Goal: Task Accomplishment & Management: Manage account settings

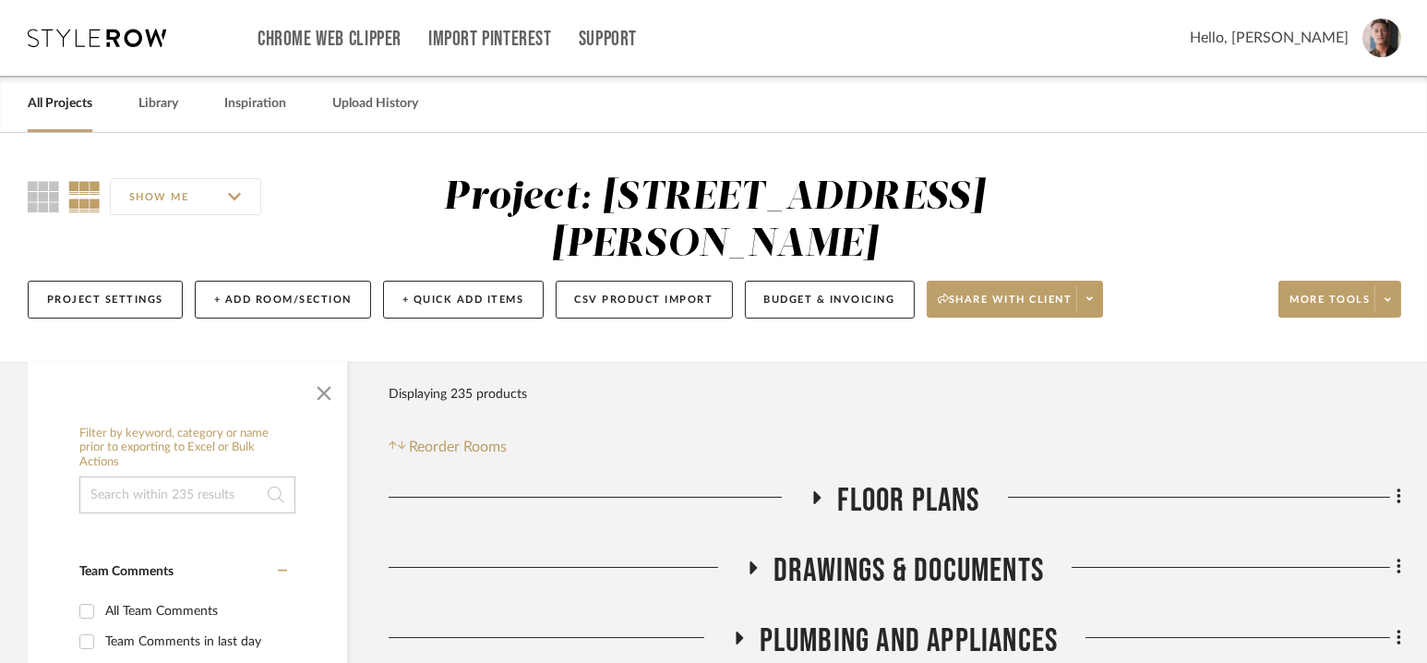
click at [120, 35] on icon at bounding box center [97, 38] width 138 height 18
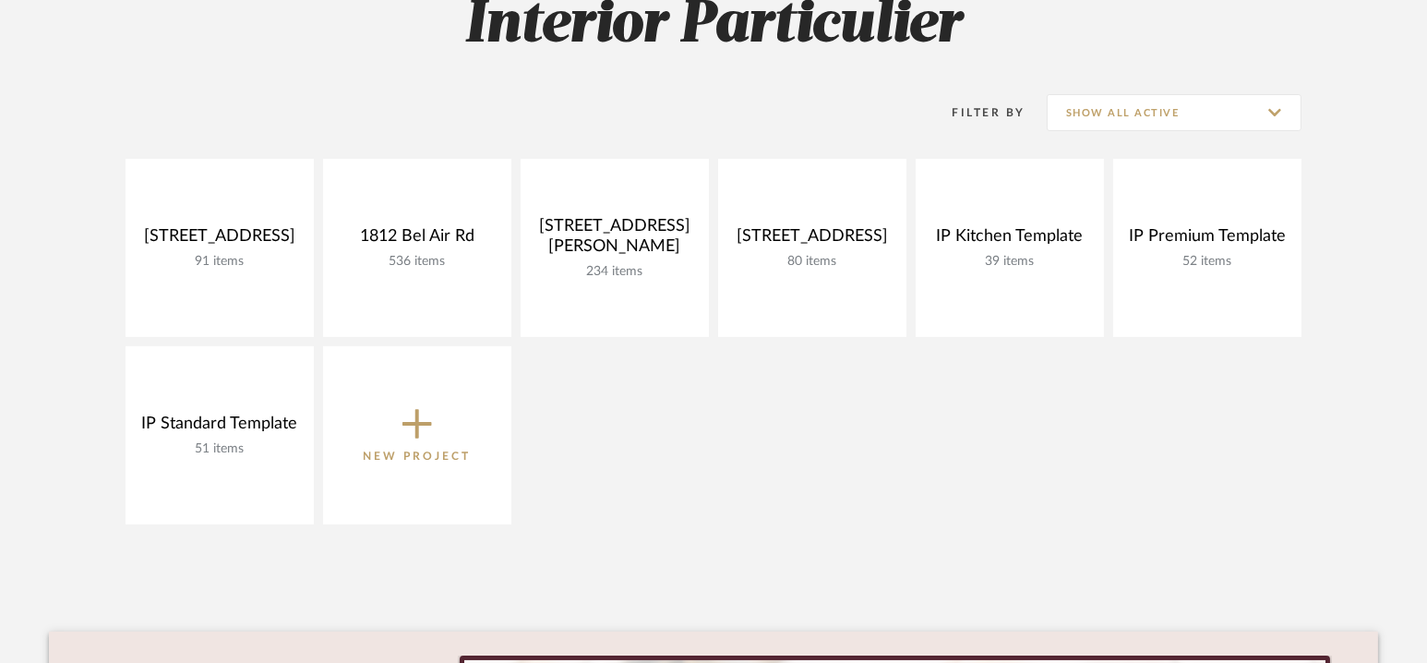
scroll to position [300, 0]
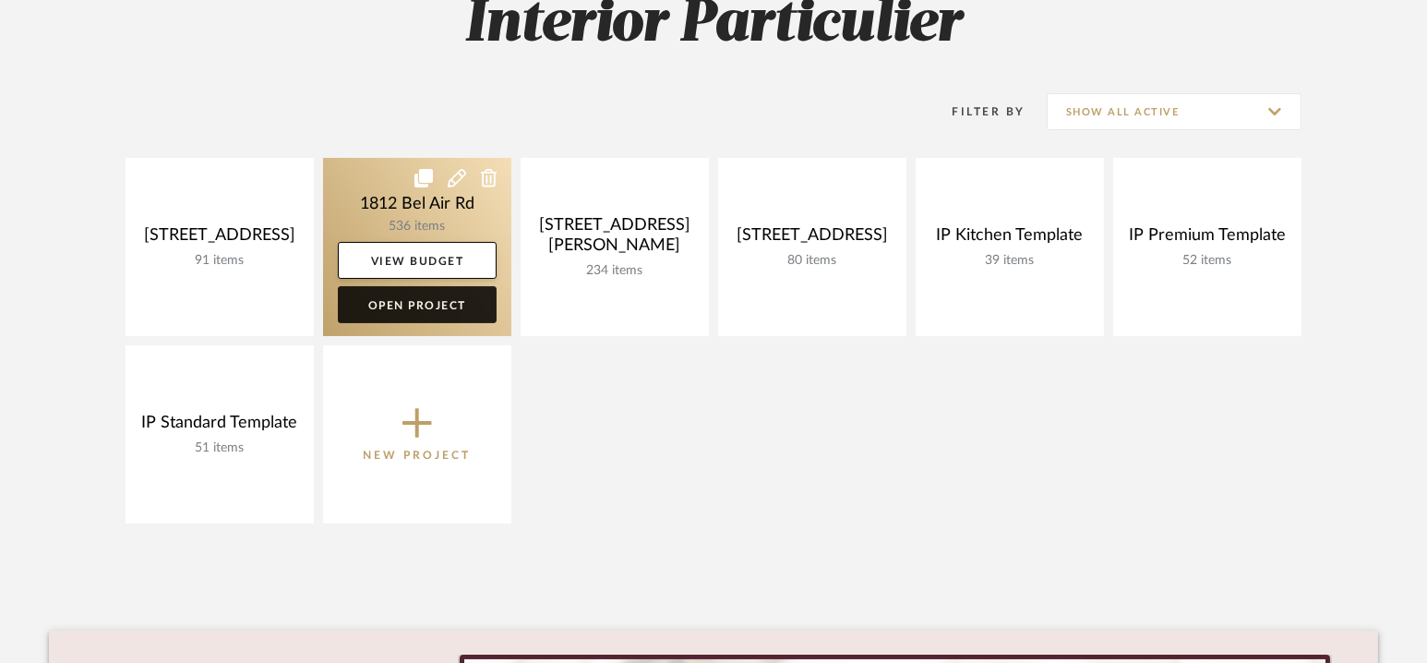
click at [441, 300] on link "Open Project" at bounding box center [417, 304] width 159 height 37
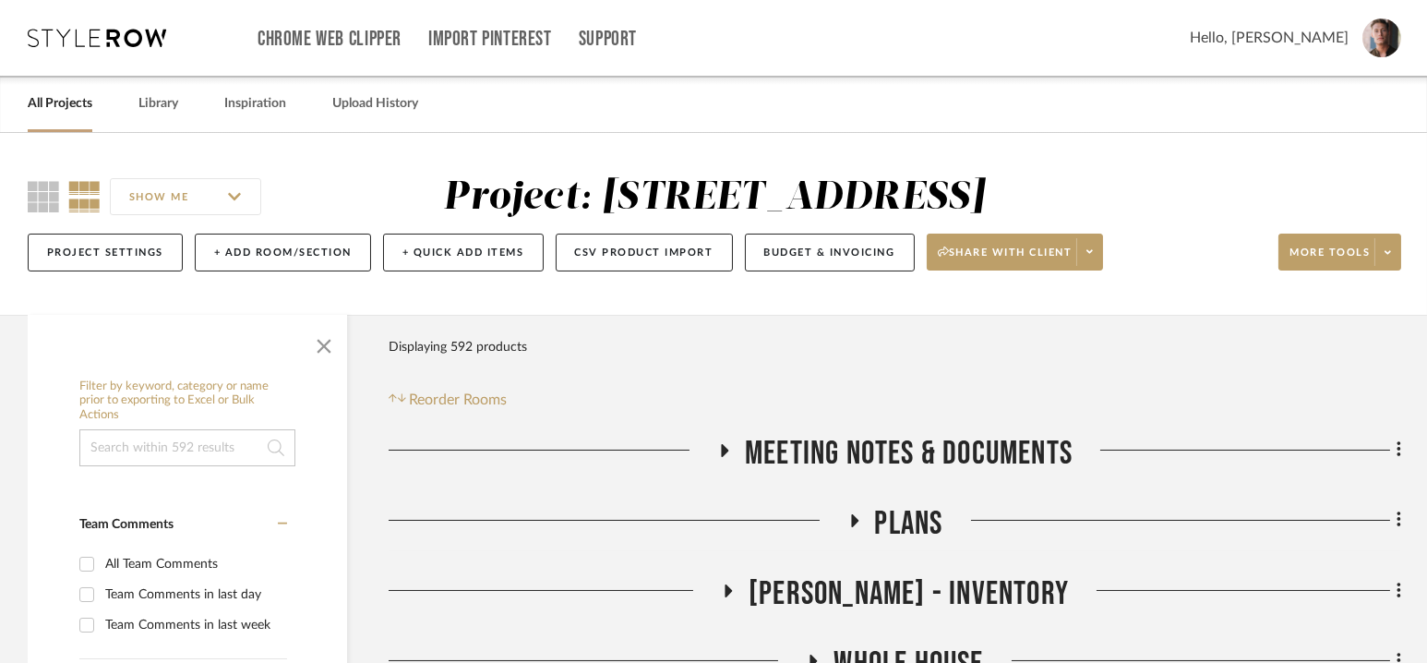
scroll to position [309, 0]
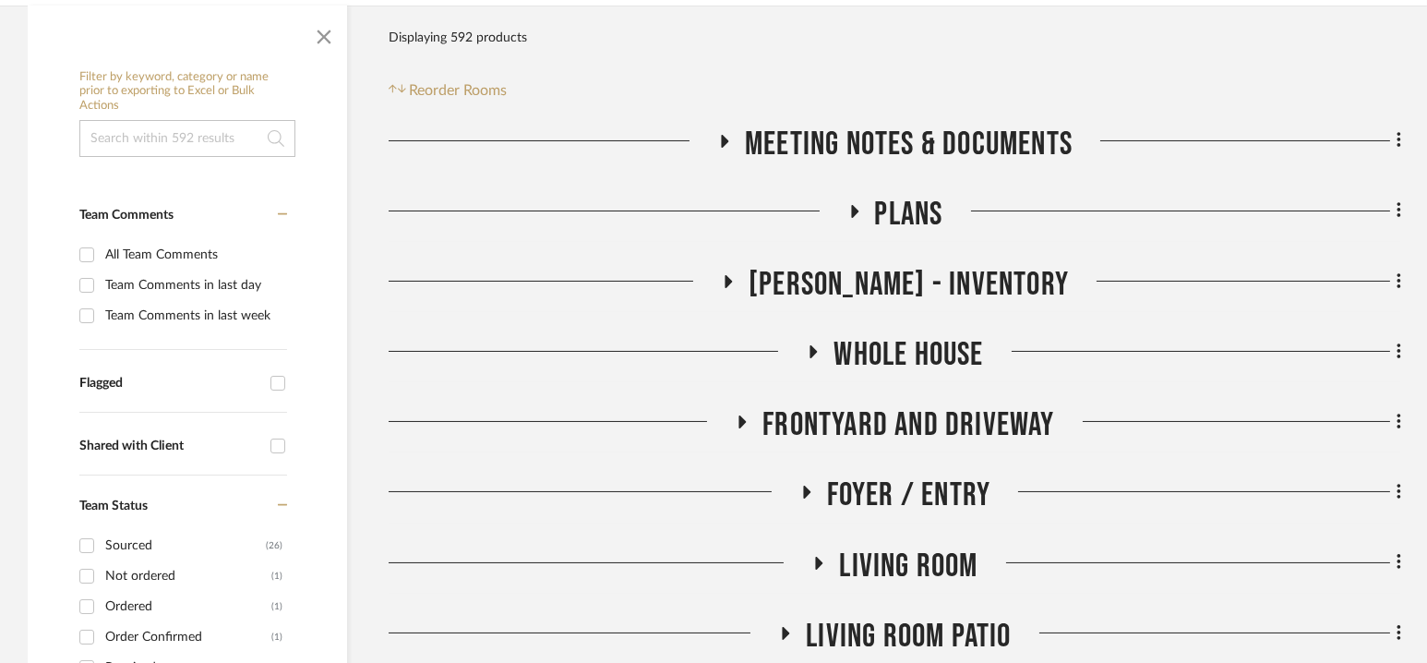
click at [882, 138] on span "Meeting notes & Documents" at bounding box center [909, 145] width 328 height 40
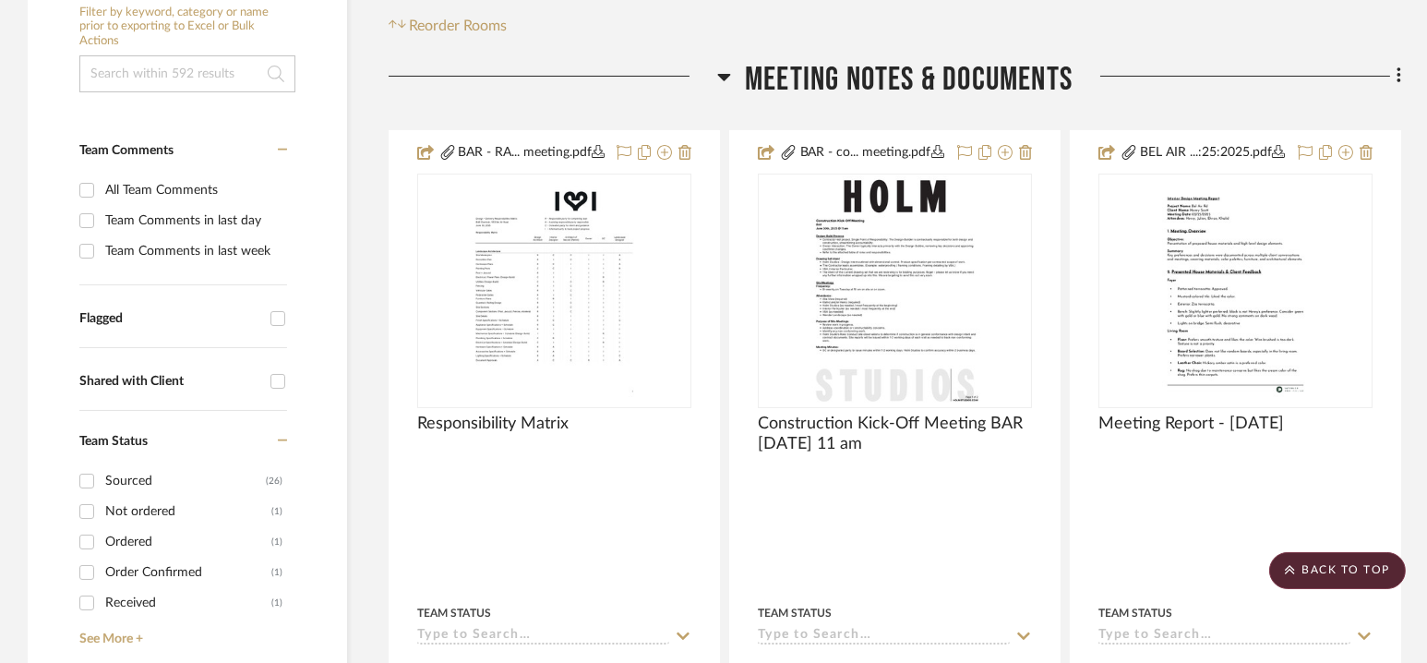
scroll to position [362, 0]
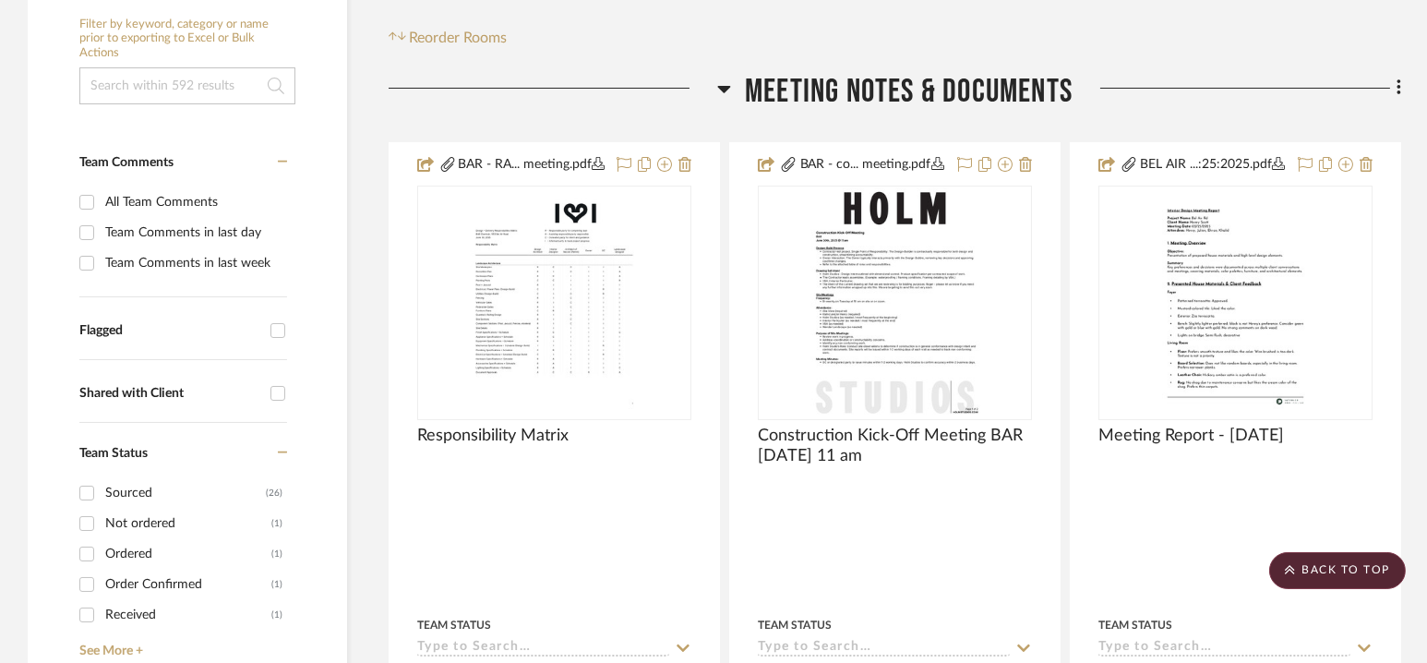
click at [904, 88] on span "Meeting notes & Documents" at bounding box center [909, 92] width 328 height 40
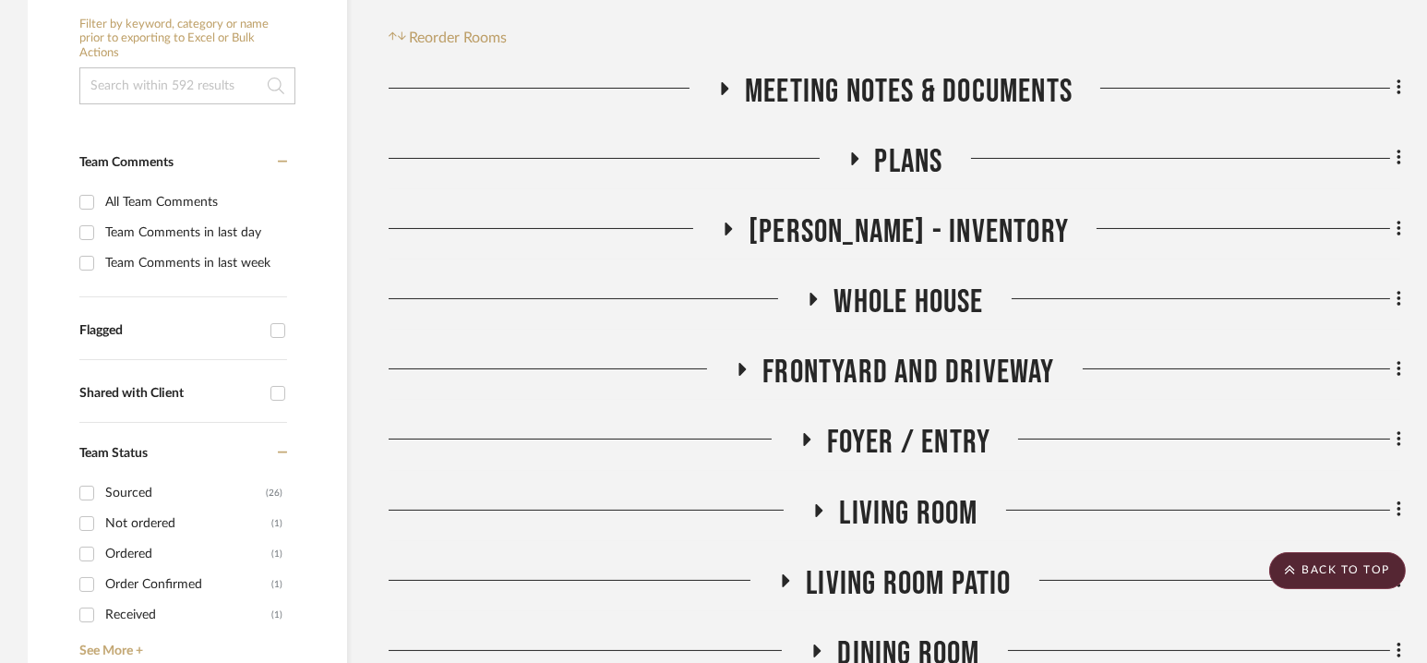
click at [895, 286] on span "Whole House" at bounding box center [909, 302] width 150 height 40
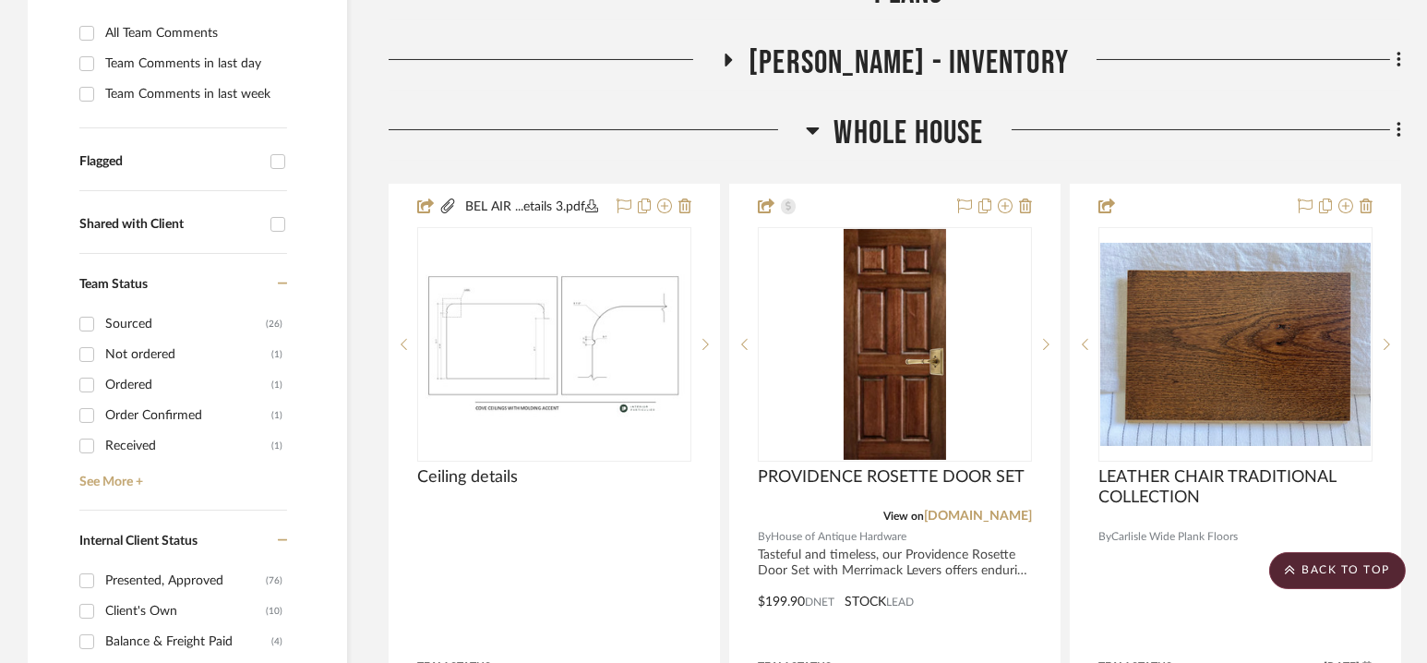
scroll to position [543, 0]
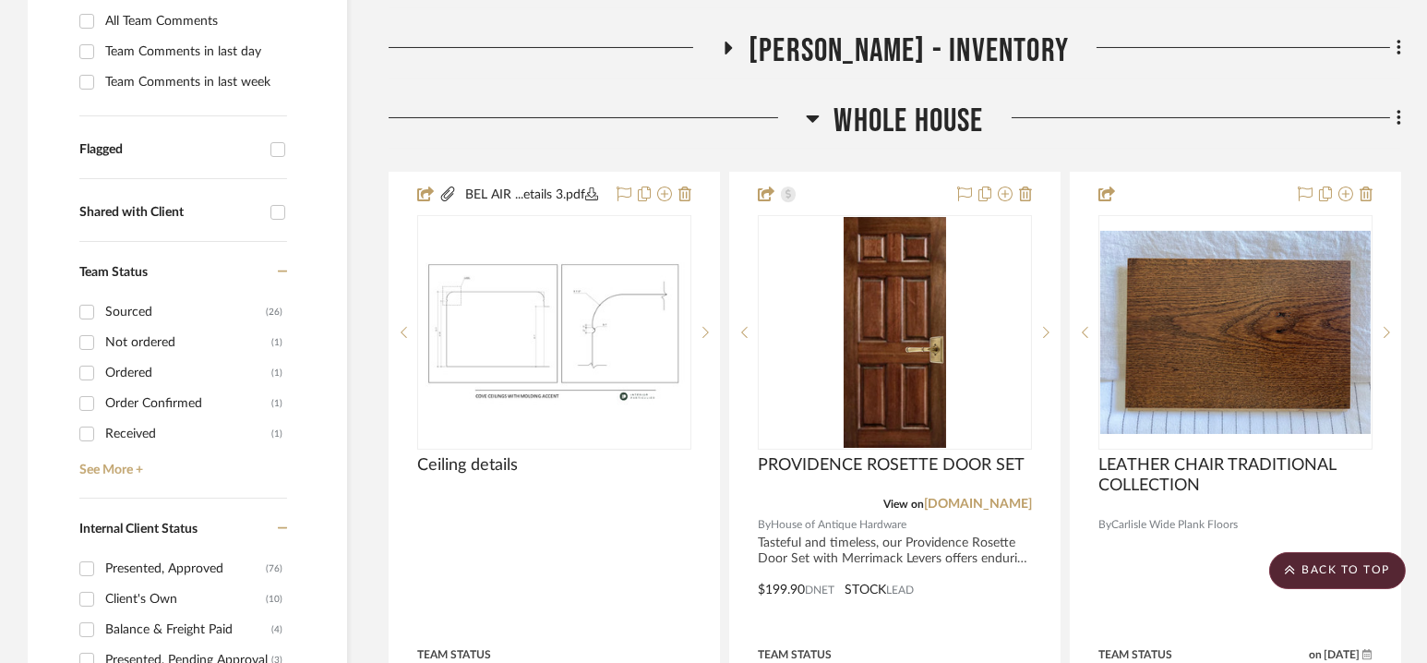
click at [894, 121] on span "Whole House" at bounding box center [909, 122] width 150 height 40
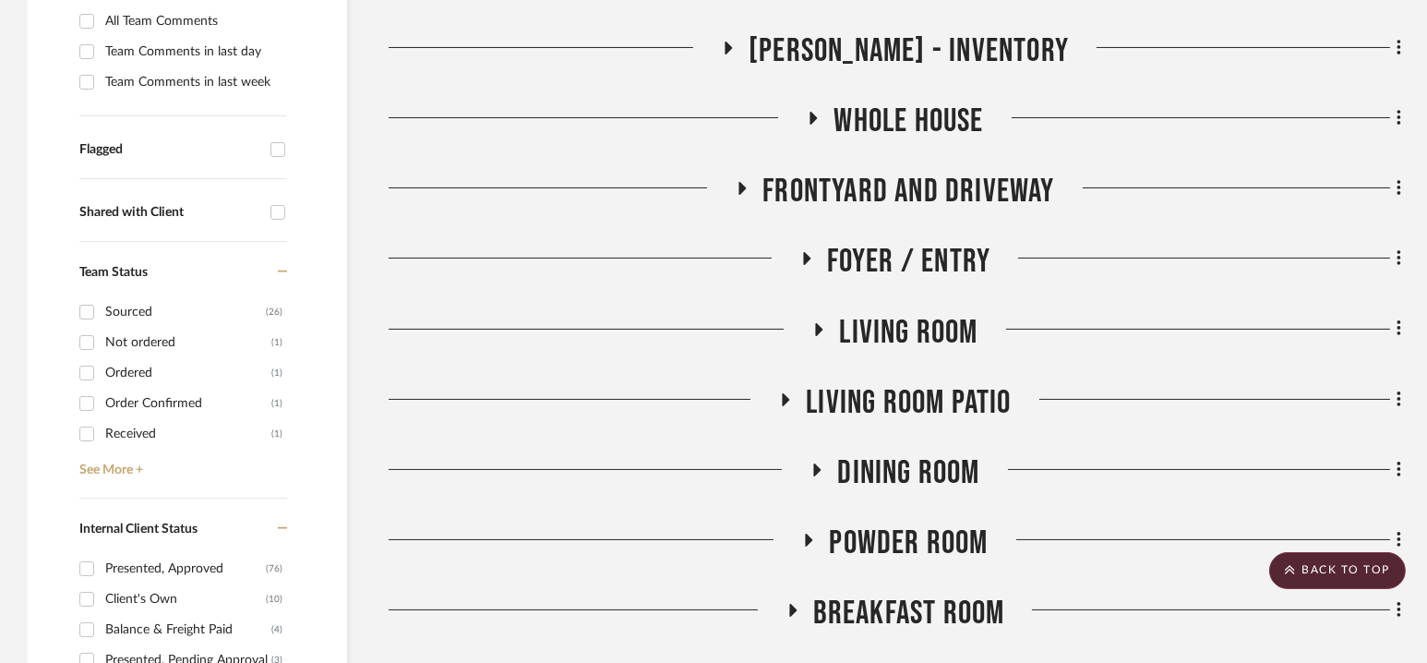
click at [897, 186] on span "Frontyard and Driveway" at bounding box center [908, 192] width 292 height 40
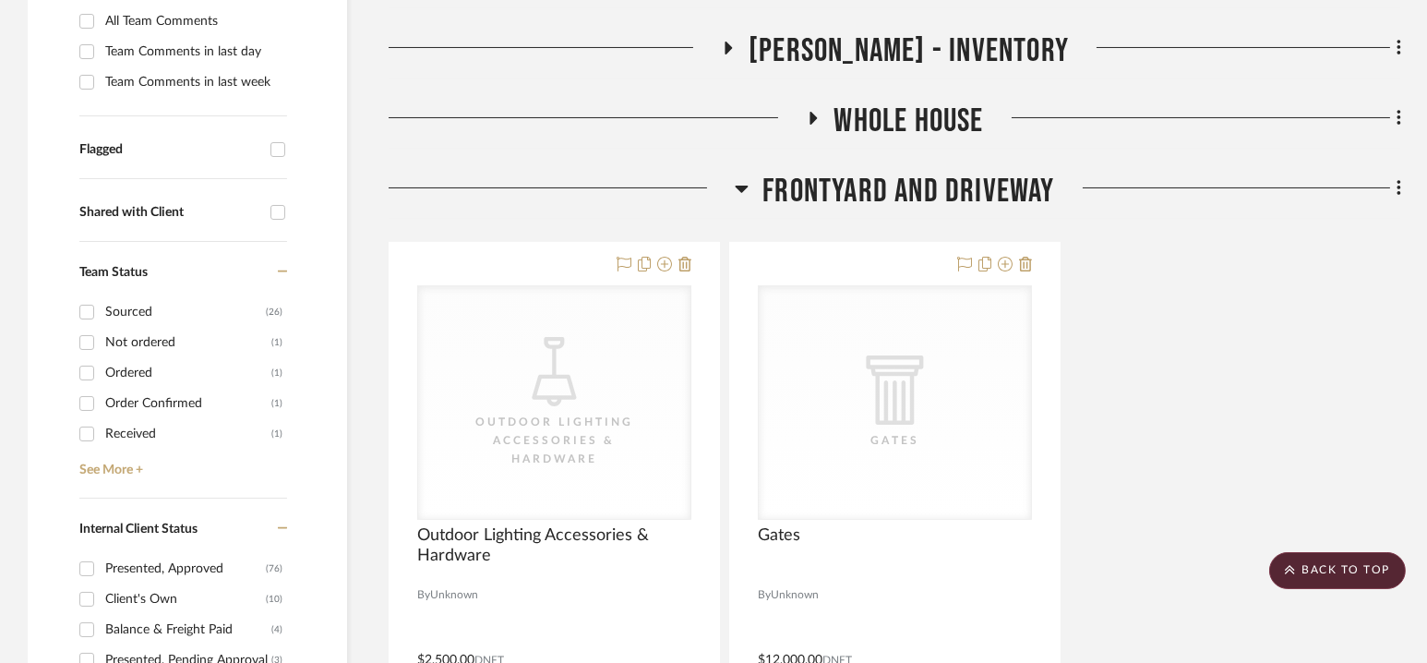
click at [897, 186] on span "Frontyard and Driveway" at bounding box center [908, 192] width 292 height 40
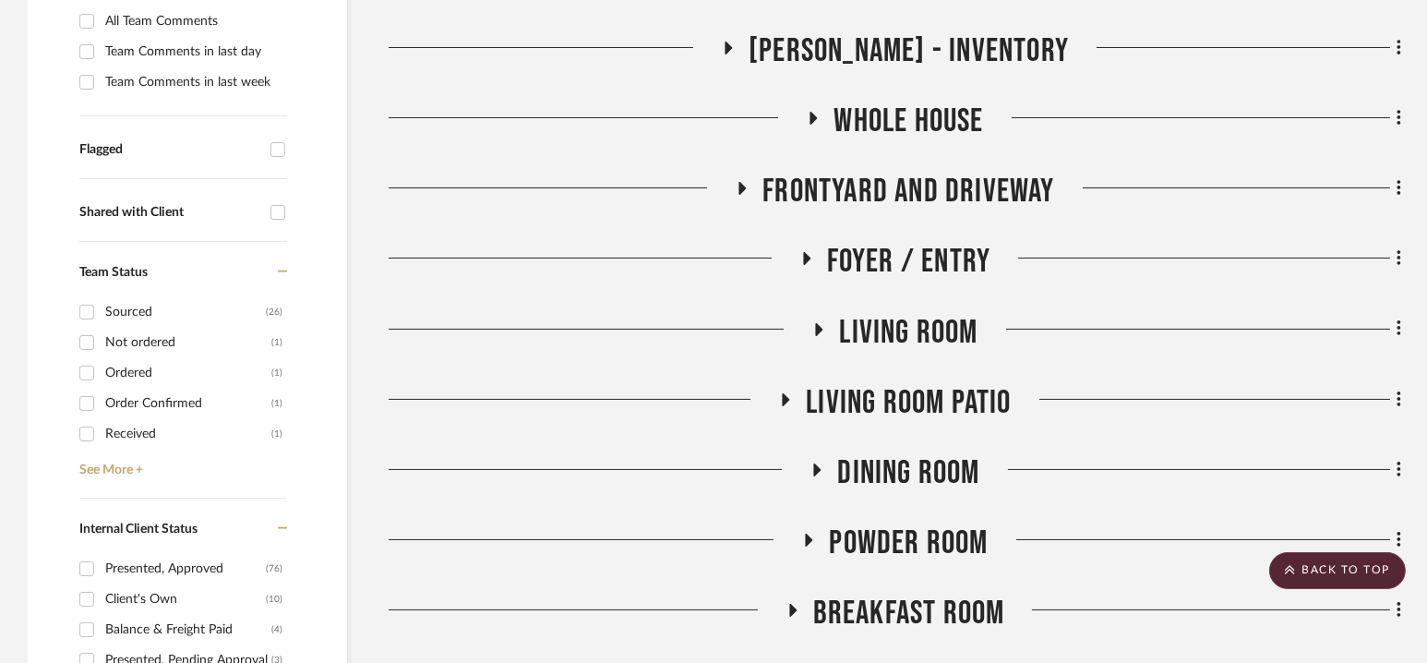
click at [903, 261] on span "Foyer / Entry" at bounding box center [909, 262] width 164 height 40
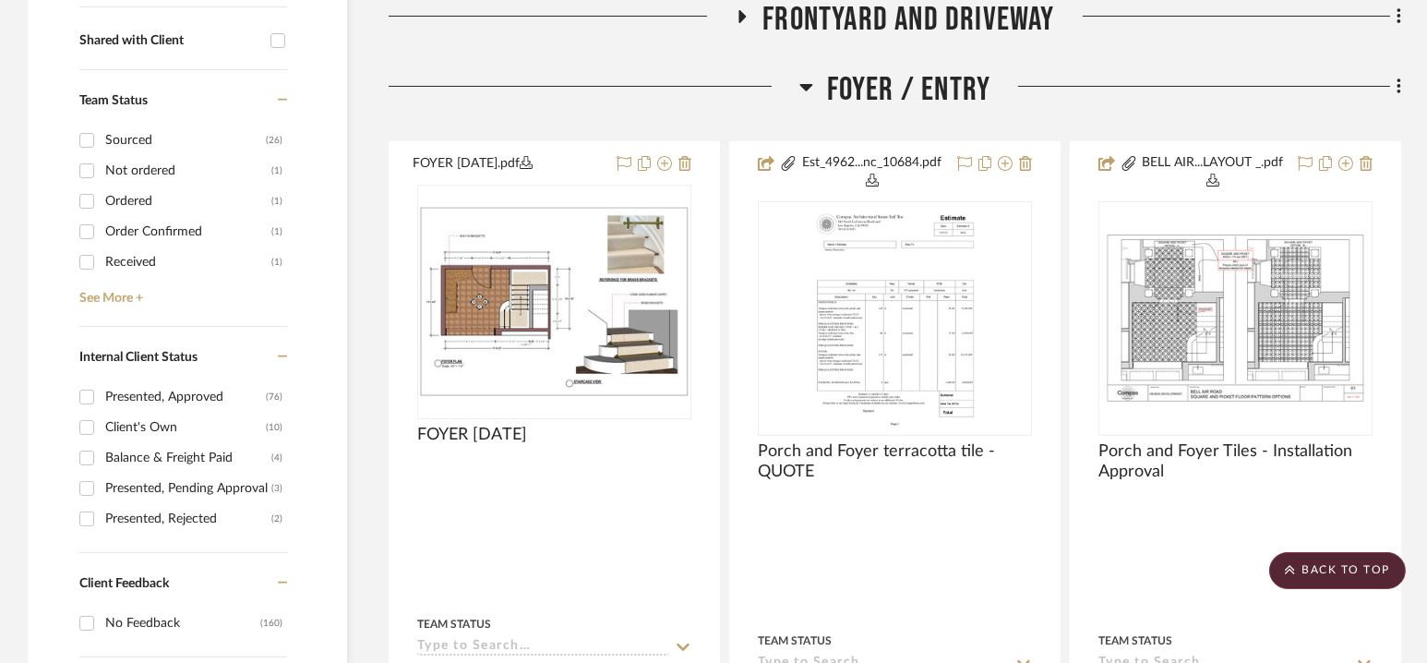
scroll to position [715, 0]
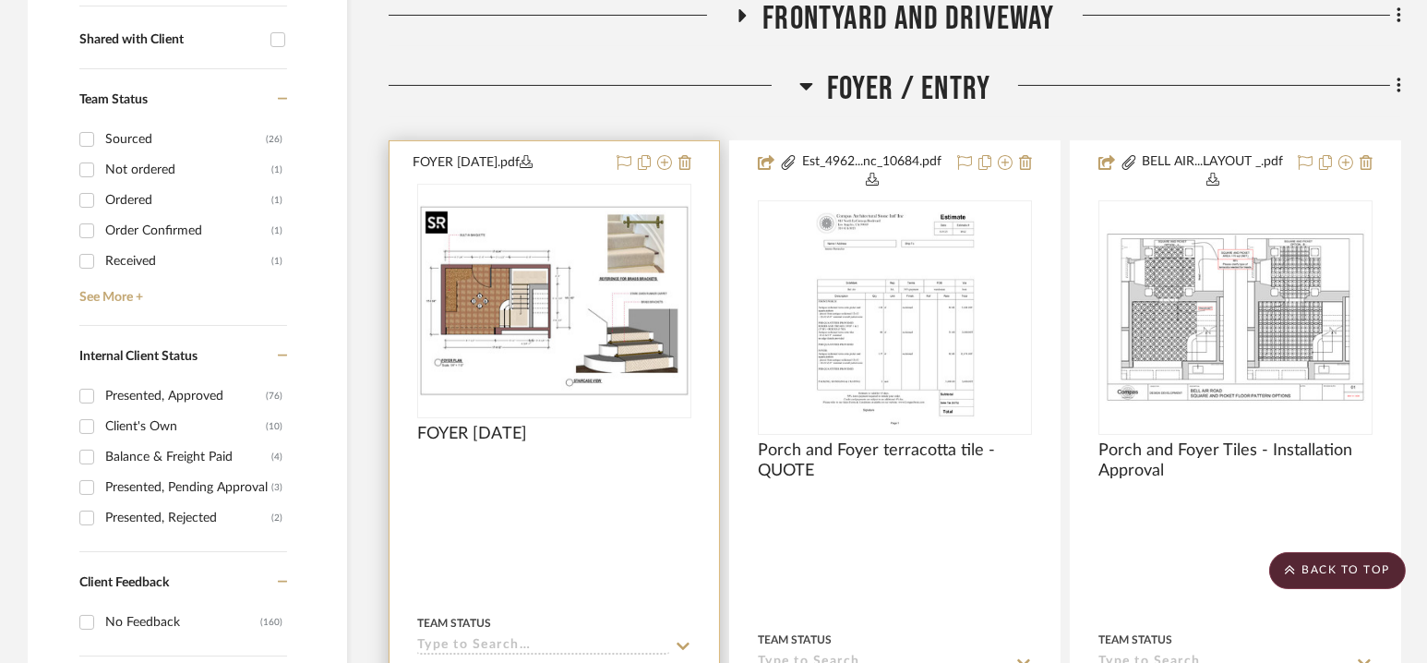
click at [658, 276] on img "0" at bounding box center [554, 300] width 270 height 191
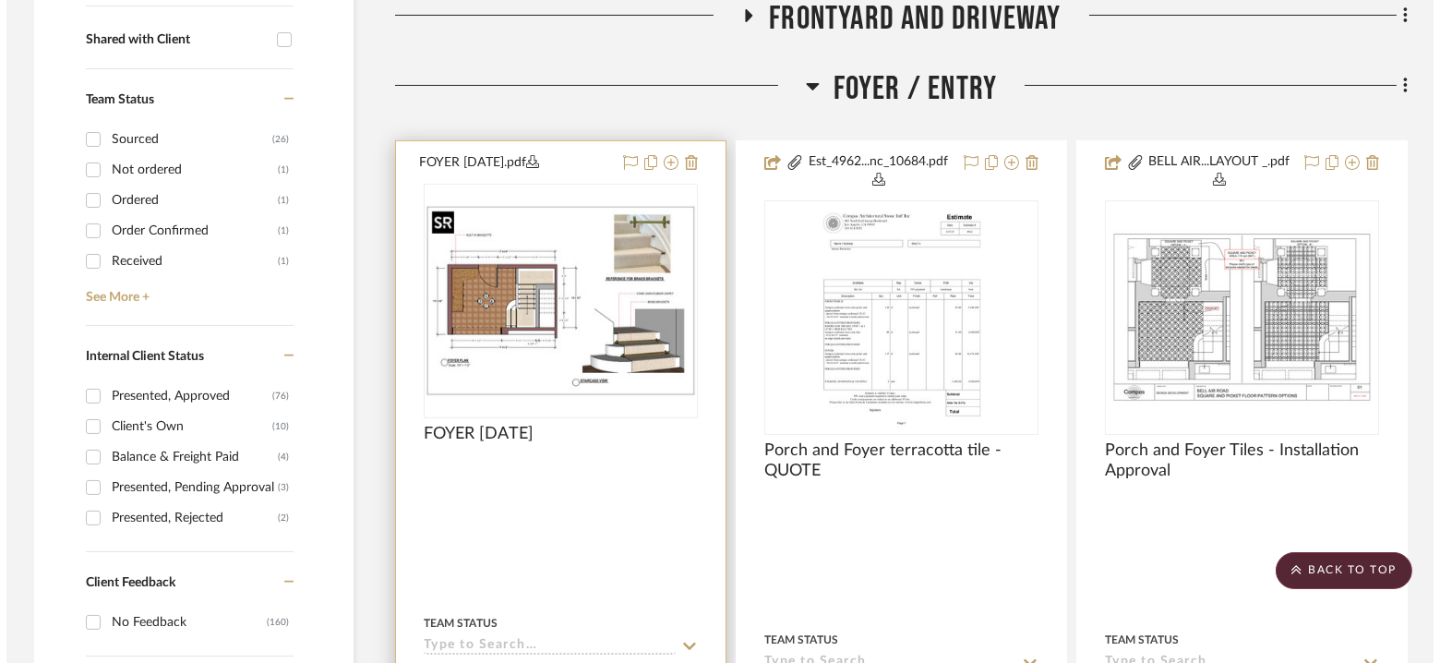
scroll to position [0, 0]
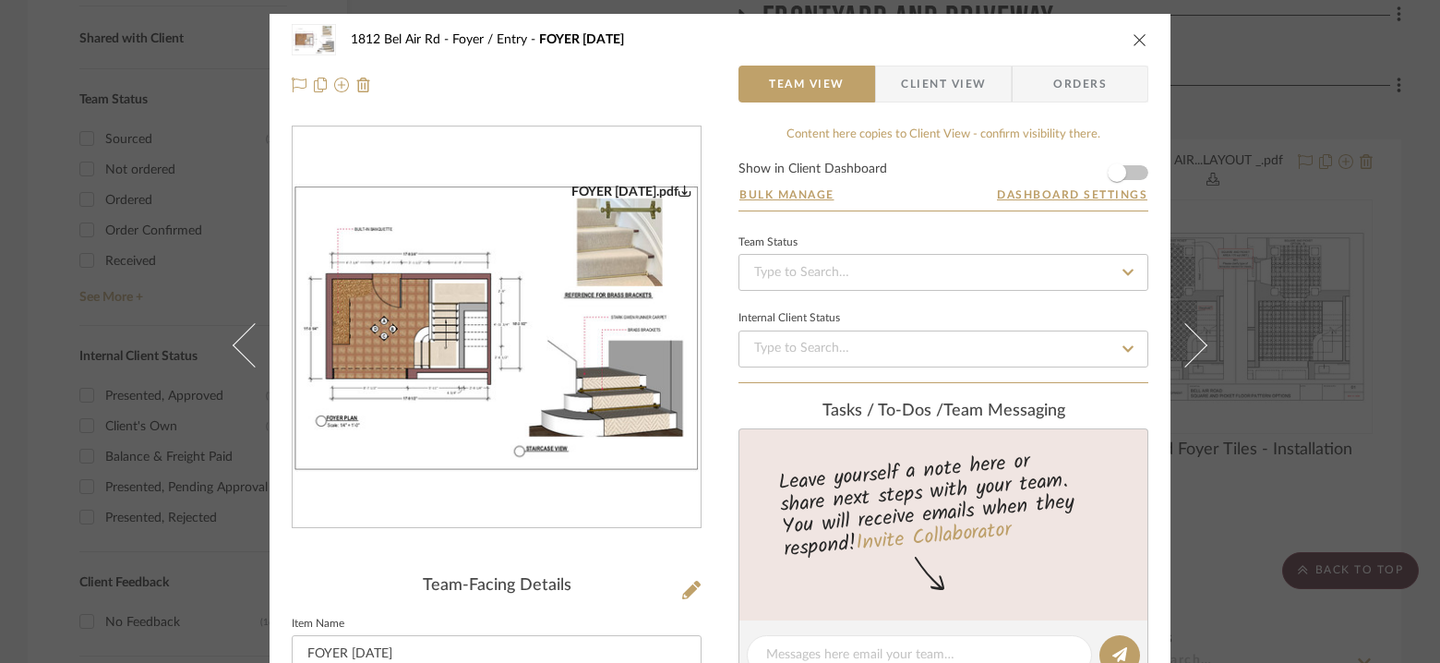
click at [573, 342] on img "0" at bounding box center [497, 328] width 408 height 288
click at [1133, 174] on form "Show in Client Dashboard Bulk Manage Dashboard Settings" at bounding box center [943, 186] width 410 height 48
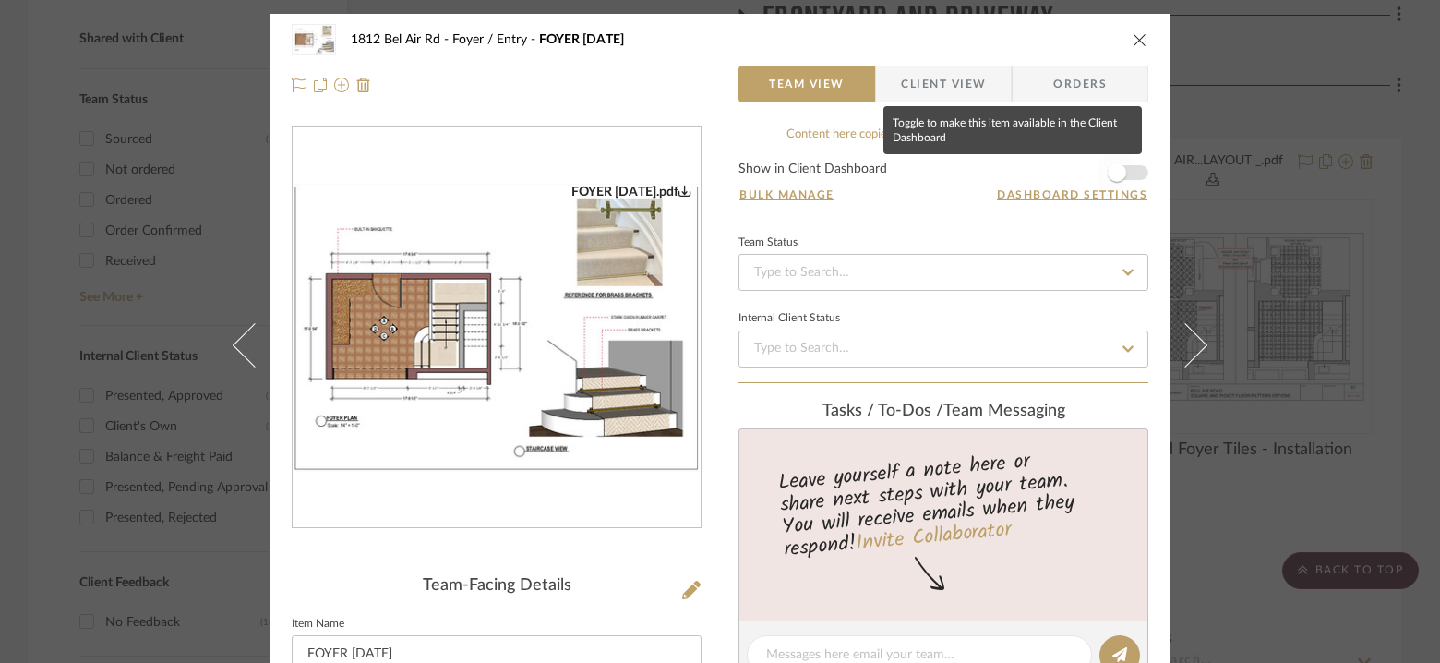
click at [1129, 170] on span "button" at bounding box center [1117, 172] width 41 height 41
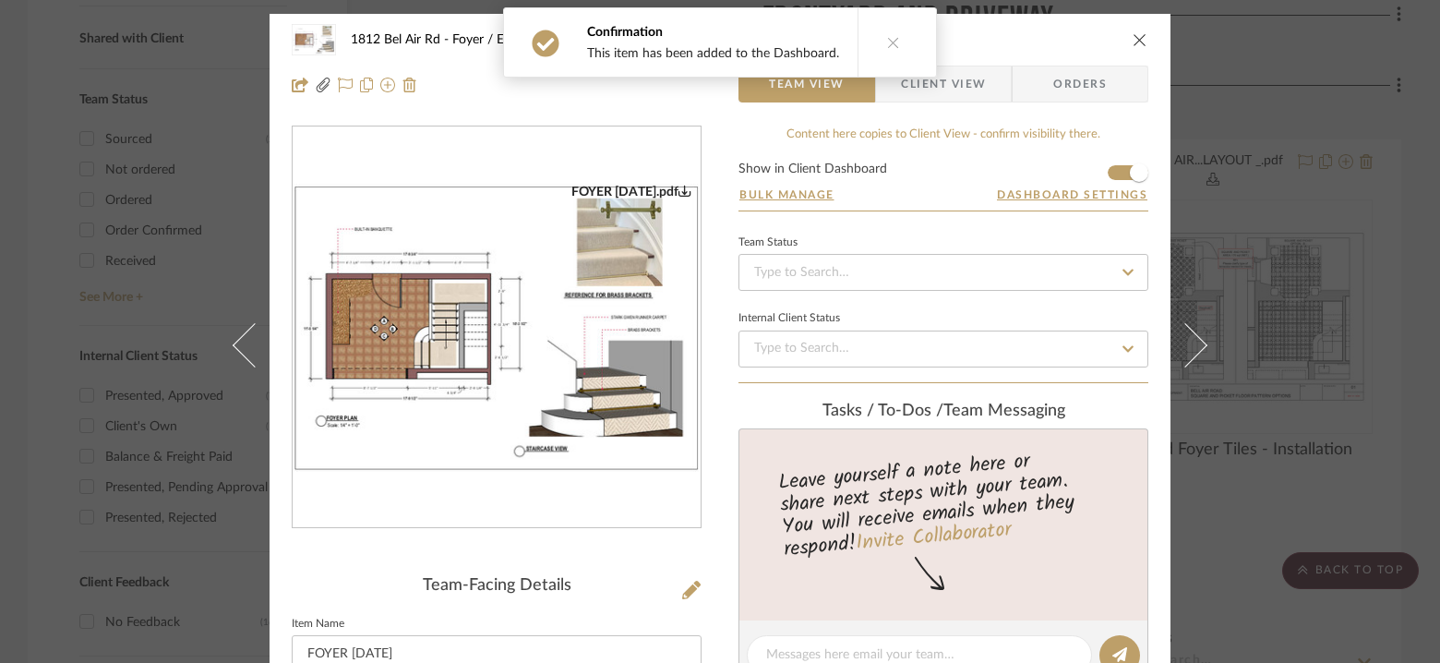
click at [1133, 31] on button "close" at bounding box center [1140, 39] width 17 height 17
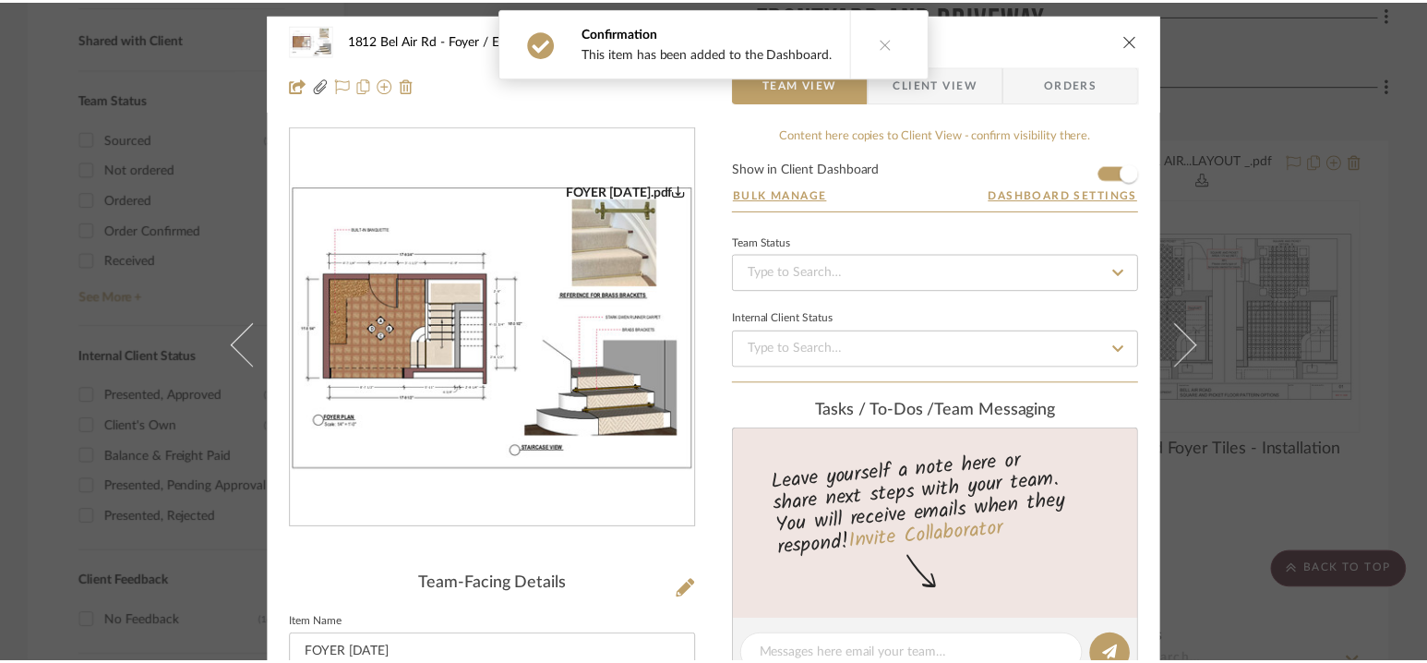
scroll to position [715, 0]
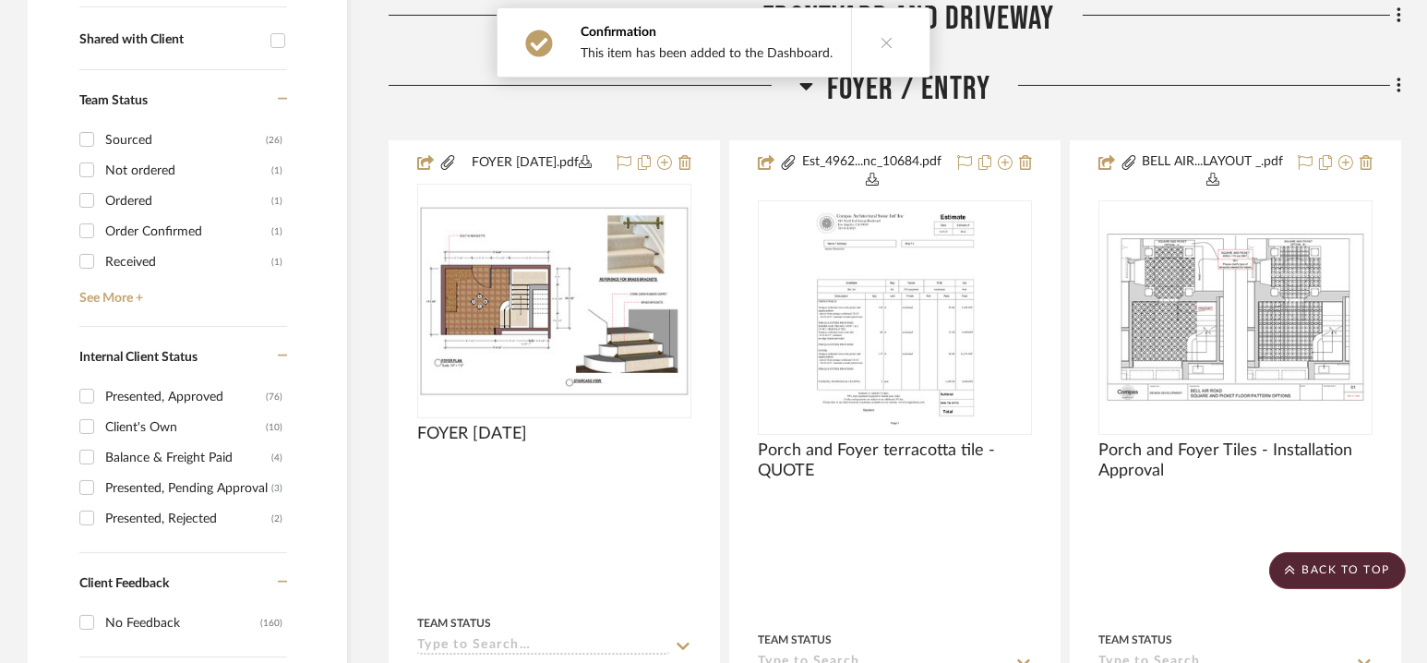
click at [892, 32] on button at bounding box center [886, 42] width 71 height 68
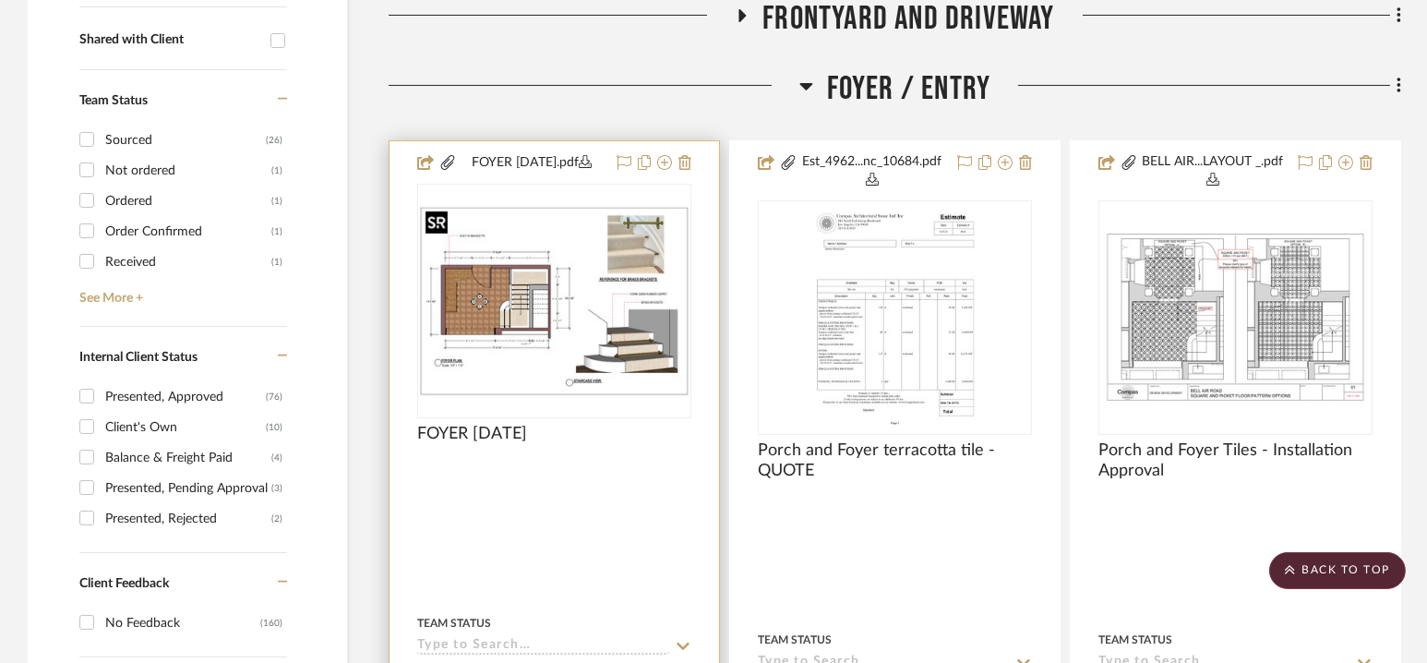
click at [533, 267] on img "0" at bounding box center [554, 300] width 270 height 191
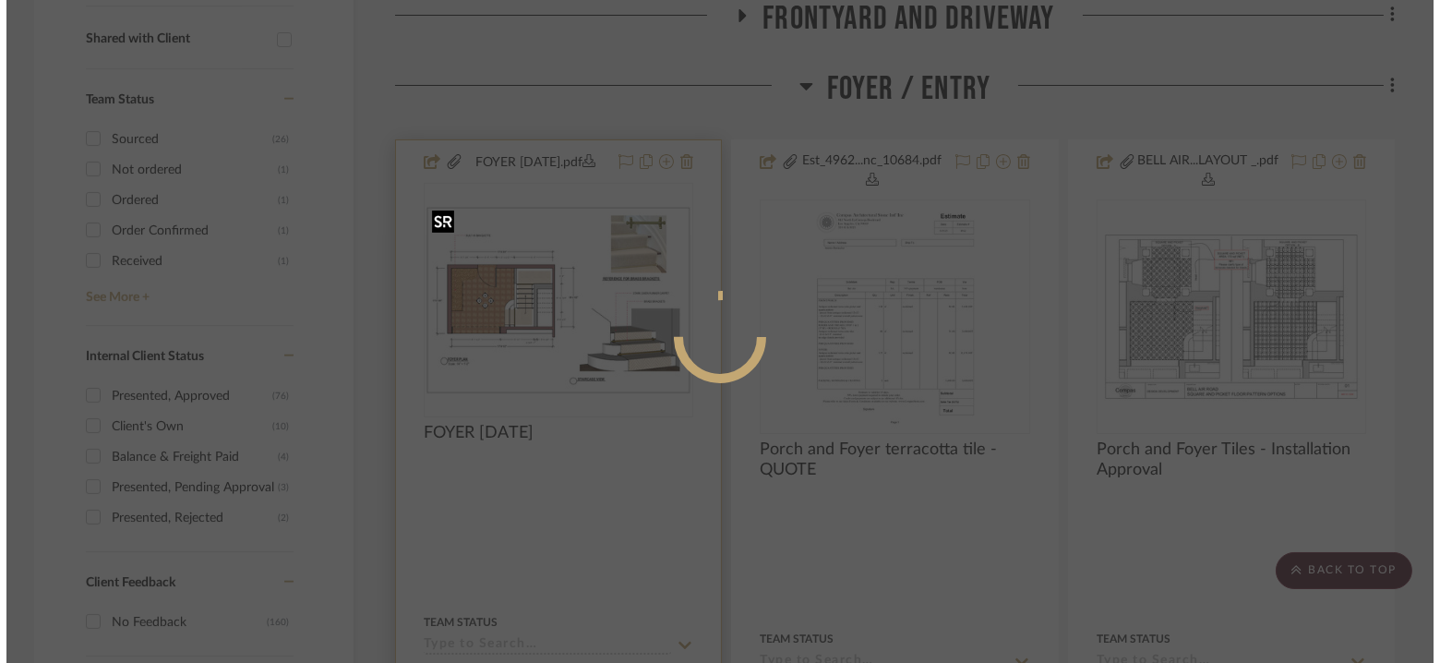
scroll to position [0, 0]
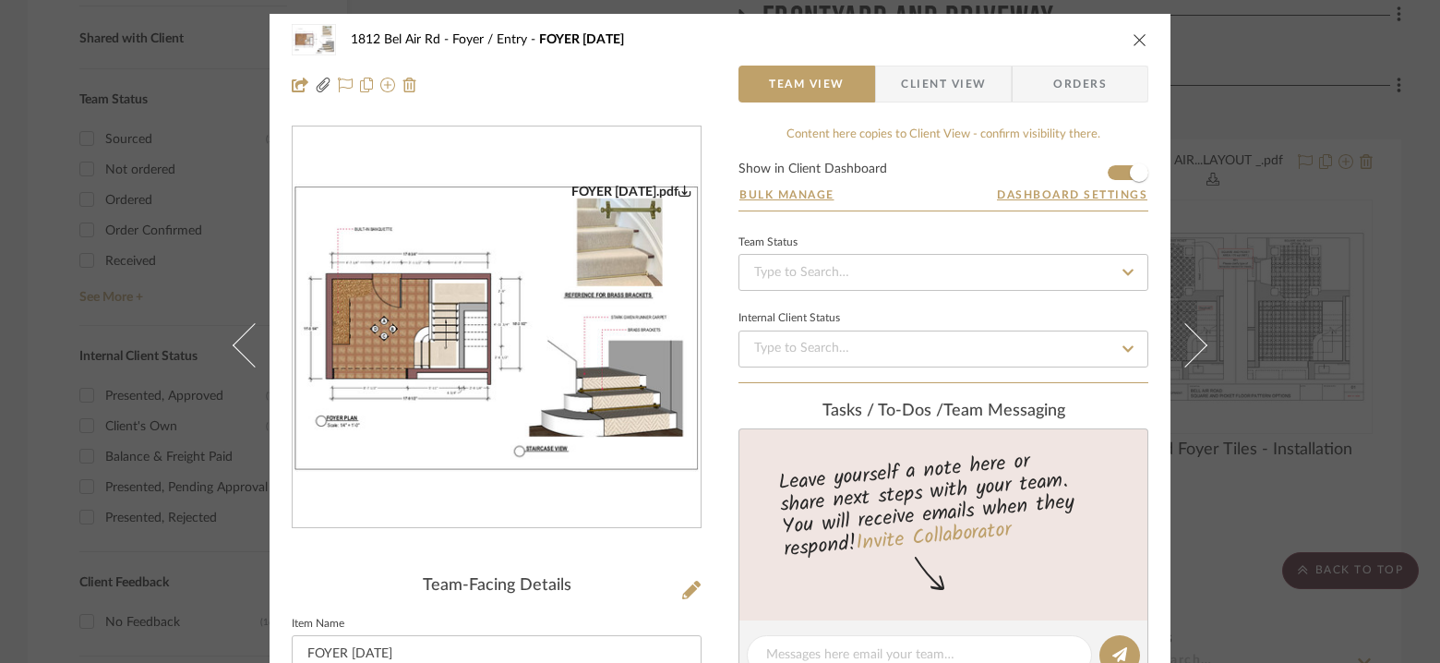
click at [1134, 40] on icon "close" at bounding box center [1140, 39] width 15 height 15
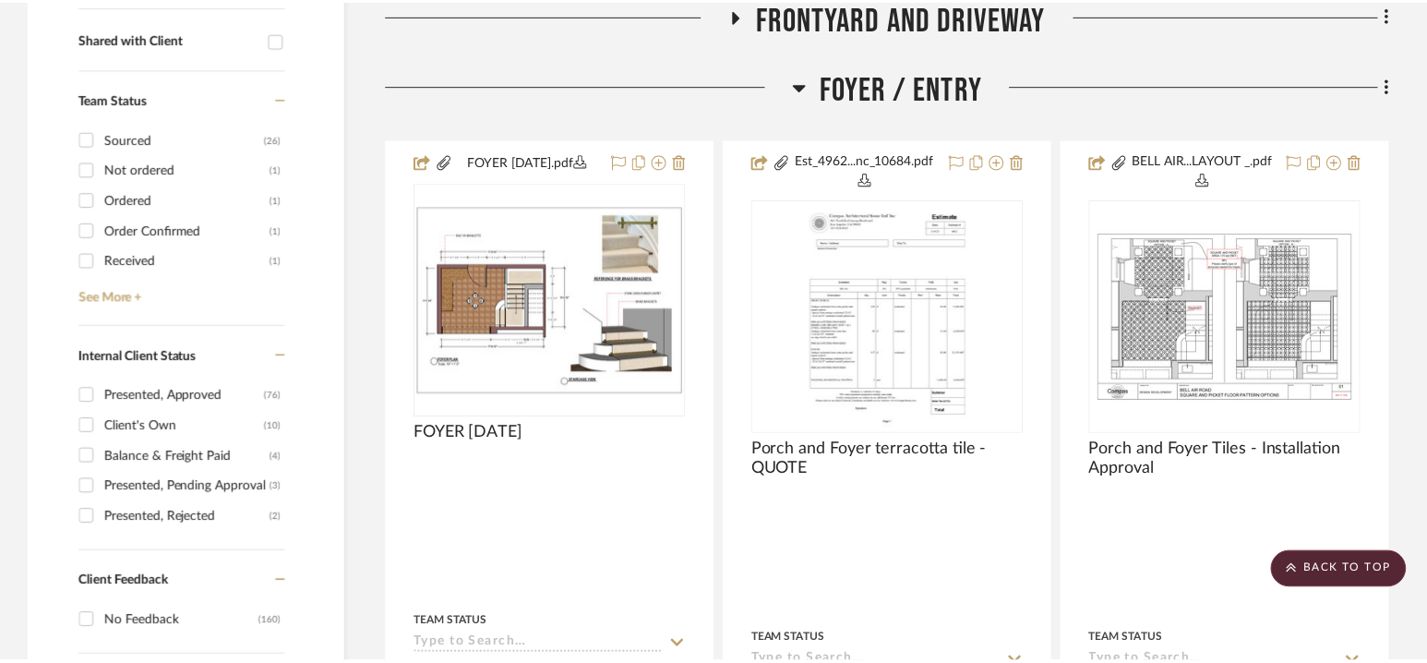
scroll to position [715, 0]
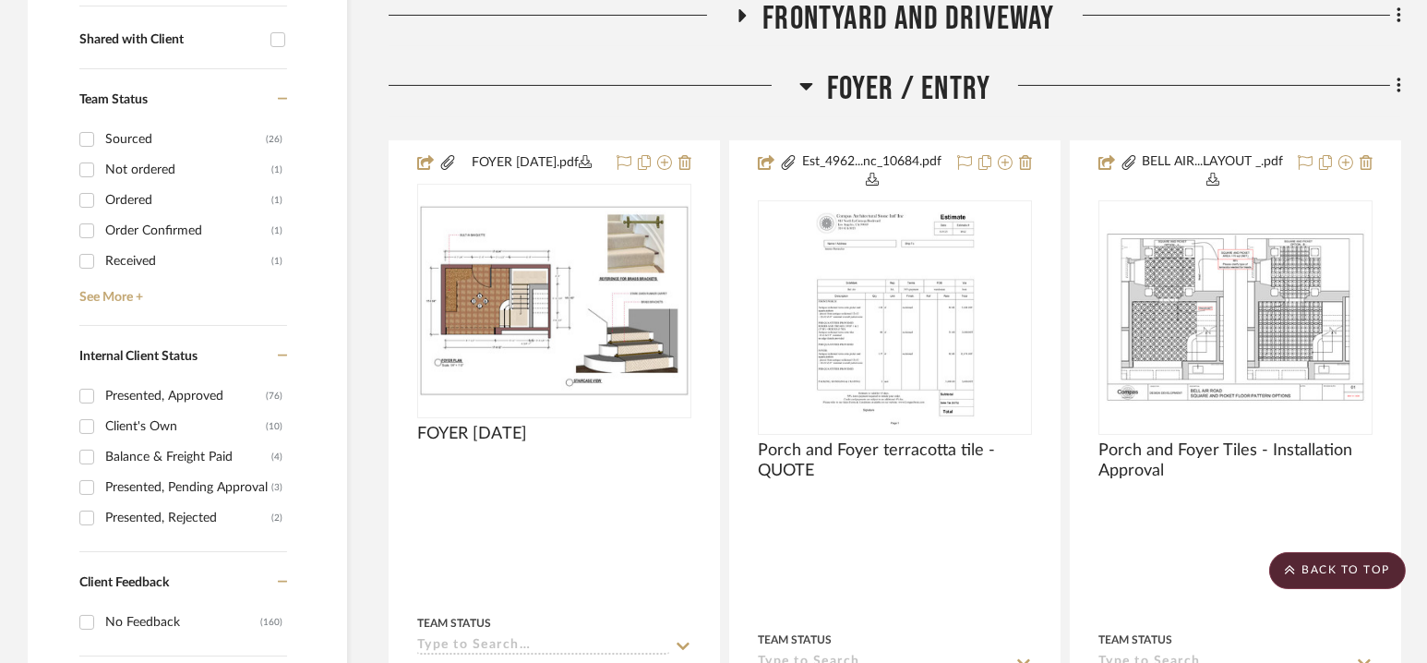
click at [888, 83] on span "Foyer / Entry" at bounding box center [909, 89] width 164 height 40
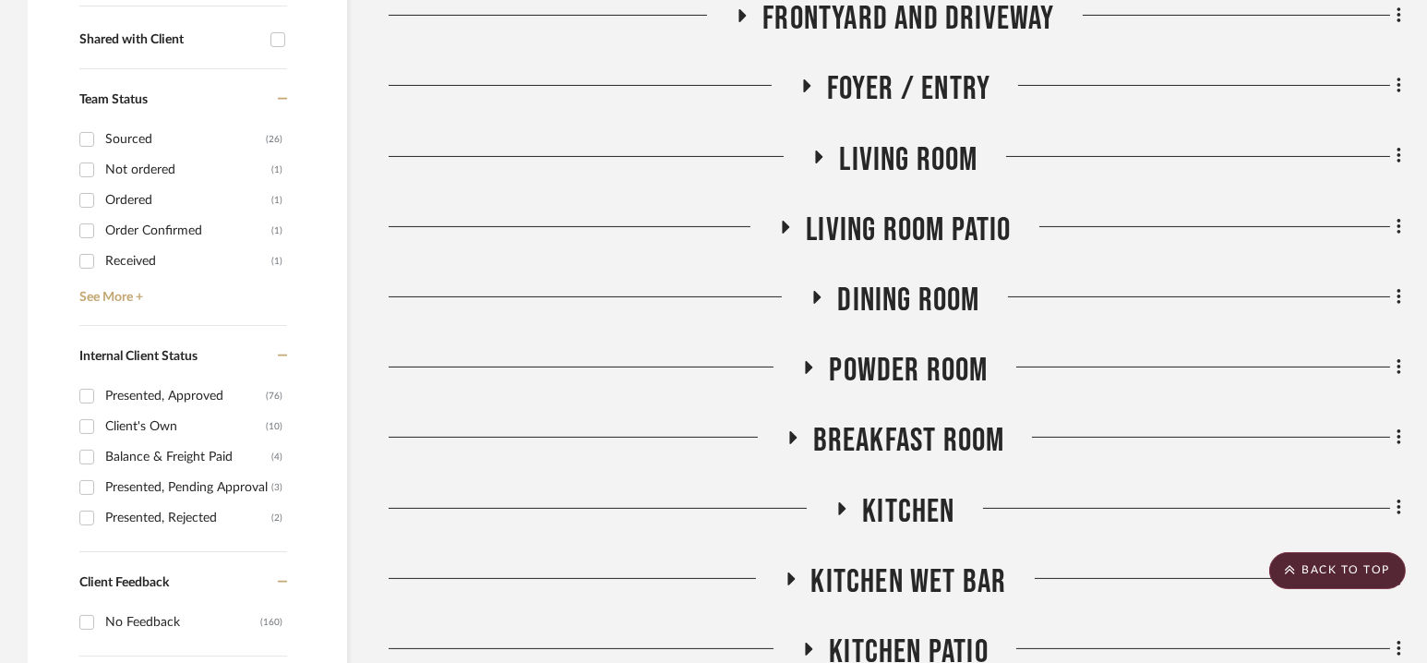
click at [899, 149] on span "Living Room" at bounding box center [908, 160] width 138 height 40
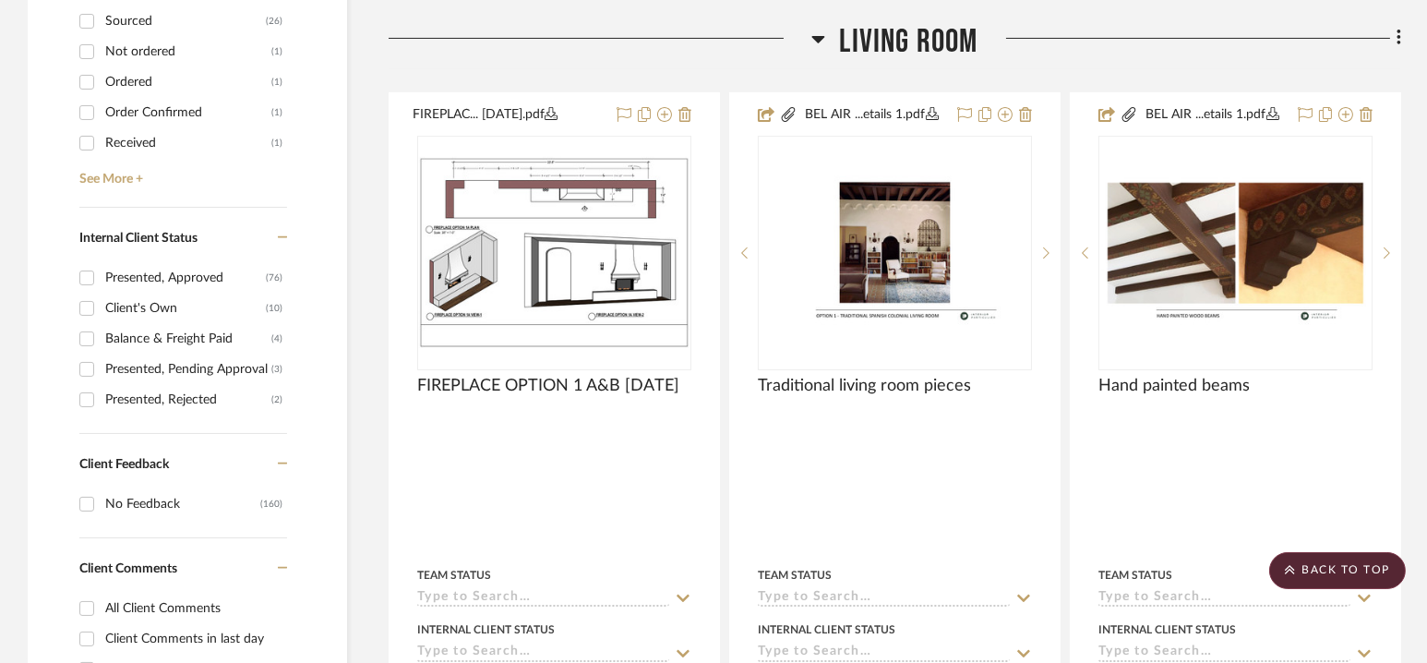
scroll to position [834, 0]
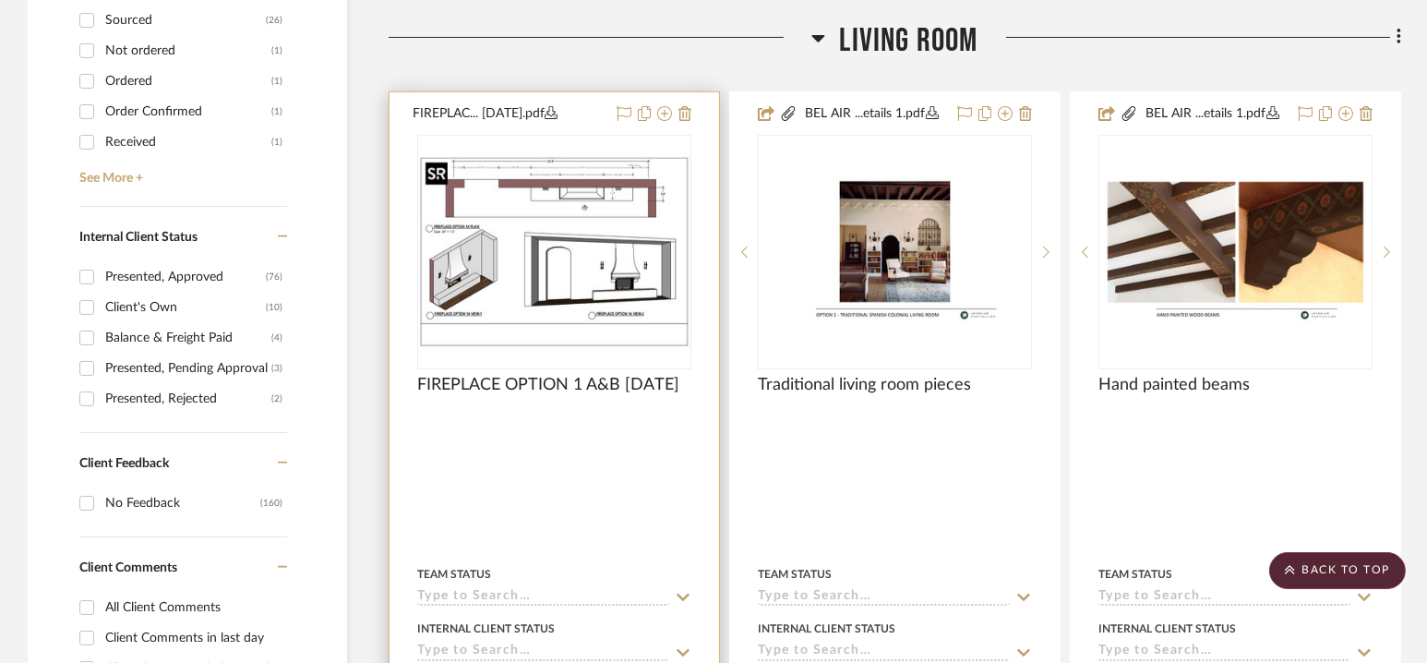
click at [554, 217] on img "0" at bounding box center [554, 251] width 270 height 191
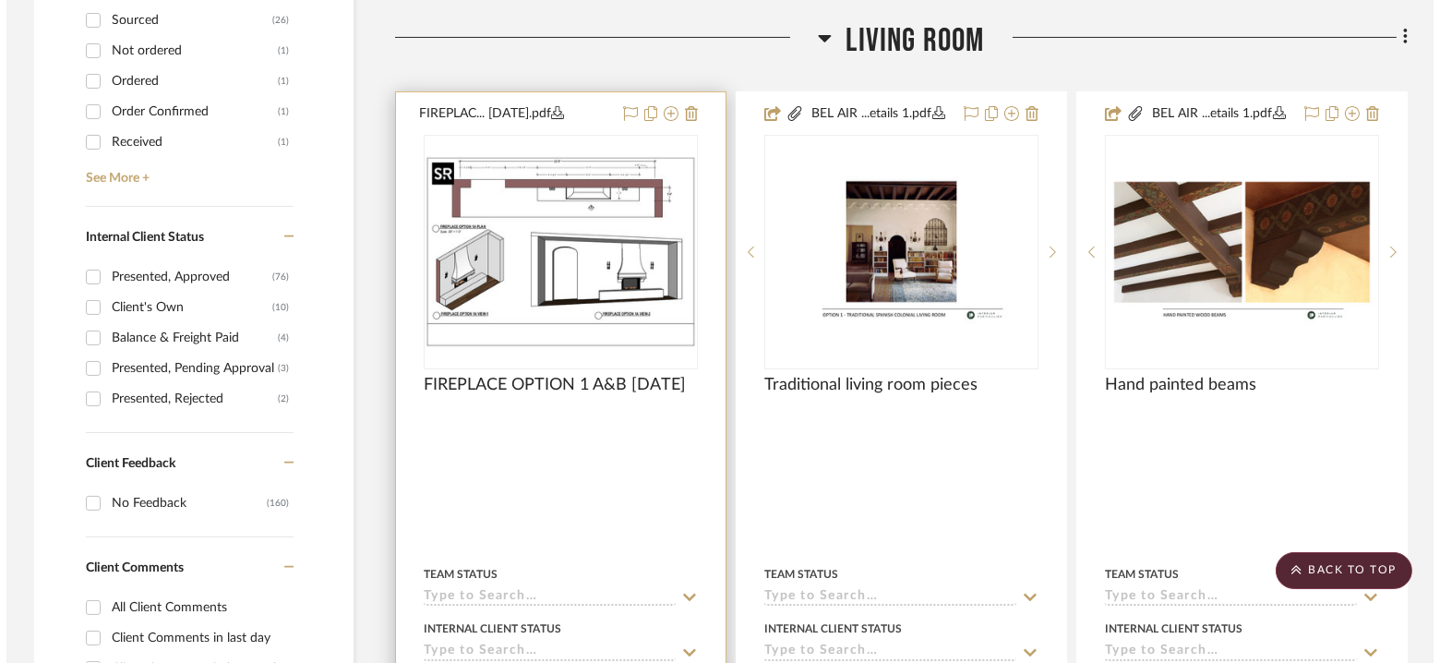
scroll to position [0, 0]
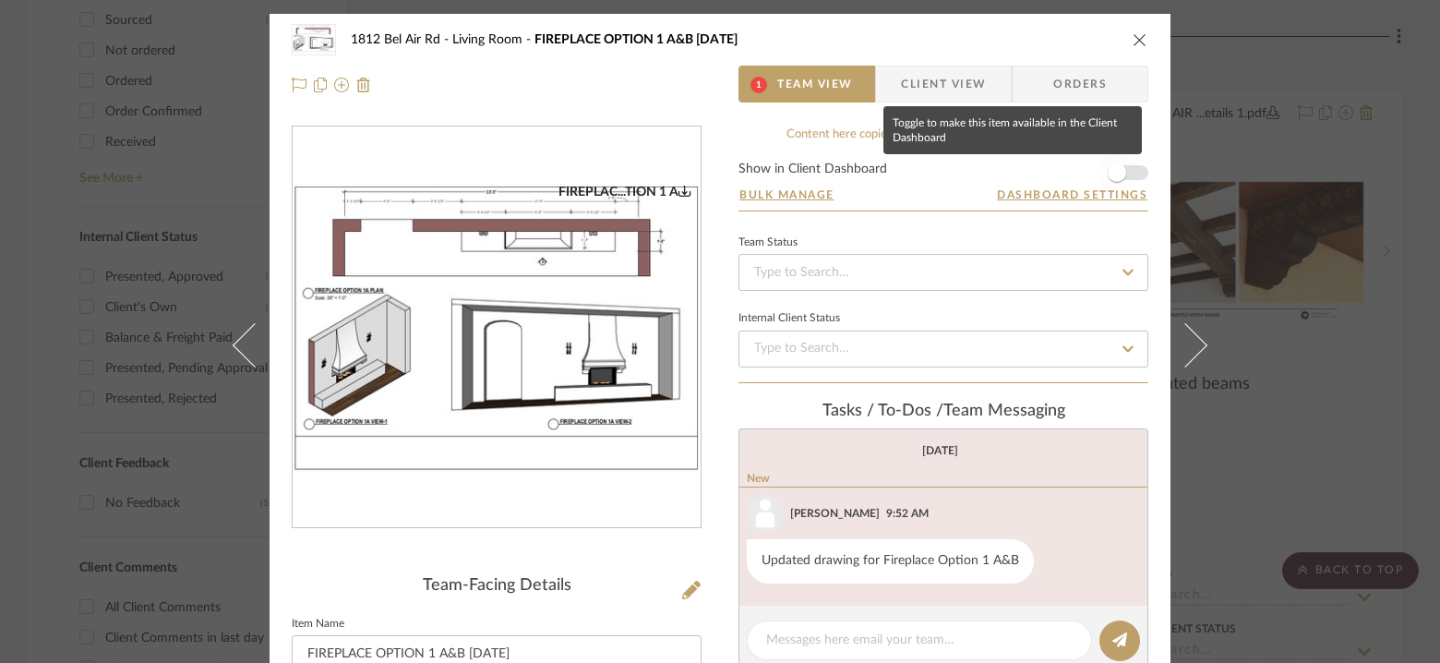
click at [1117, 168] on span "button" at bounding box center [1117, 172] width 18 height 18
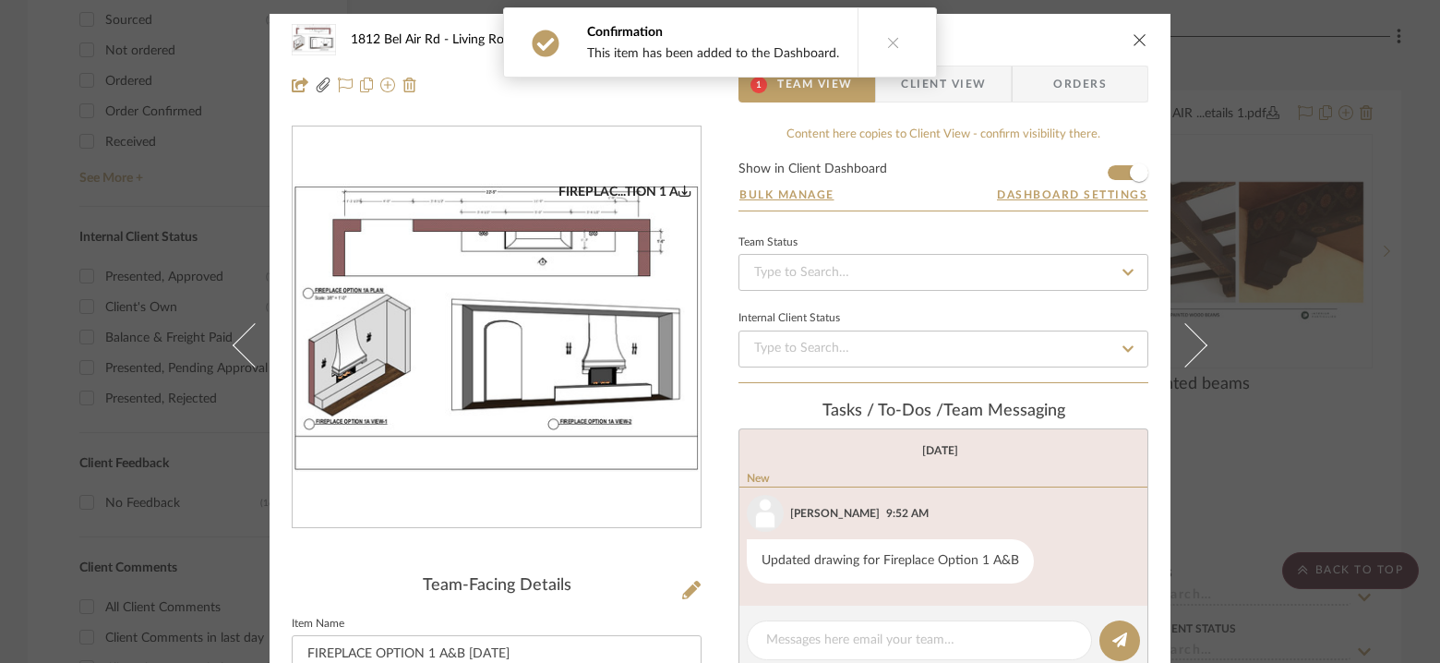
click at [1133, 39] on icon "close" at bounding box center [1140, 39] width 15 height 15
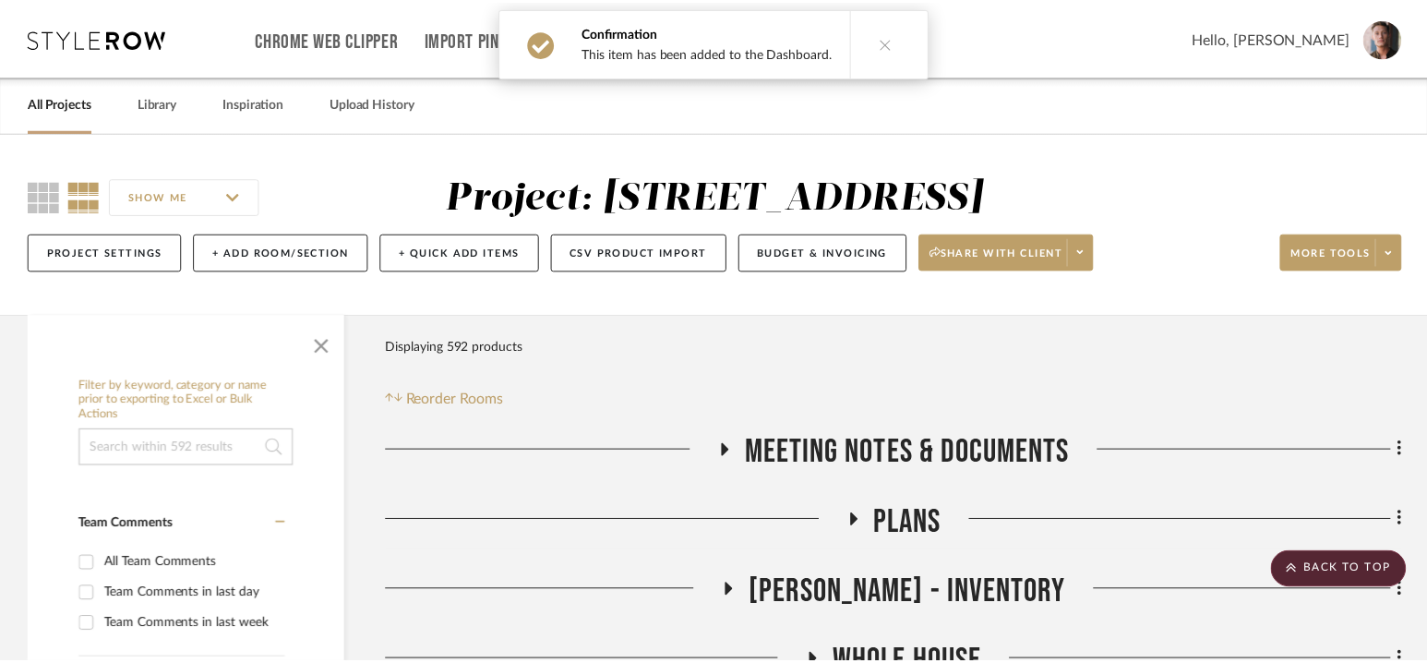
scroll to position [834, 0]
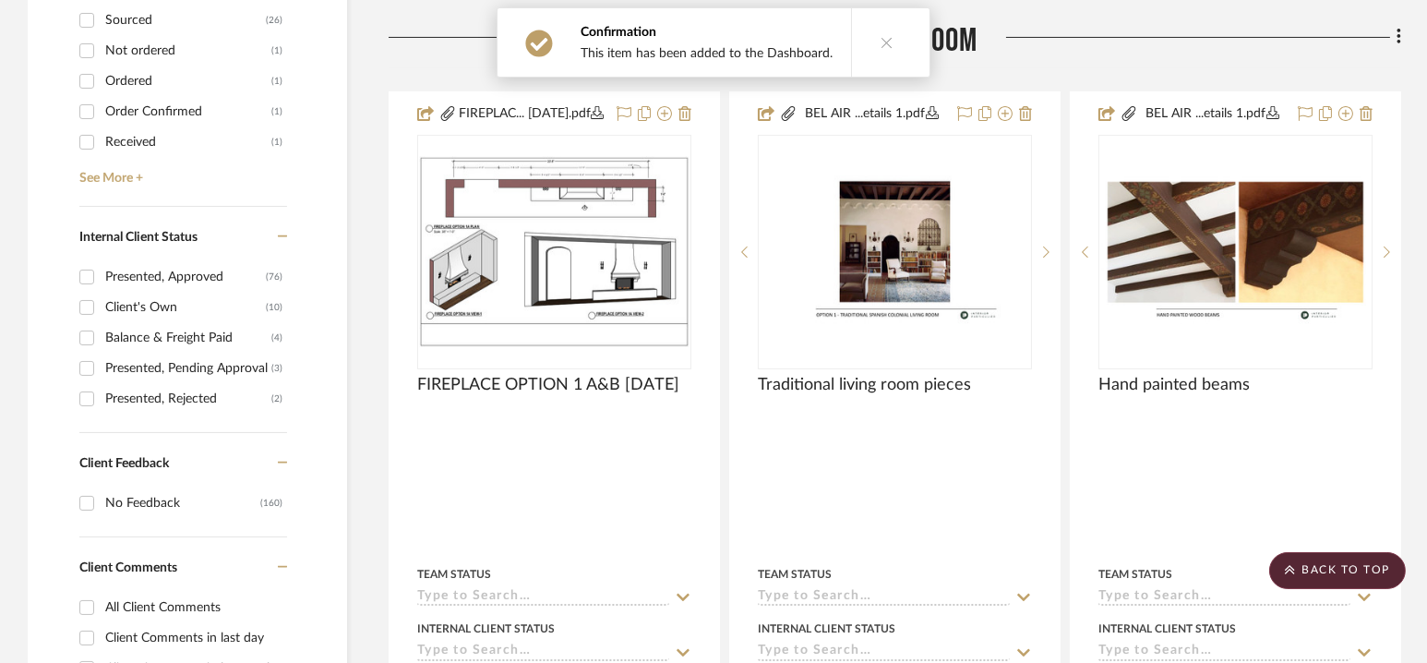
click at [882, 42] on icon at bounding box center [887, 42] width 13 height 13
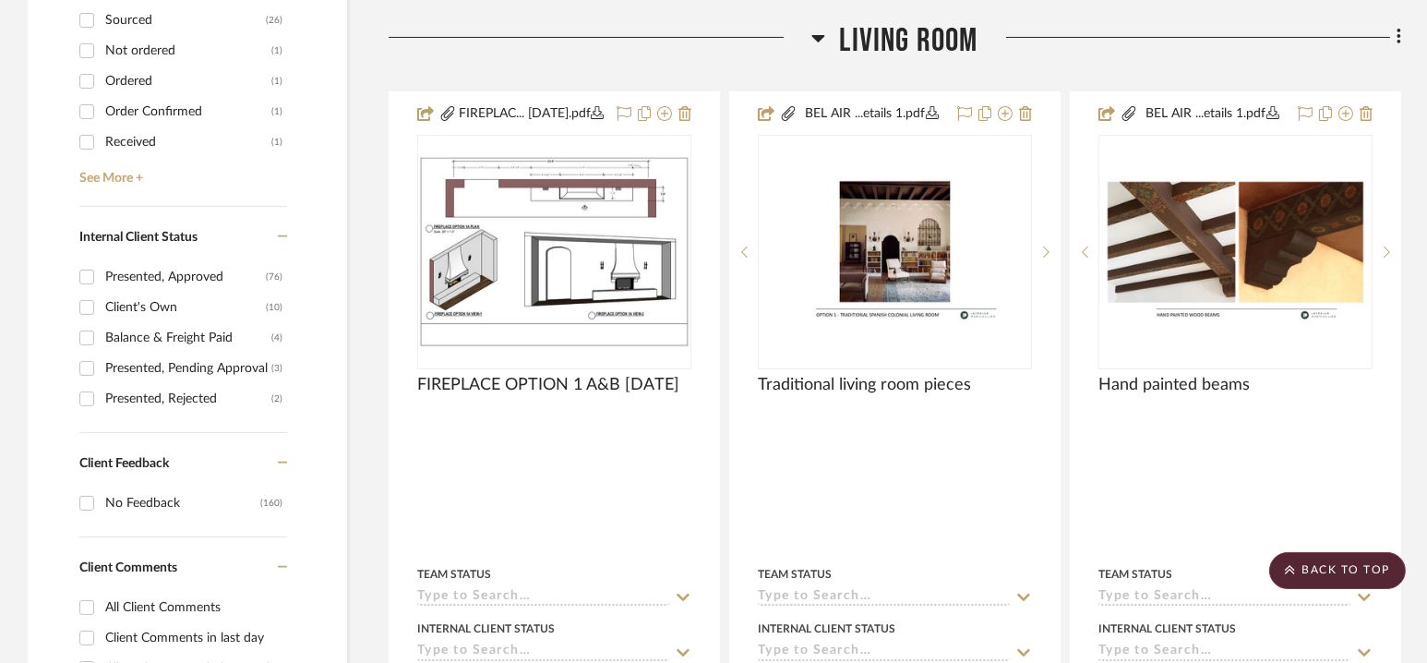
click at [882, 42] on span "Living Room" at bounding box center [908, 41] width 138 height 40
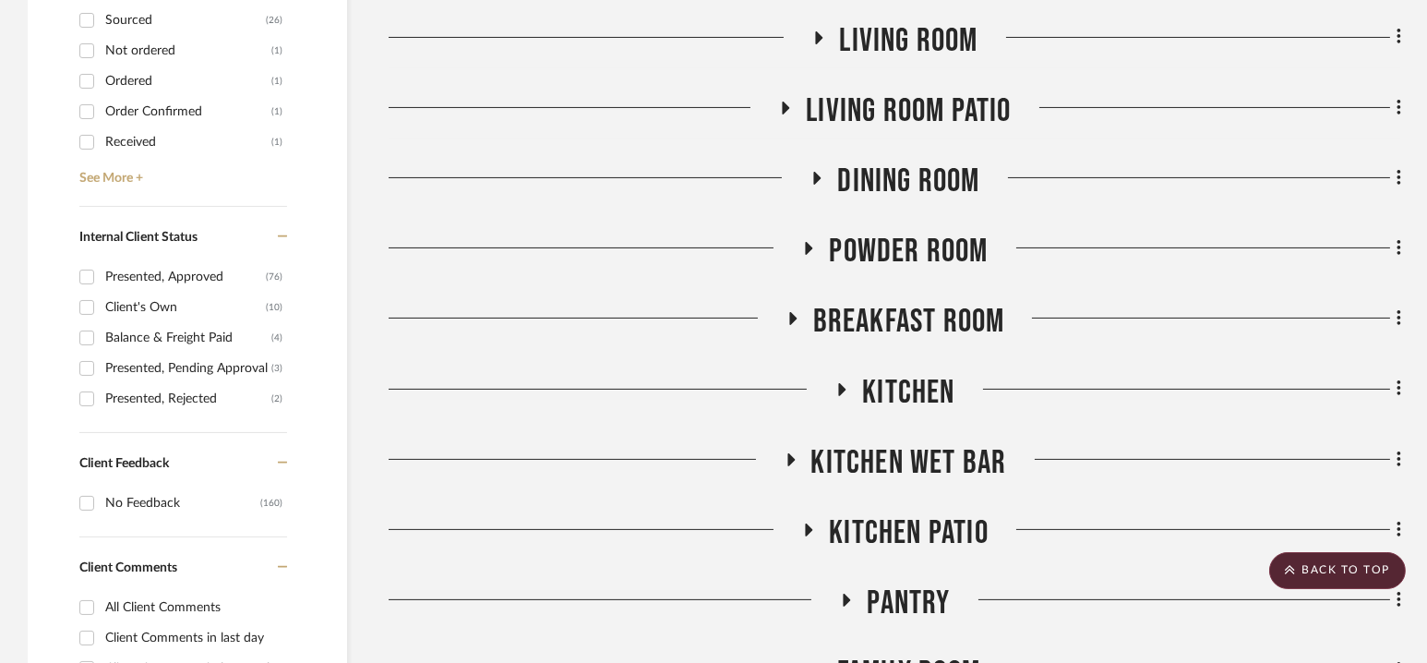
click at [882, 42] on span "Living Room" at bounding box center [908, 41] width 138 height 40
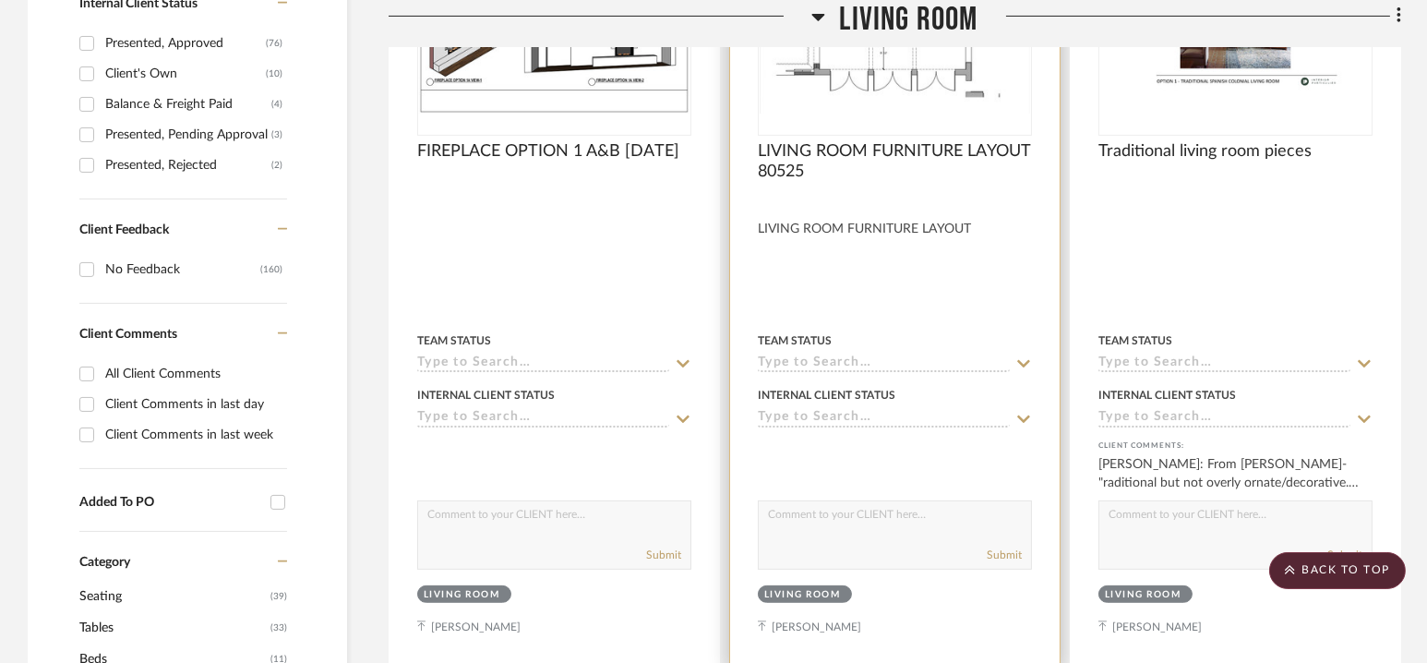
scroll to position [1073, 0]
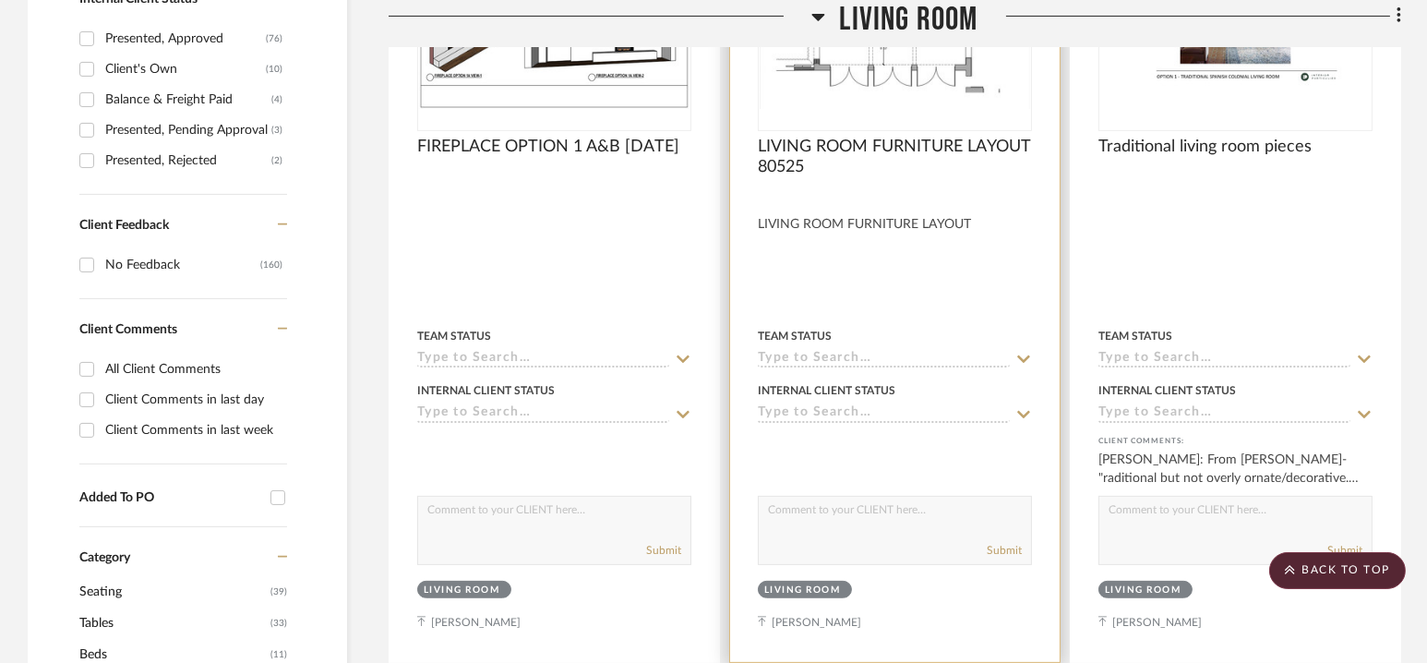
click at [894, 103] on img "0" at bounding box center [895, 13] width 270 height 191
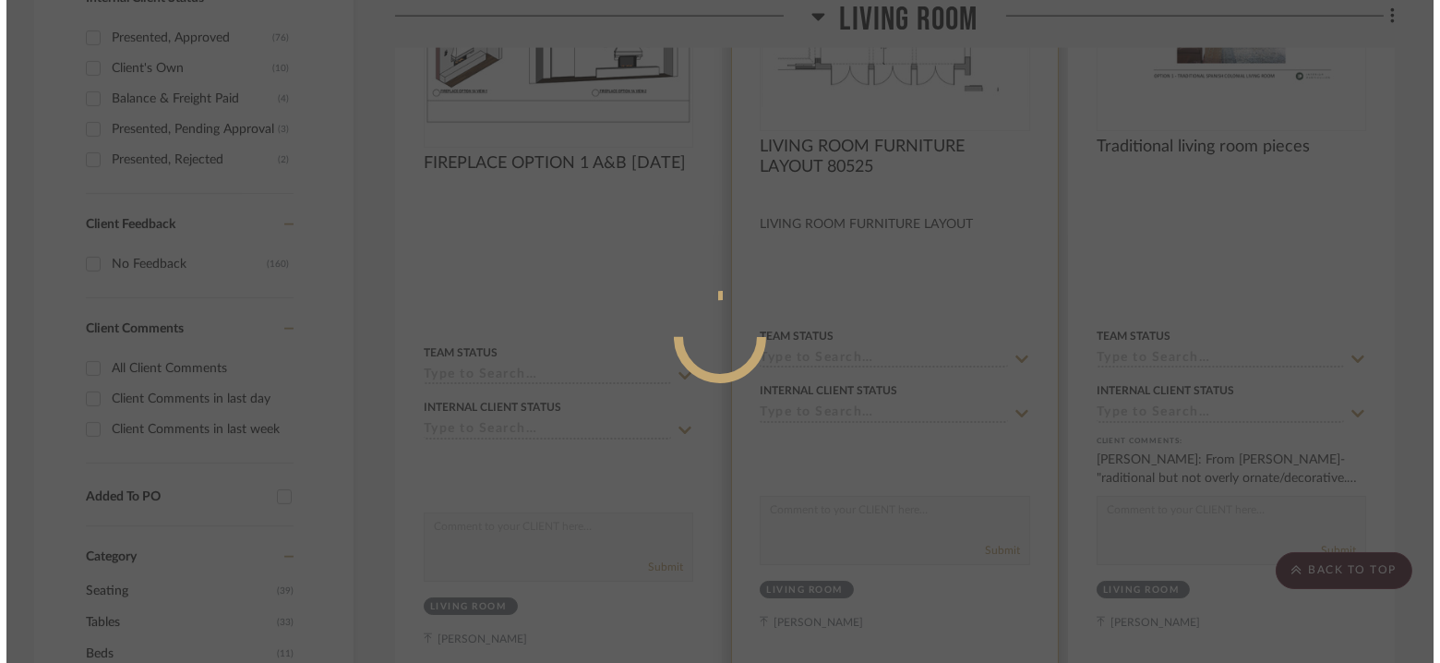
scroll to position [0, 0]
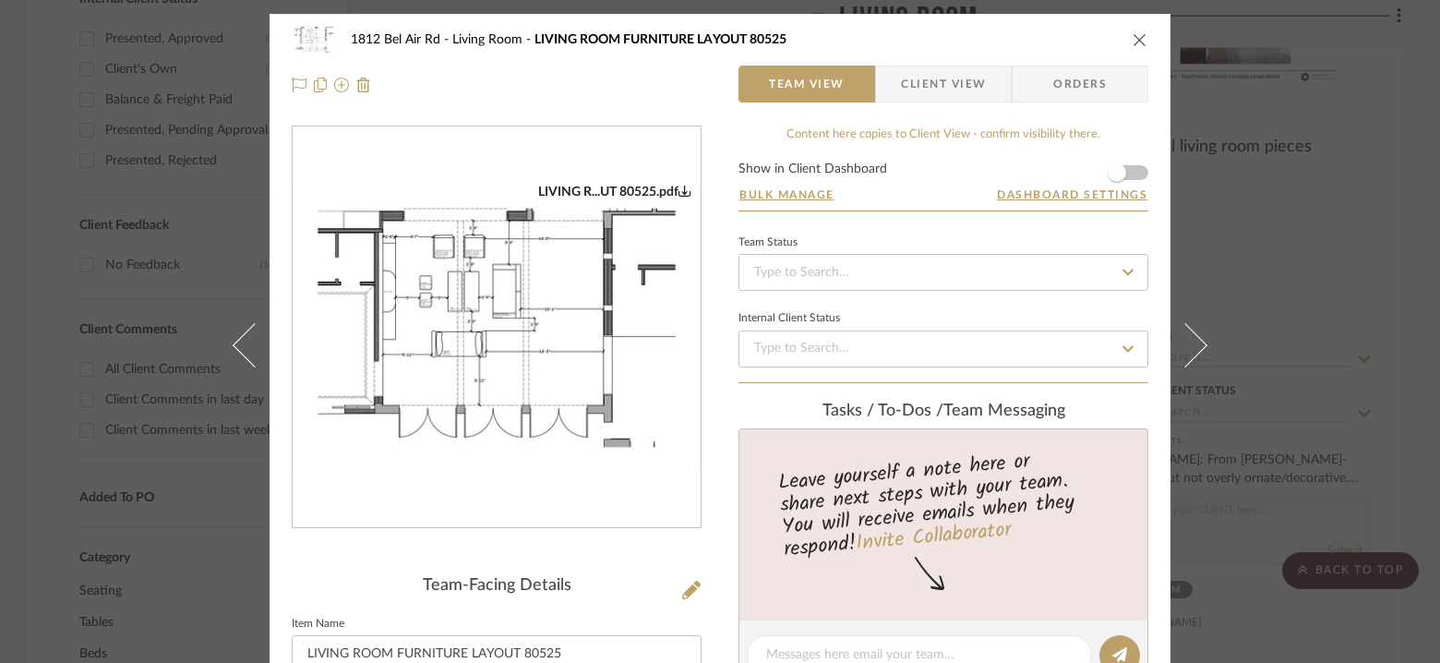
click at [491, 289] on img "0" at bounding box center [497, 328] width 408 height 288
click at [678, 185] on icon "0" at bounding box center [684, 190] width 13 height 13
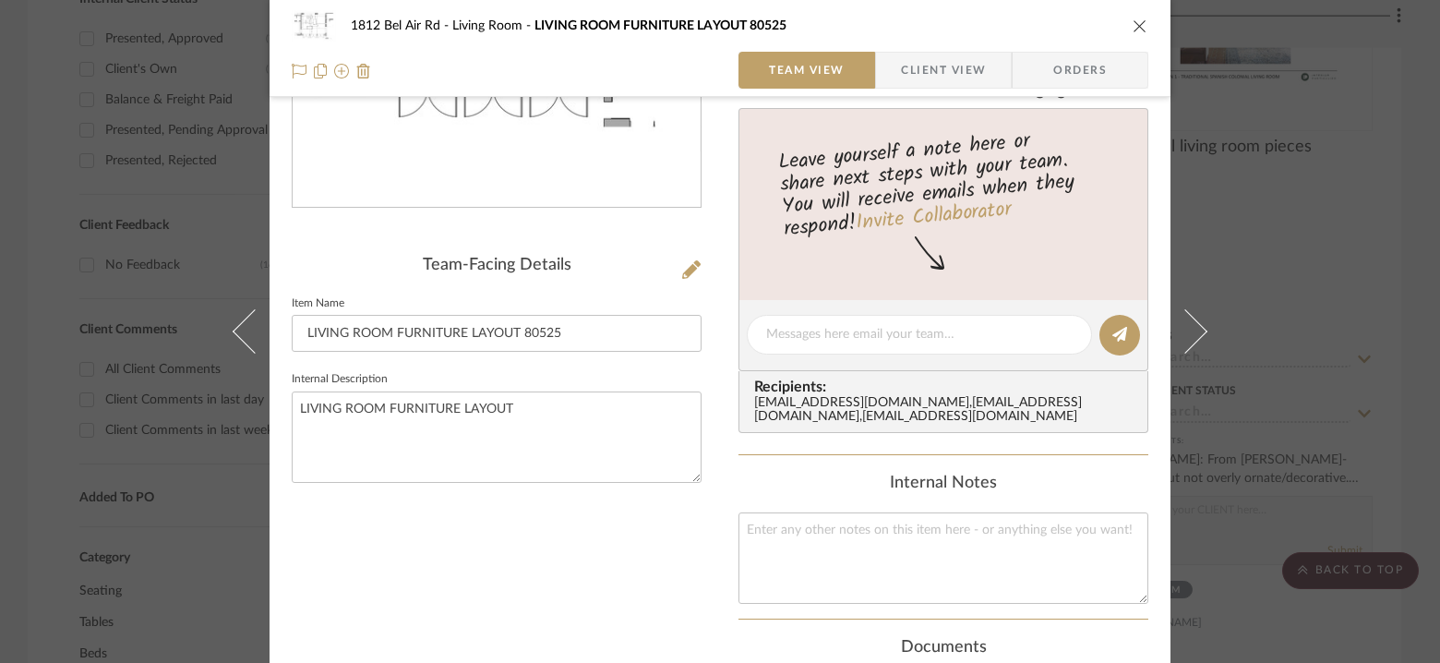
scroll to position [325, 0]
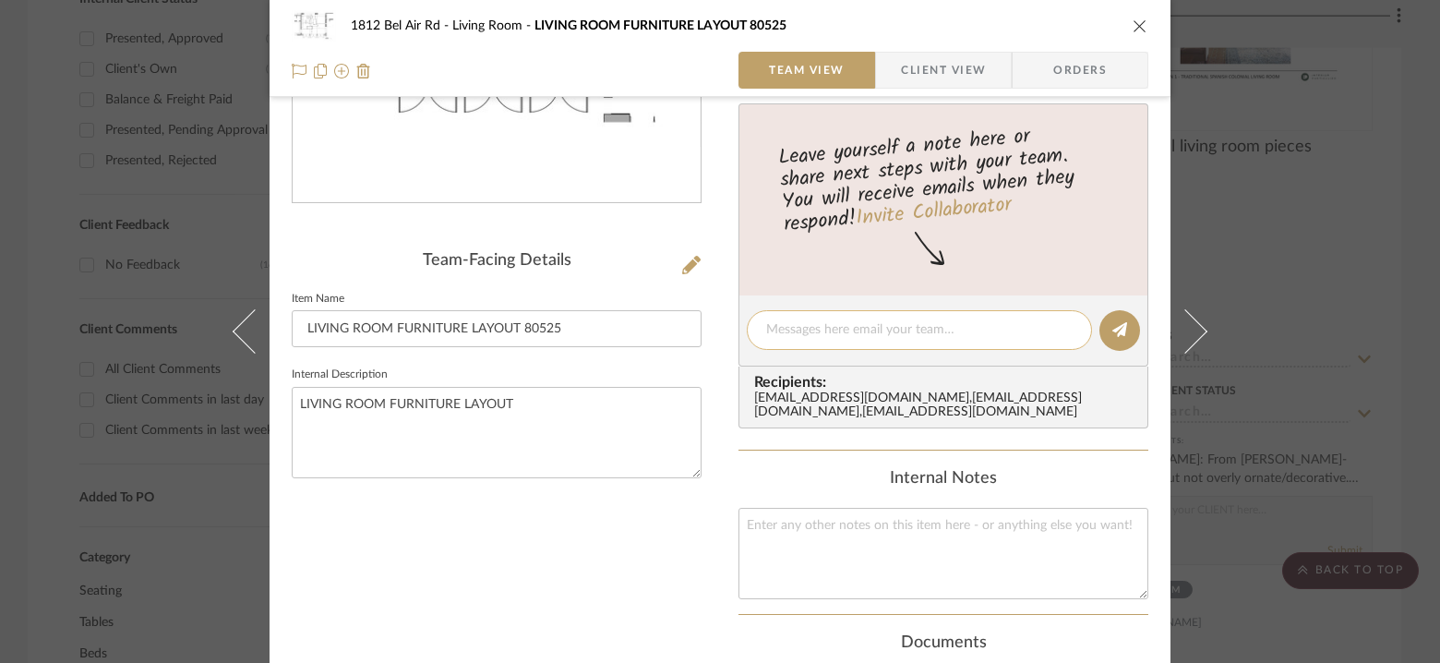
click at [894, 333] on textarea at bounding box center [919, 329] width 306 height 19
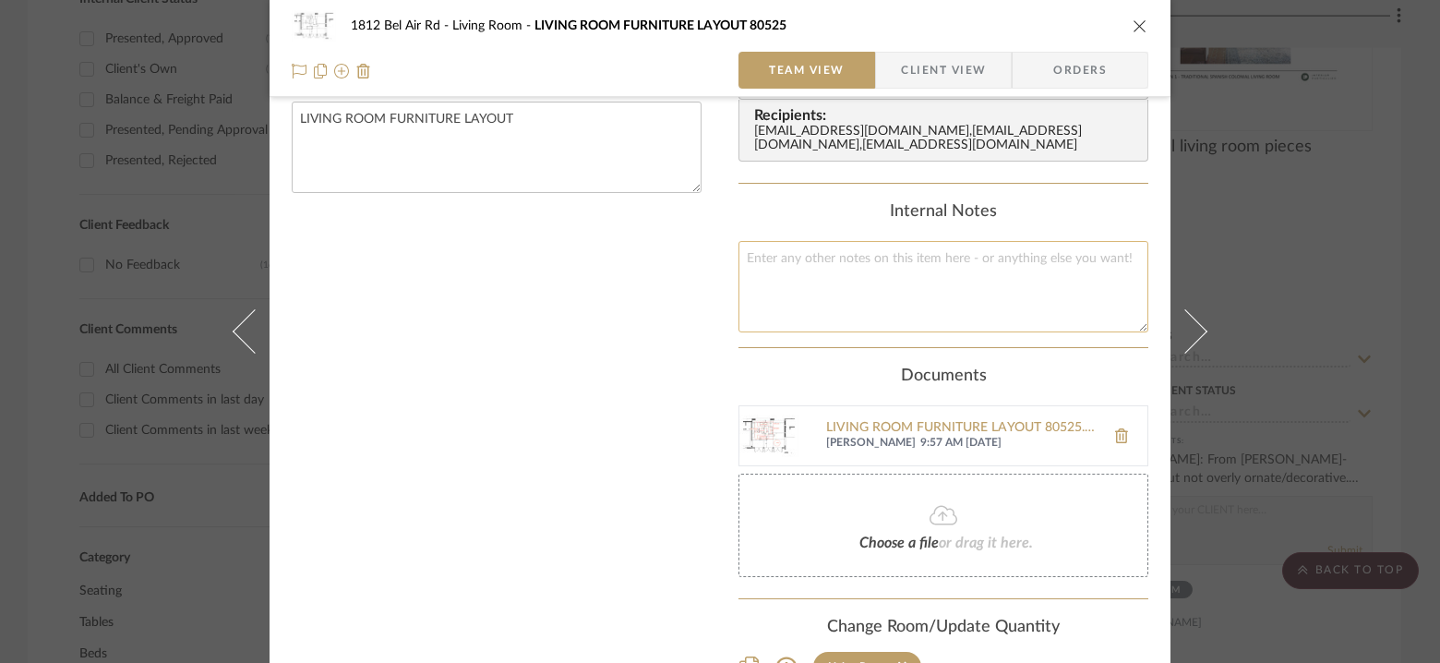
scroll to position [462, 0]
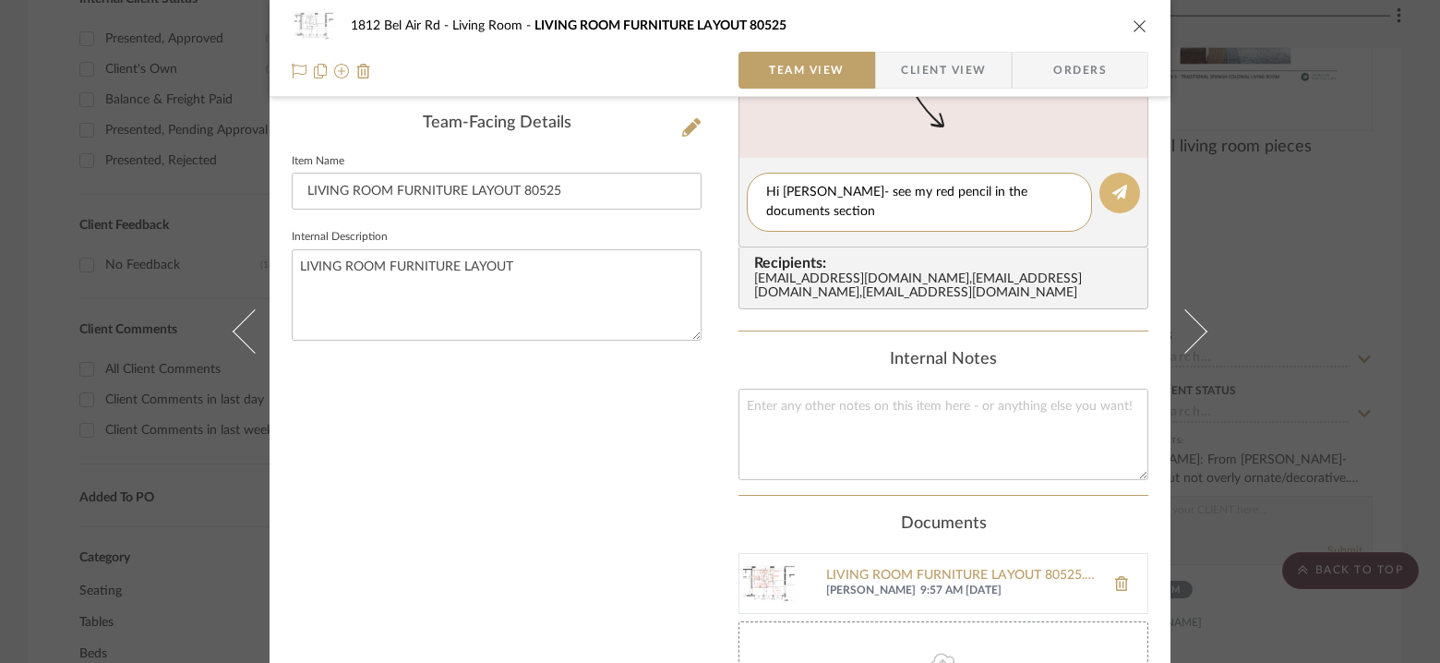
type textarea "Hi [PERSON_NAME]- see my red pencil in the documents section"
click at [1112, 189] on icon at bounding box center [1119, 192] width 15 height 15
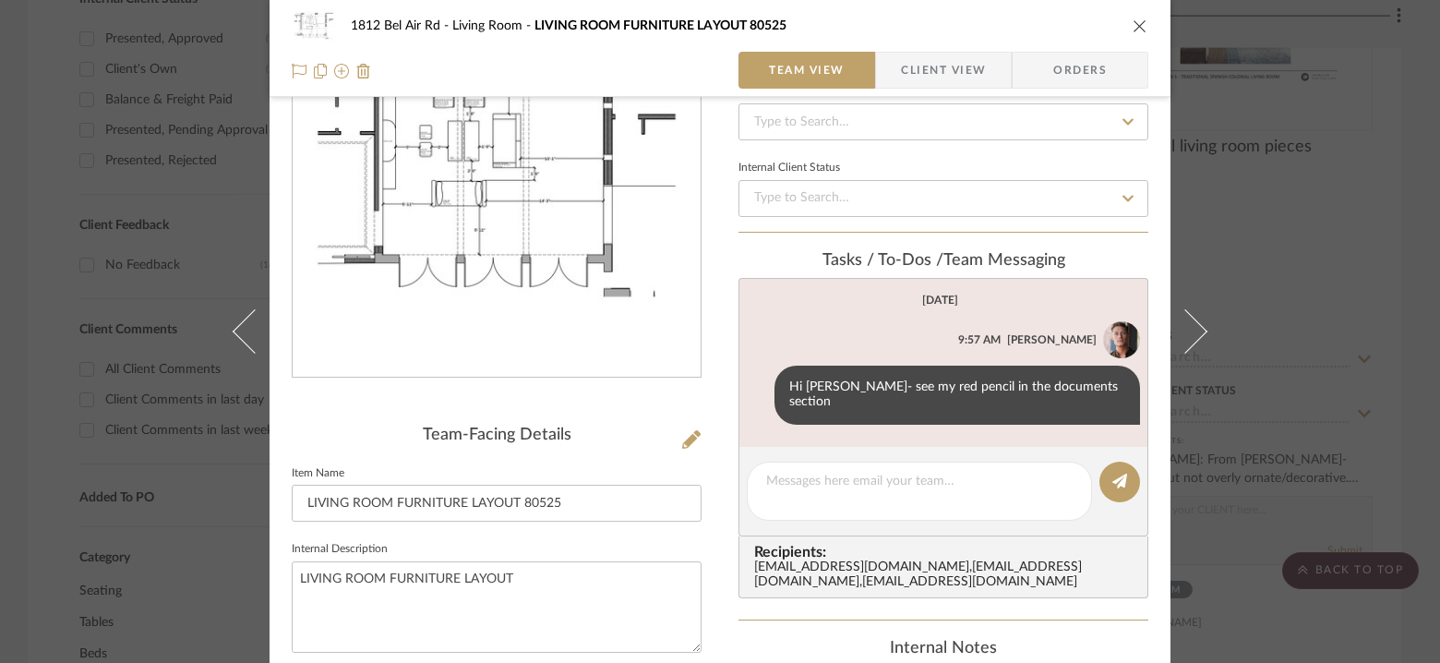
scroll to position [0, 0]
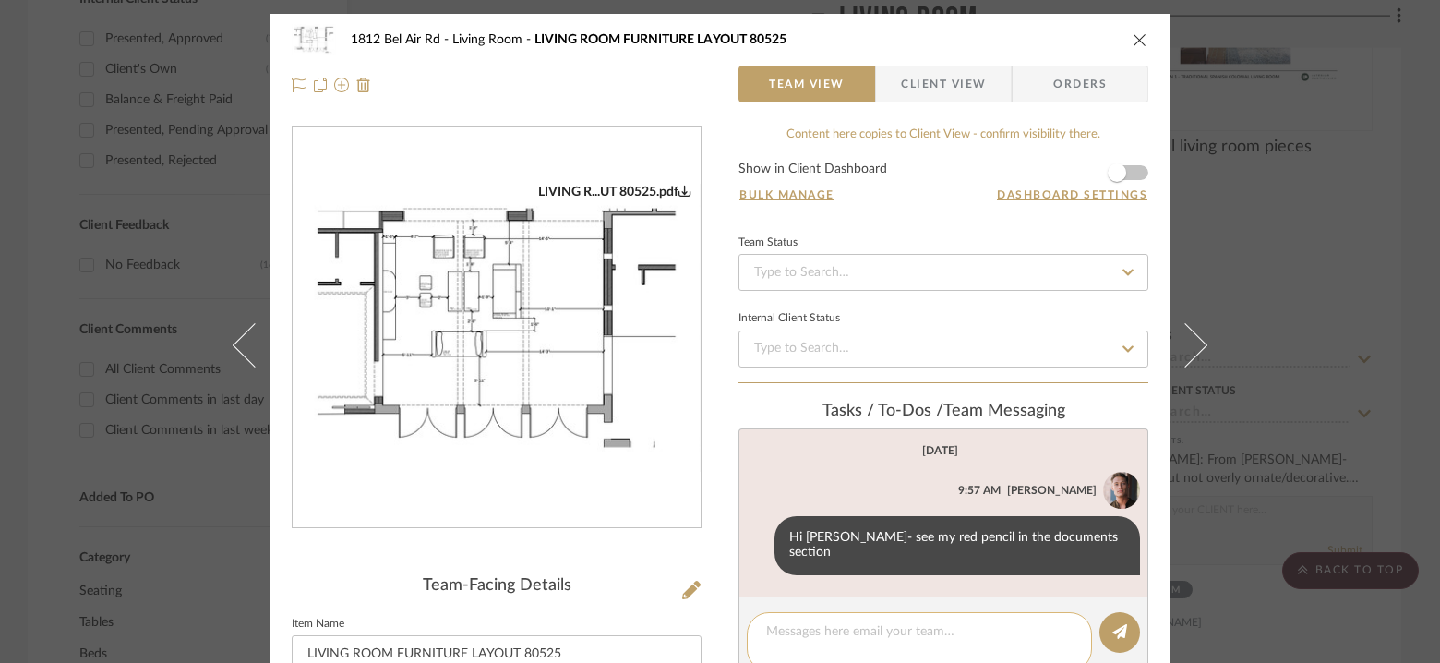
click at [820, 622] on textarea at bounding box center [919, 641] width 306 height 39
paste textarea "[URL][DOMAIN_NAME]"
type textarea "This is the coffee table [URL][DOMAIN_NAME]"
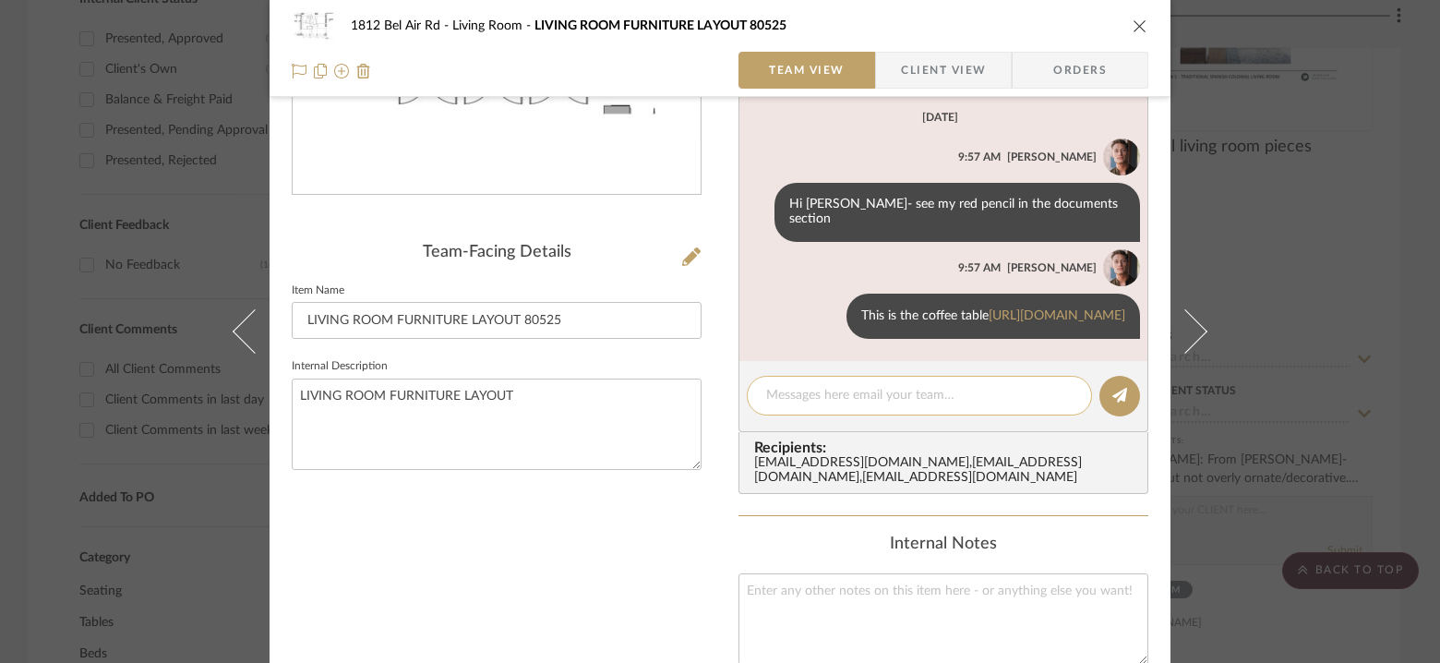
scroll to position [348, 0]
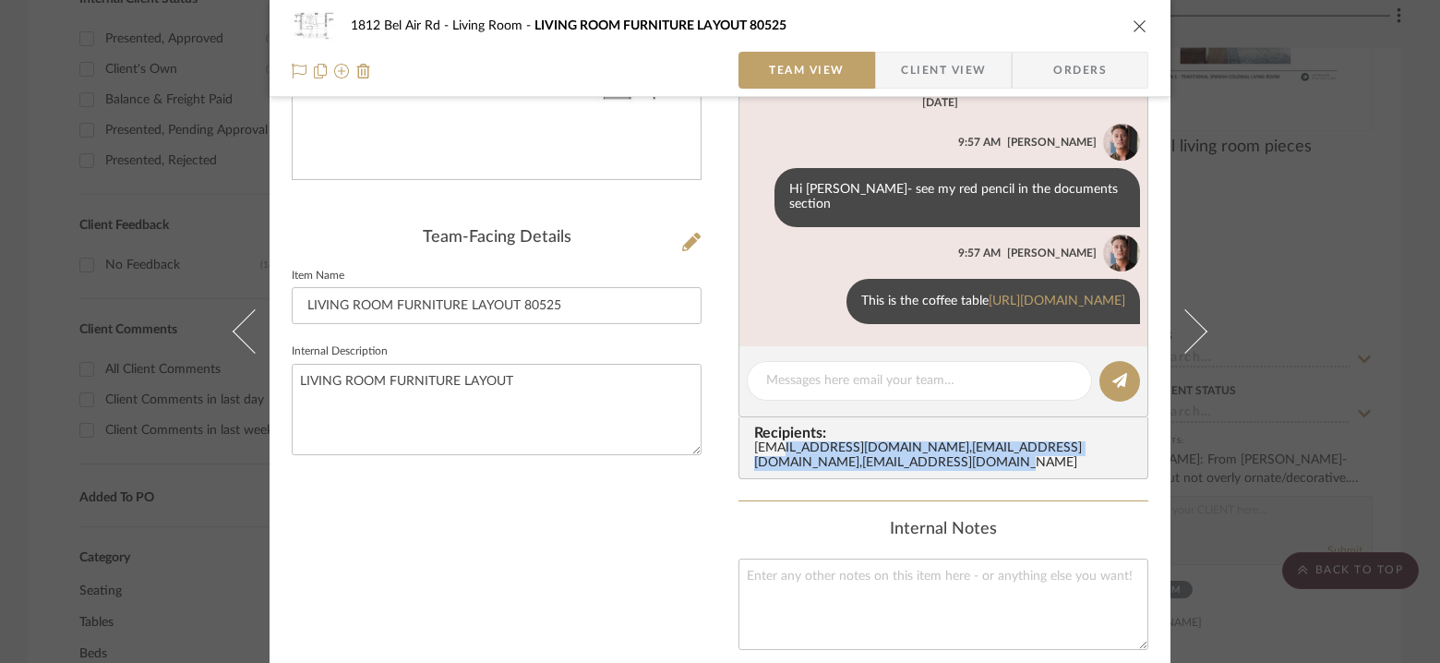
drag, startPoint x: 965, startPoint y: 477, endPoint x: 765, endPoint y: 442, distance: 203.3
click at [765, 442] on div "[EMAIL_ADDRESS][DOMAIN_NAME] , [EMAIL_ADDRESS][DOMAIN_NAME] , [EMAIL_ADDRESS][D…" at bounding box center [947, 456] width 386 height 30
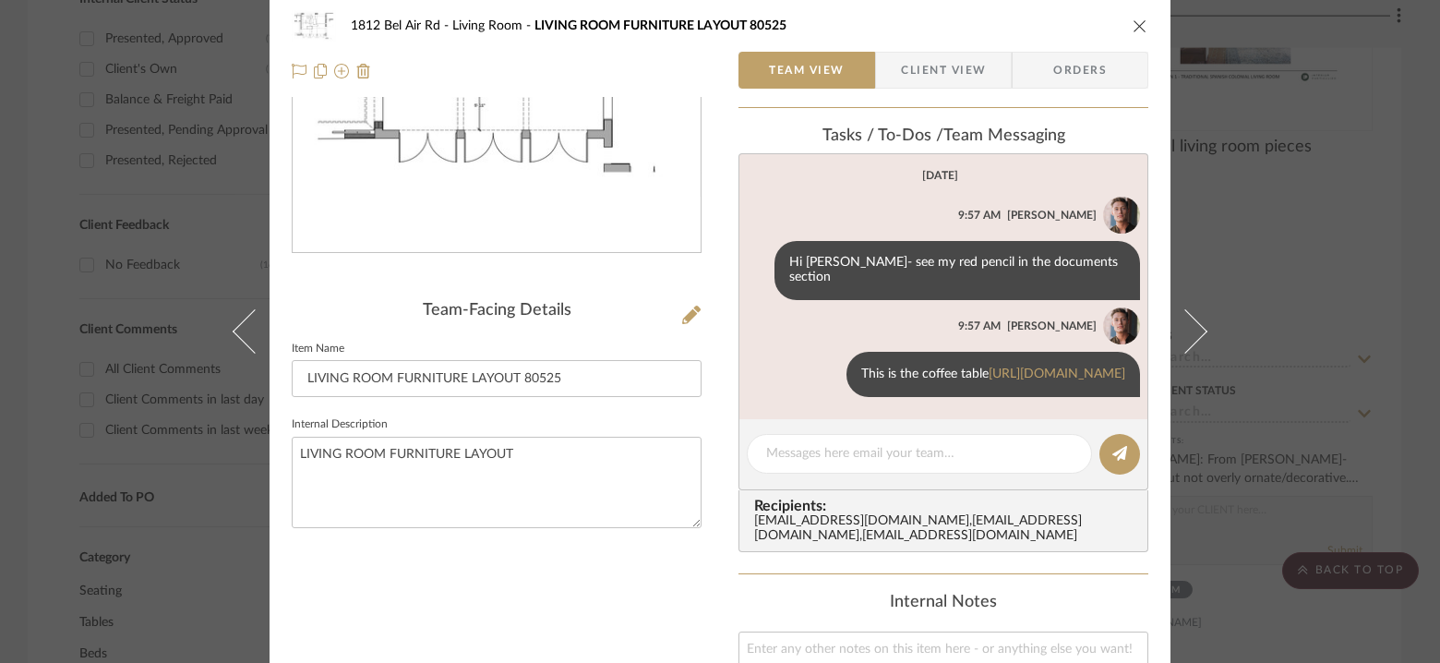
scroll to position [0, 0]
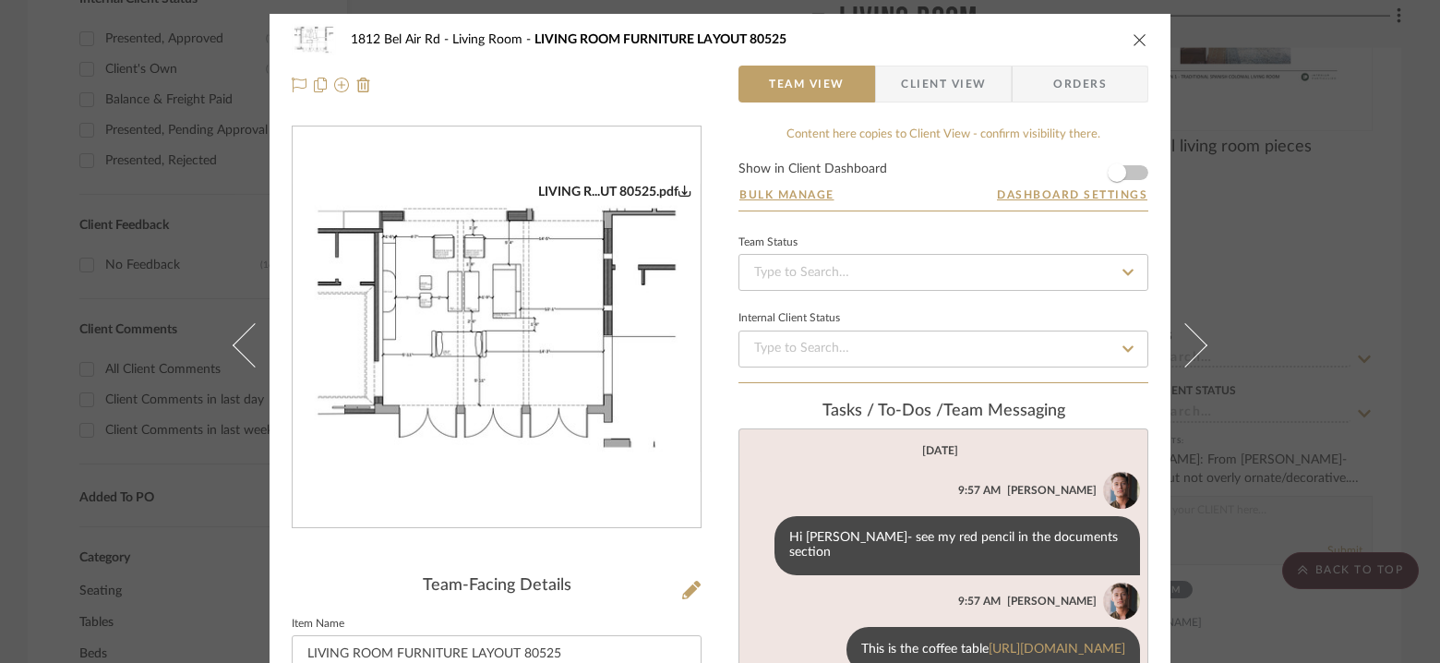
click at [1135, 43] on icon "close" at bounding box center [1140, 39] width 15 height 15
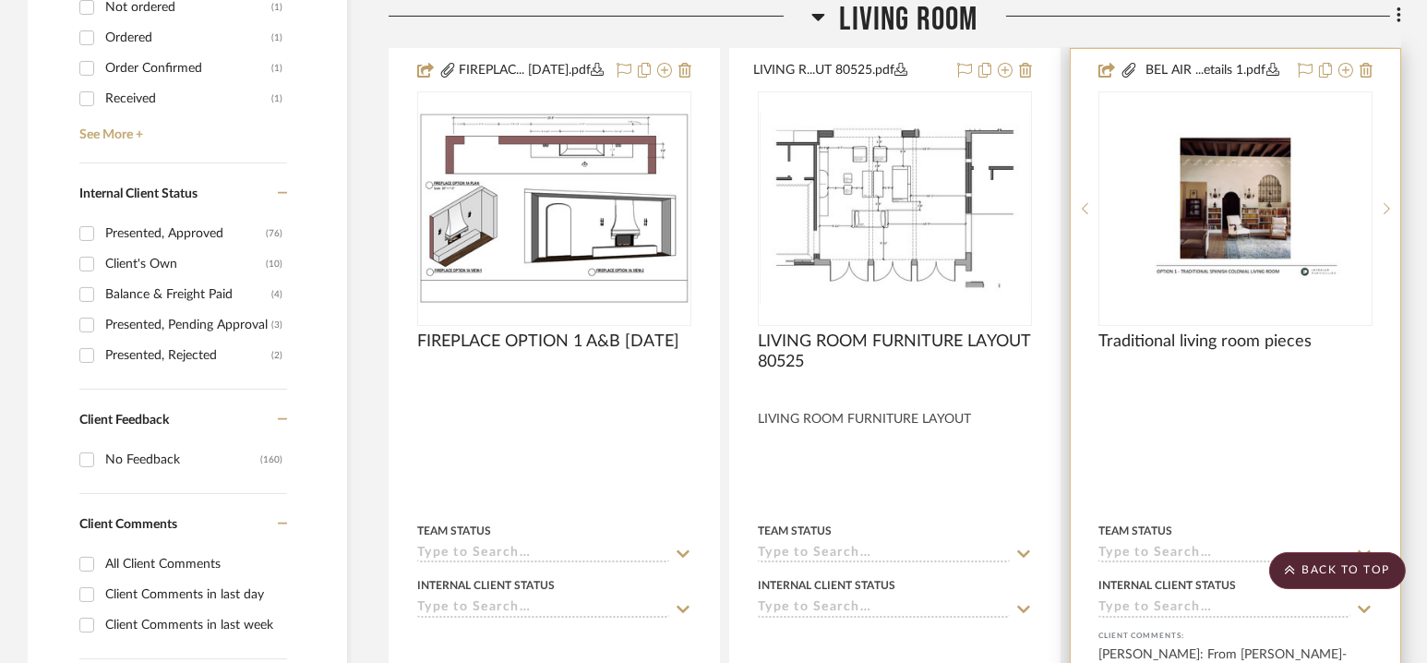
scroll to position [824, 0]
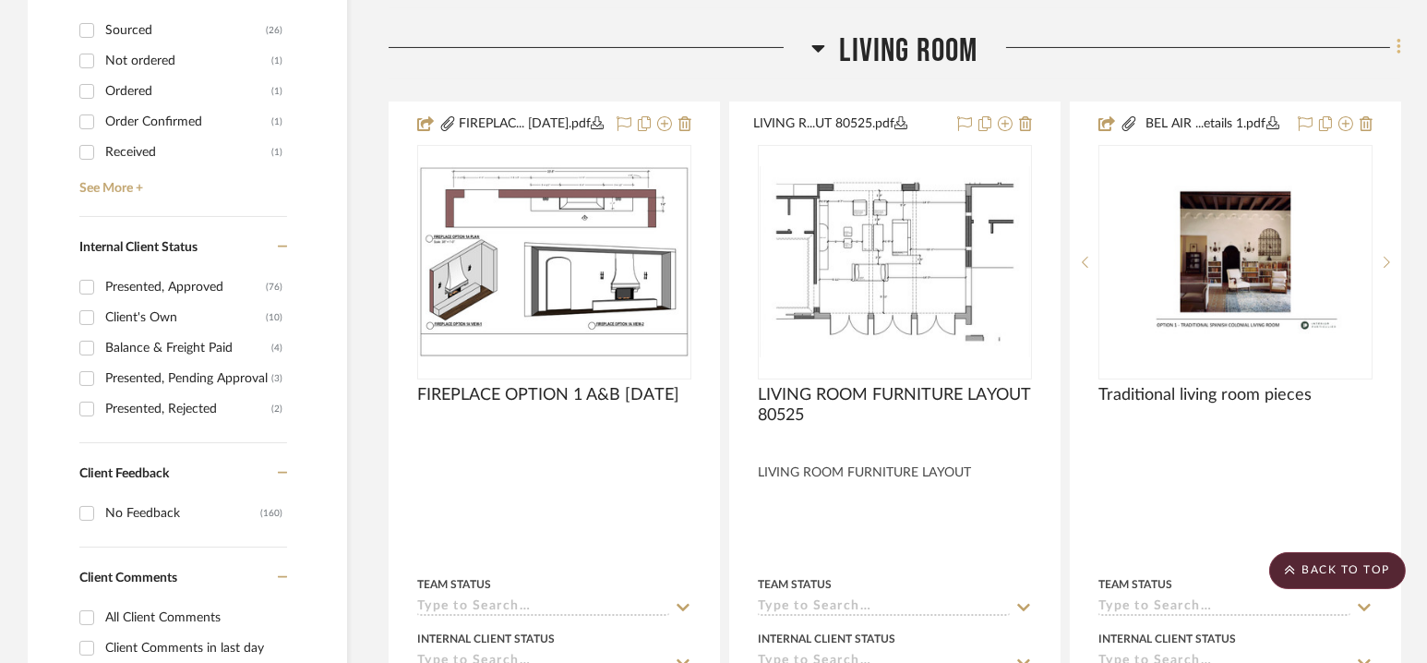
click at [1397, 47] on icon at bounding box center [1400, 47] width 6 height 20
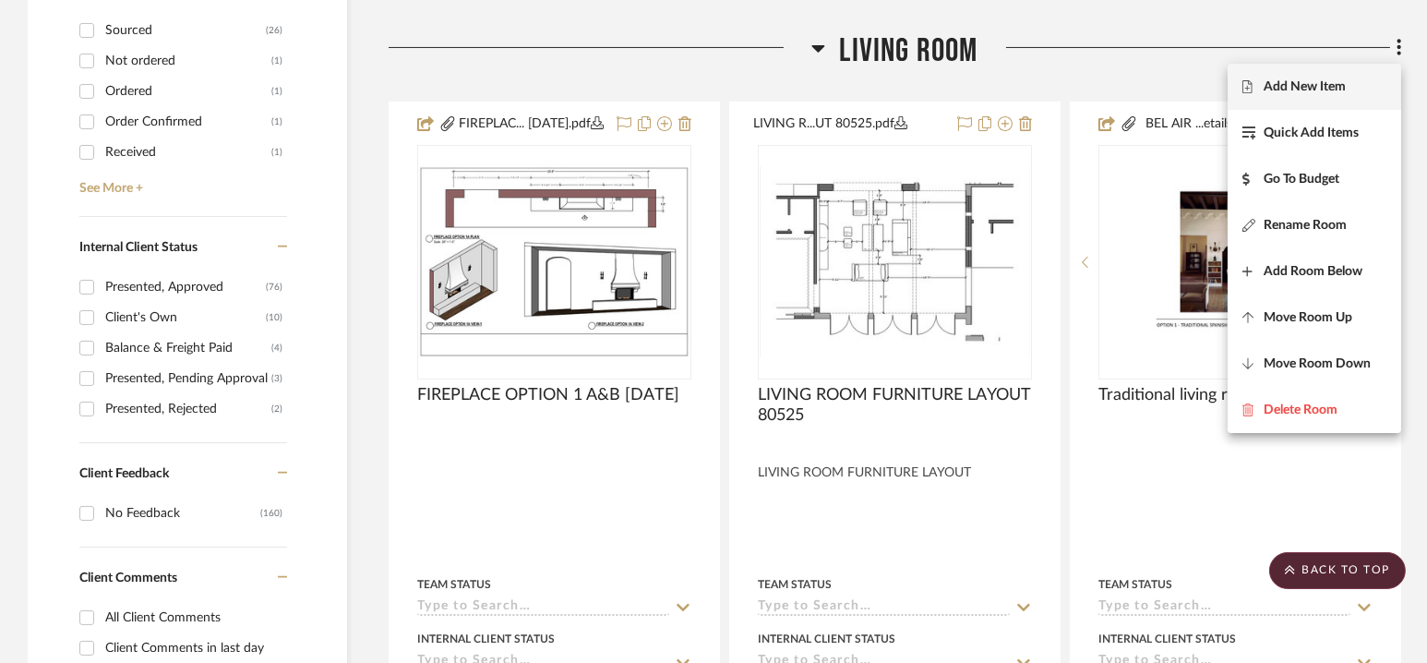
click at [1328, 97] on button "Add New Item" at bounding box center [1315, 87] width 174 height 46
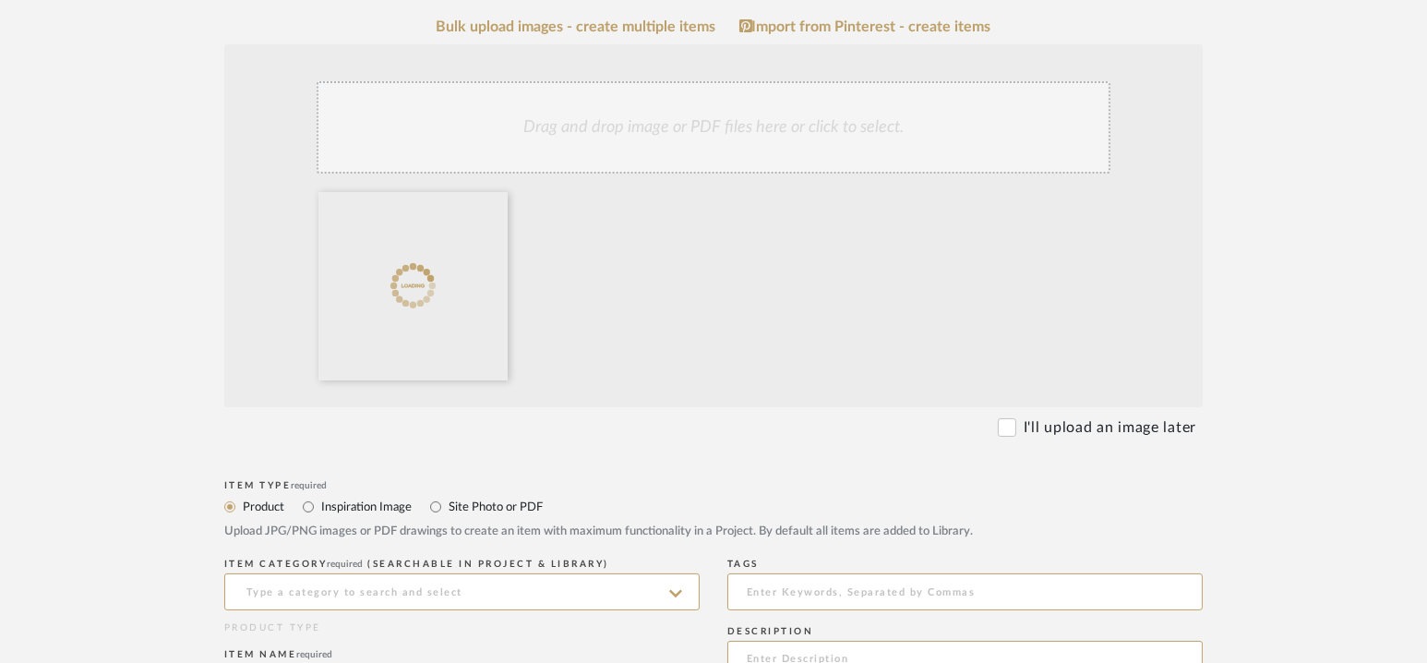
scroll to position [399, 0]
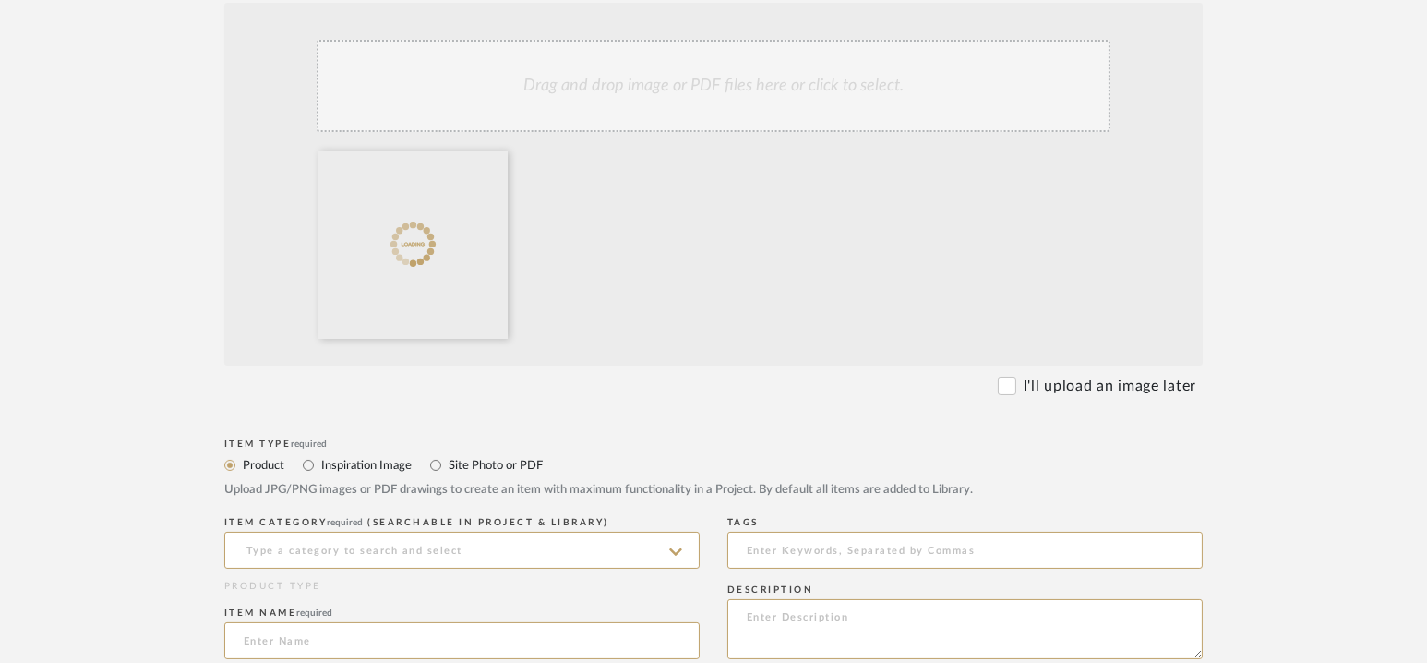
click at [451, 466] on label "Site Photo or PDF" at bounding box center [495, 465] width 96 height 20
click at [447, 466] on input "Site Photo or PDF" at bounding box center [436, 465] width 22 height 22
radio input "true"
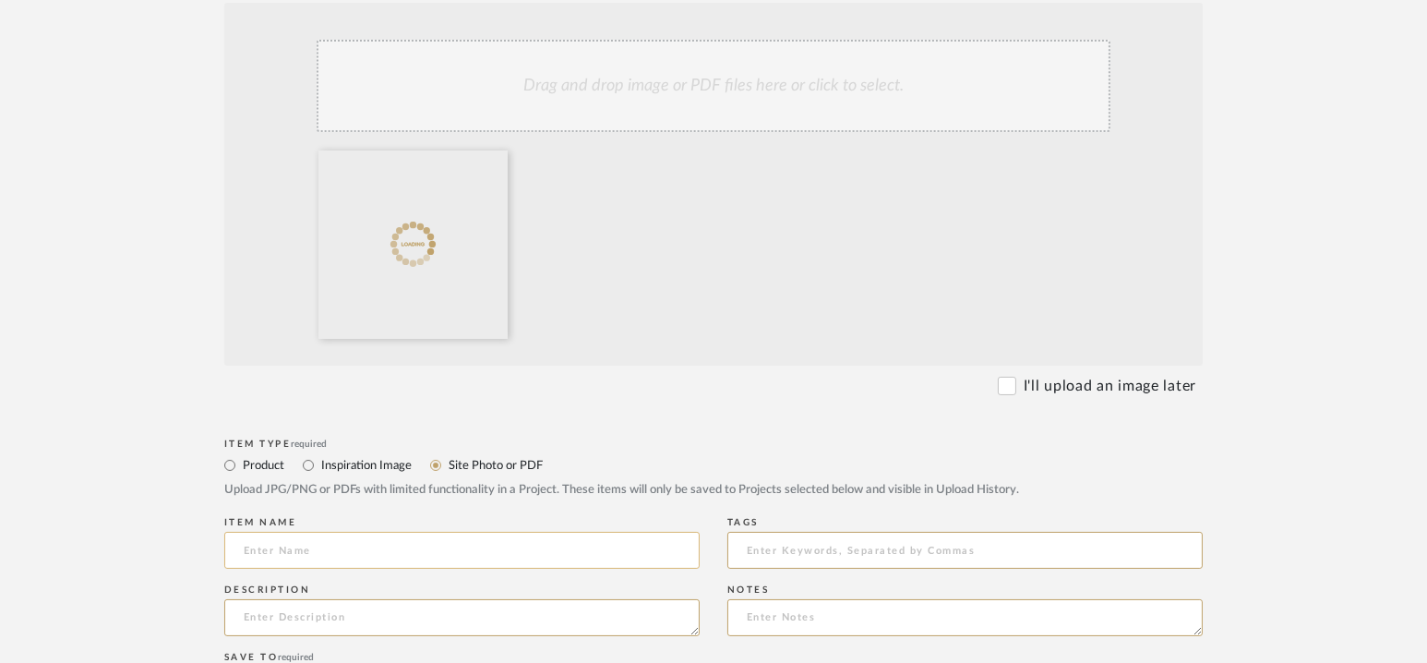
click at [358, 561] on input at bounding box center [461, 550] width 475 height 37
type input "LIVING ROOM - Mockup"
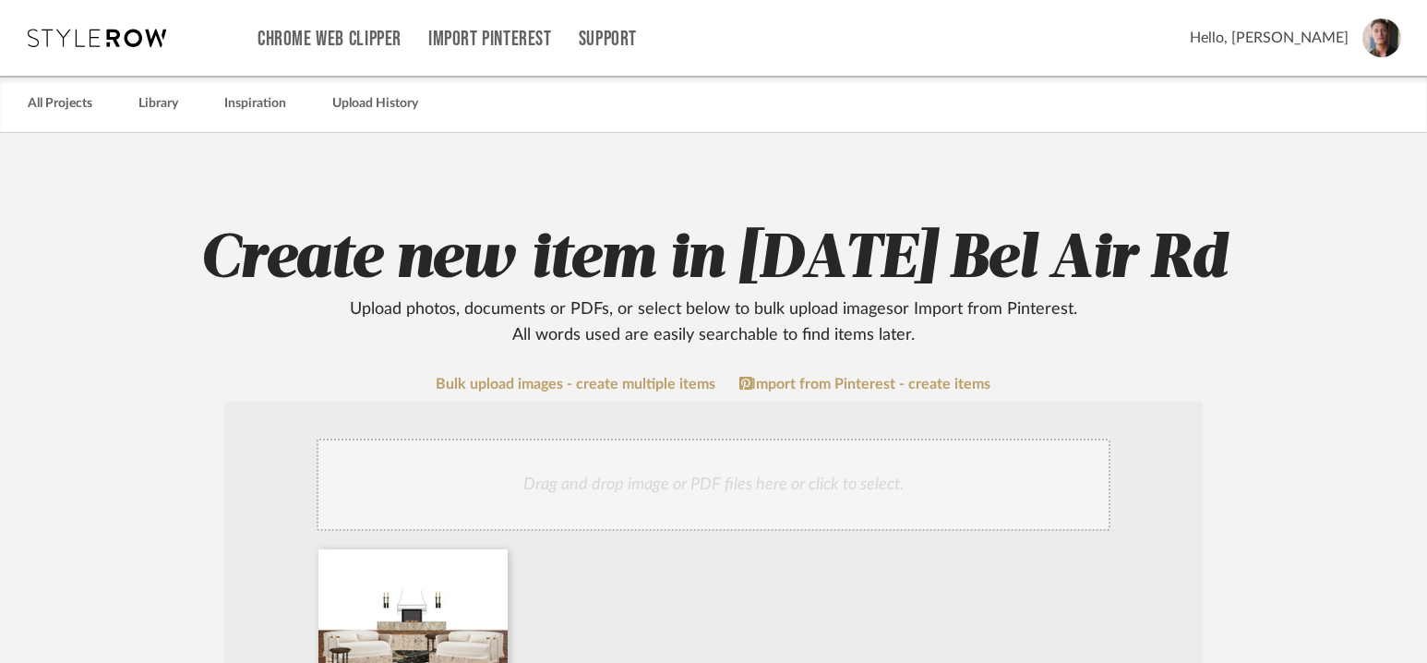
scroll to position [1045, 0]
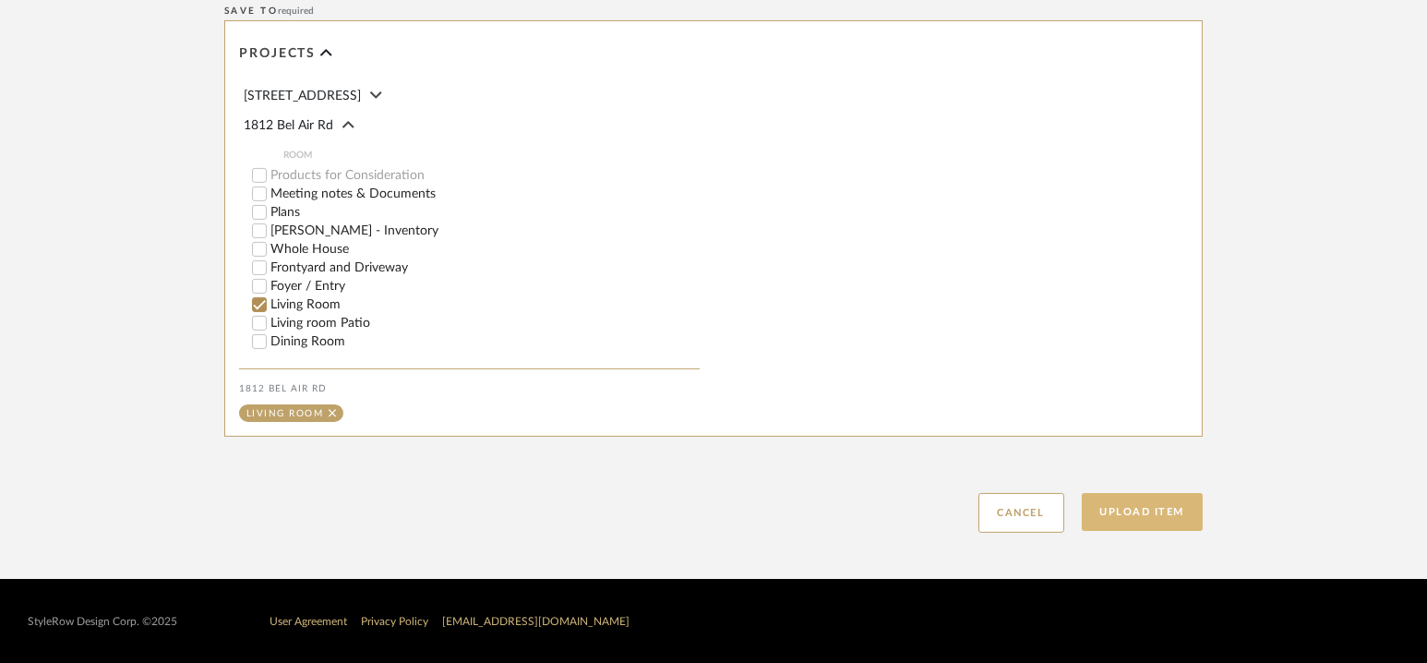
click at [1122, 502] on button "Upload Item" at bounding box center [1143, 512] width 122 height 38
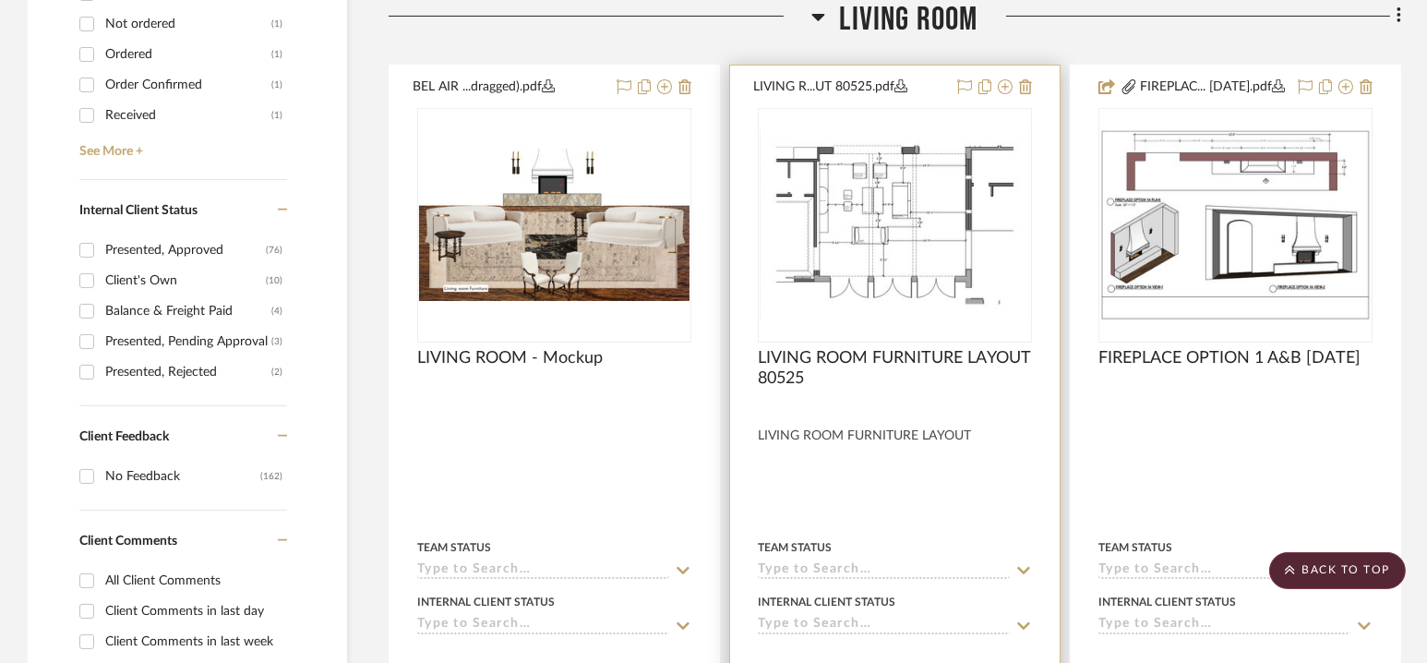
scroll to position [860, 0]
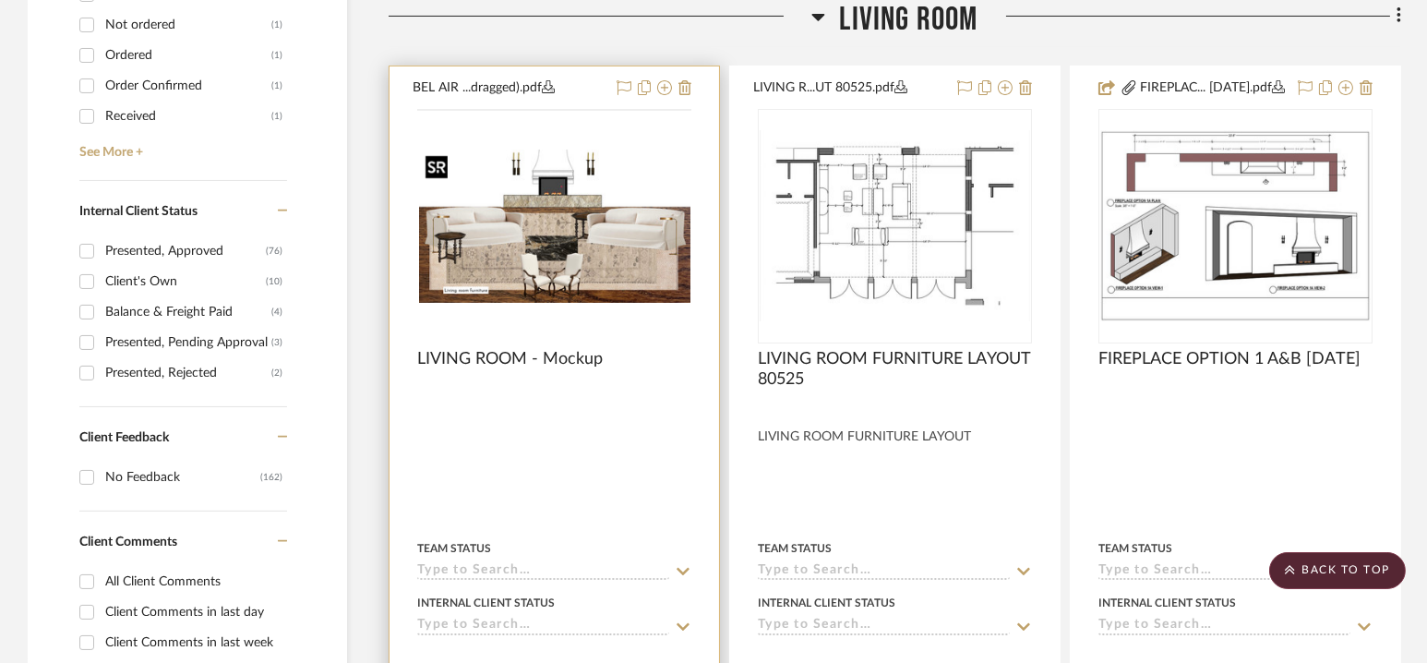
click at [0, 0] on img at bounding box center [0, 0] width 0 height 0
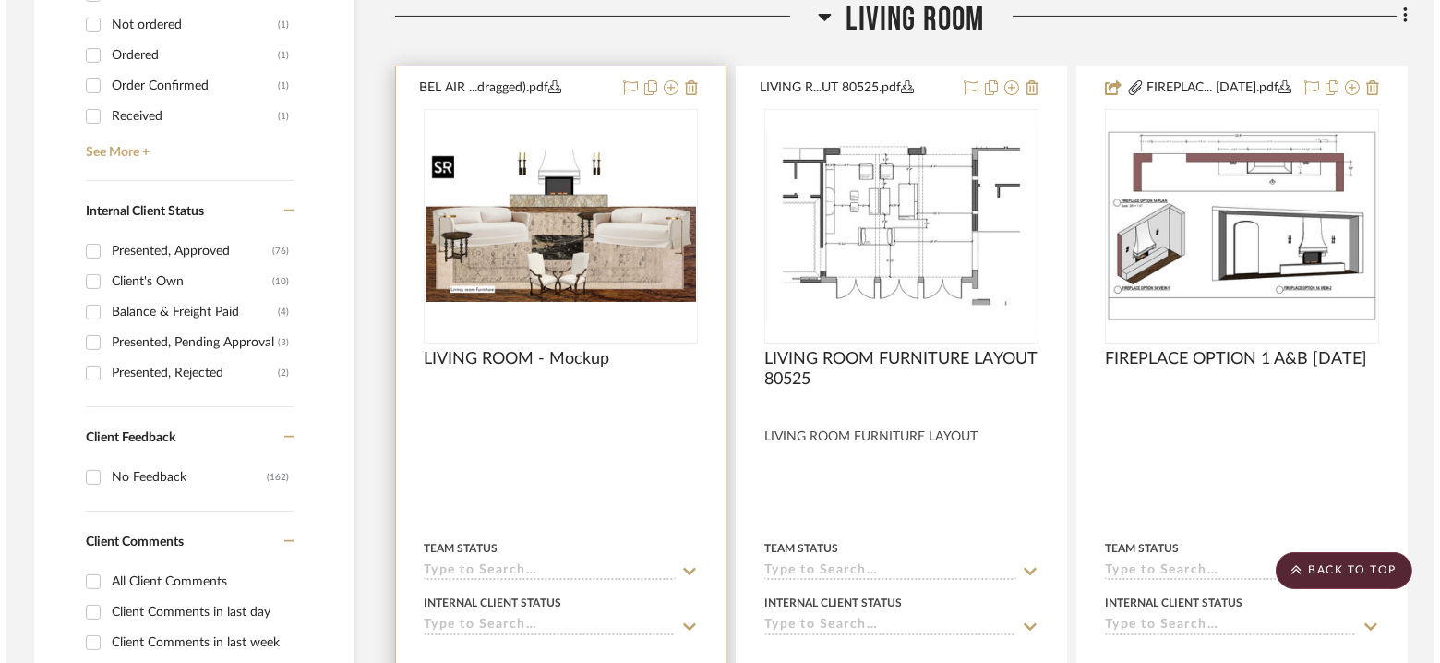
scroll to position [0, 0]
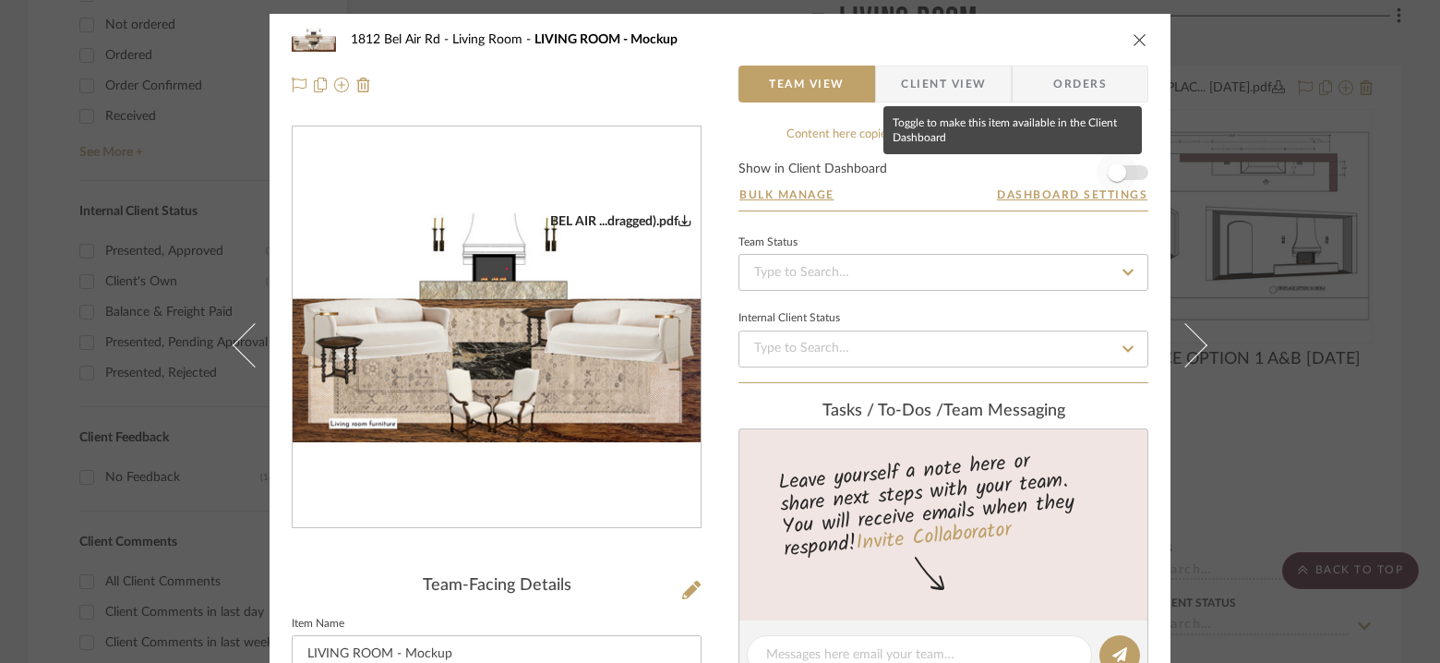
click at [1124, 172] on span "button" at bounding box center [1117, 172] width 41 height 41
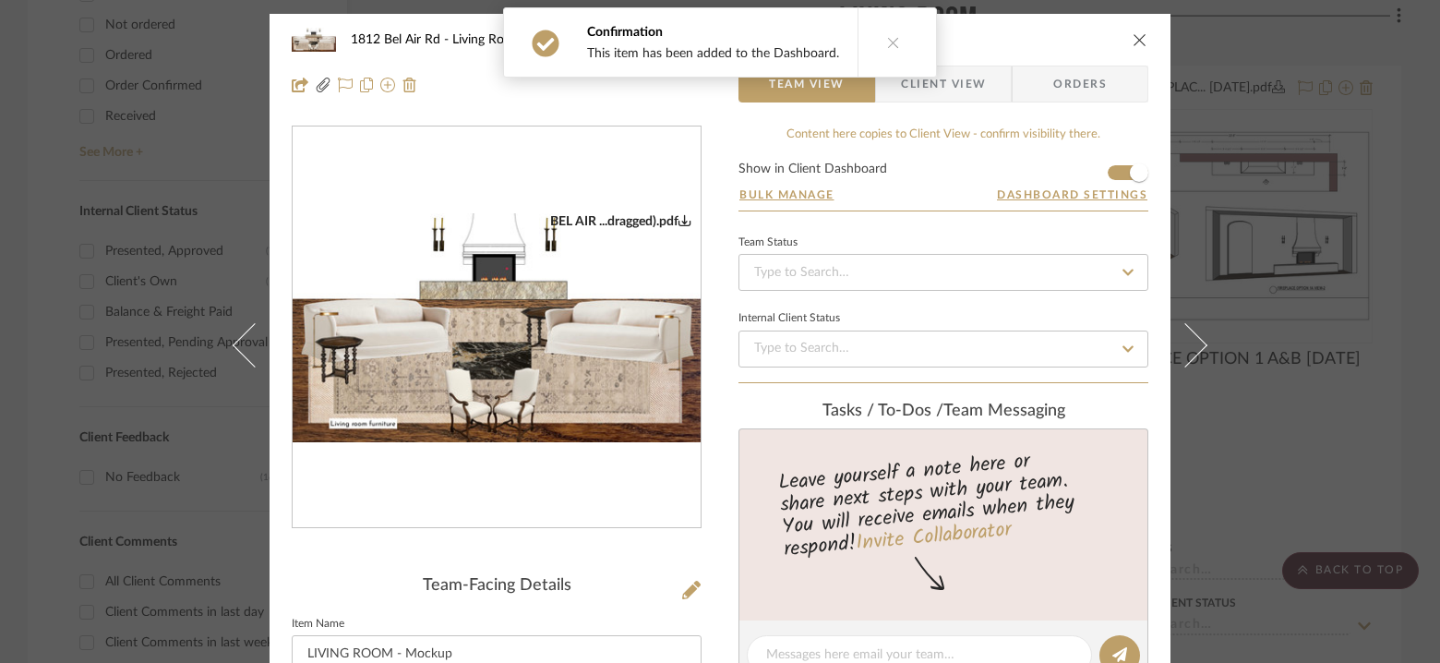
click at [890, 41] on icon at bounding box center [893, 42] width 13 height 13
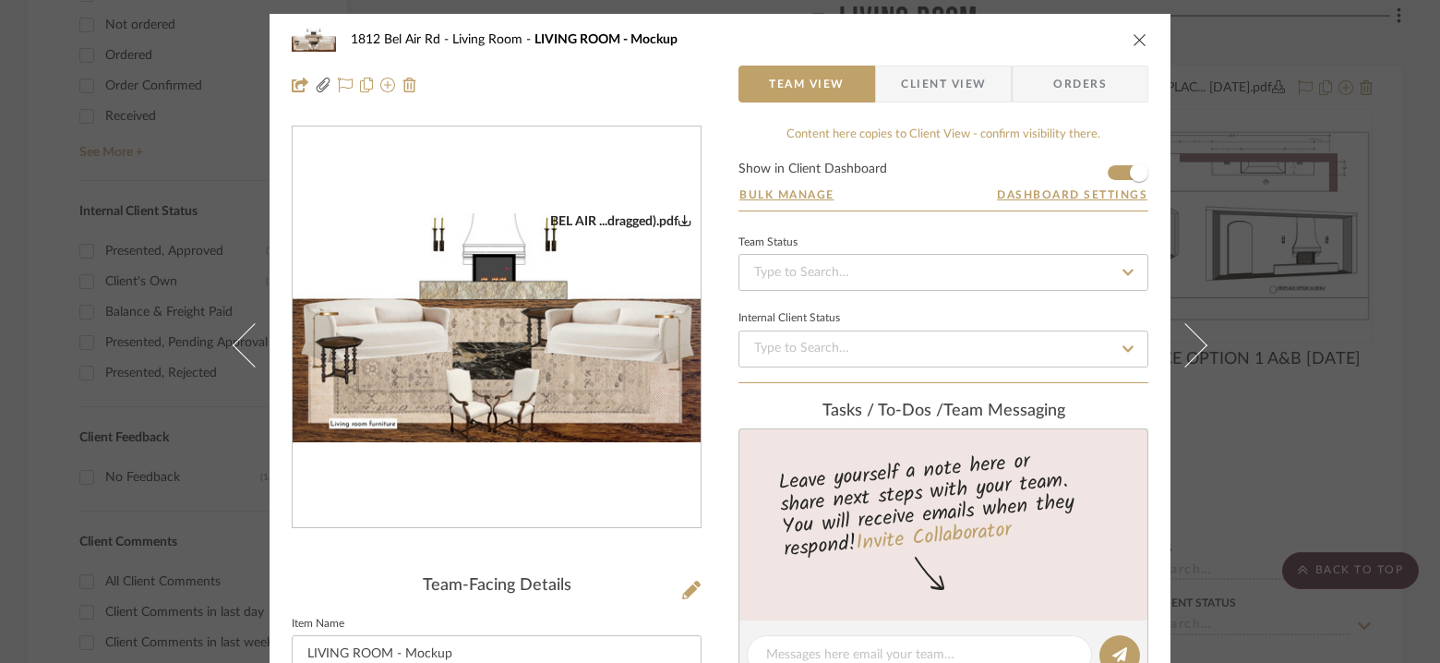
click at [1133, 40] on icon "close" at bounding box center [1140, 39] width 15 height 15
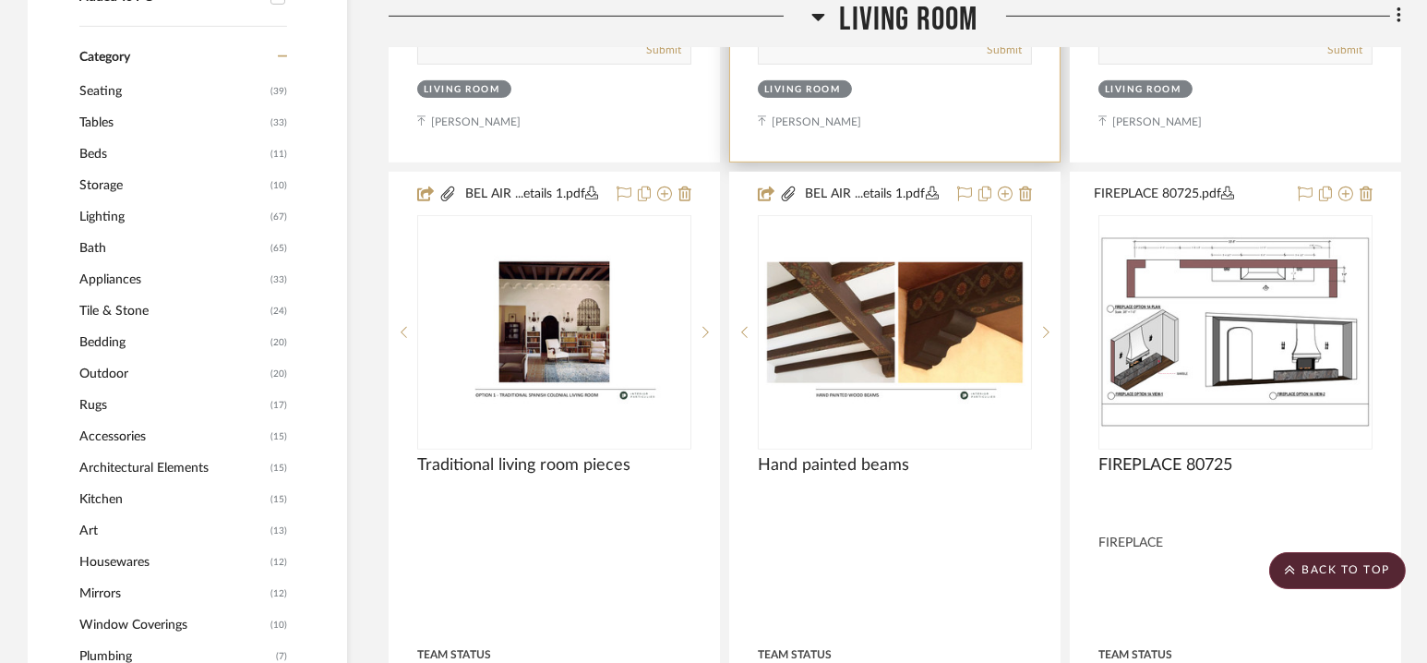
scroll to position [1575, 0]
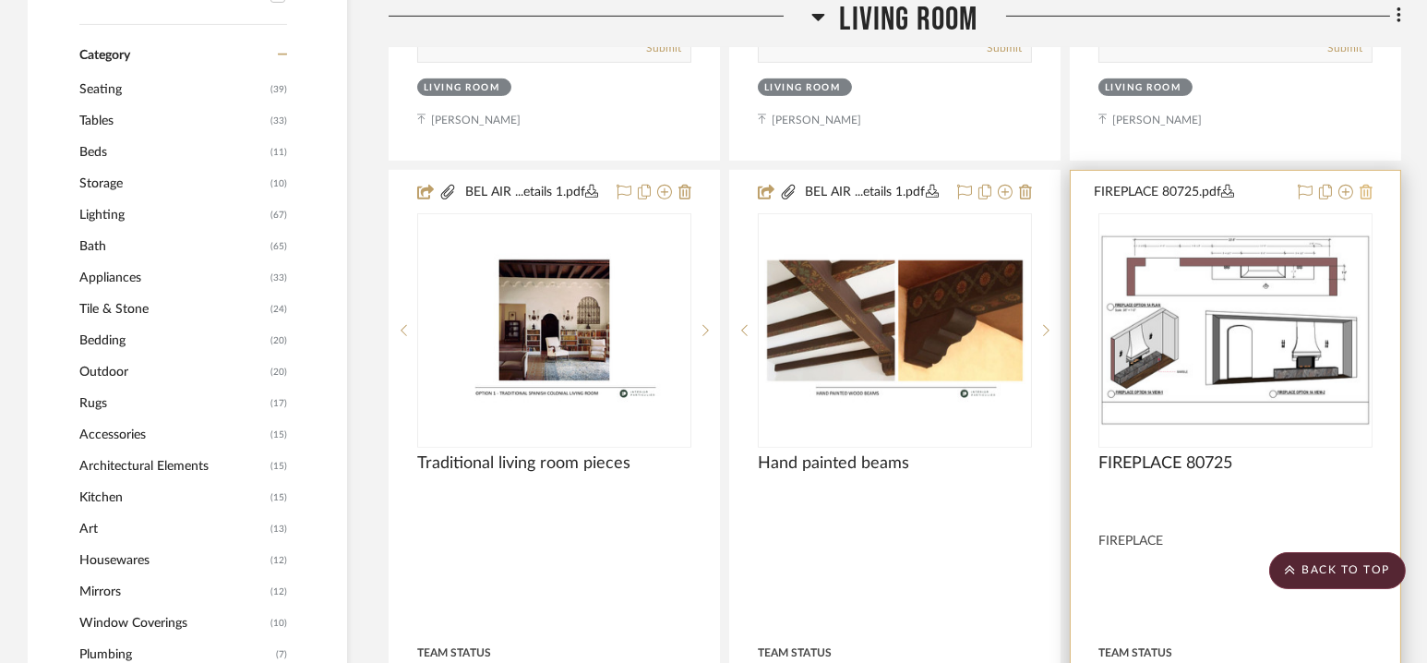
click at [1370, 199] on icon at bounding box center [1366, 192] width 13 height 15
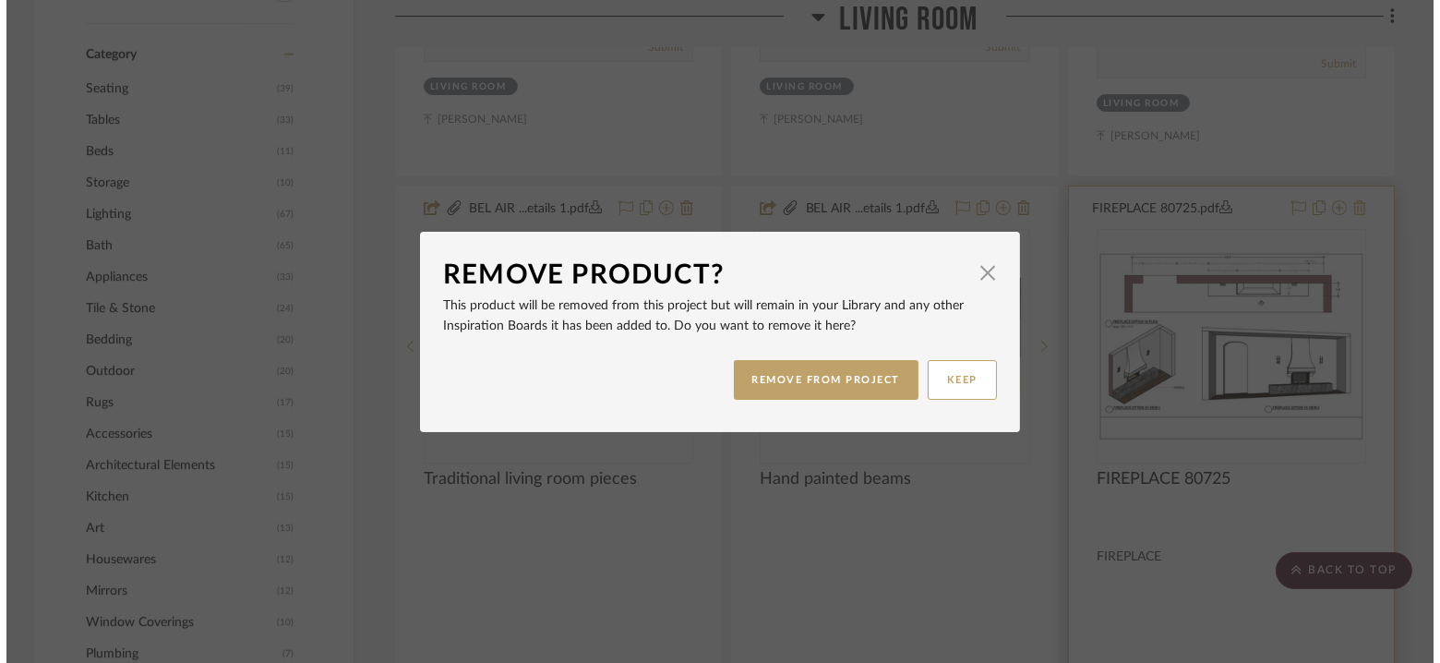
scroll to position [0, 0]
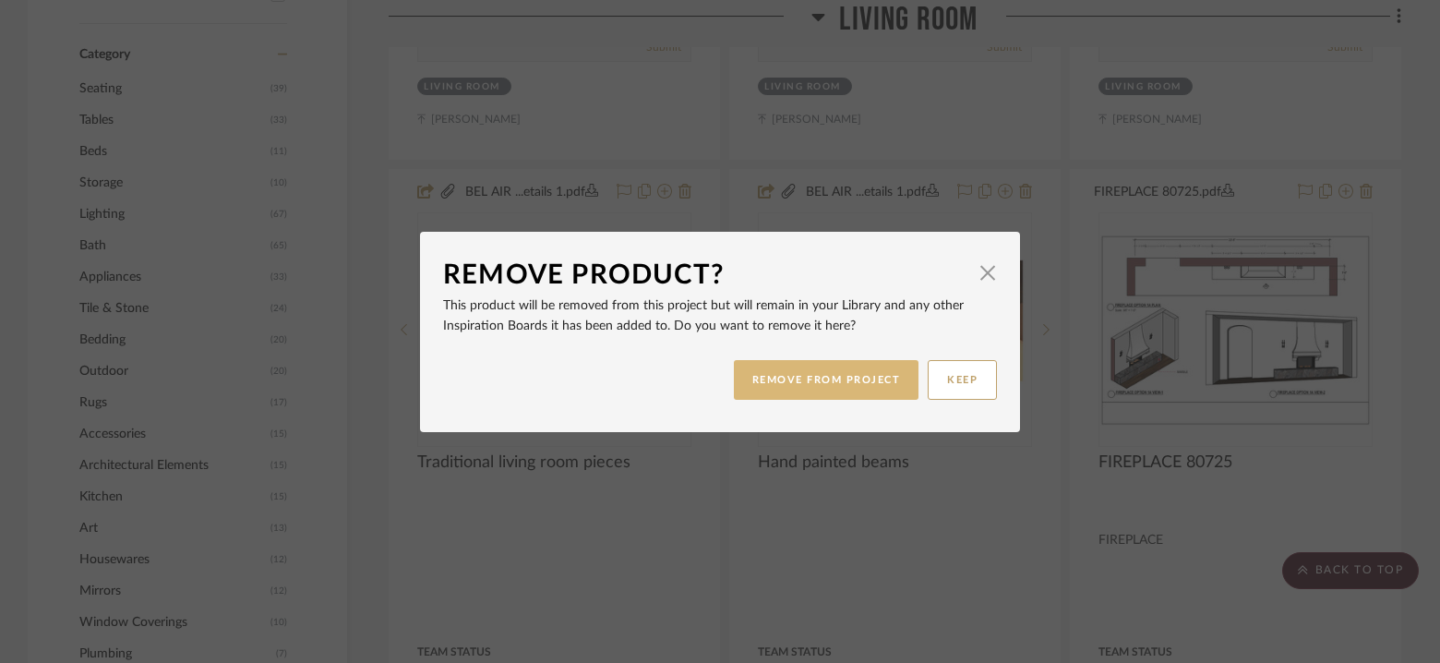
click at [845, 372] on button "REMOVE FROM PROJECT" at bounding box center [827, 380] width 186 height 40
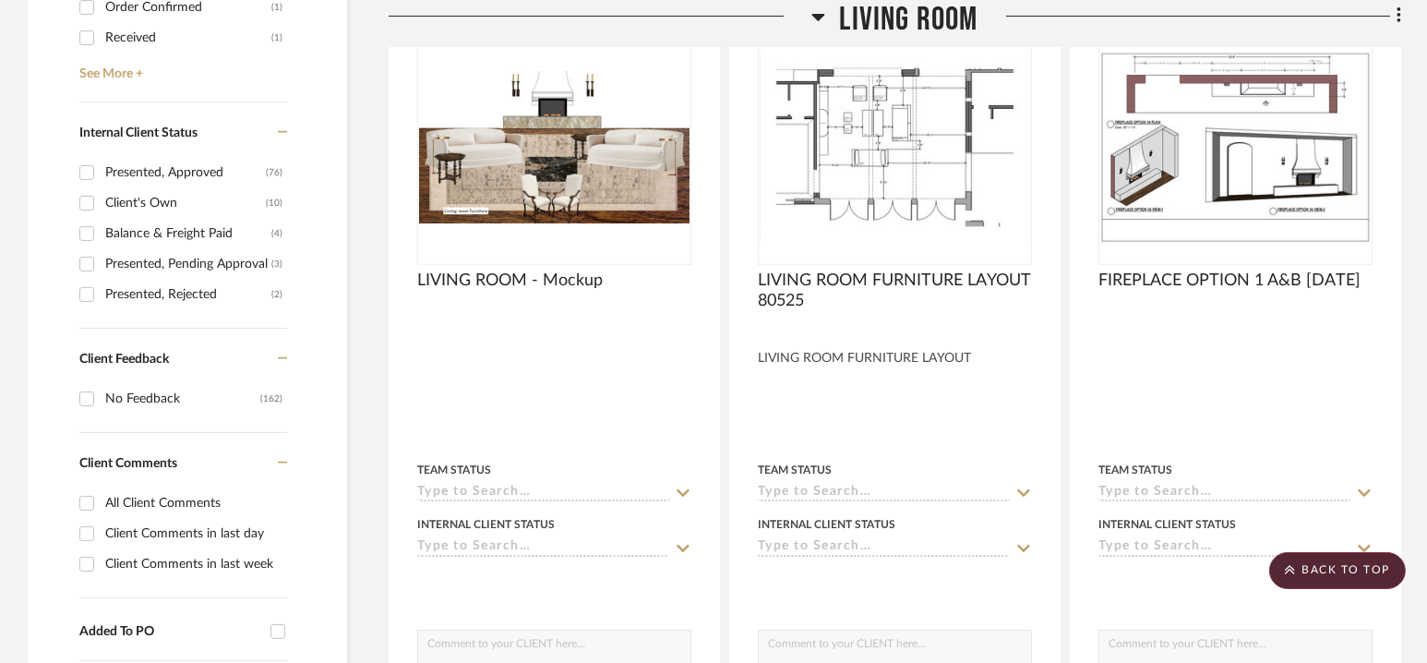
scroll to position [715, 0]
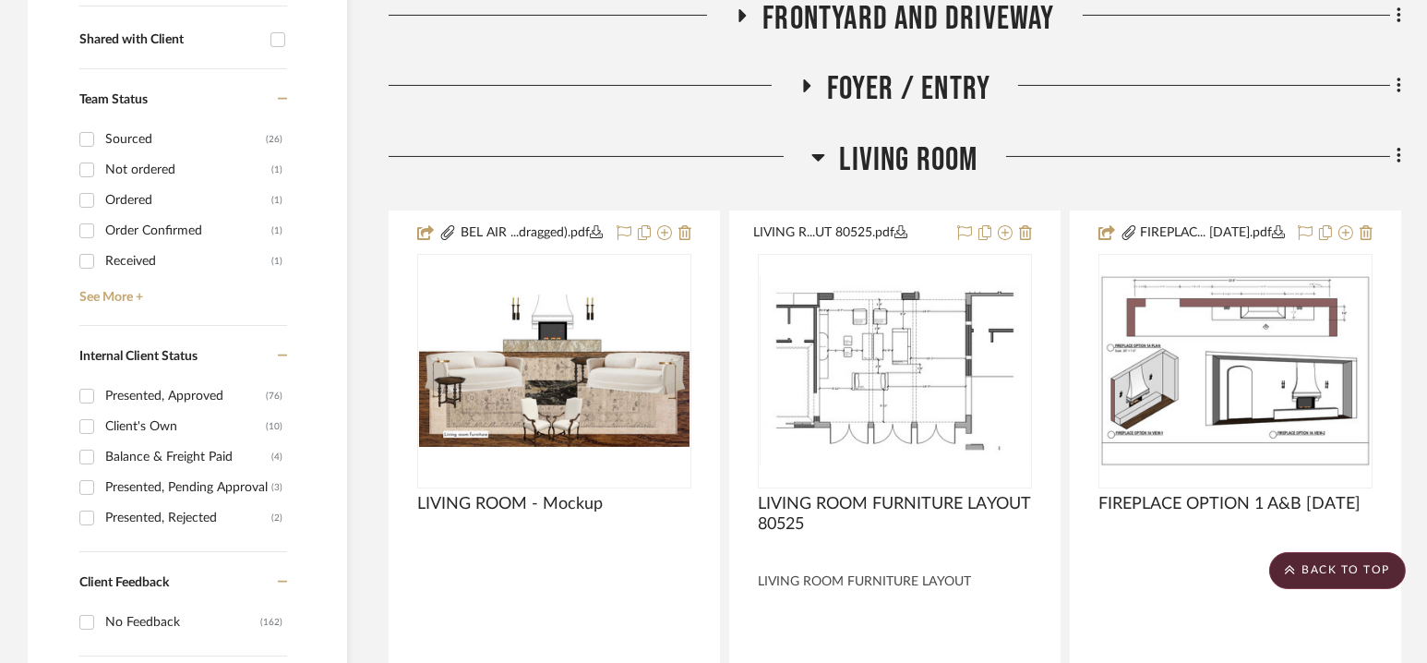
click at [903, 155] on span "Living Room" at bounding box center [908, 160] width 138 height 40
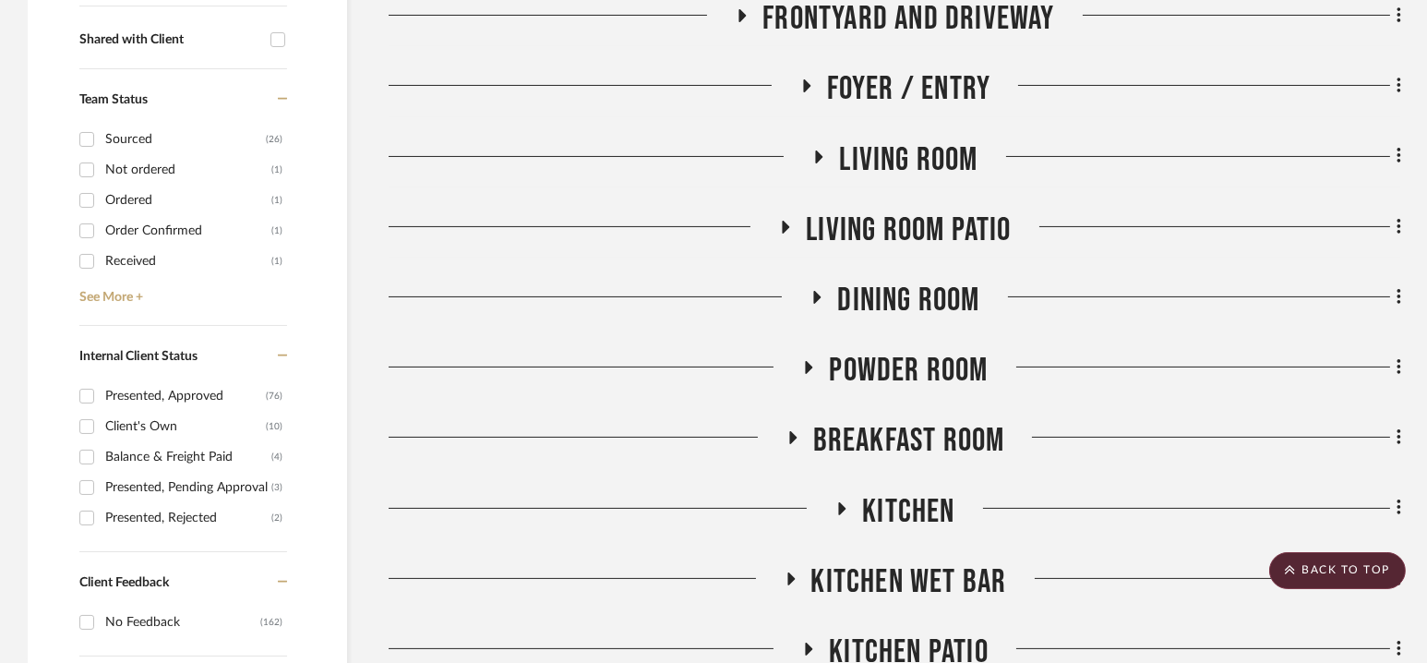
click at [902, 224] on span "Living room Patio" at bounding box center [908, 230] width 205 height 40
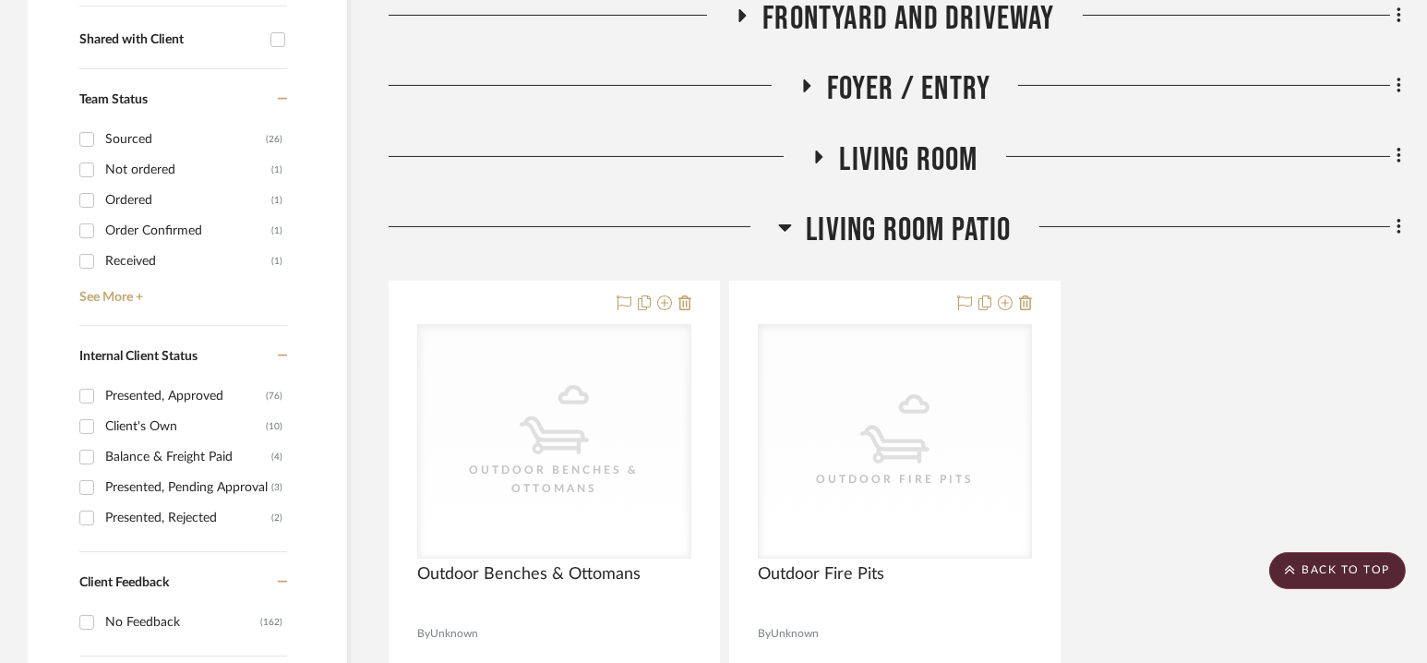
click at [902, 224] on span "Living room Patio" at bounding box center [908, 230] width 205 height 40
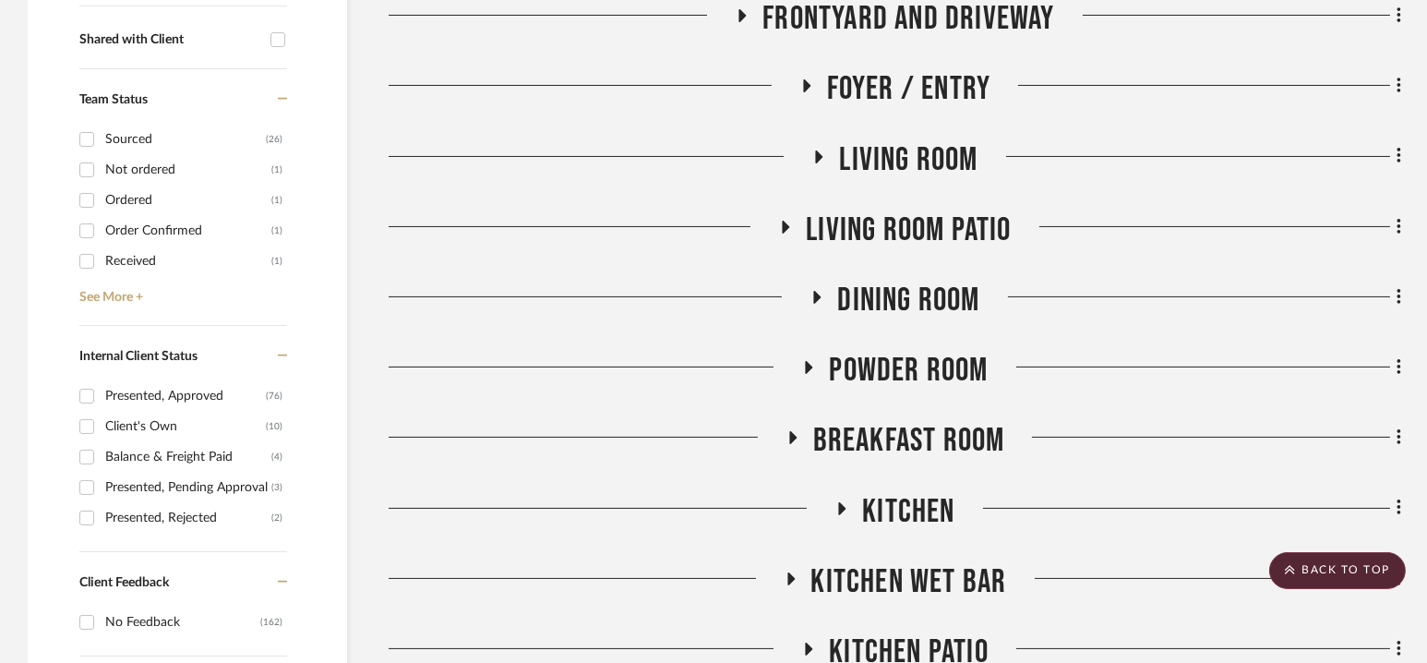
click at [898, 297] on span "Dining Room" at bounding box center [908, 301] width 142 height 40
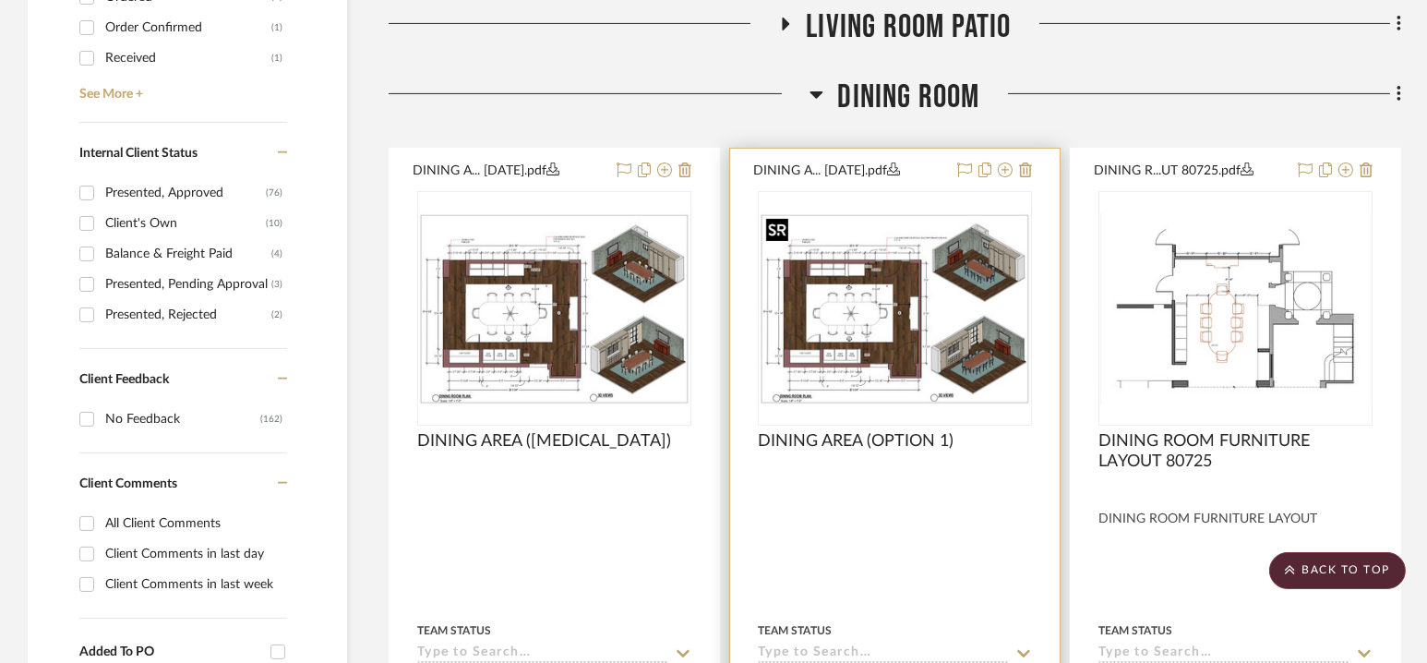
scroll to position [919, 0]
click at [1026, 167] on icon at bounding box center [1025, 169] width 13 height 15
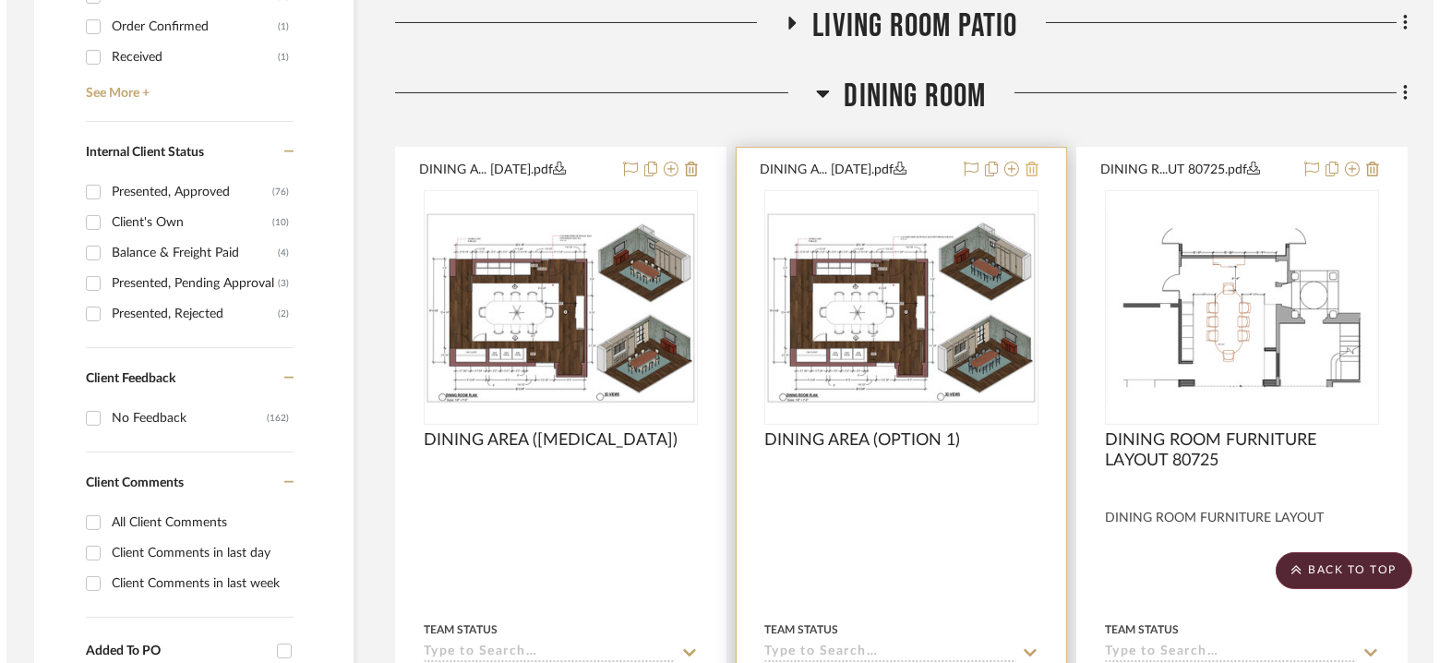
scroll to position [0, 0]
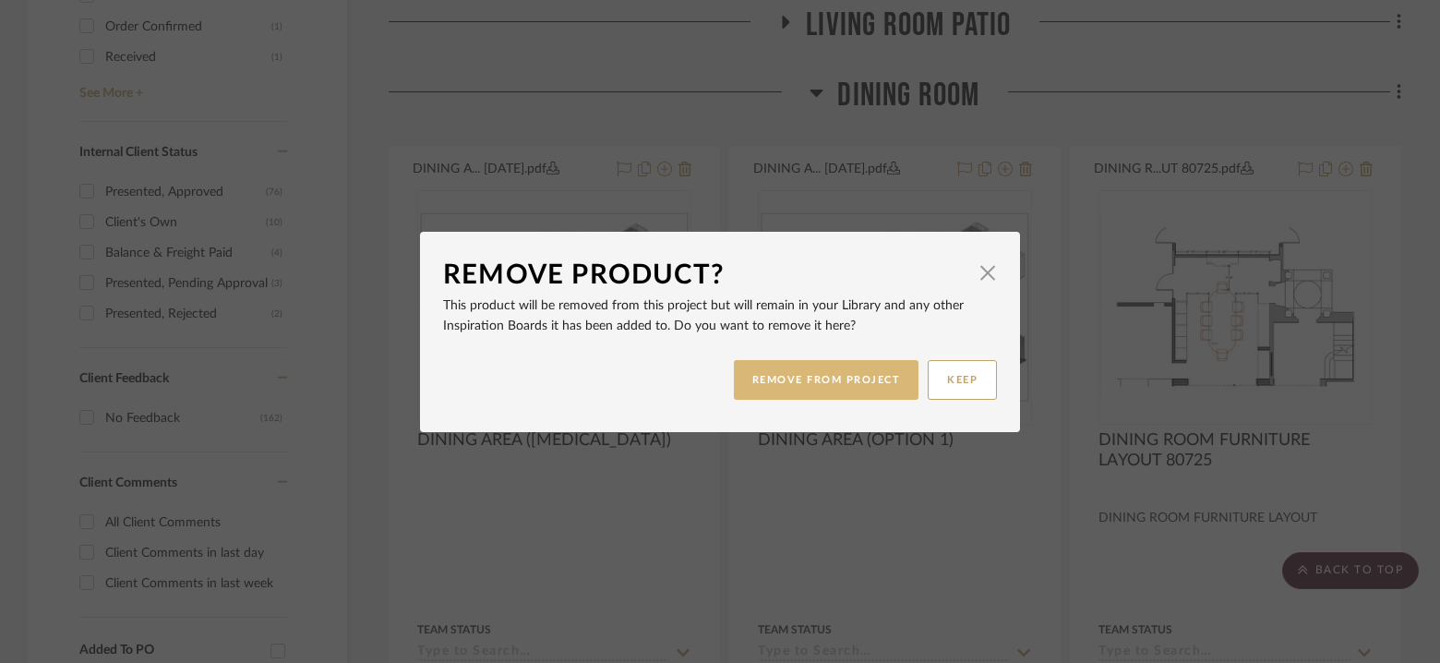
click at [817, 382] on button "REMOVE FROM PROJECT" at bounding box center [827, 380] width 186 height 40
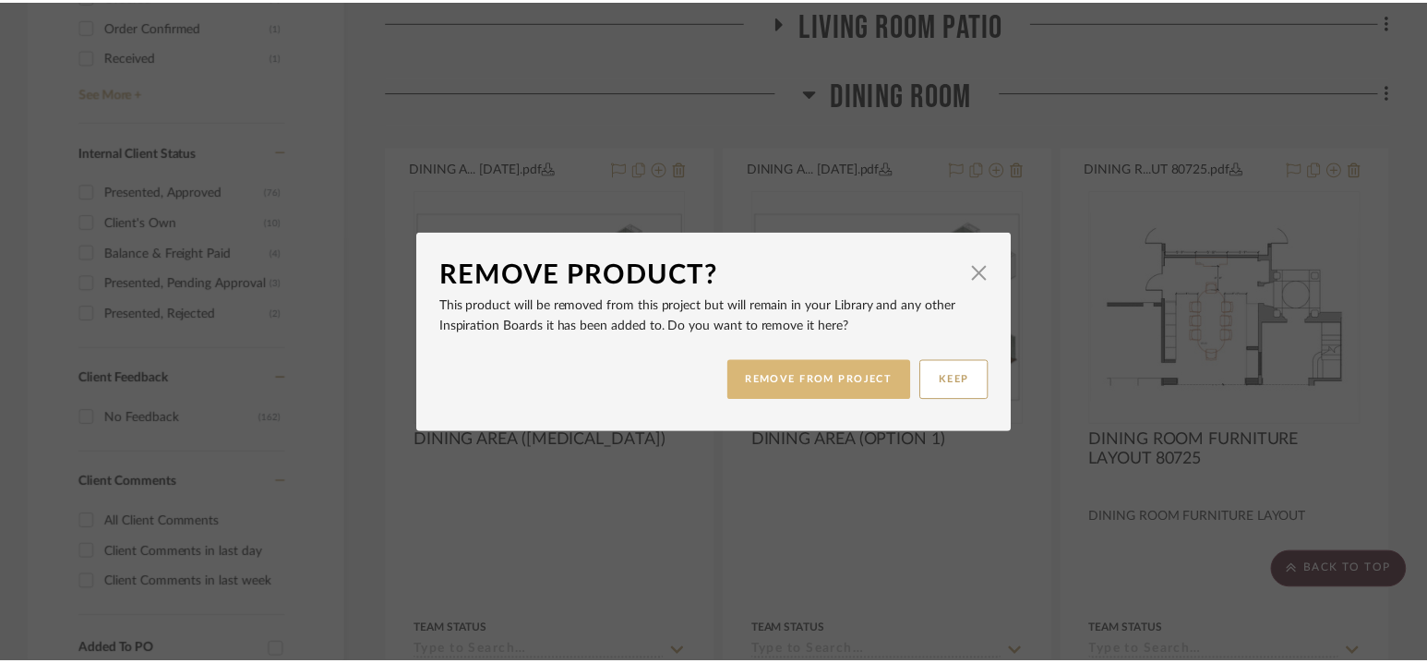
scroll to position [919, 0]
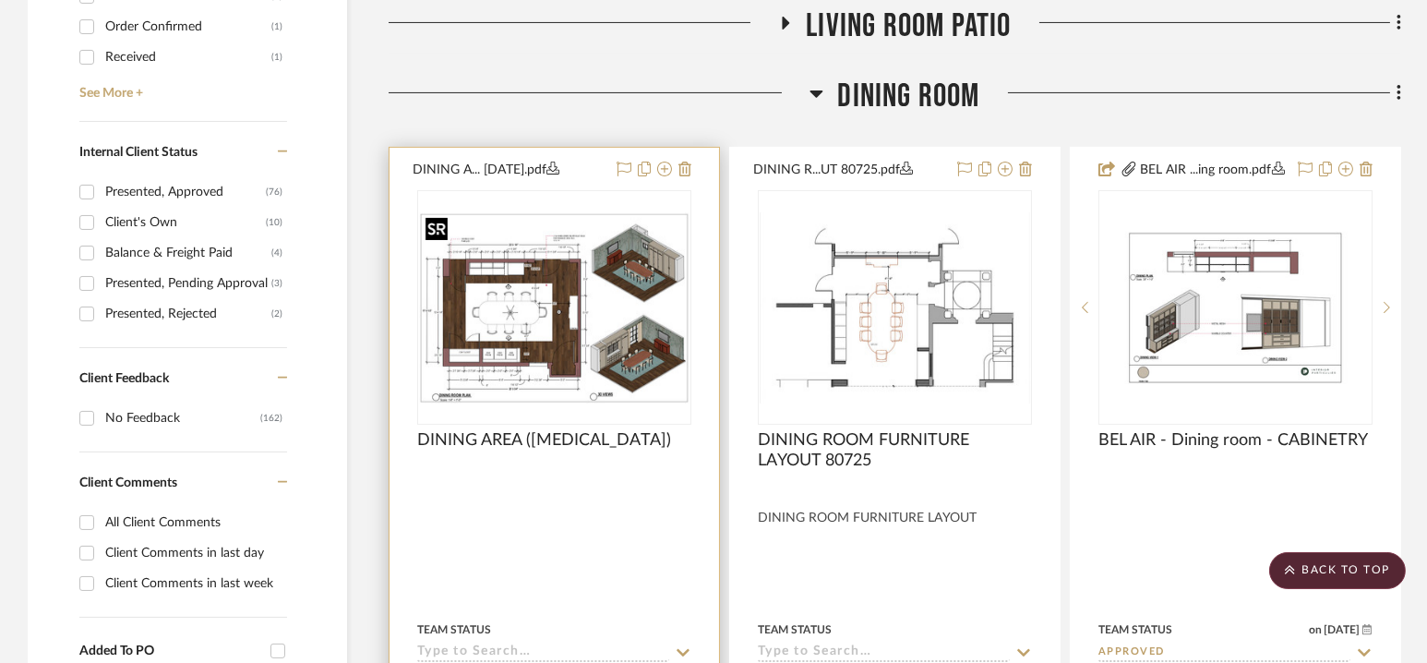
click at [473, 320] on img "0" at bounding box center [554, 307] width 270 height 191
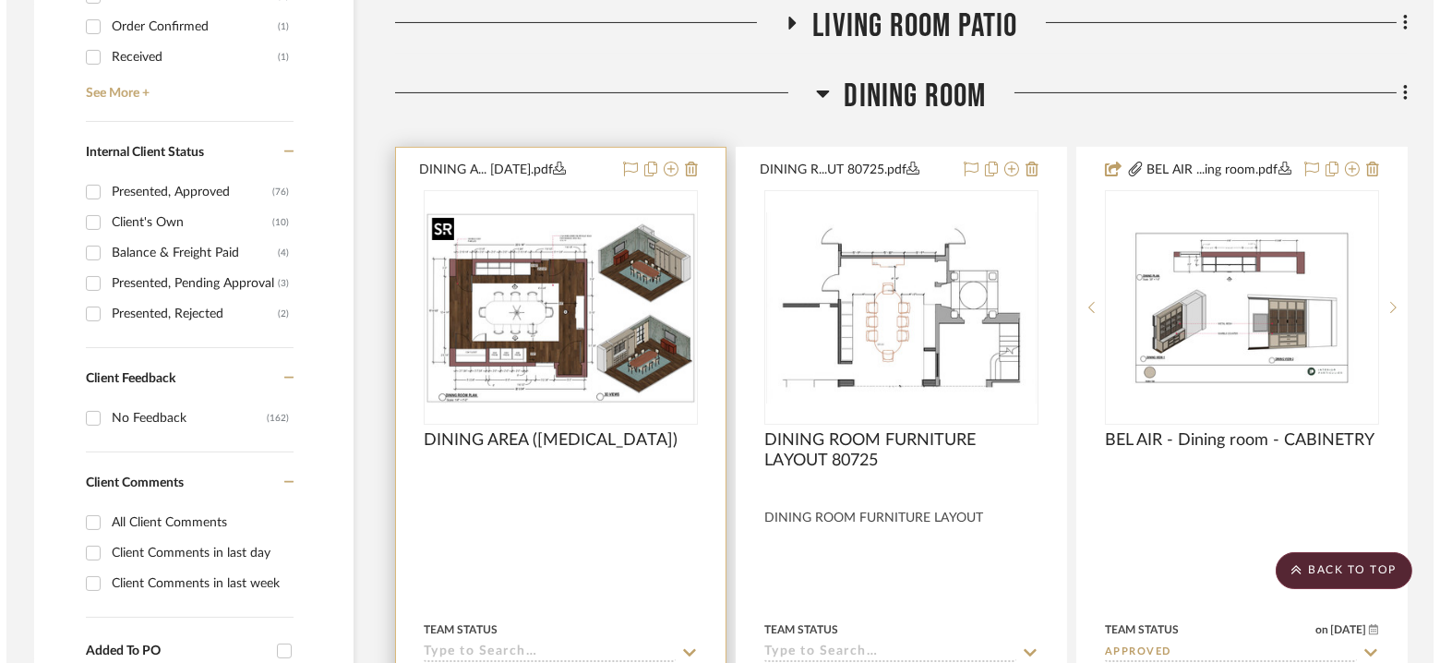
scroll to position [0, 0]
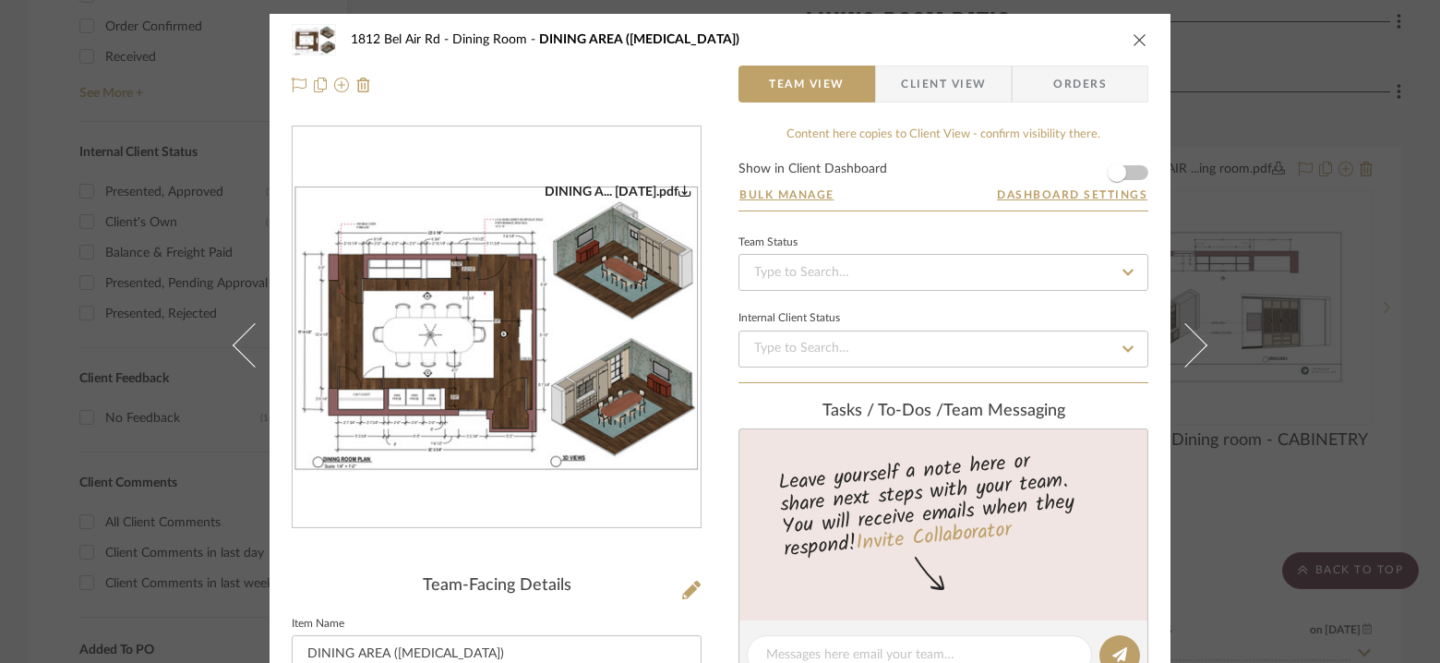
click at [554, 329] on img "0" at bounding box center [497, 328] width 408 height 288
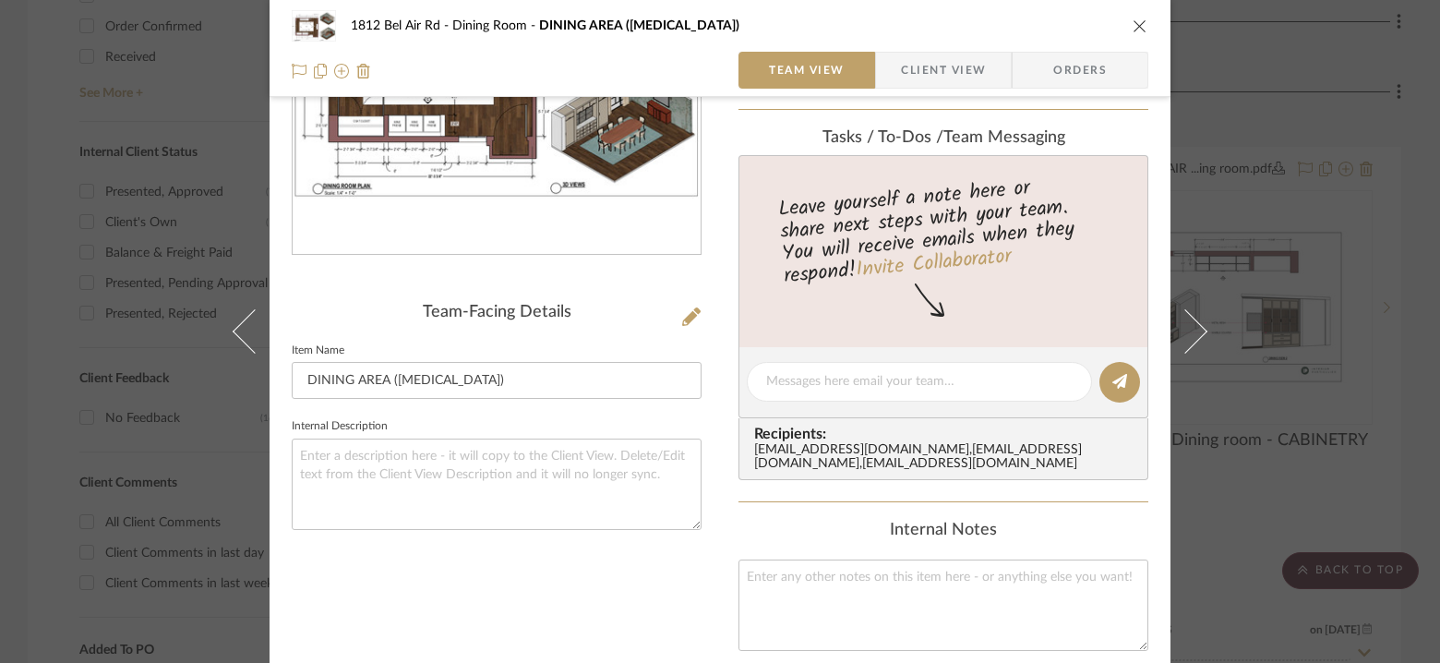
scroll to position [351, 0]
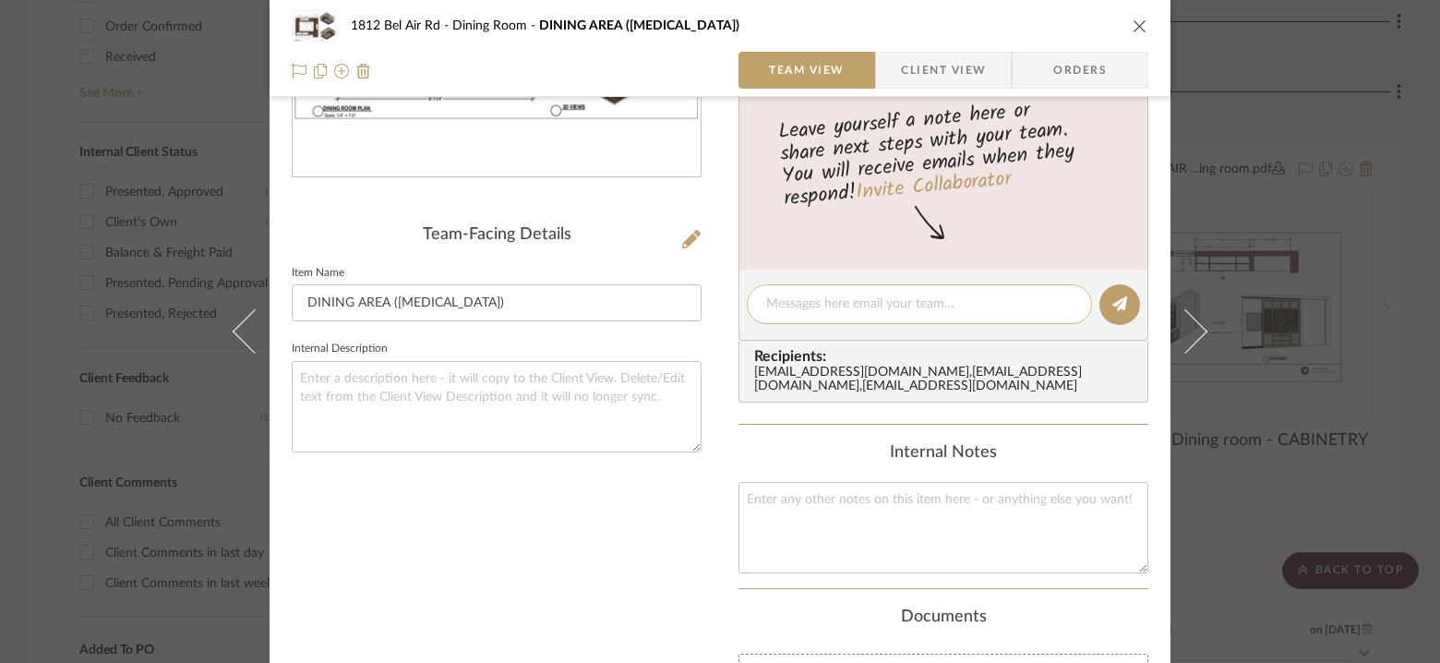
click at [868, 300] on textarea at bounding box center [919, 303] width 306 height 19
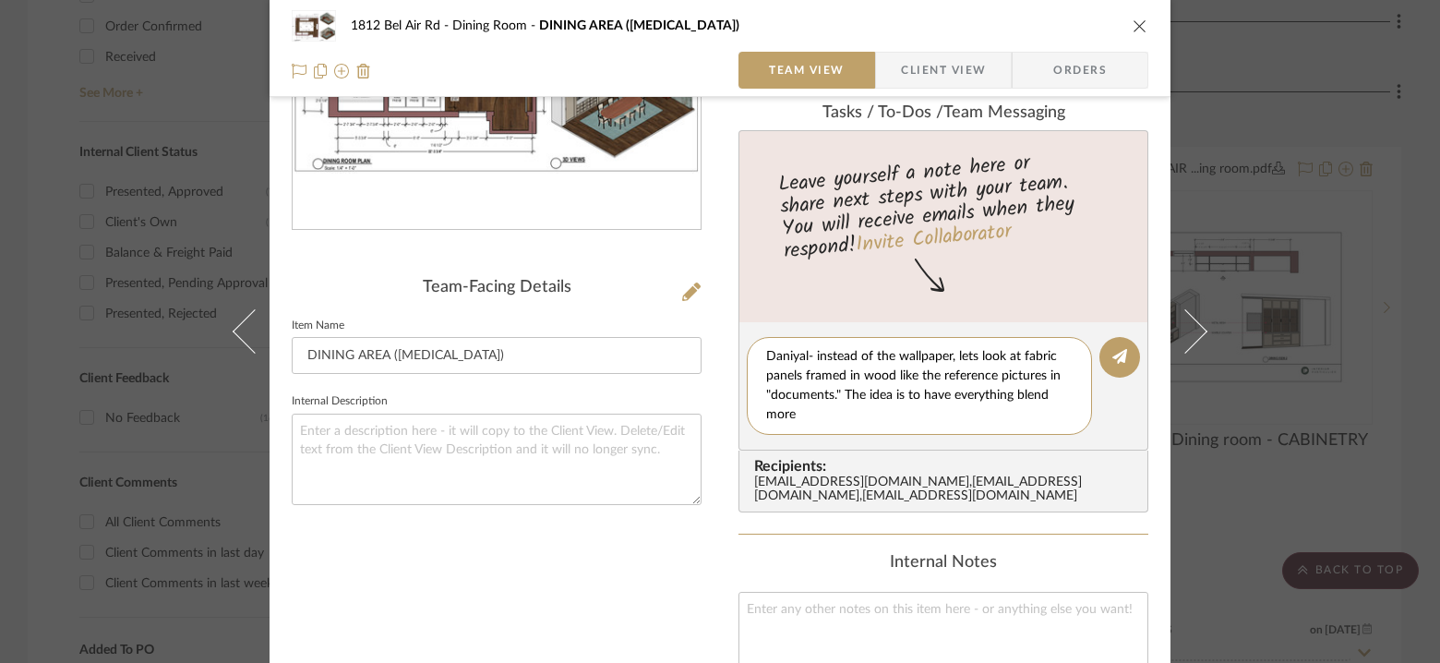
scroll to position [0, 0]
type textarea "Daniyal- instead of the wallpaper, lets look at fabric panels framed in wood li…"
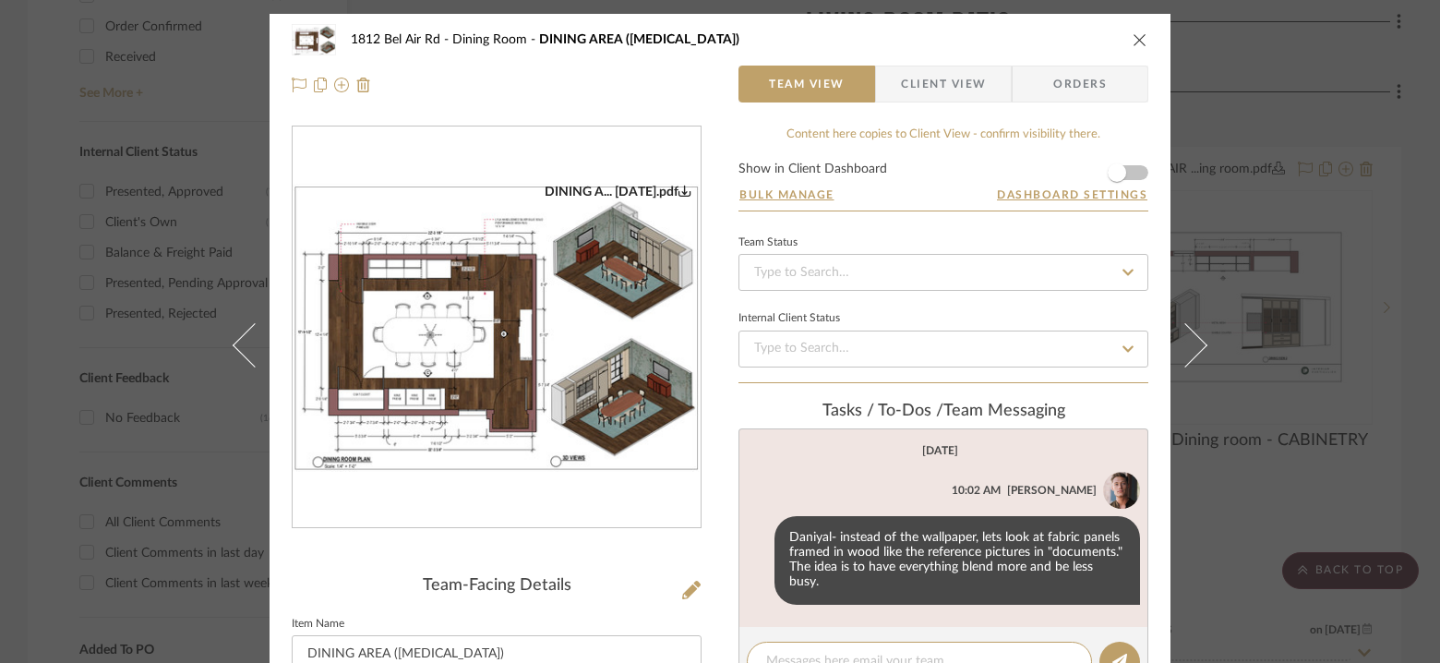
click at [1133, 39] on icon "close" at bounding box center [1140, 39] width 15 height 15
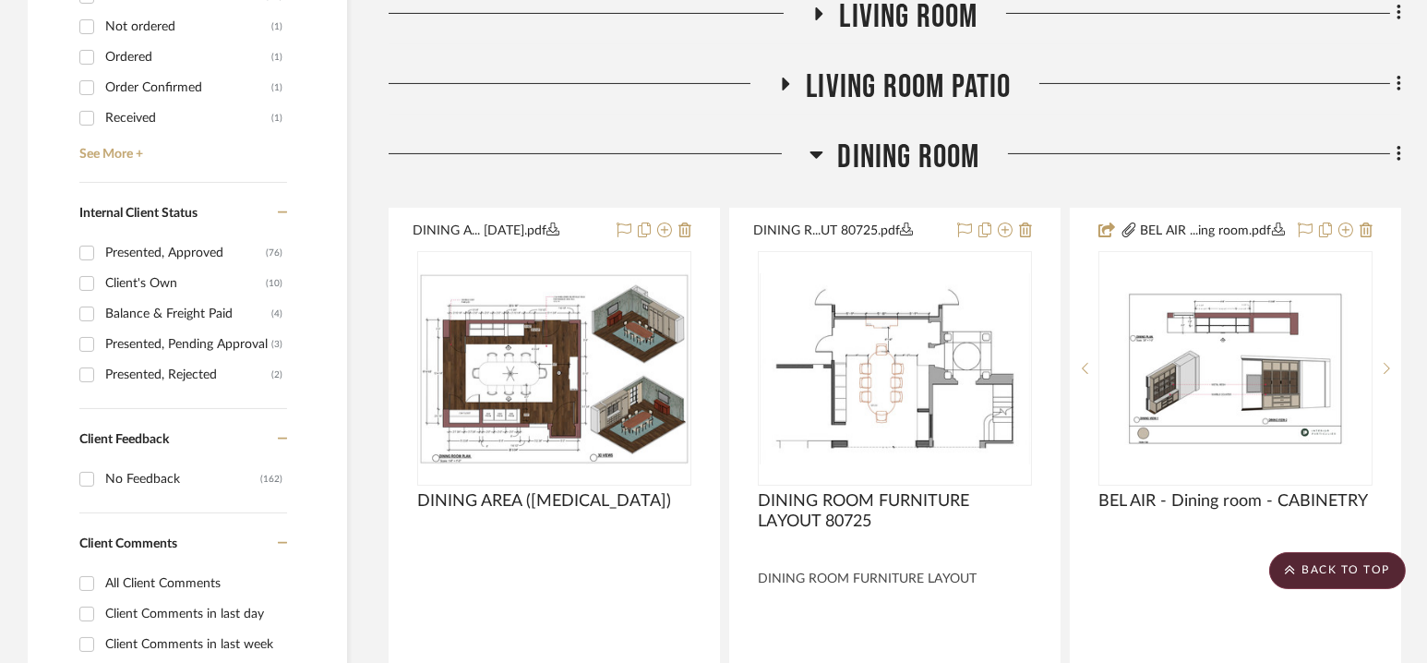
scroll to position [953, 0]
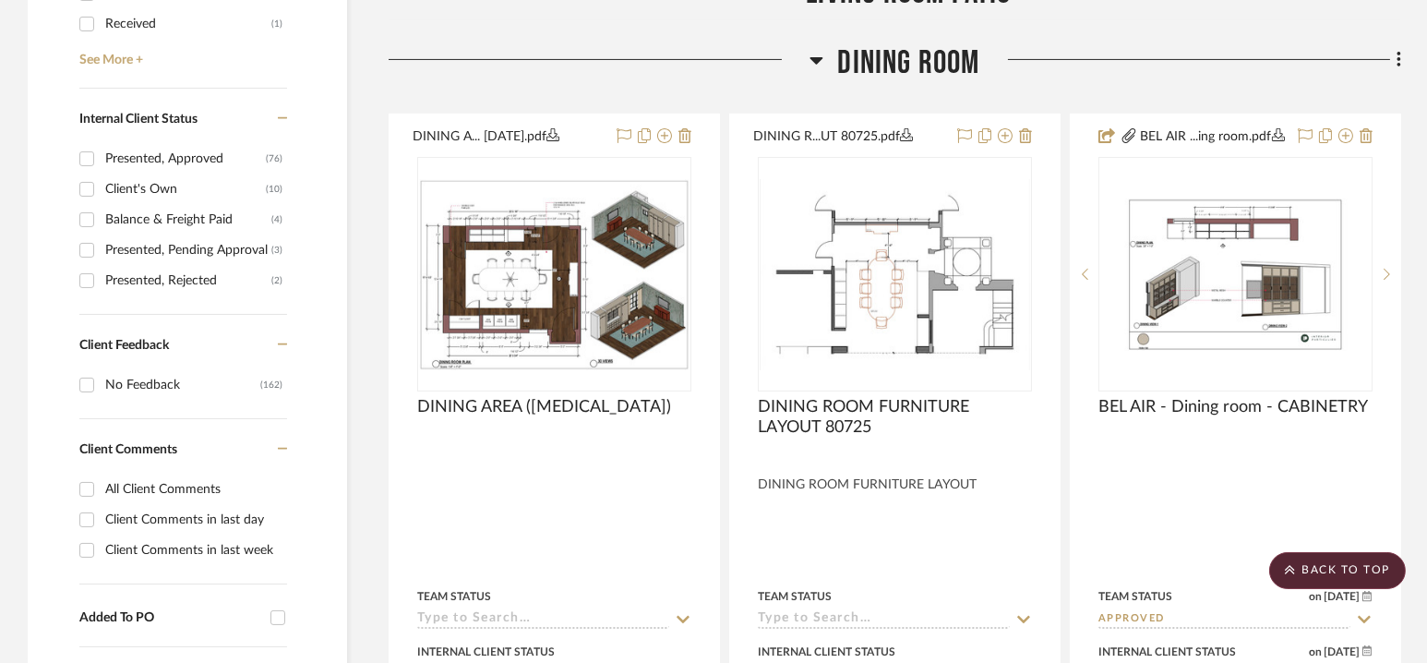
click at [908, 57] on span "Dining Room" at bounding box center [908, 63] width 142 height 40
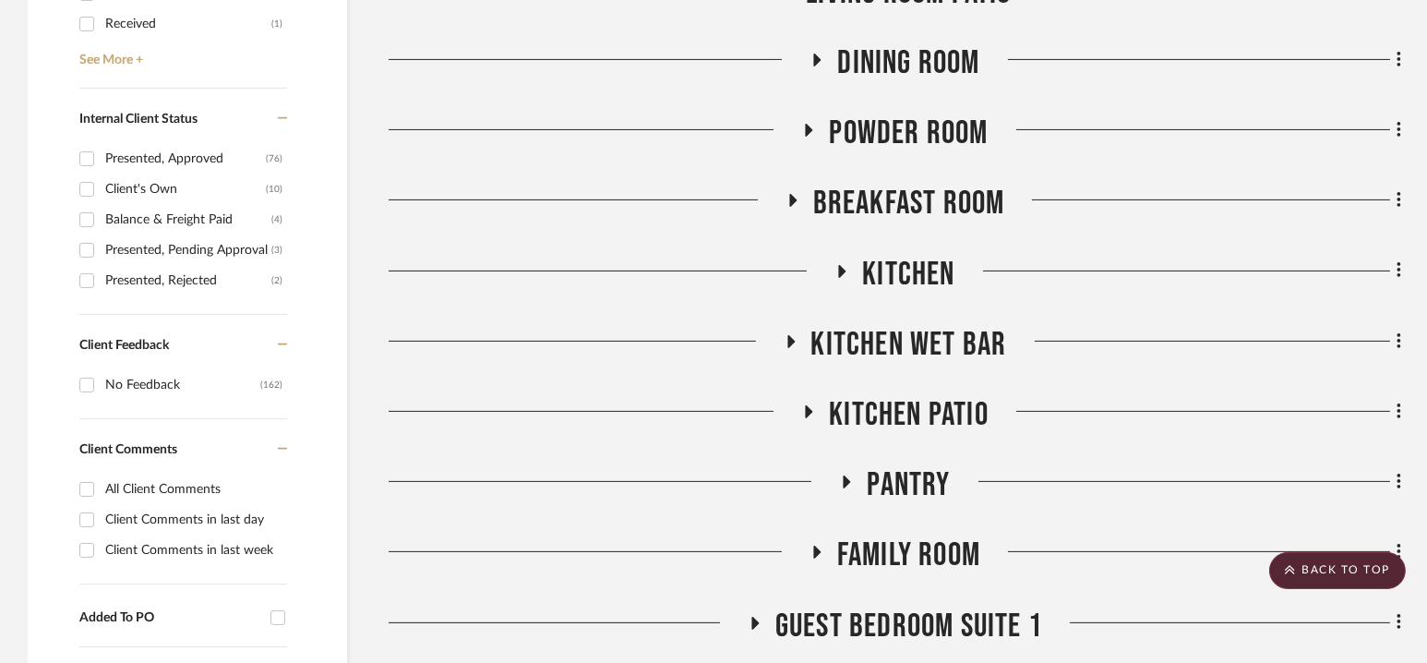
click at [900, 137] on span "Powder Room" at bounding box center [908, 134] width 159 height 40
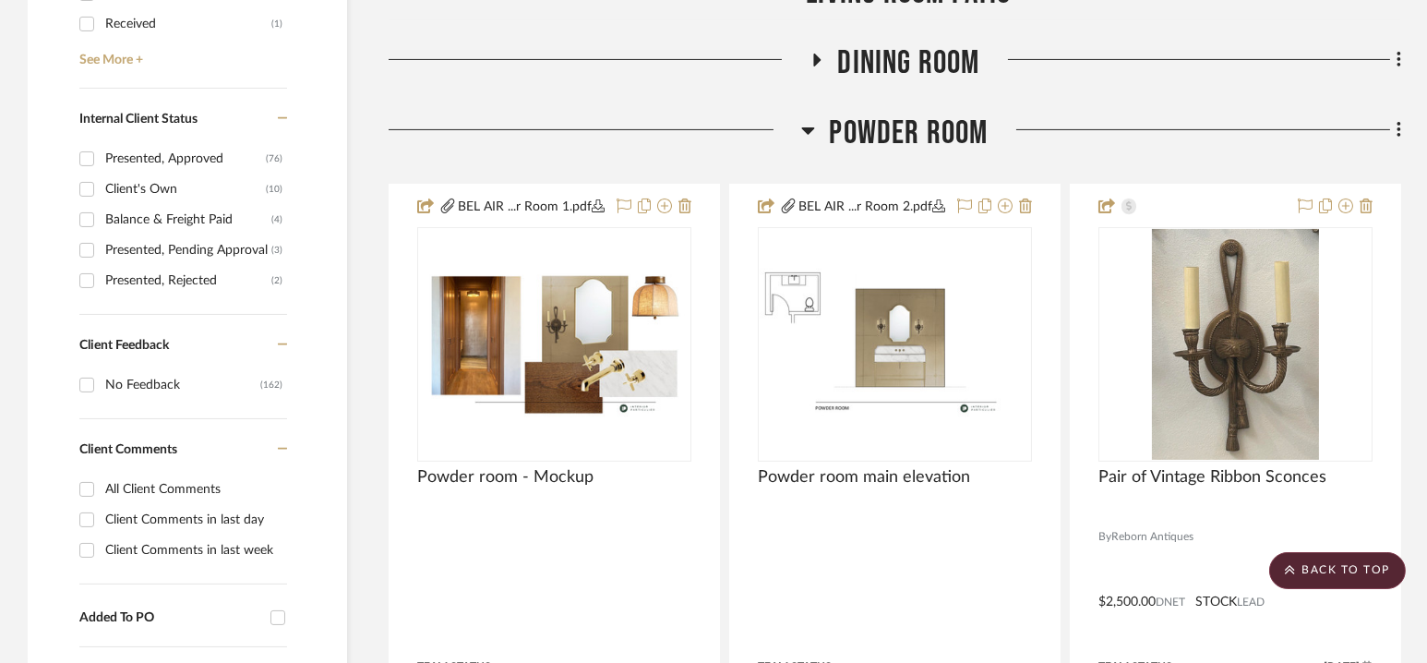
click at [895, 132] on span "Powder Room" at bounding box center [908, 134] width 159 height 40
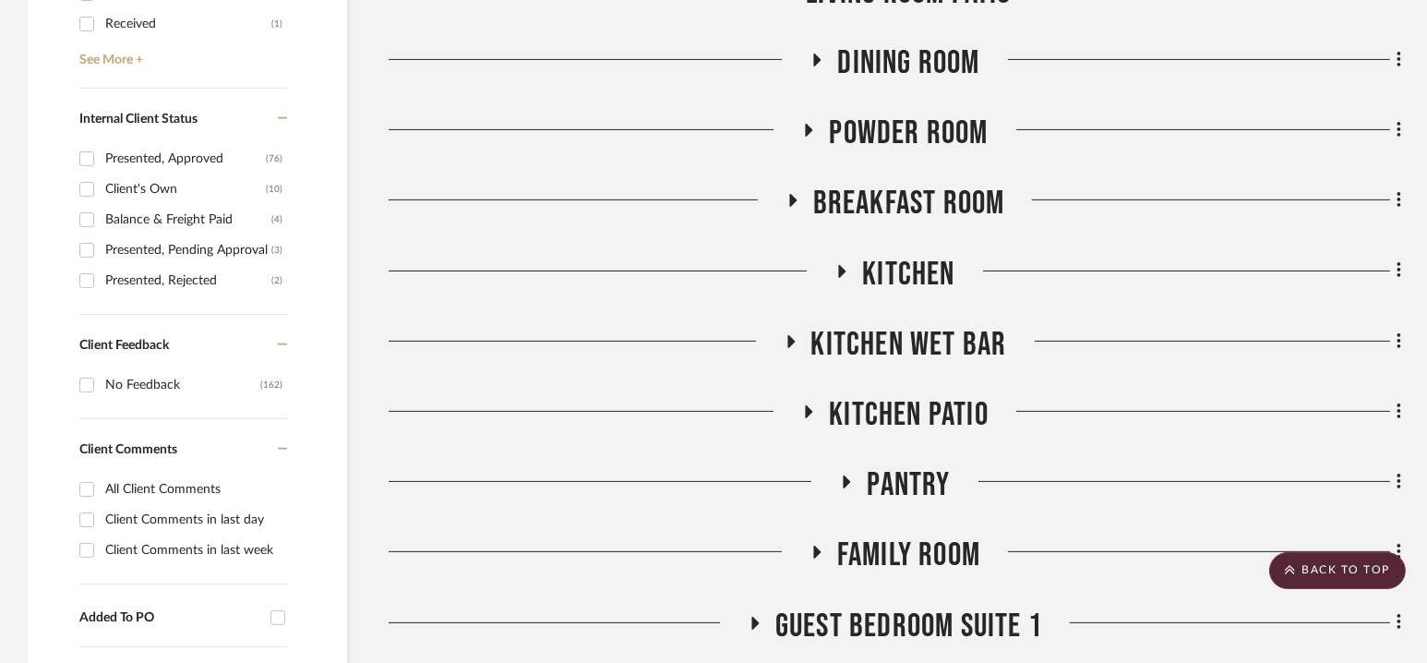
click at [896, 204] on span "Breakfast Room" at bounding box center [909, 204] width 192 height 40
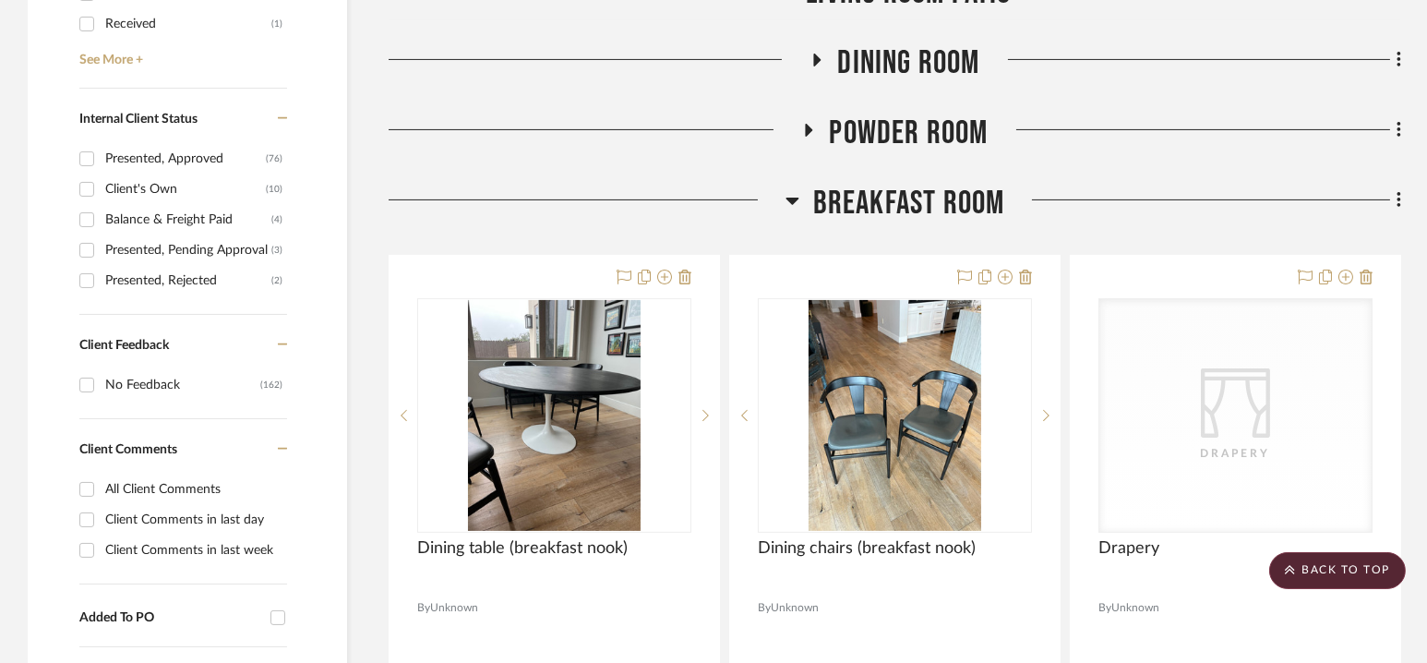
click at [895, 203] on span "Breakfast Room" at bounding box center [909, 204] width 192 height 40
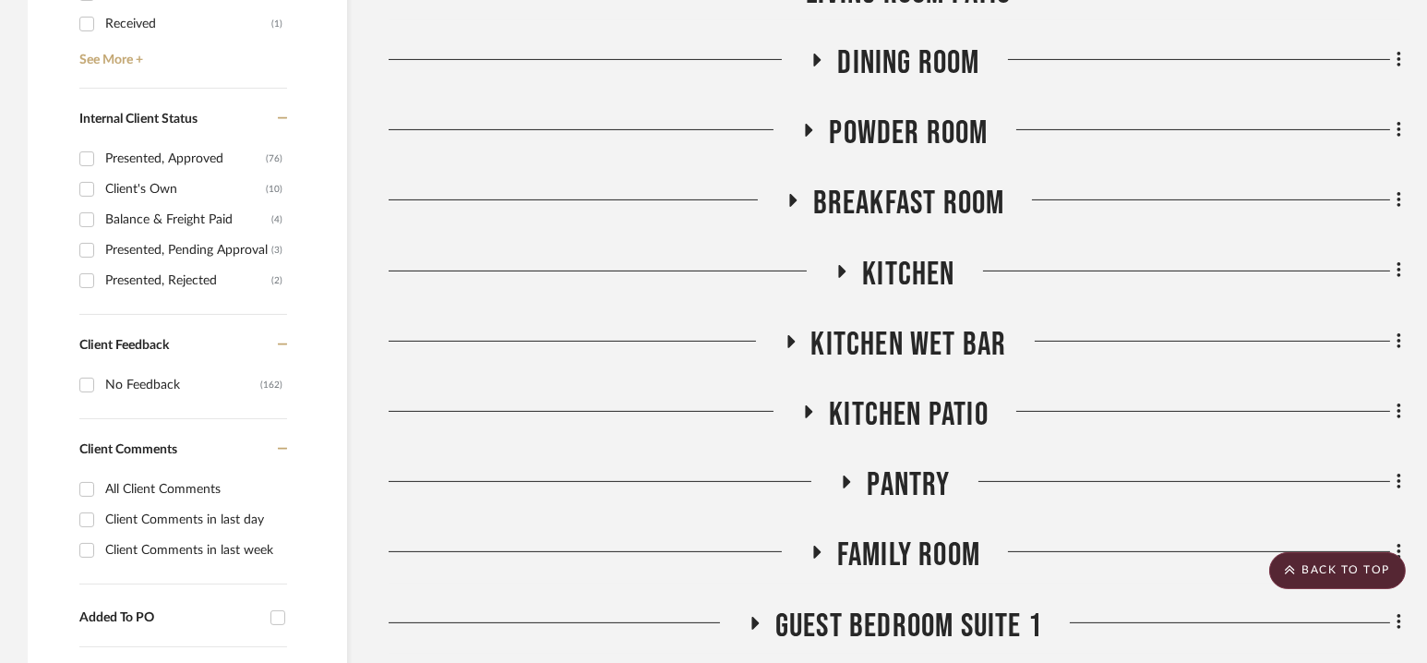
click at [897, 267] on span "Kitchen" at bounding box center [908, 275] width 92 height 40
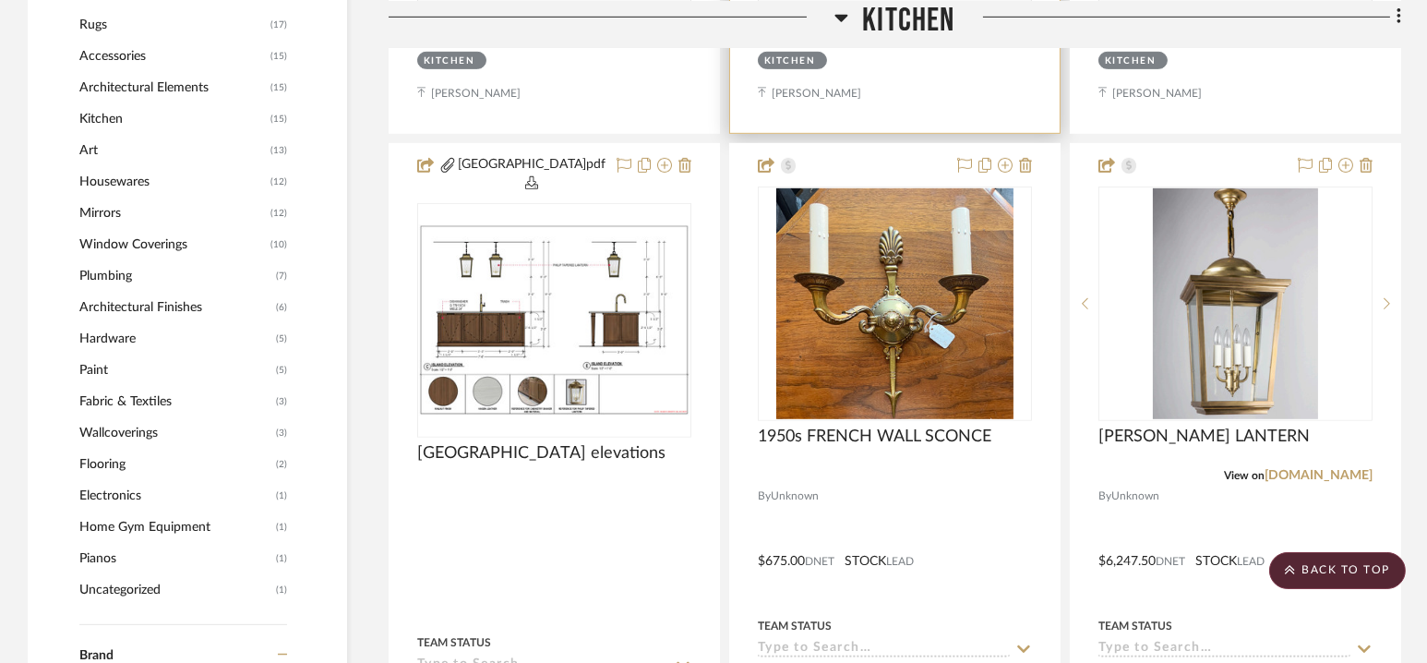
scroll to position [1921, 0]
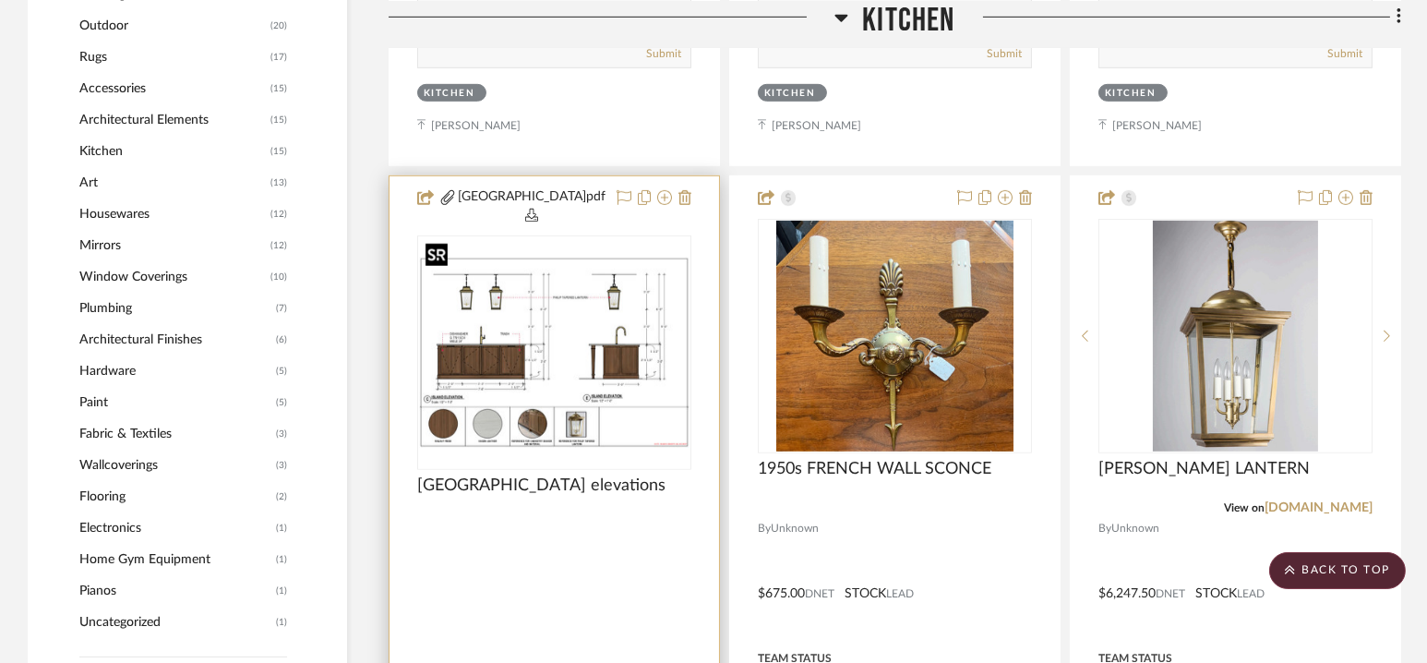
click at [0, 0] on img at bounding box center [0, 0] width 0 height 0
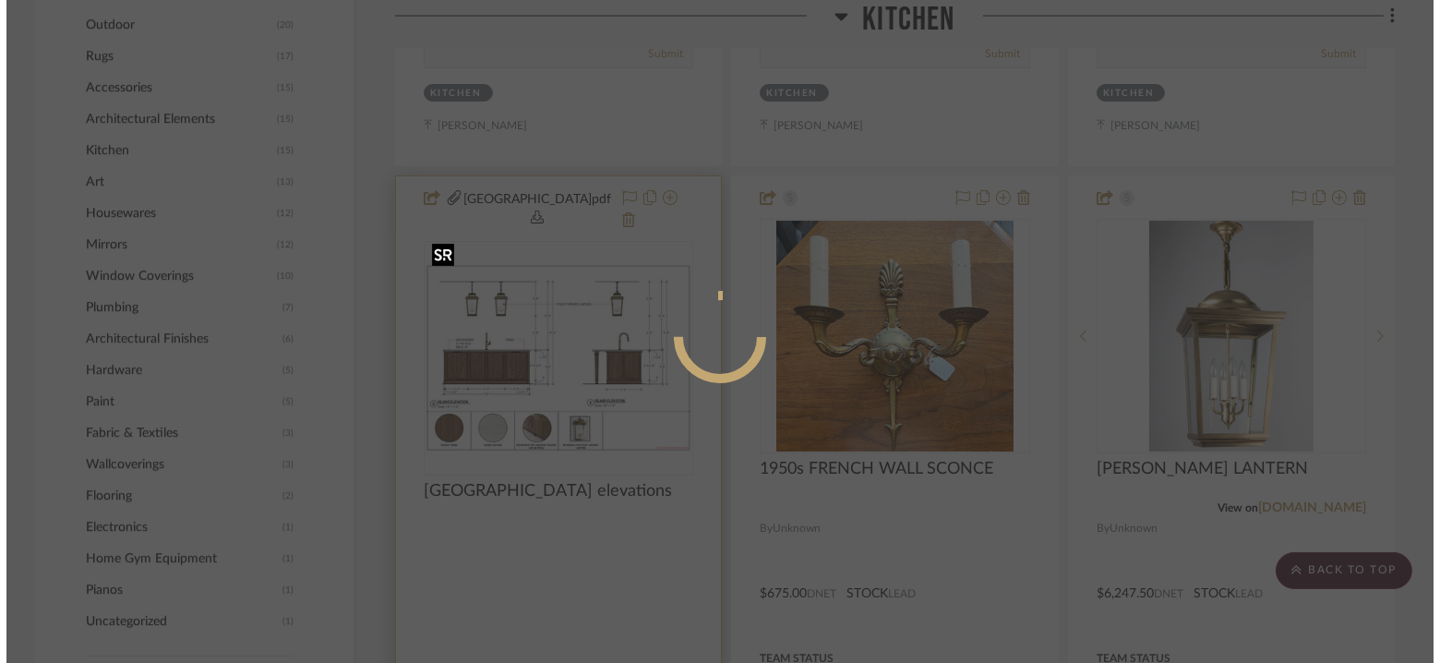
scroll to position [0, 0]
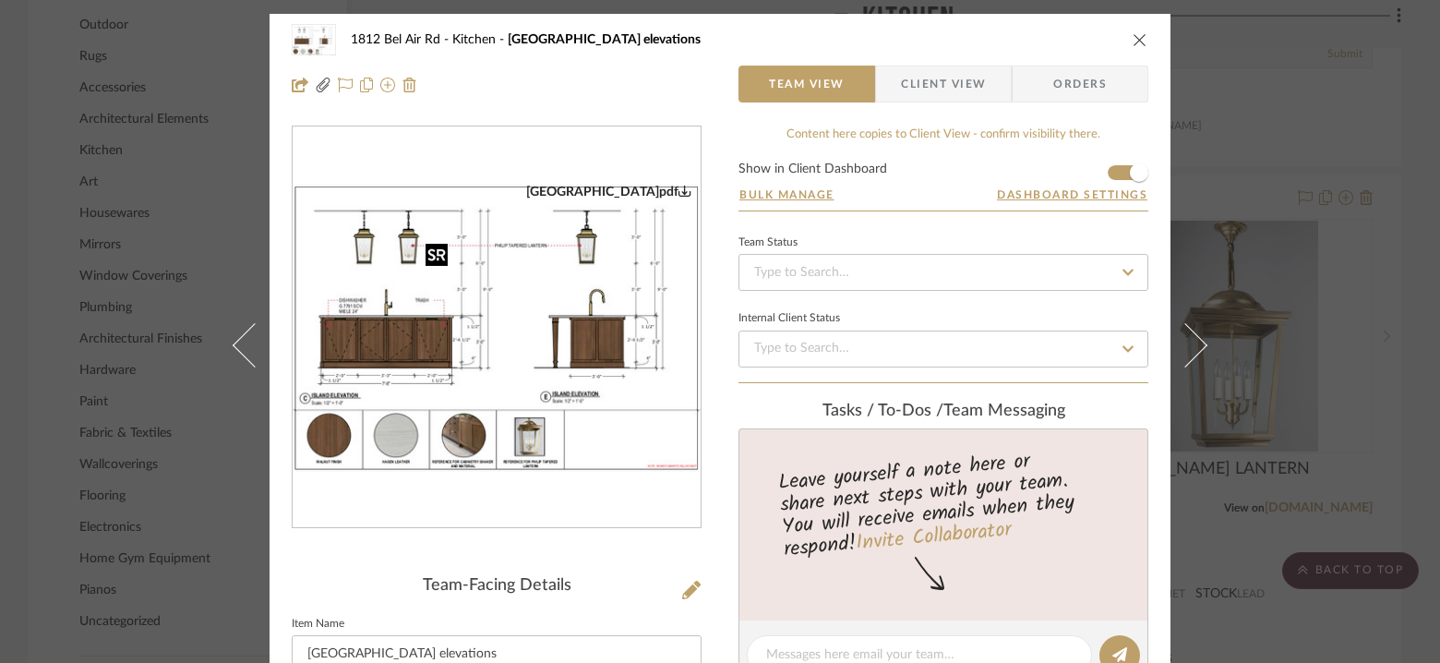
click at [592, 294] on img "0" at bounding box center [497, 328] width 408 height 288
click at [1135, 36] on icon "close" at bounding box center [1140, 39] width 15 height 15
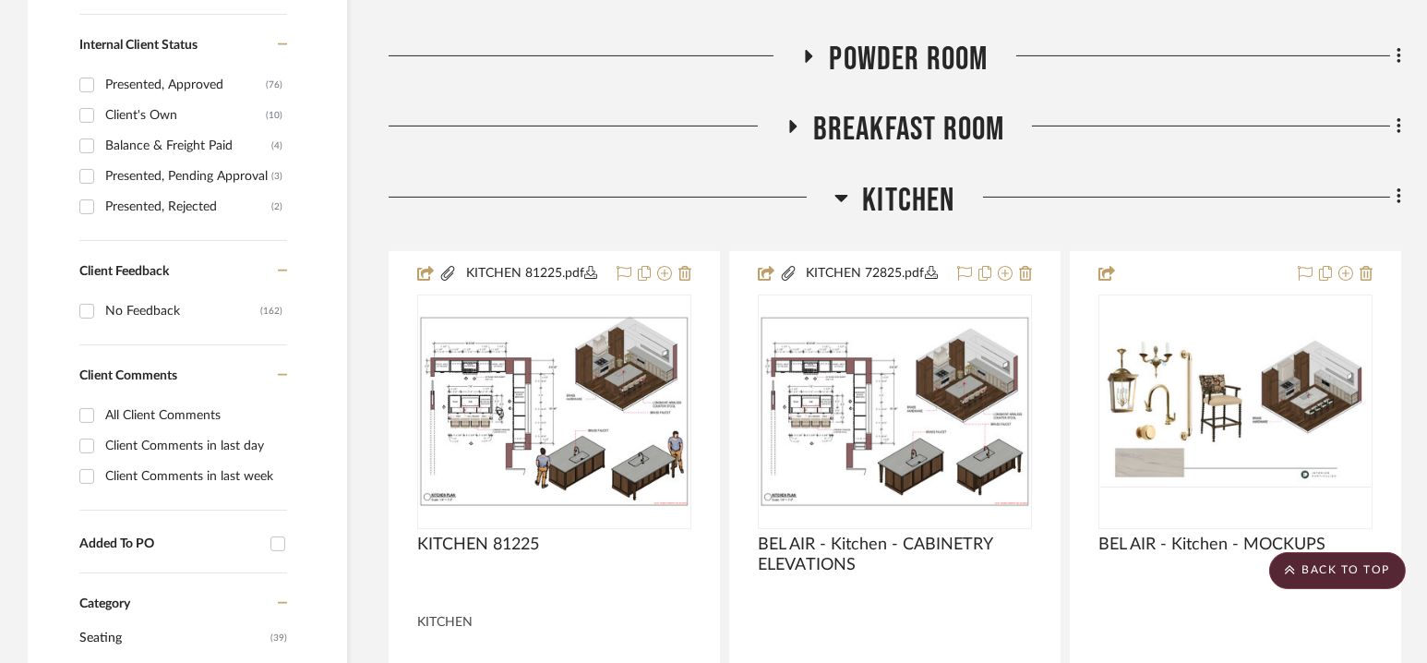
scroll to position [932, 0]
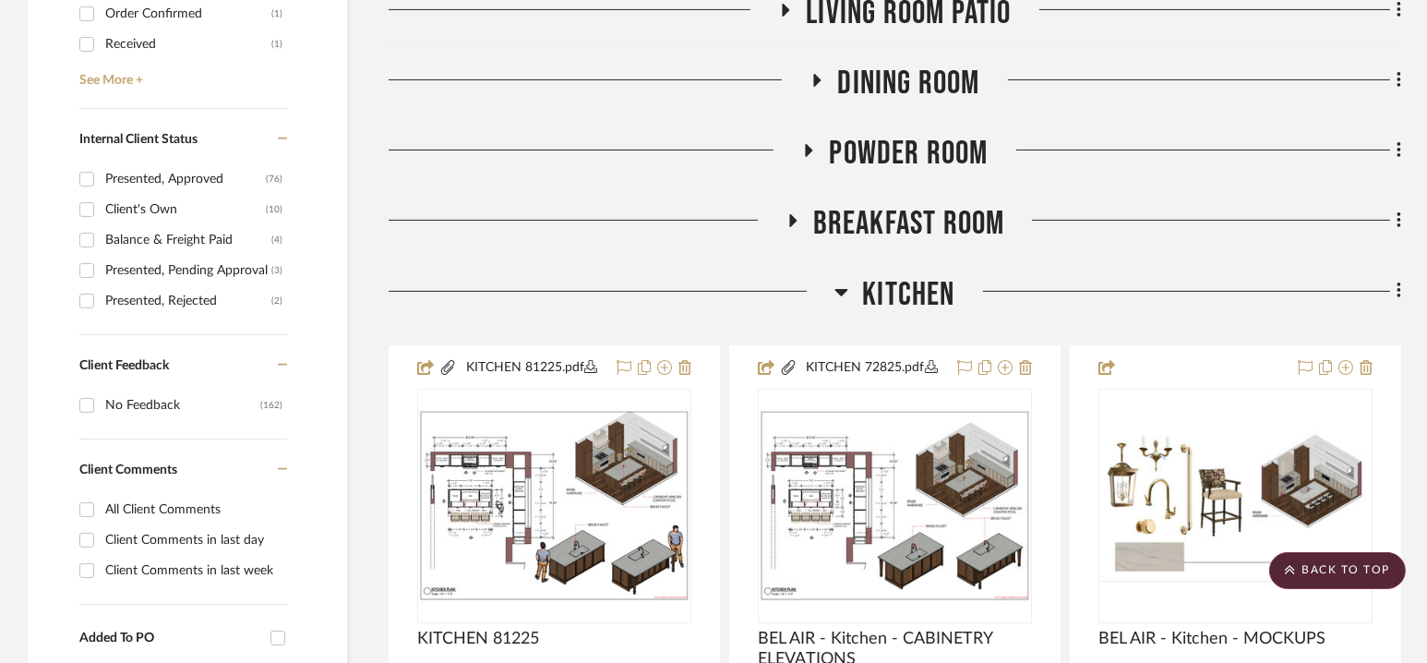
click at [892, 287] on span "Kitchen" at bounding box center [908, 295] width 92 height 40
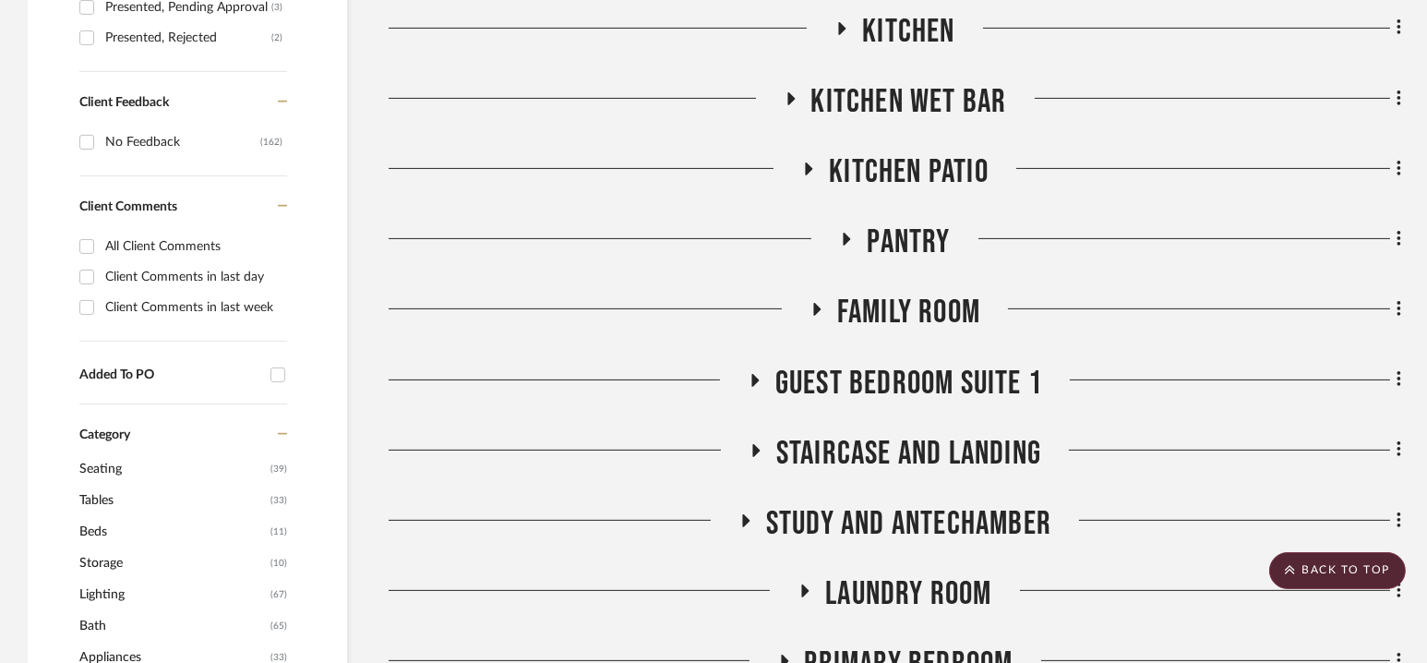
scroll to position [1197, 0]
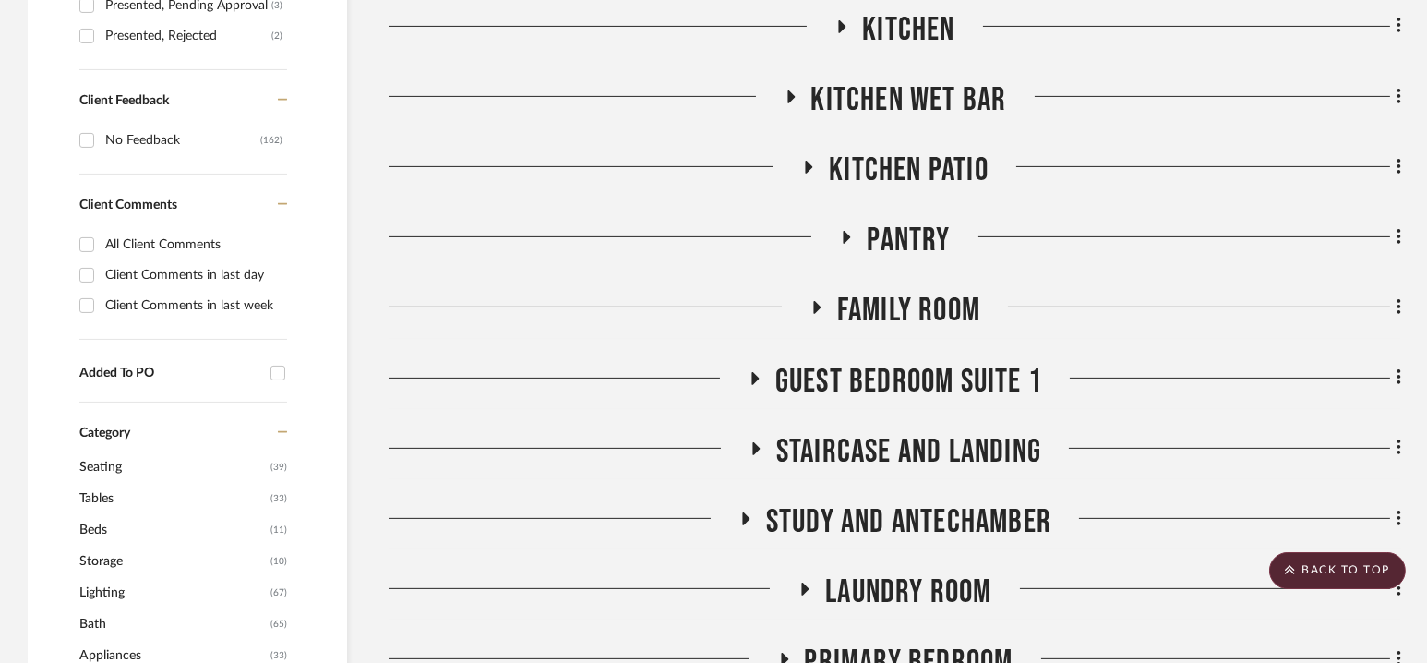
click at [883, 80] on span "Kitchen Wet Bar" at bounding box center [909, 100] width 196 height 40
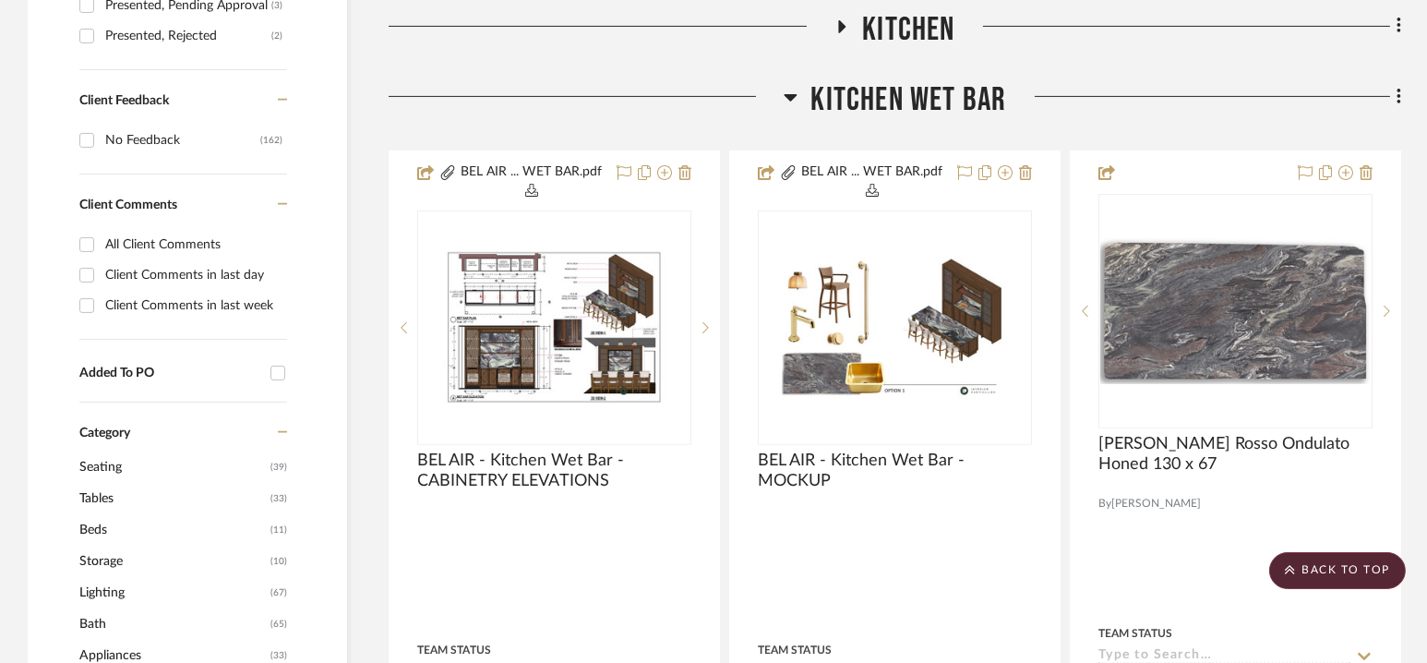
click at [892, 97] on span "Kitchen Wet Bar" at bounding box center [909, 100] width 196 height 40
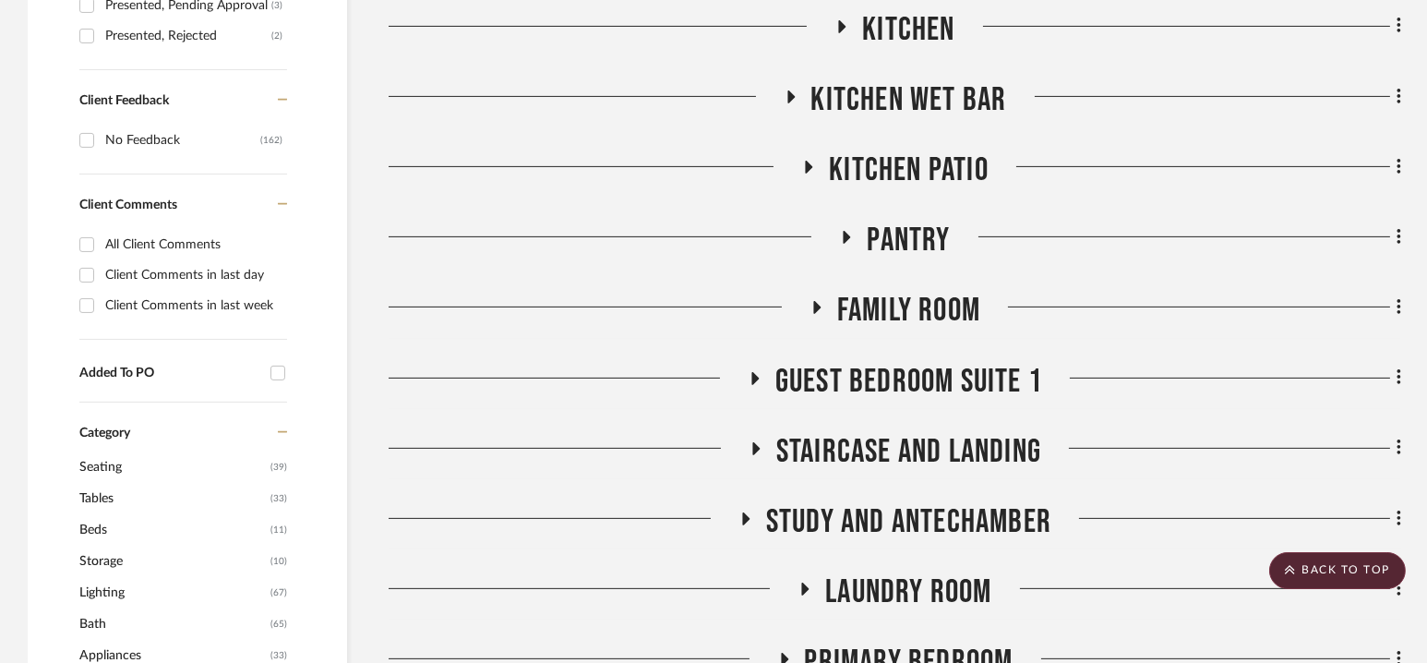
click at [894, 164] on span "Kitchen Patio" at bounding box center [909, 170] width 160 height 40
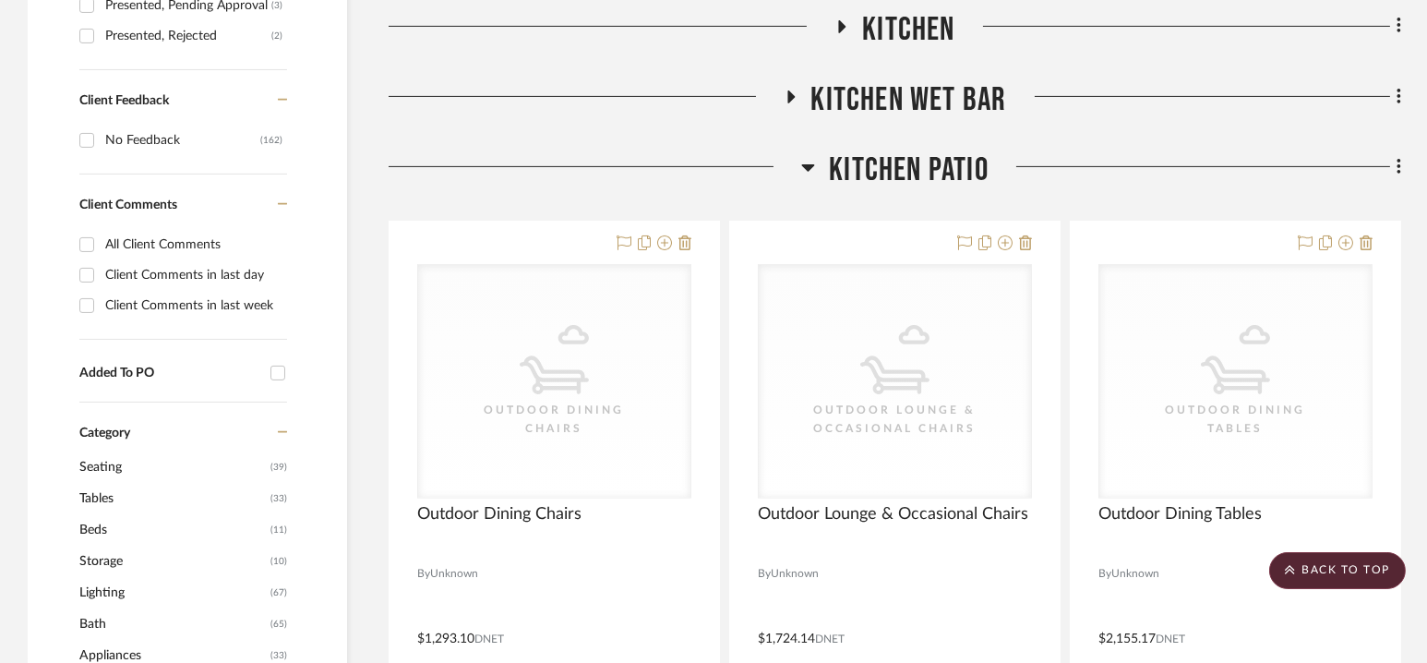
click at [894, 164] on span "Kitchen Patio" at bounding box center [909, 170] width 160 height 40
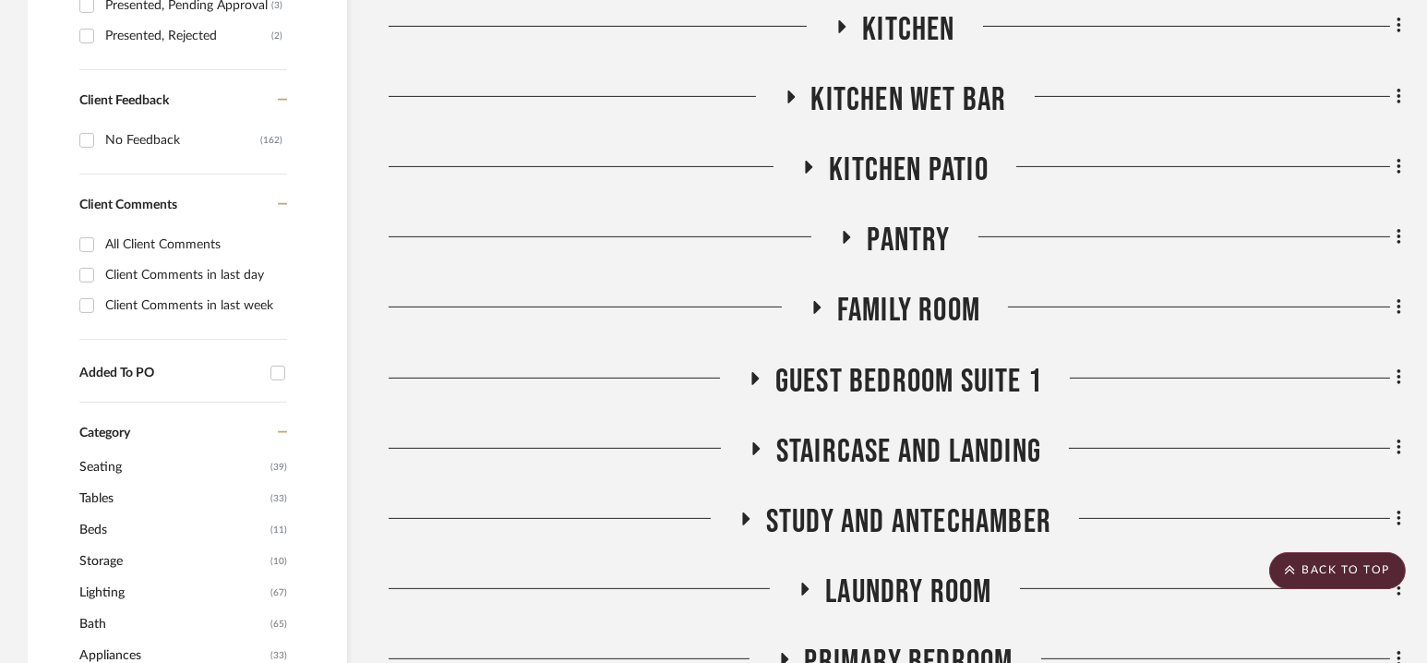
scroll to position [1400, 0]
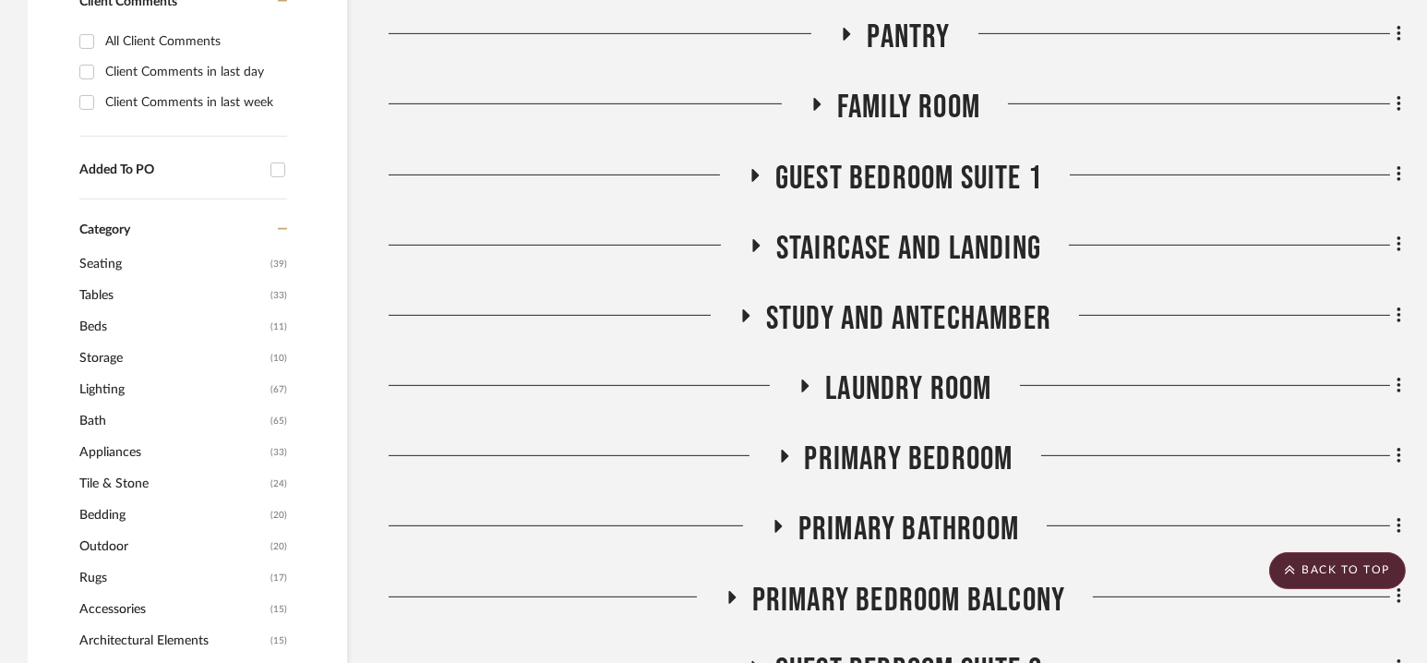
click at [895, 18] on span "Pantry" at bounding box center [908, 38] width 83 height 40
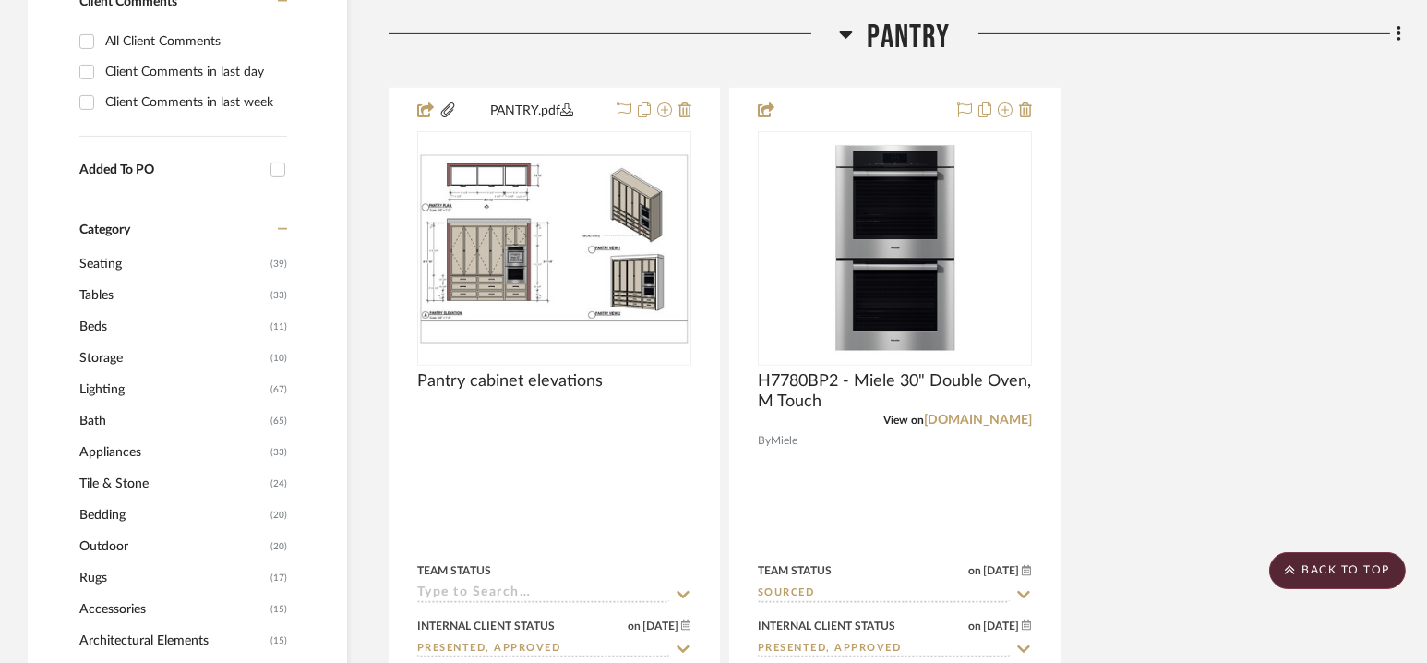
click at [902, 30] on span "Pantry" at bounding box center [908, 38] width 83 height 40
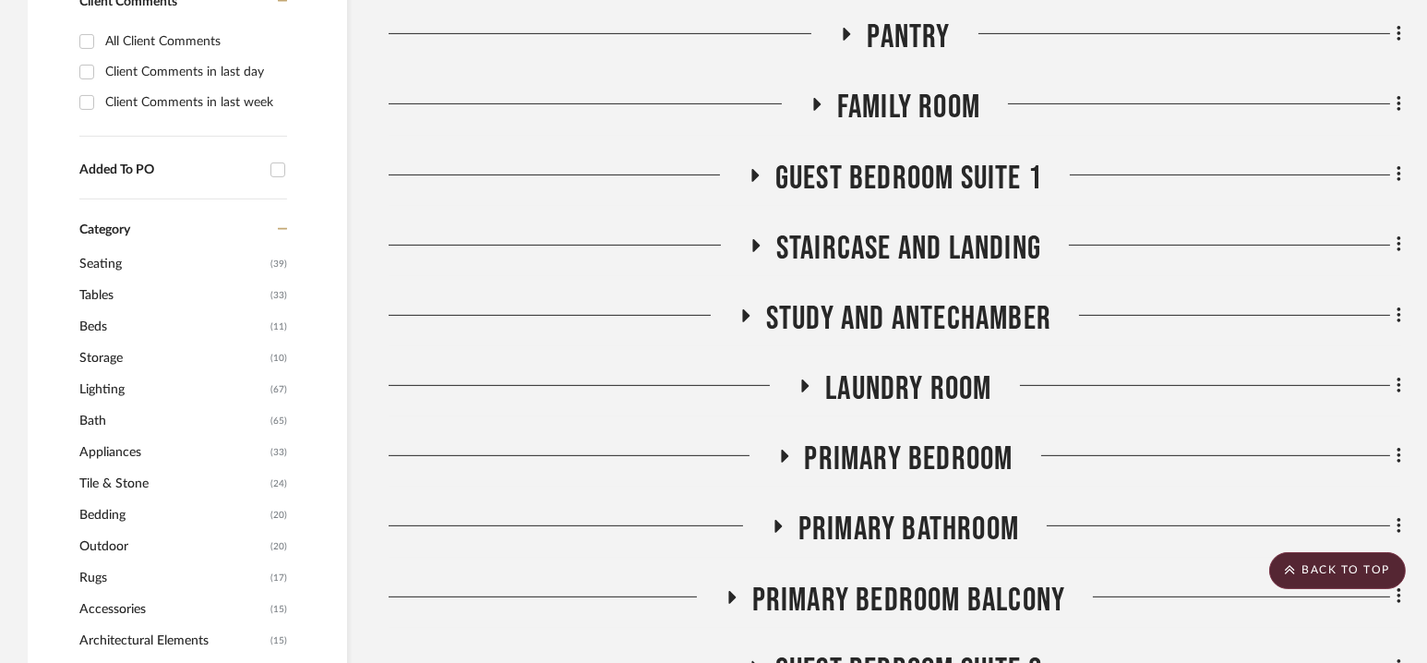
click at [897, 29] on span "Pantry" at bounding box center [908, 38] width 83 height 40
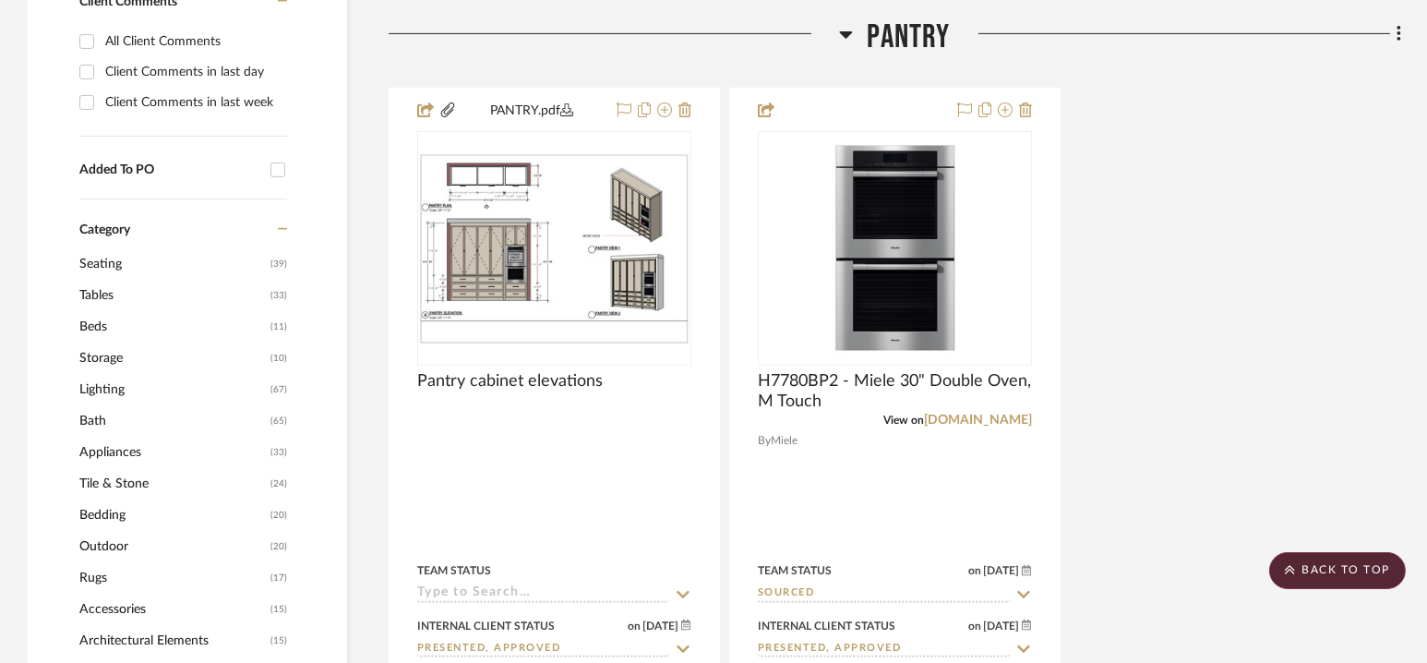
click at [897, 35] on span "Pantry" at bounding box center [908, 38] width 83 height 40
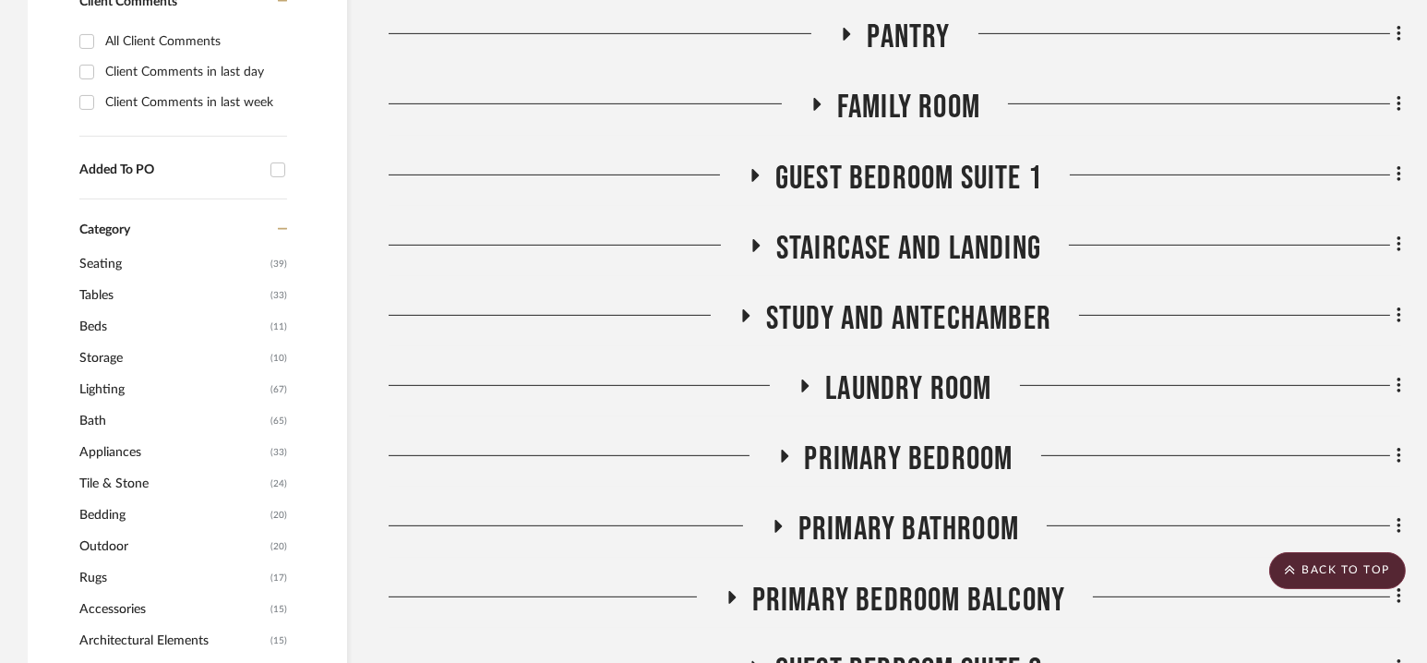
click at [903, 105] on span "Family Room" at bounding box center [908, 108] width 143 height 40
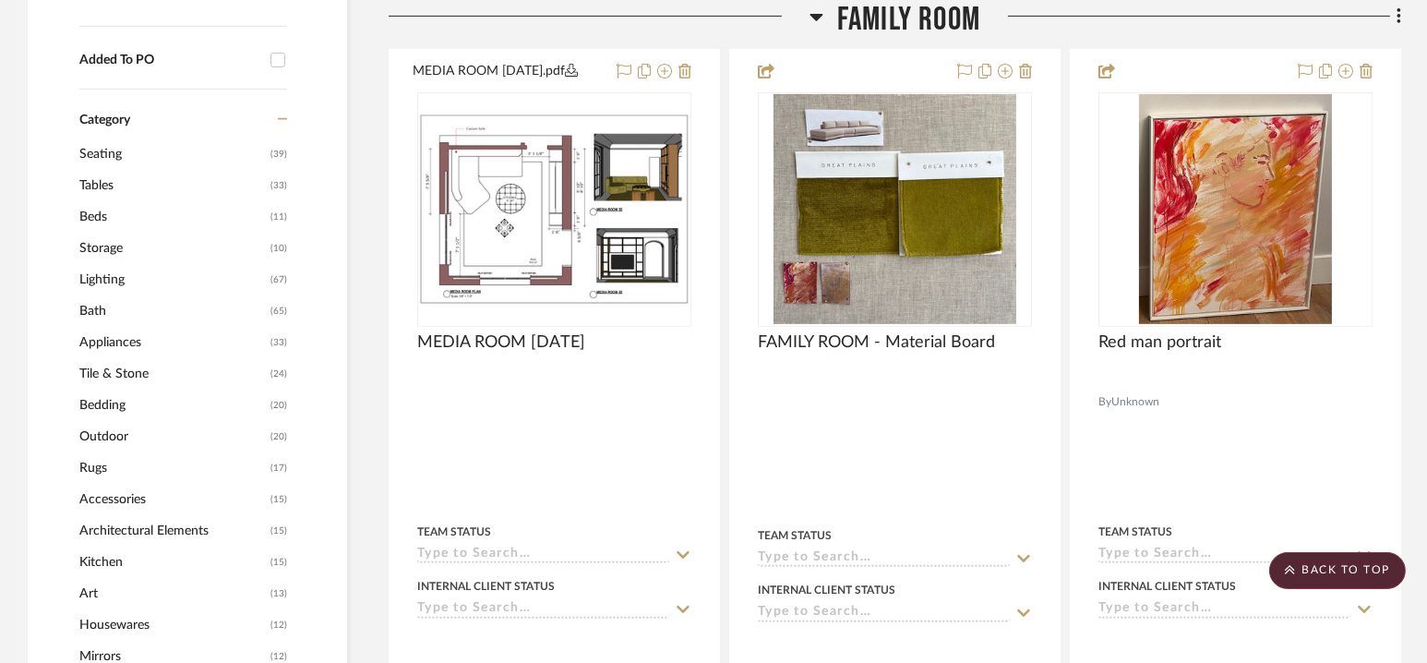
scroll to position [1515, 0]
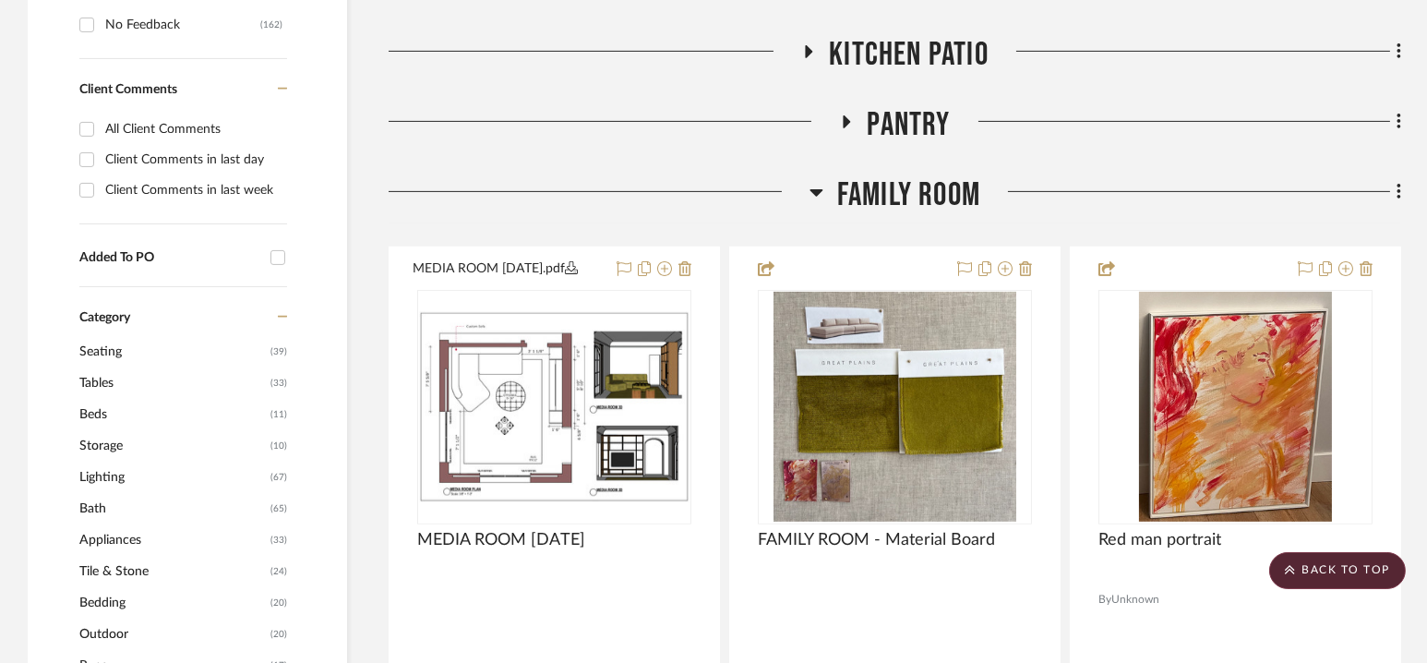
click at [896, 180] on span "Family Room" at bounding box center [908, 195] width 143 height 40
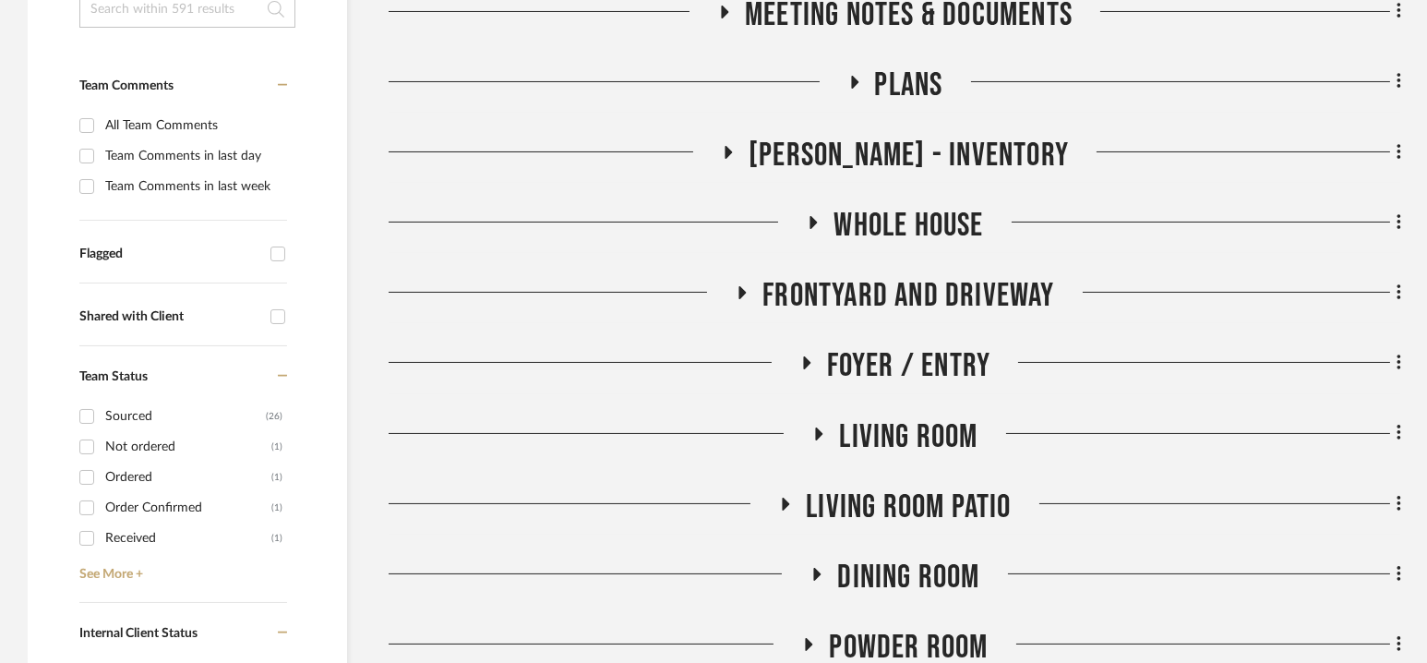
scroll to position [440, 0]
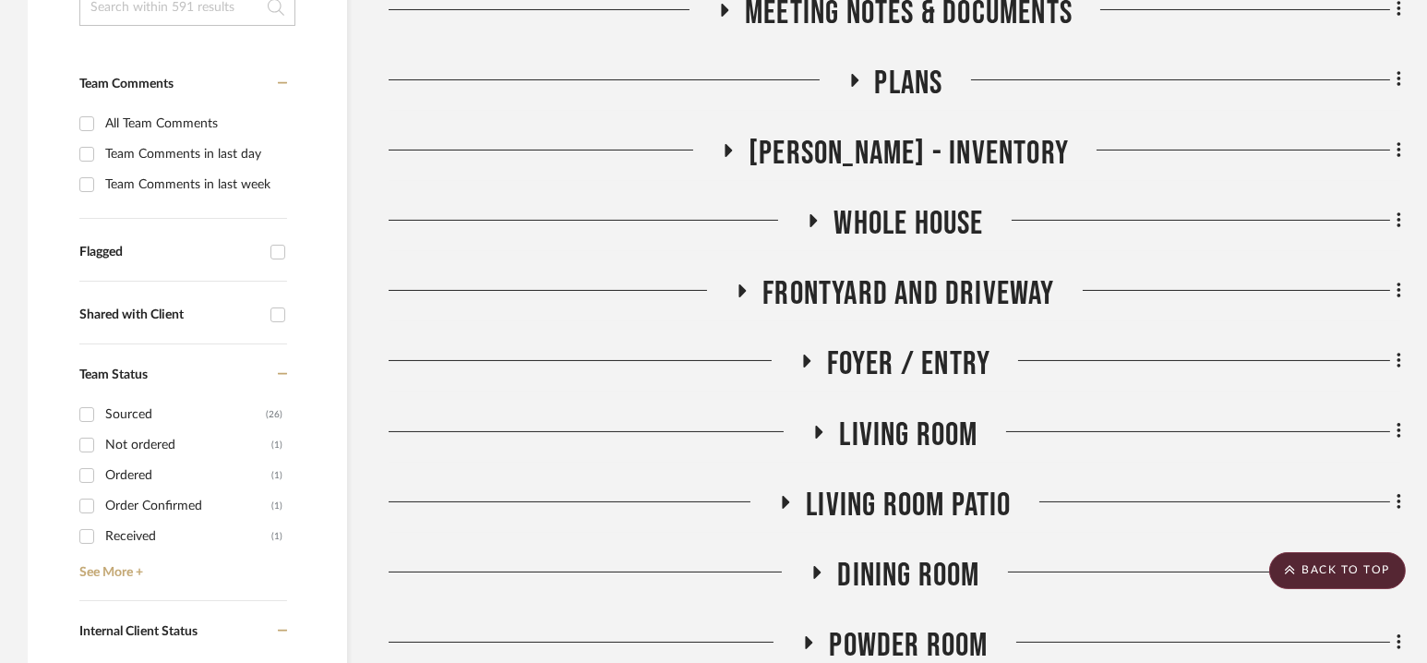
click at [891, 361] on span "Foyer / Entry" at bounding box center [909, 364] width 164 height 40
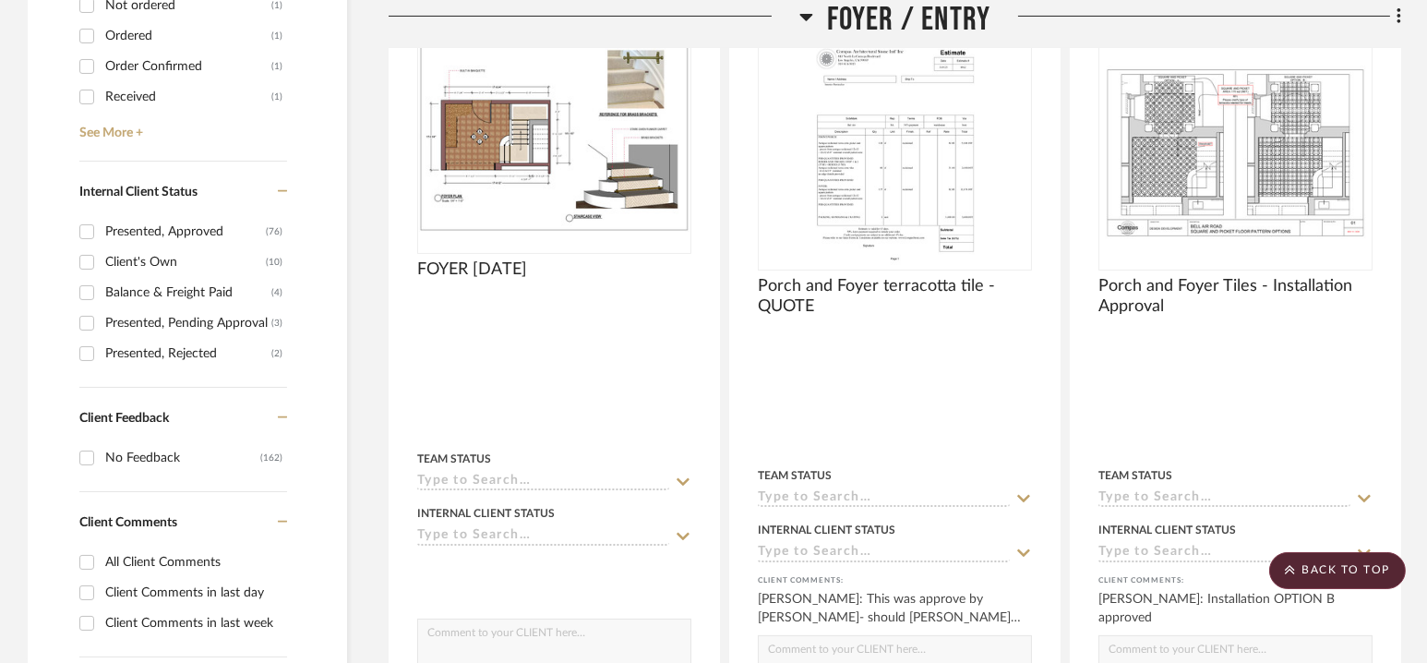
scroll to position [882, 0]
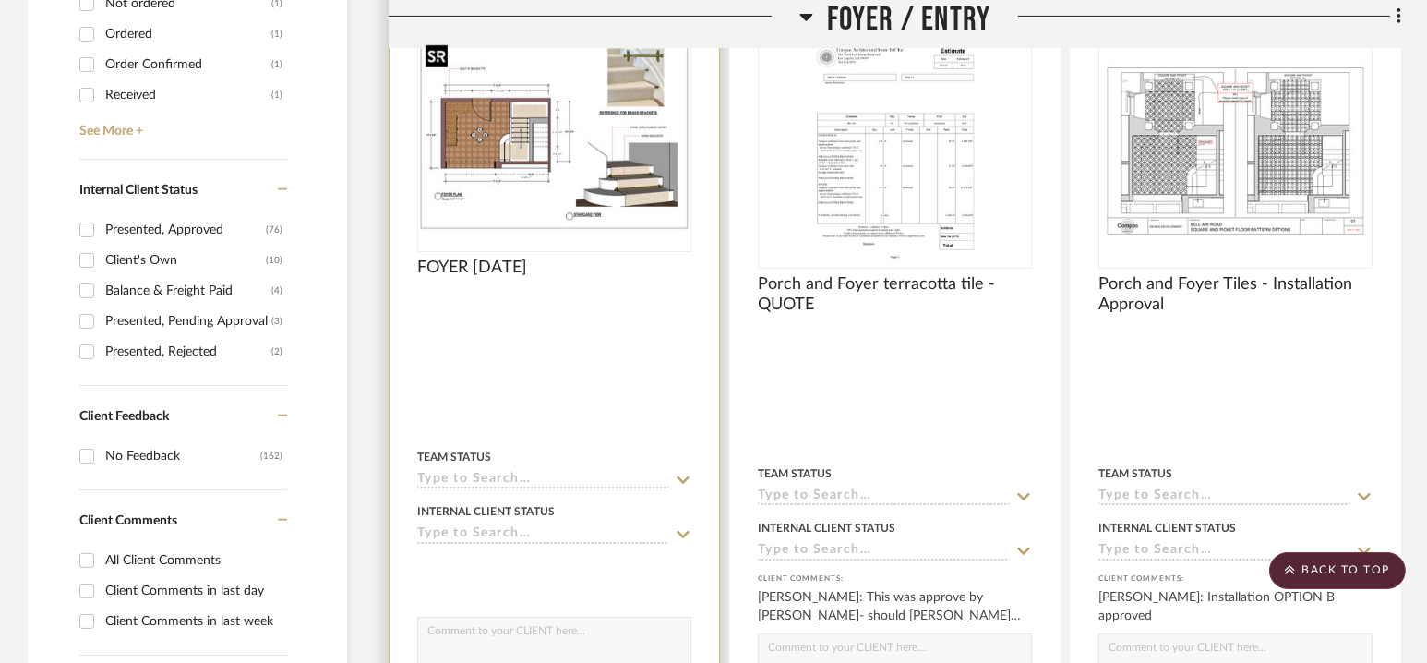
click at [0, 0] on img at bounding box center [0, 0] width 0 height 0
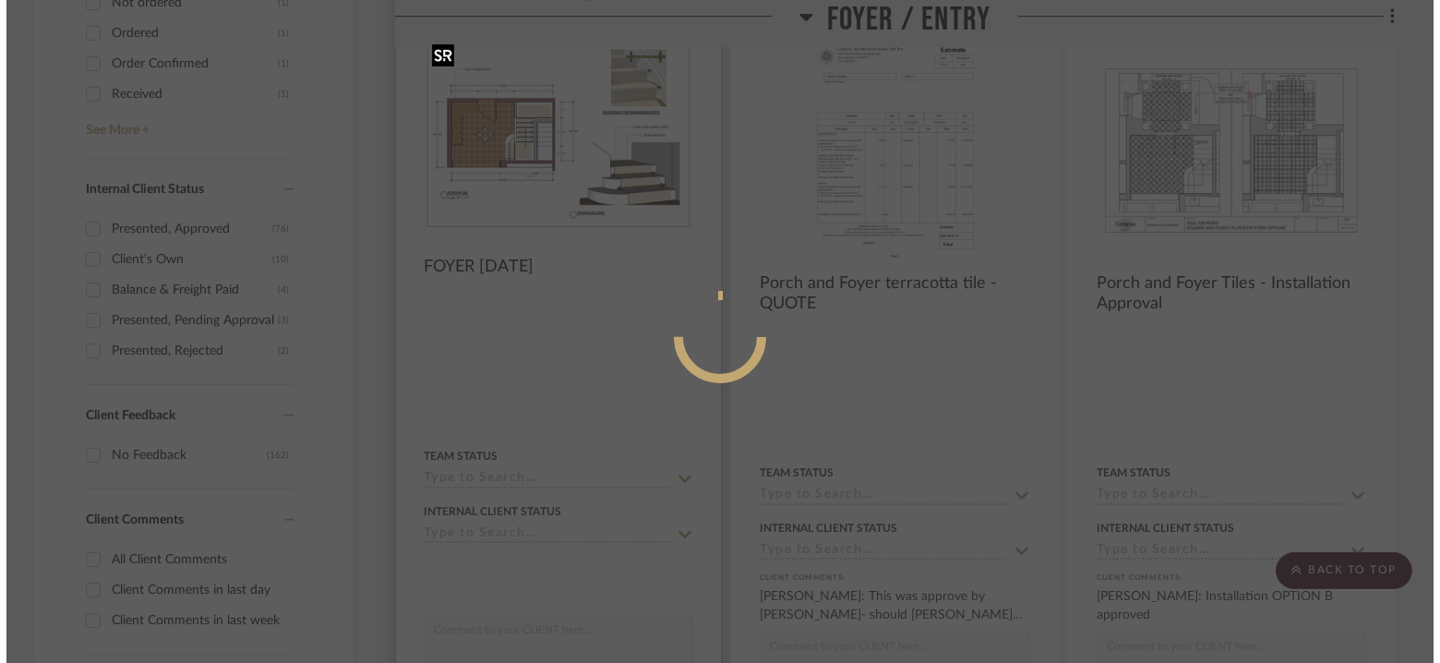
scroll to position [0, 0]
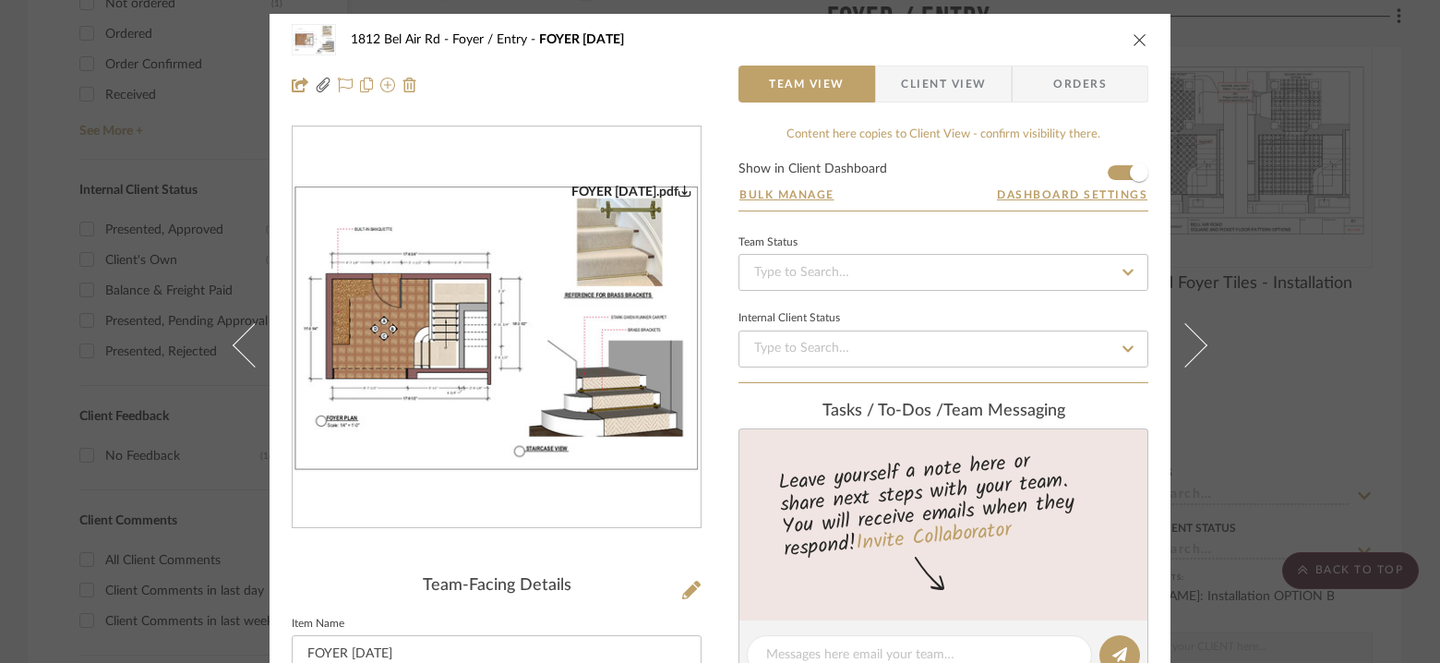
click at [678, 188] on icon "0" at bounding box center [684, 190] width 13 height 13
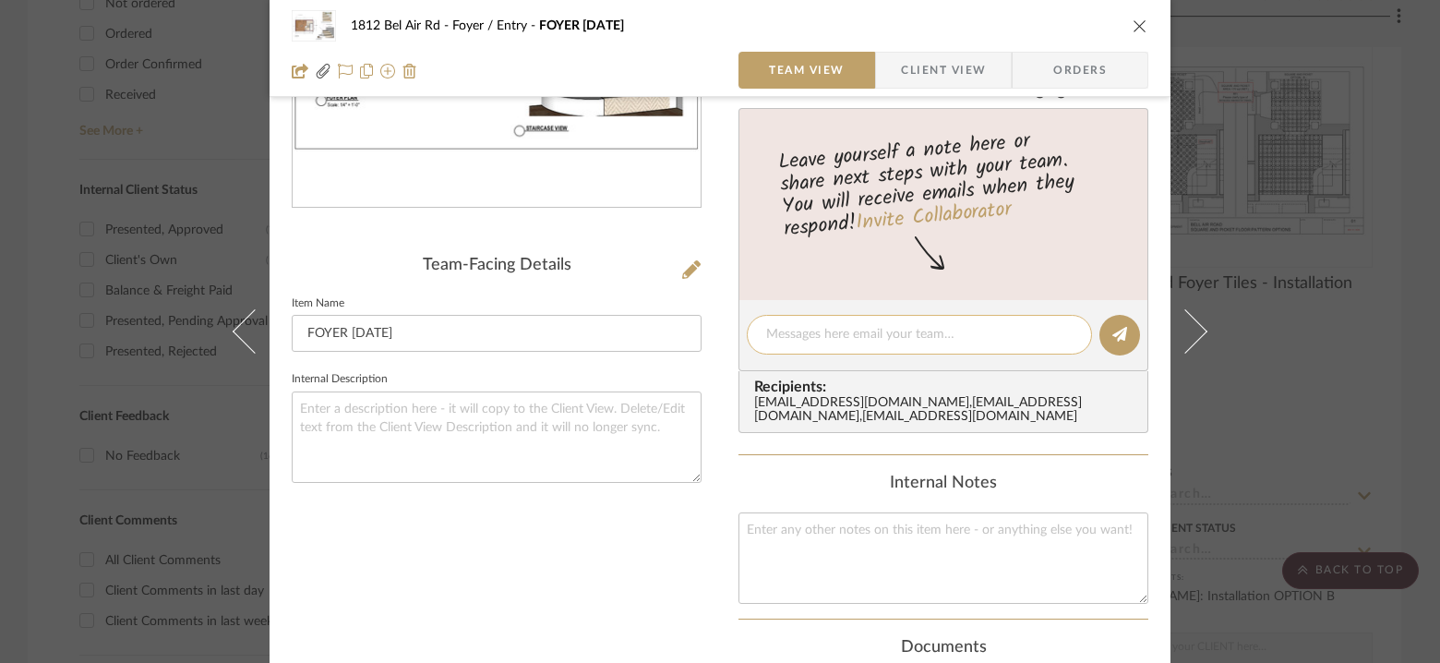
click at [851, 325] on textarea at bounding box center [919, 334] width 306 height 19
type textarea "Daniyal- my red pencil in documents"
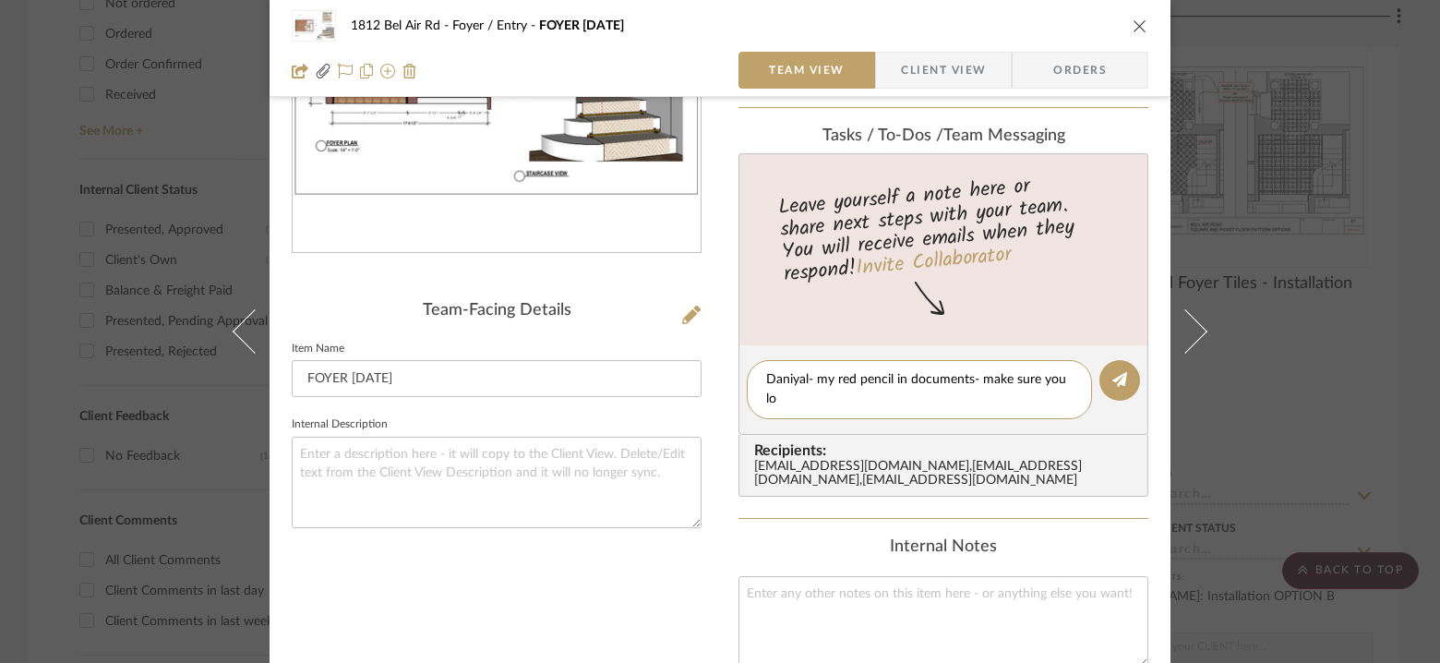
scroll to position [0, 0]
type textarea "Daniyal- my red pencil in documents- make sure you look at all slides"
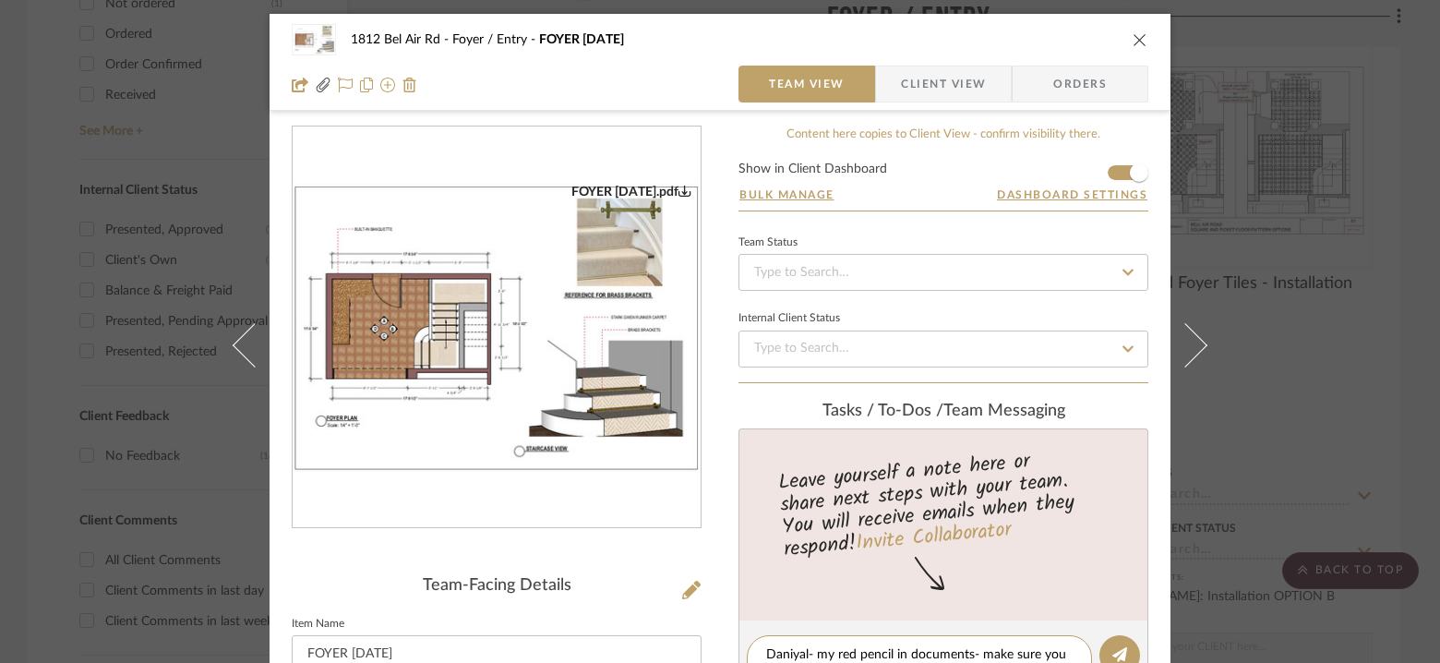
scroll to position [63, 0]
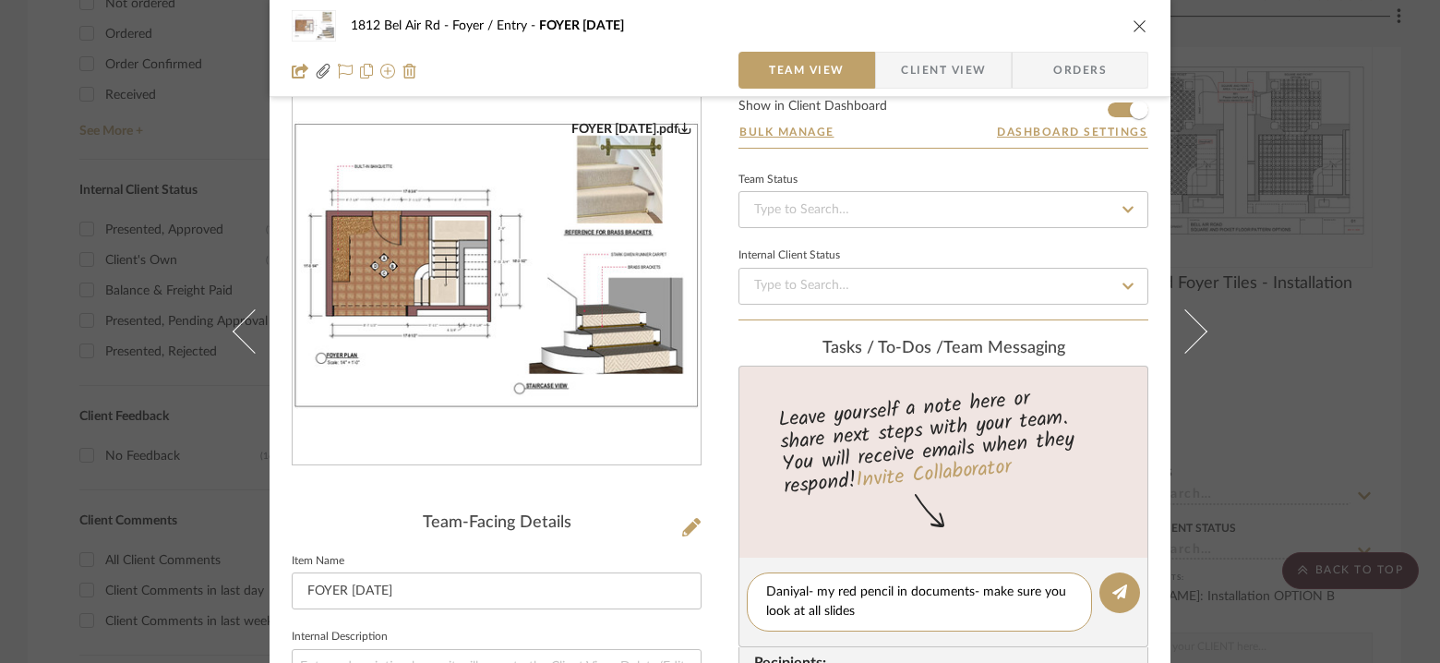
type textarea "Daniyal- my red pencil in documents- make sure you look at all slides"
click at [1130, 574] on editor-of-message "Daniyal- my red pencil in documents- make sure you look at all slides" at bounding box center [943, 603] width 410 height 90
click at [1113, 590] on icon at bounding box center [1119, 591] width 15 height 15
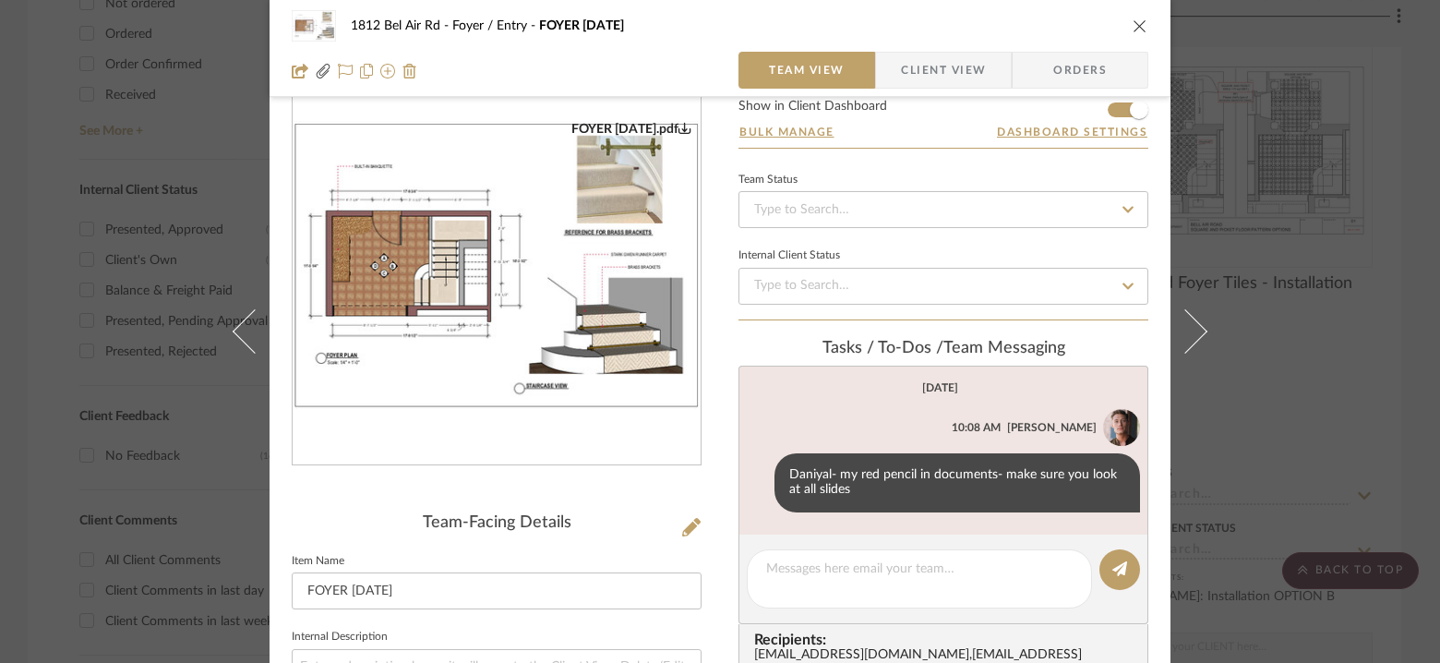
click at [1136, 25] on icon "close" at bounding box center [1140, 25] width 15 height 15
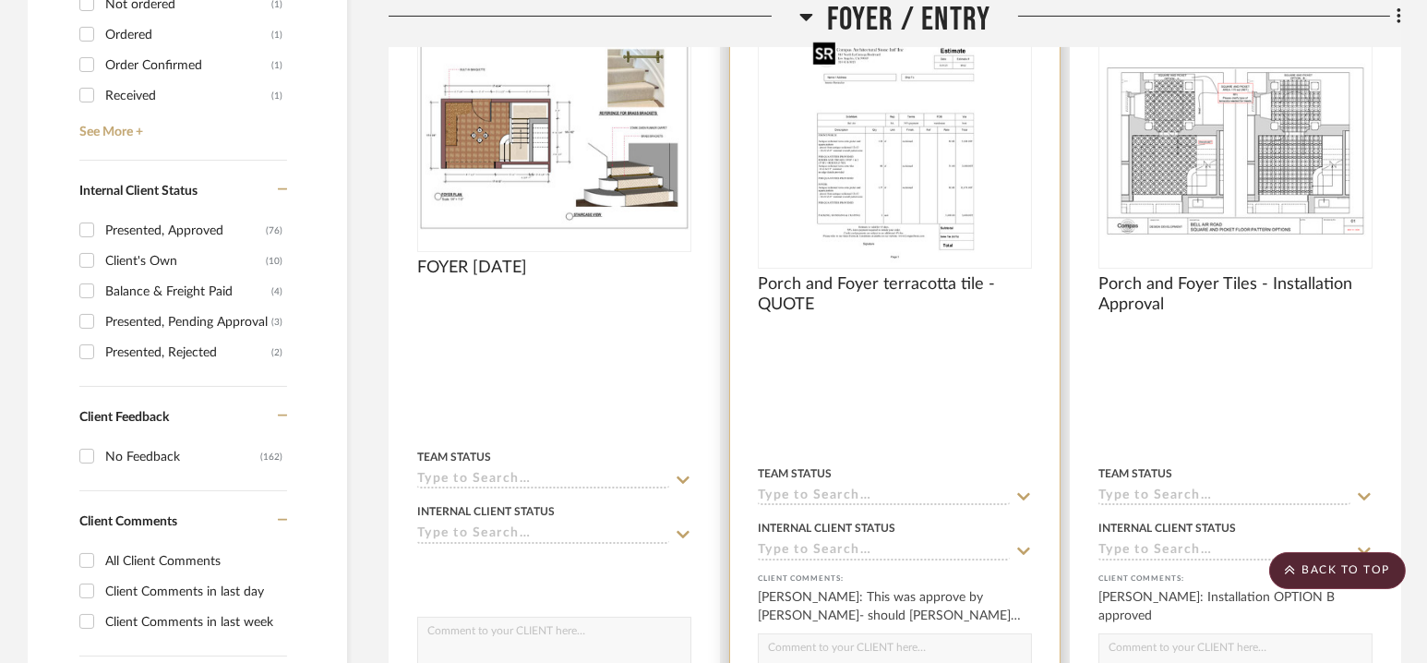
scroll to position [628, 0]
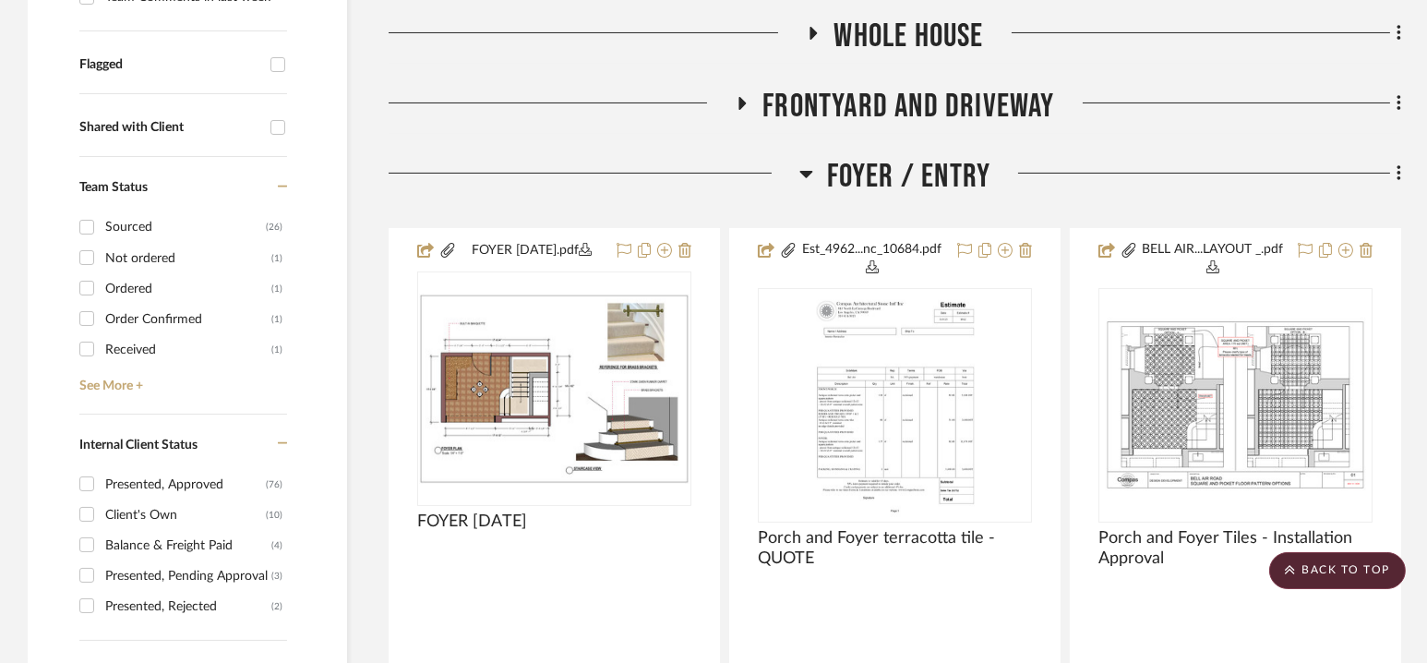
click at [891, 182] on span "Foyer / Entry" at bounding box center [909, 177] width 164 height 40
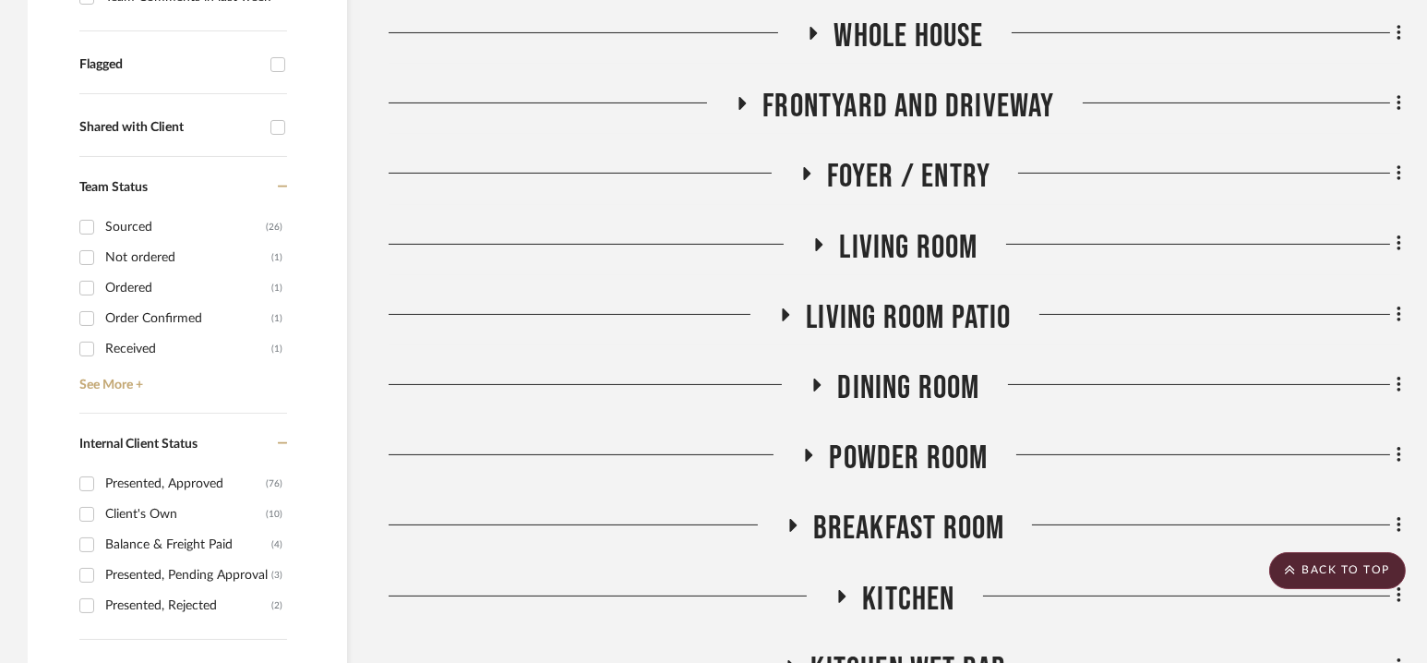
click at [896, 246] on span "Living Room" at bounding box center [908, 248] width 138 height 40
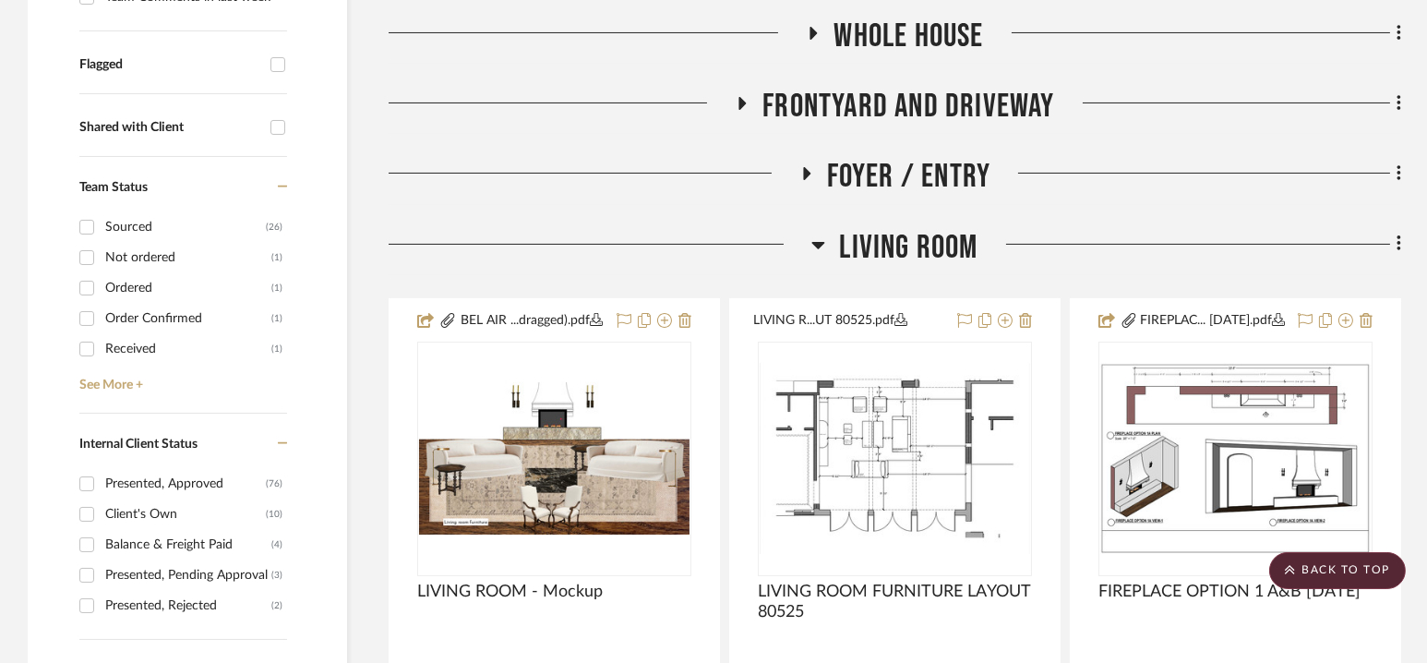
click at [906, 244] on span "Living Room" at bounding box center [908, 248] width 138 height 40
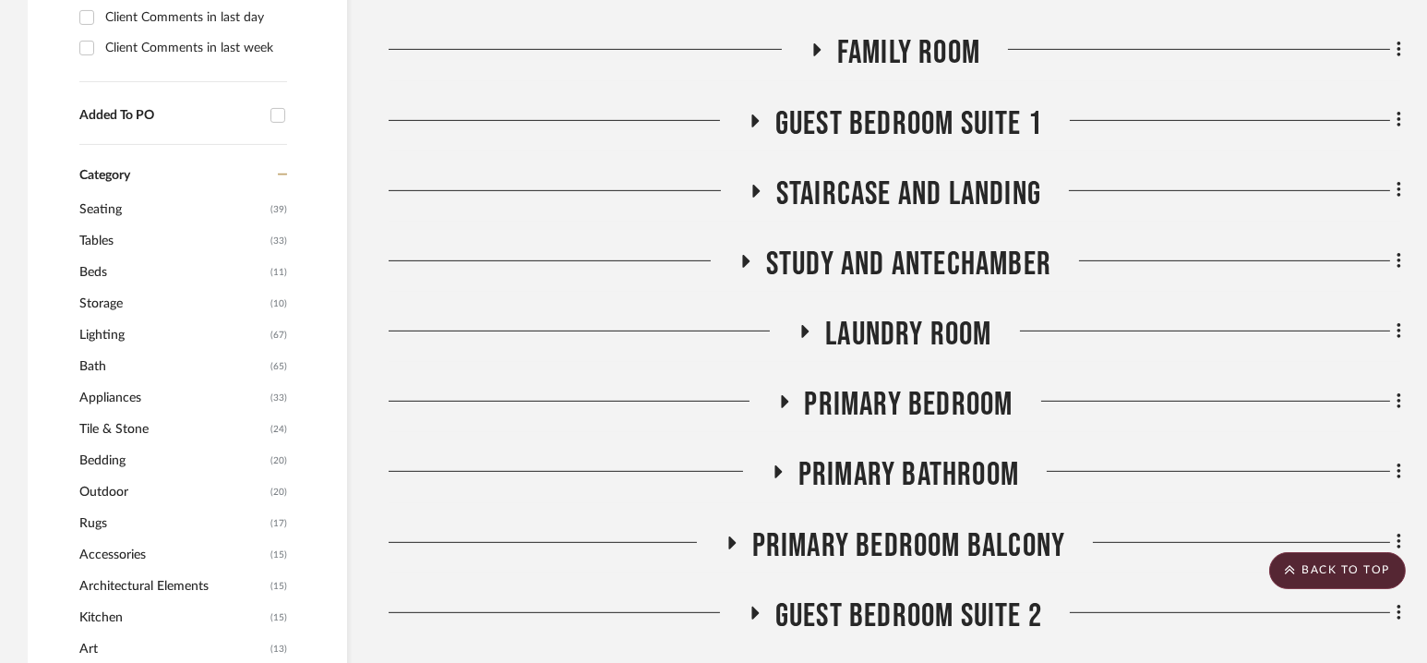
scroll to position [1456, 0]
click at [905, 49] on span "Family Room" at bounding box center [908, 52] width 143 height 40
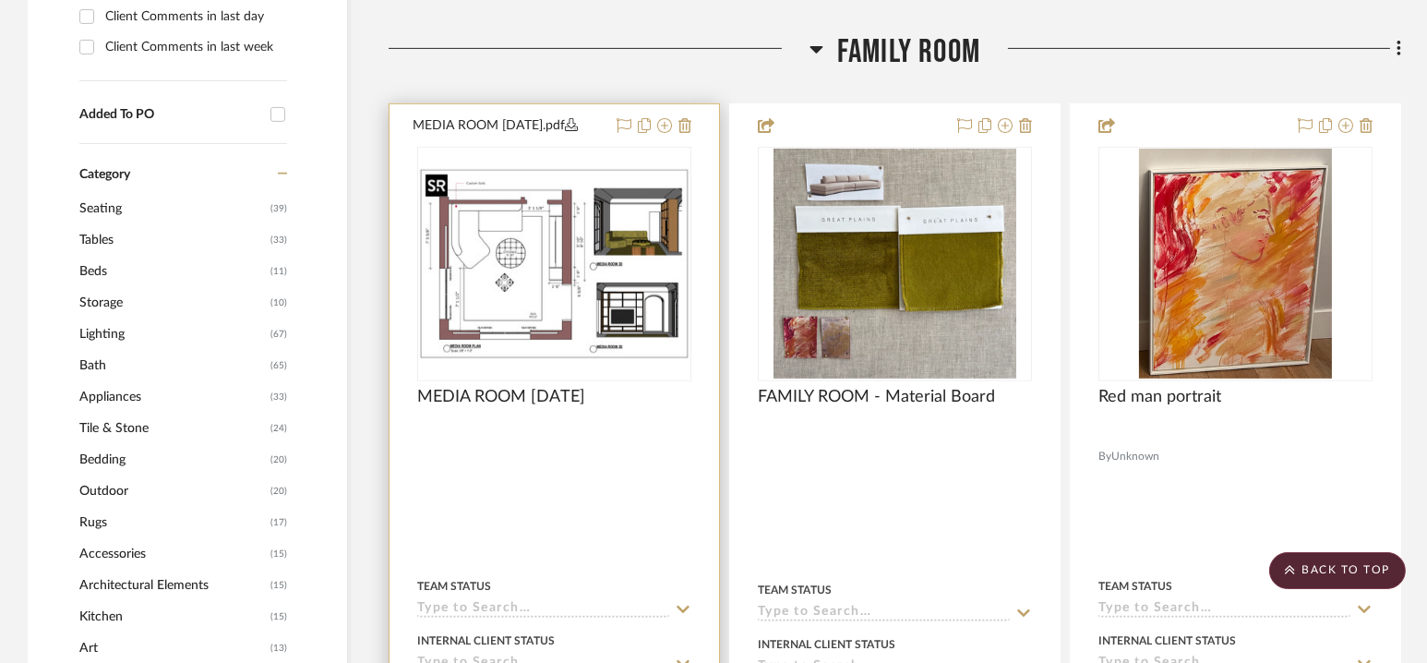
click at [0, 0] on img at bounding box center [0, 0] width 0 height 0
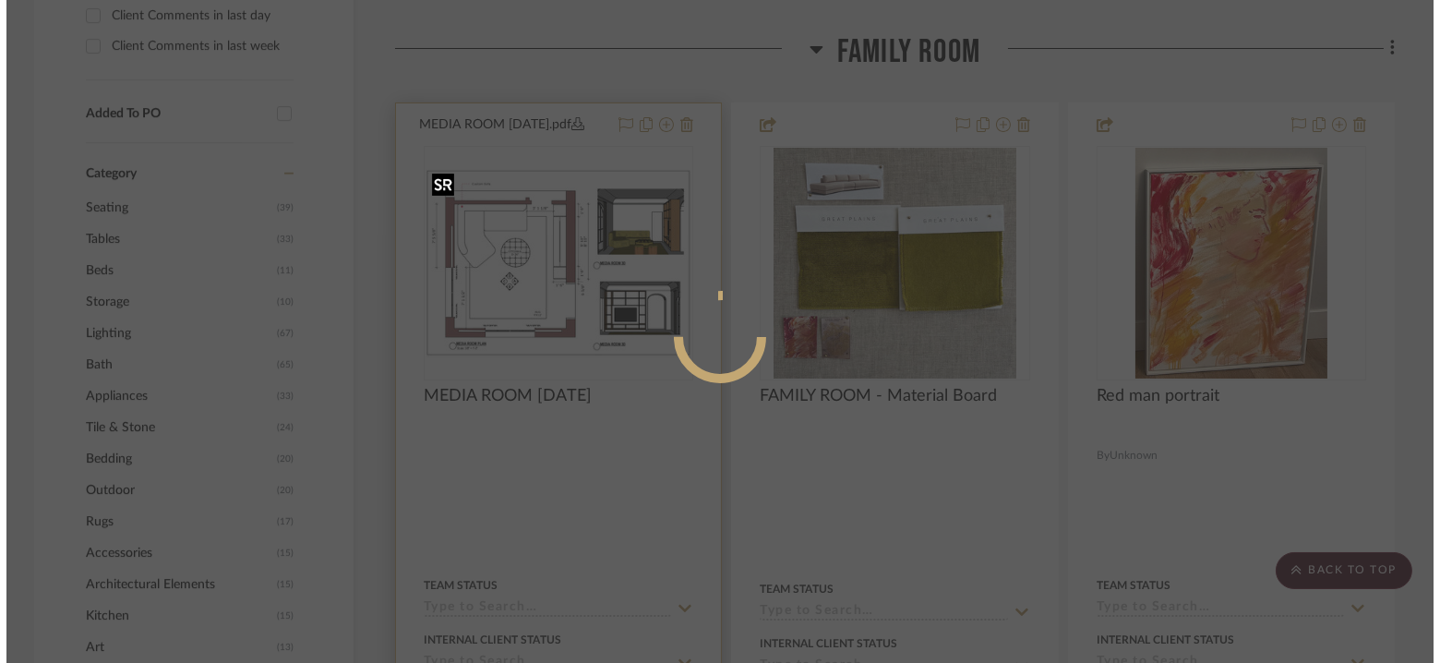
scroll to position [0, 0]
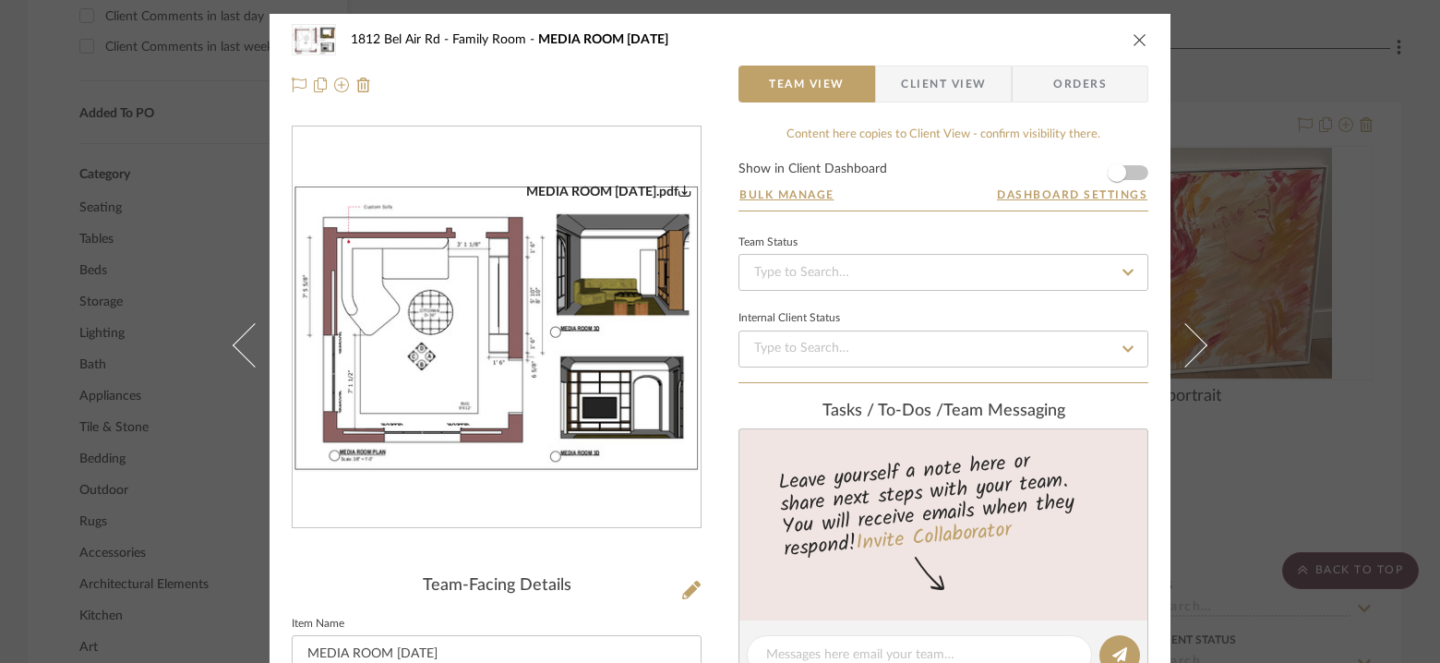
click at [678, 187] on icon "0" at bounding box center [684, 190] width 13 height 13
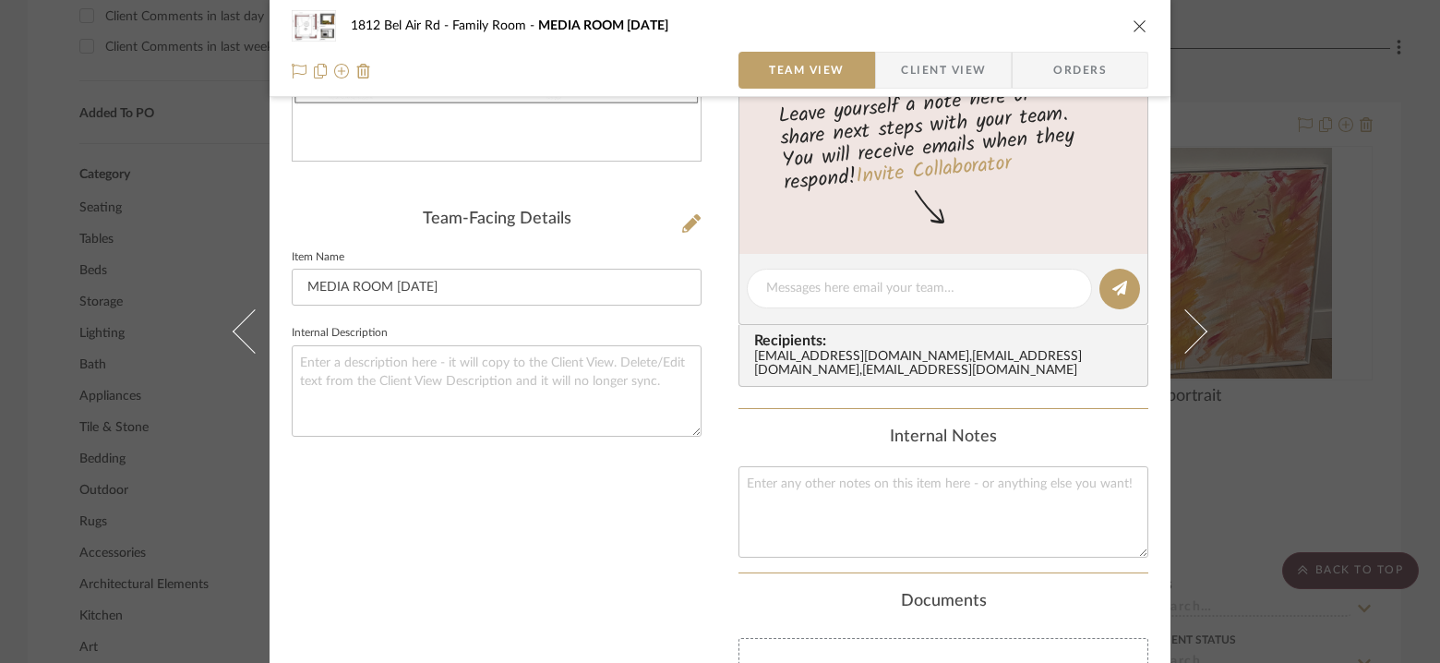
scroll to position [367, 0]
click at [1313, 281] on div "1812 Bel Air Rd Family Room MEDIA ROOM [DATE] Team View Client View Orders MEDI…" at bounding box center [720, 331] width 1440 height 663
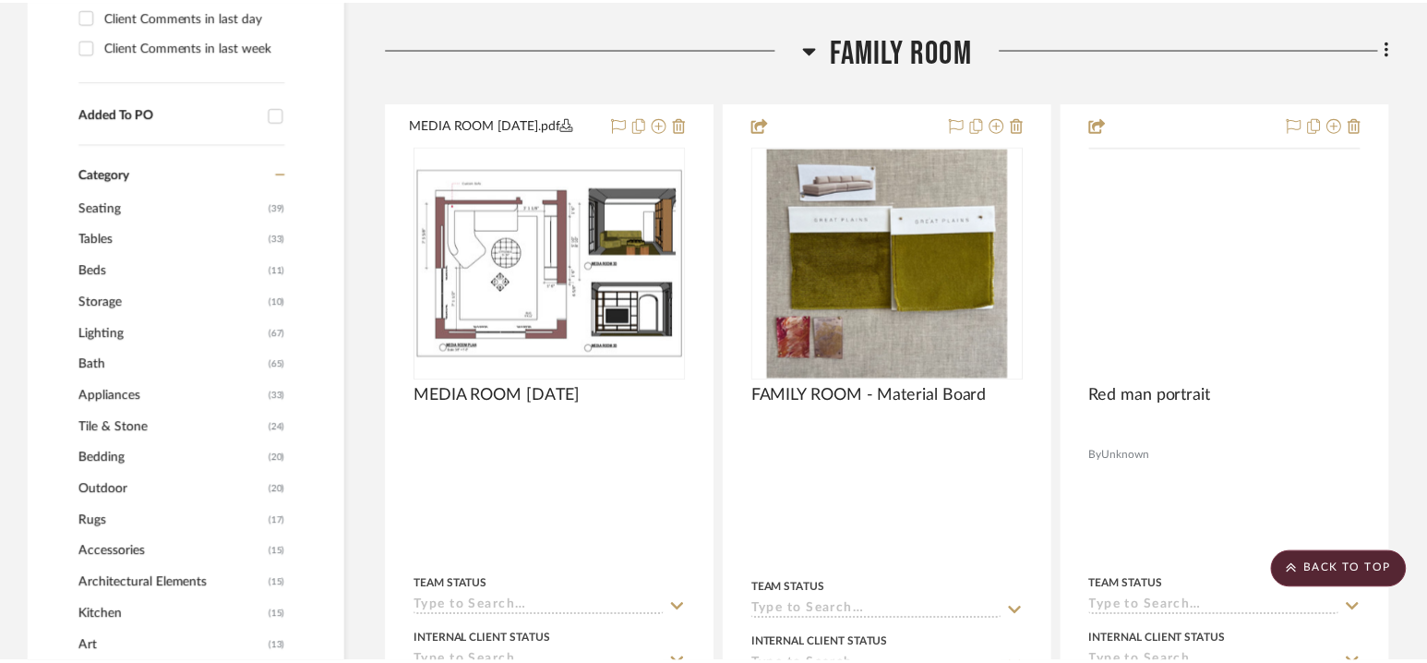
scroll to position [1456, 0]
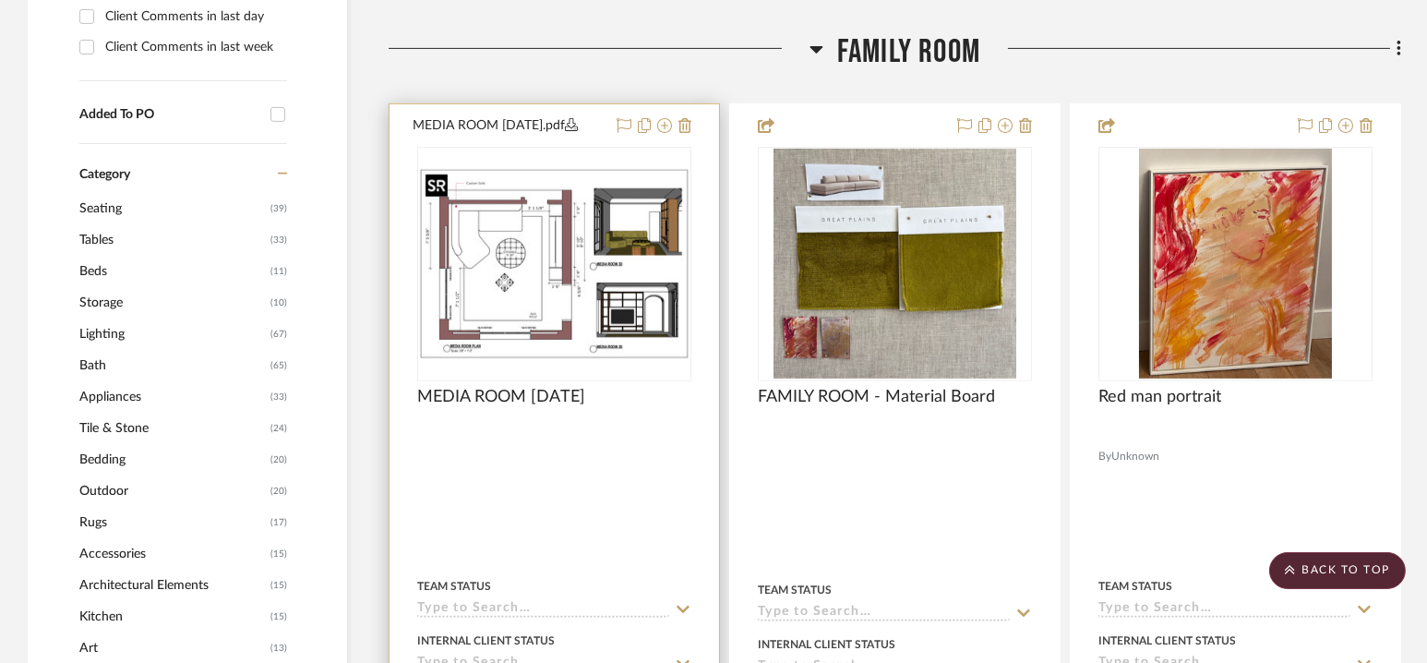
click at [658, 292] on img "0" at bounding box center [554, 263] width 270 height 191
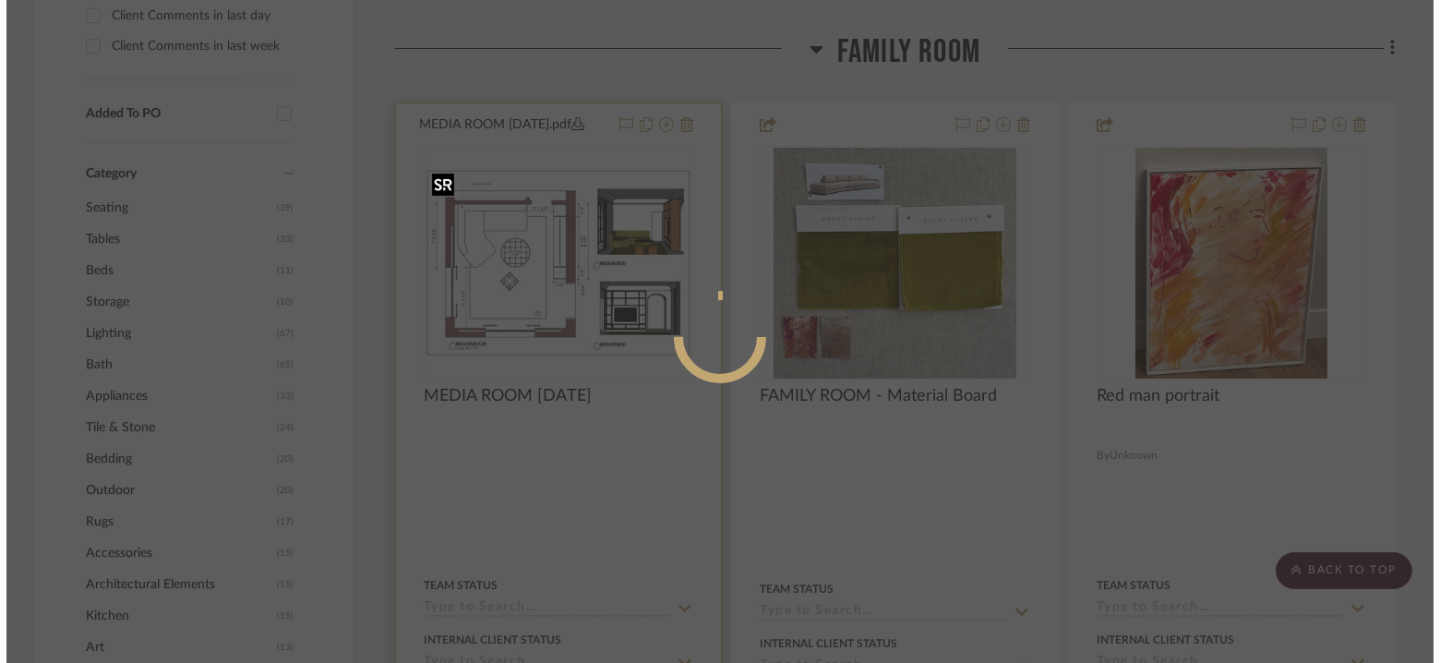
scroll to position [0, 0]
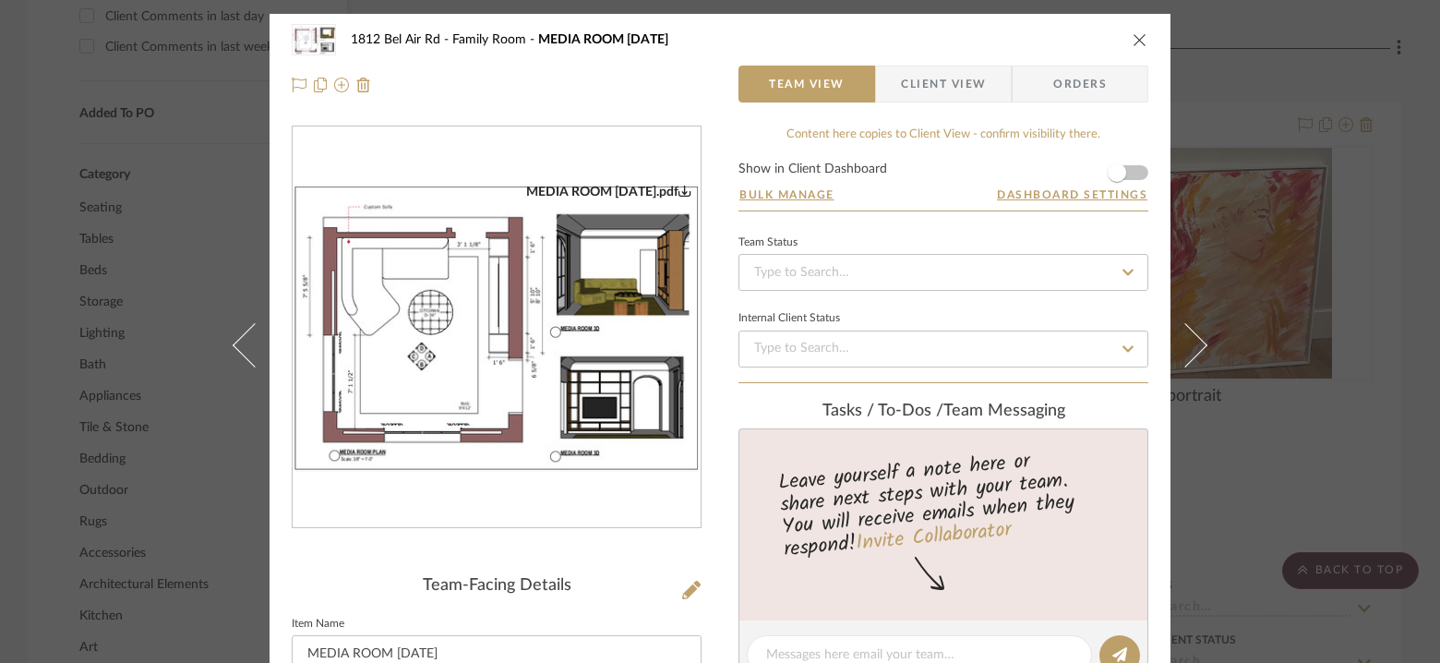
click at [927, 102] on div "1812 Bel Air Rd Family Room MEDIA ROOM [DATE] Team View Client View Orders" at bounding box center [720, 62] width 901 height 97
click at [923, 89] on span "Client View" at bounding box center [943, 84] width 85 height 37
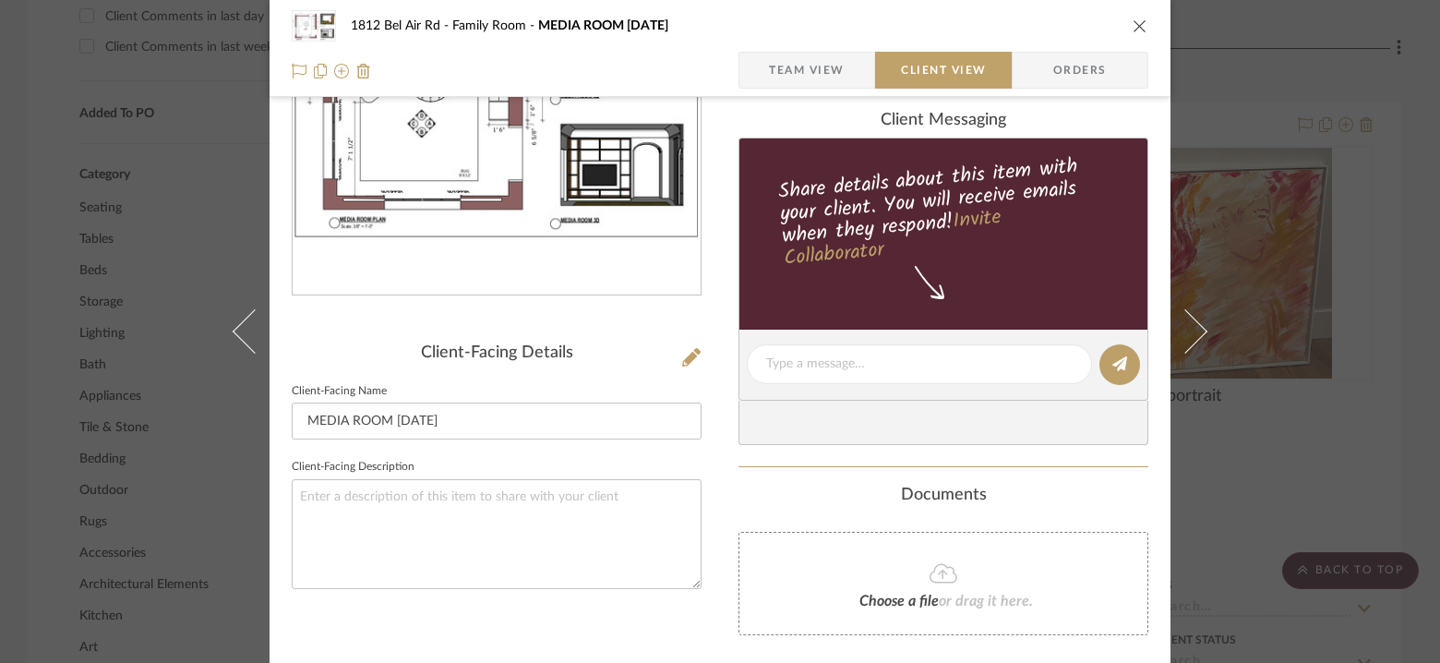
scroll to position [296, 0]
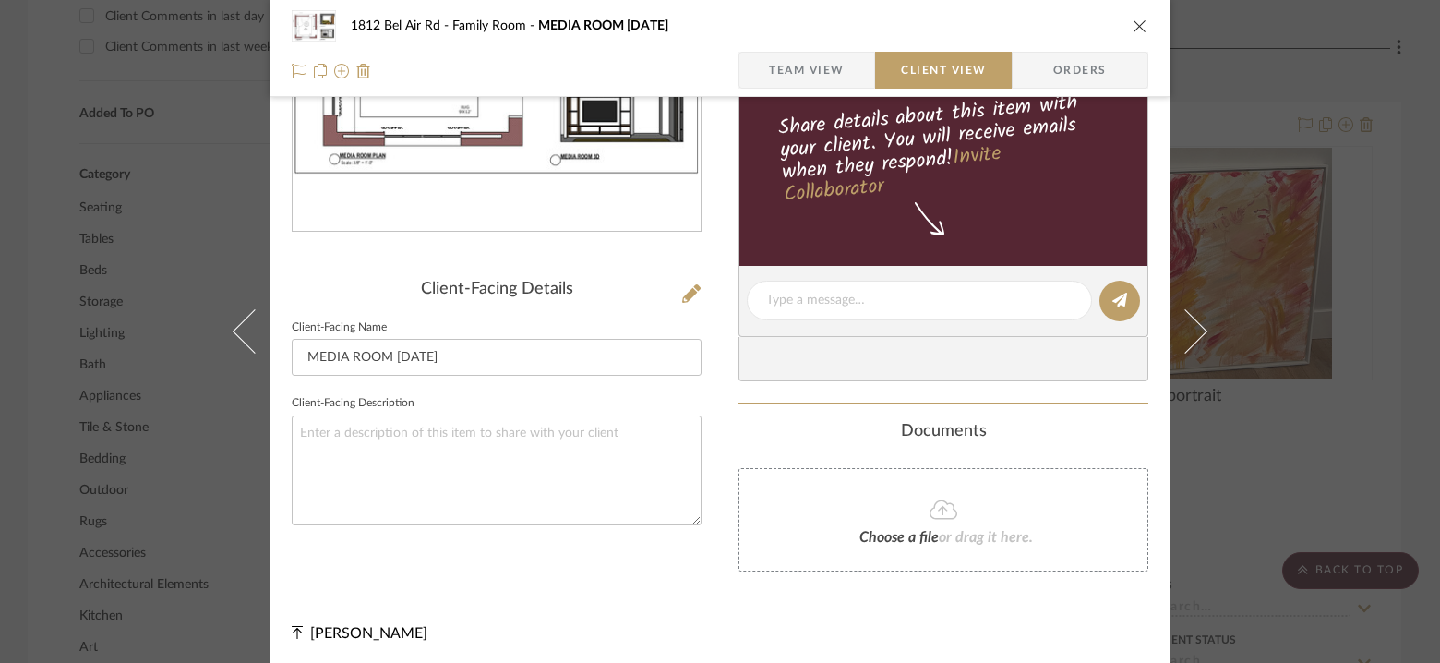
click at [825, 64] on span "Team View" at bounding box center [807, 70] width 76 height 37
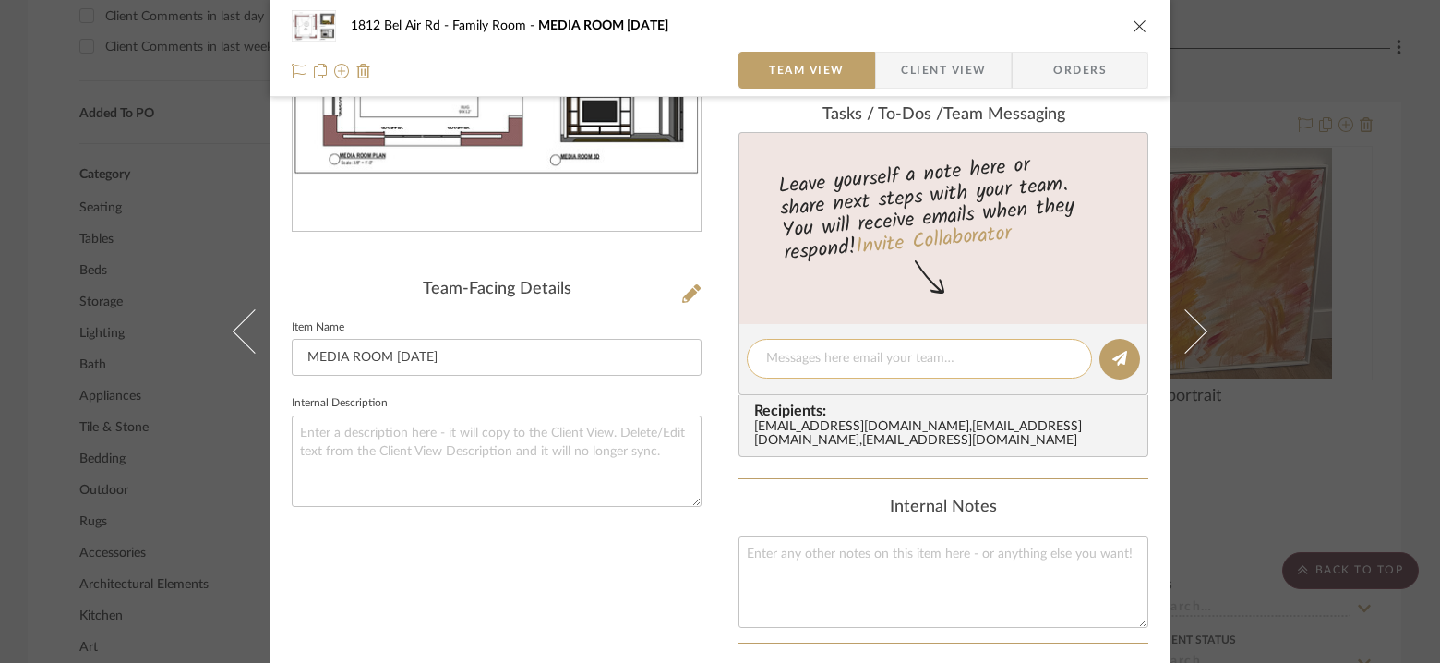
click at [835, 355] on textarea at bounding box center [919, 358] width 306 height 19
type textarea "Daniyal- red pencil in documents"
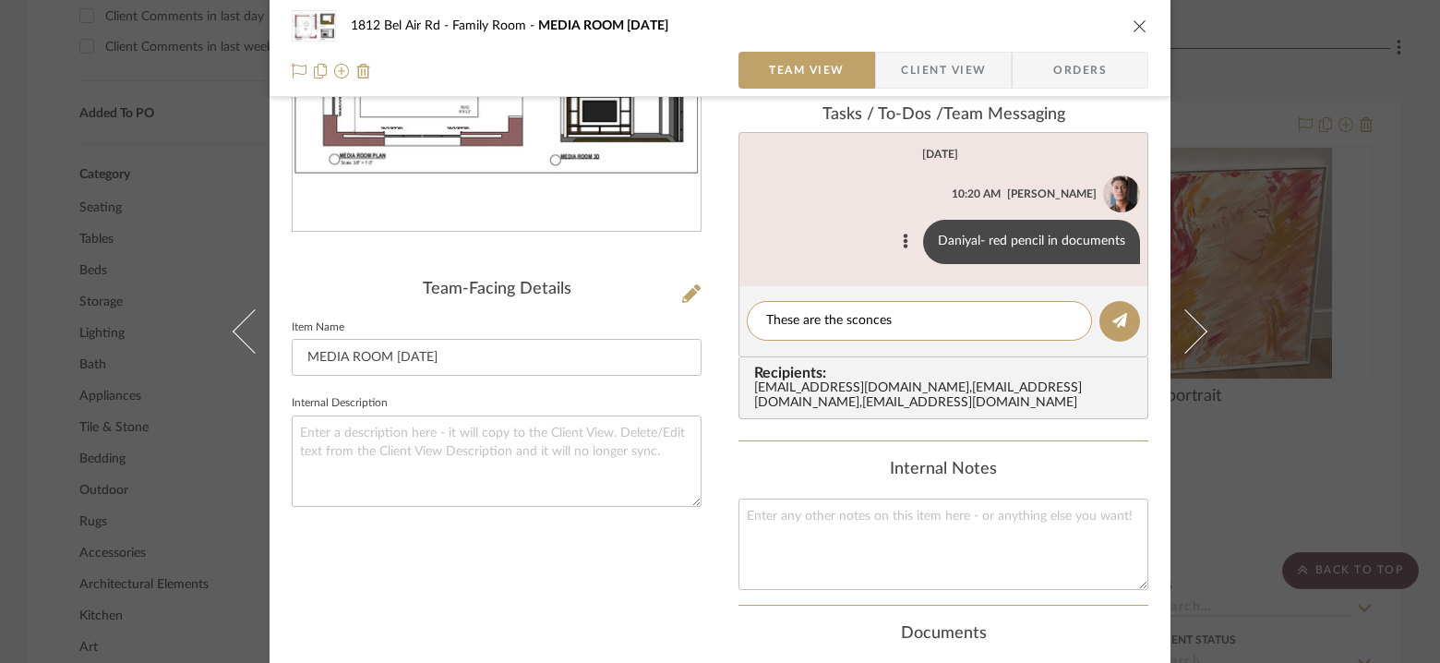
paste textarea "[URL][DOMAIN_NAME][PERSON_NAME]"
type textarea "These are the sconces [URL][DOMAIN_NAME][PERSON_NAME]"
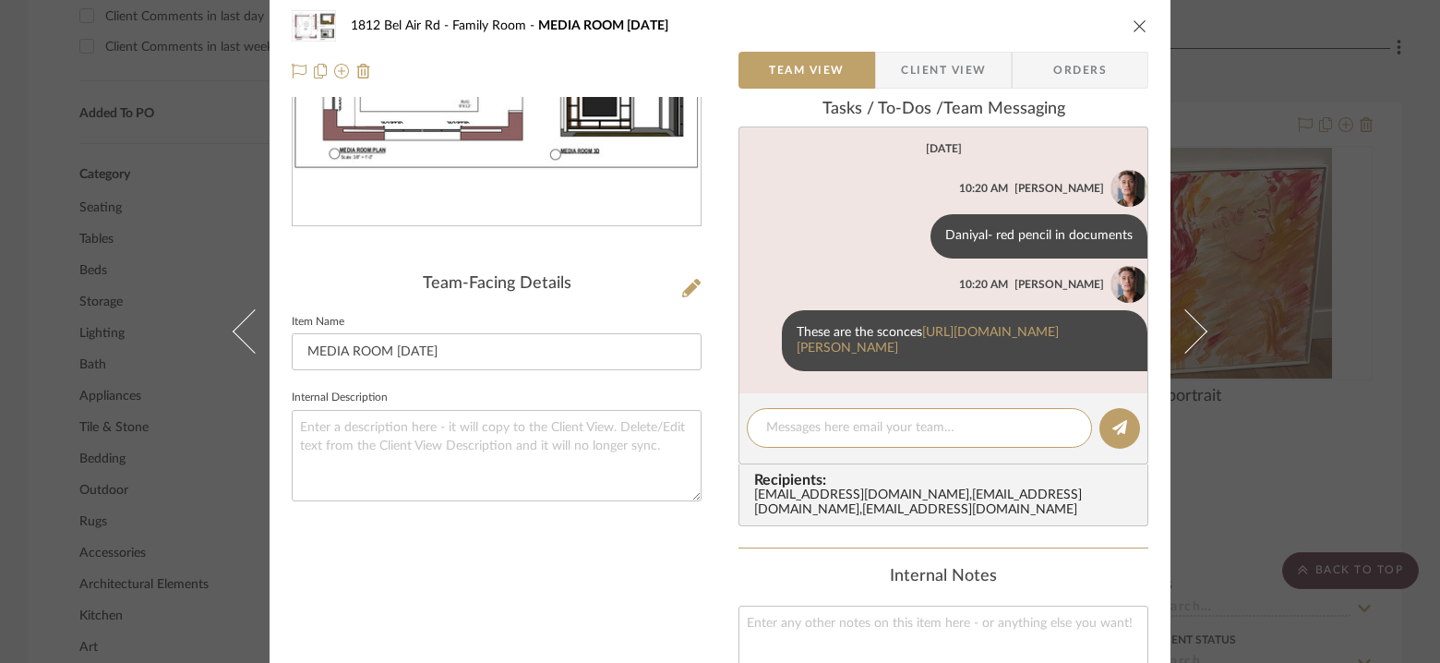
scroll to position [0, 0]
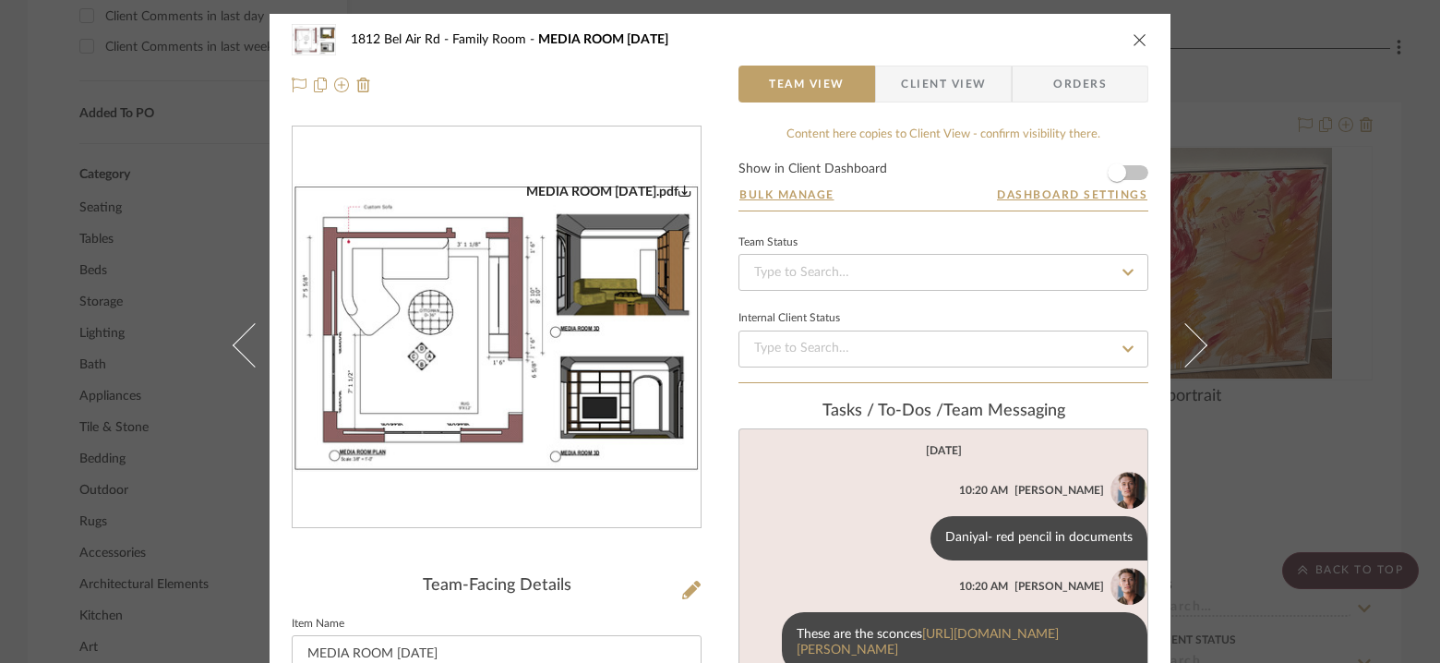
click at [1136, 37] on icon "close" at bounding box center [1140, 39] width 15 height 15
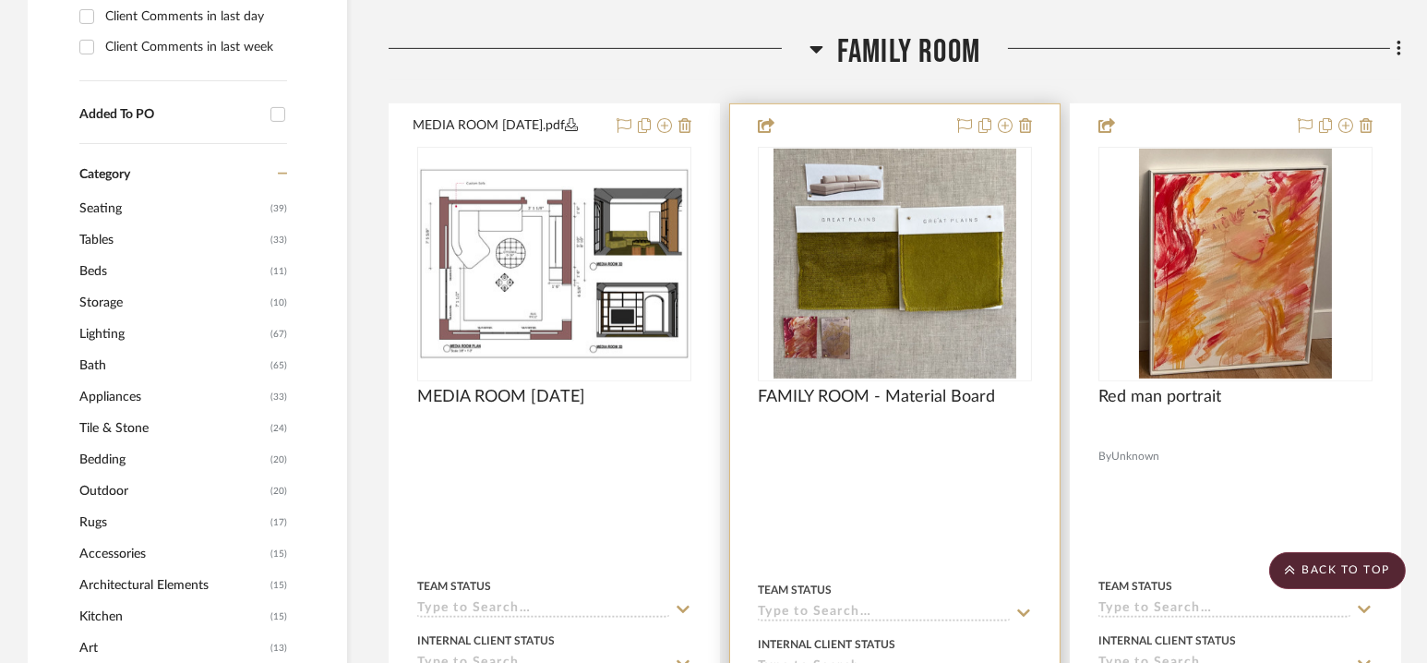
scroll to position [1338, 0]
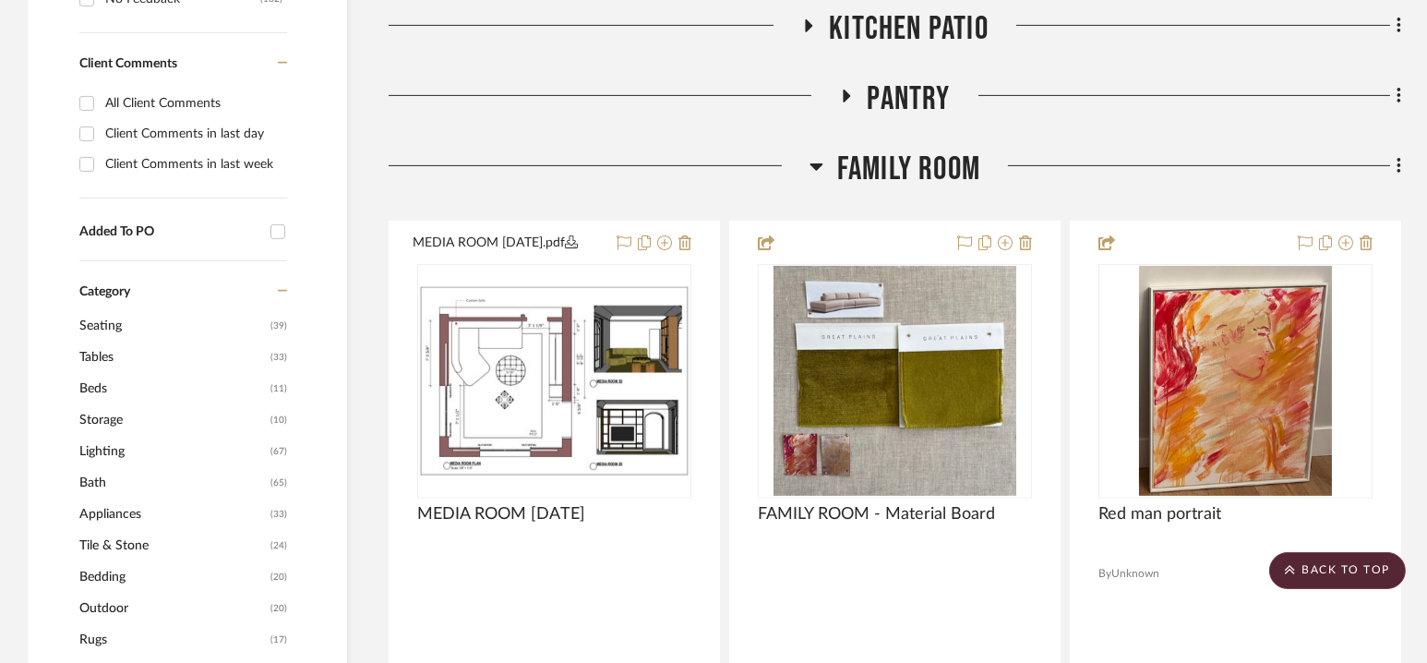
click at [903, 162] on span "Family Room" at bounding box center [908, 170] width 143 height 40
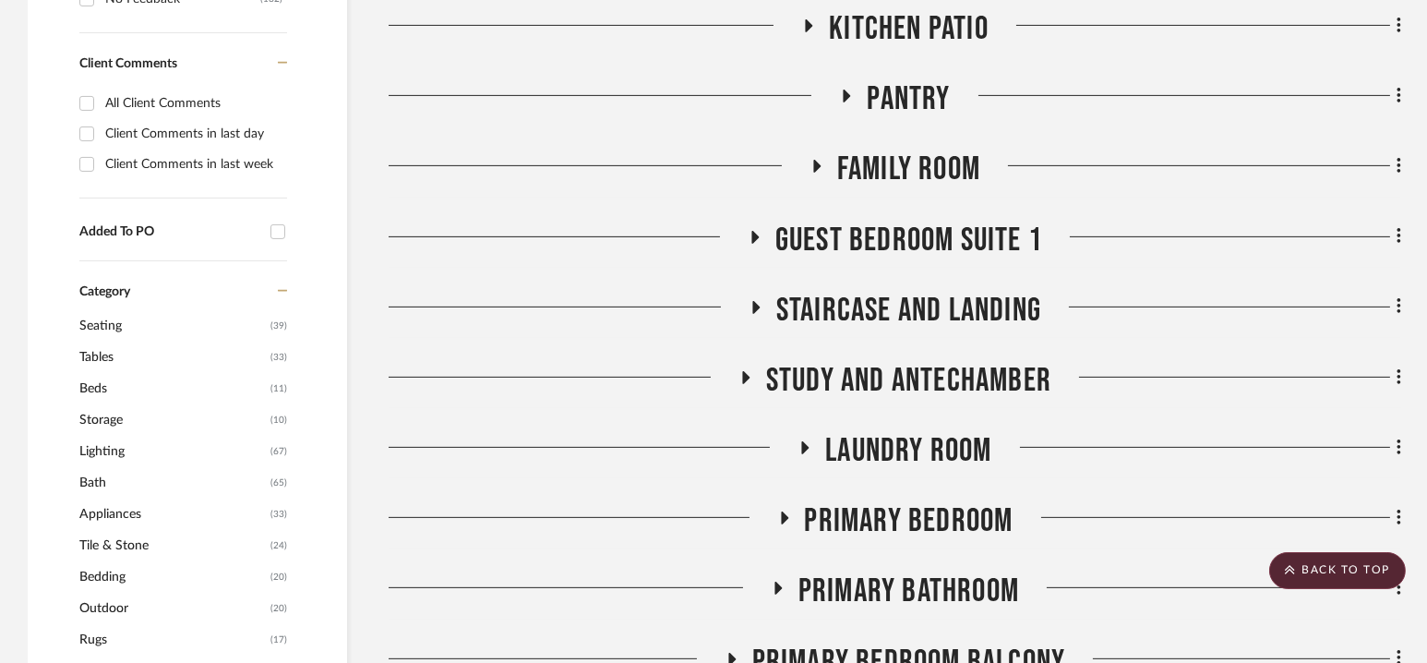
click at [905, 229] on span "Guest Bedroom Suite 1" at bounding box center [908, 241] width 267 height 40
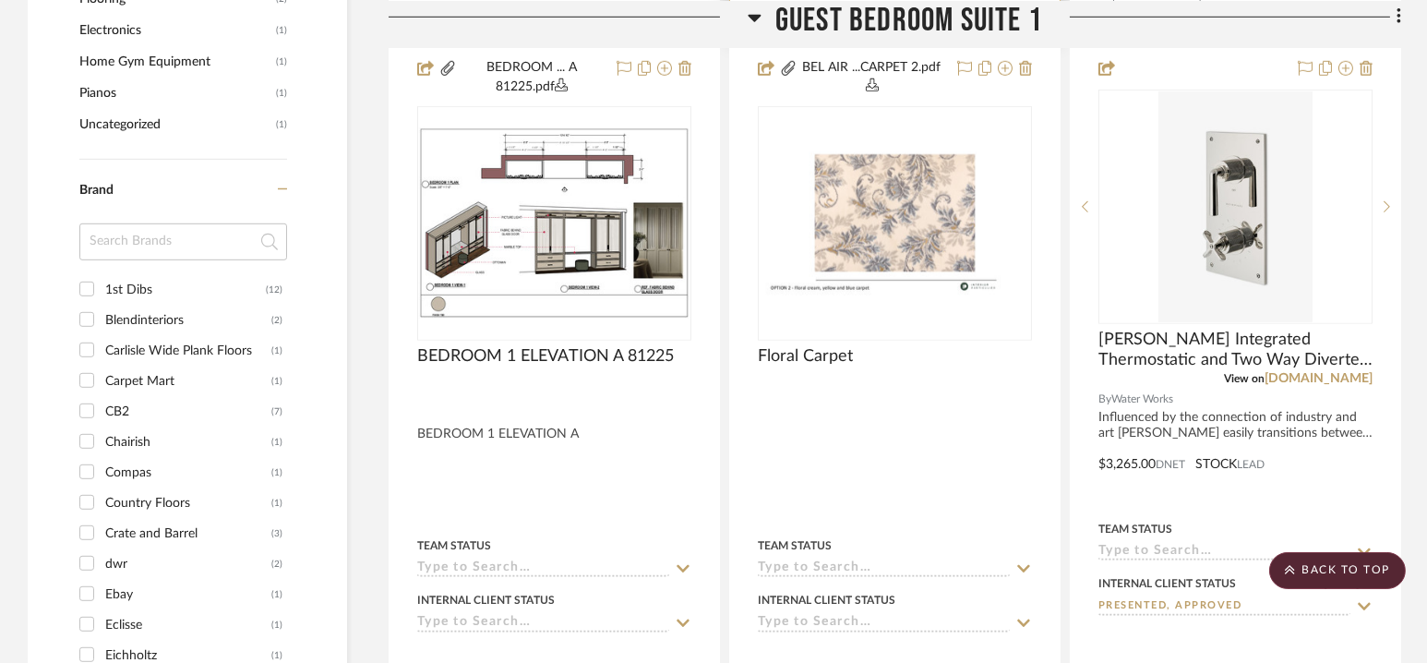
scroll to position [2420, 0]
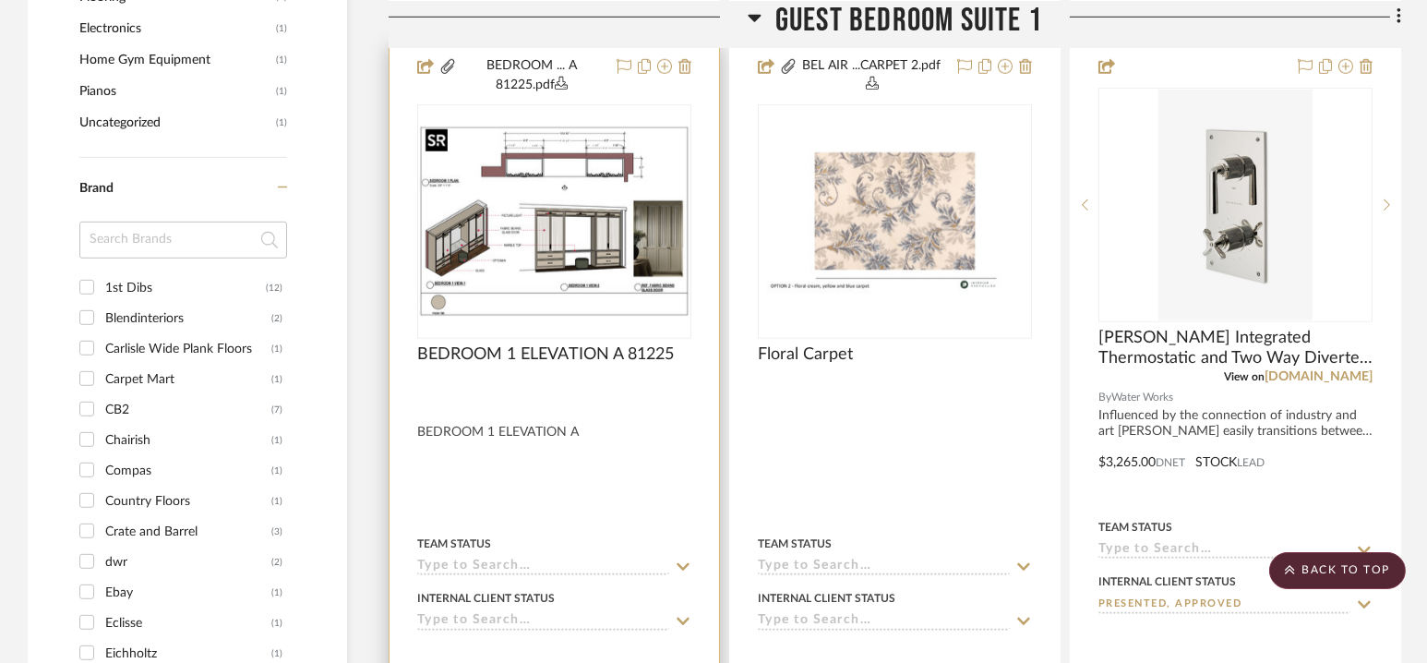
click at [0, 0] on img at bounding box center [0, 0] width 0 height 0
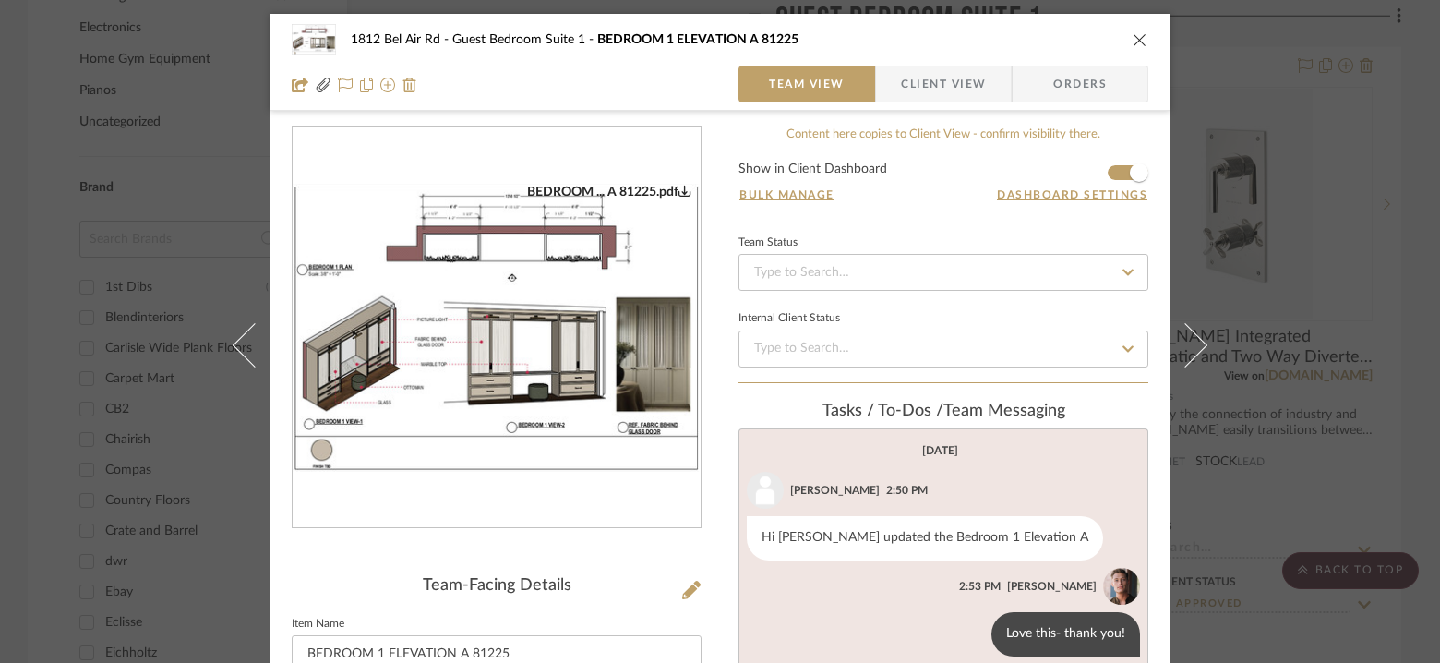
scroll to position [2, 0]
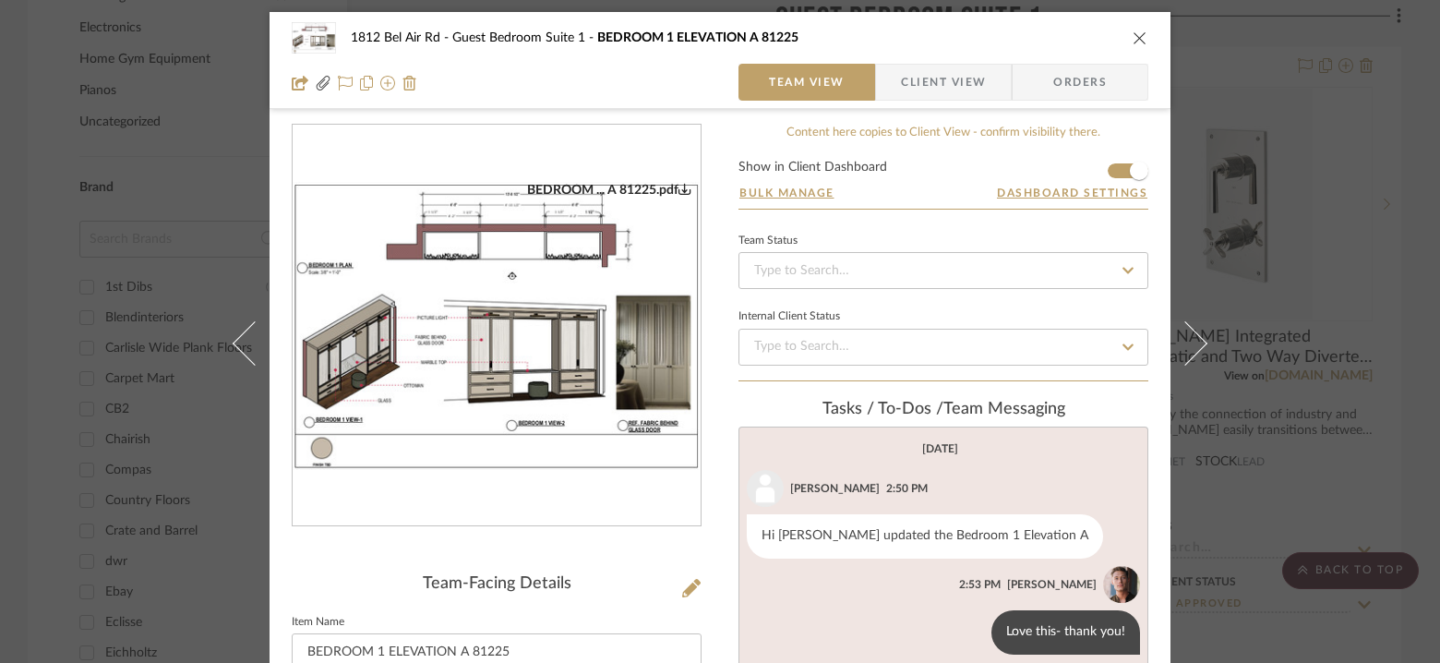
click at [553, 295] on img "0" at bounding box center [497, 326] width 408 height 288
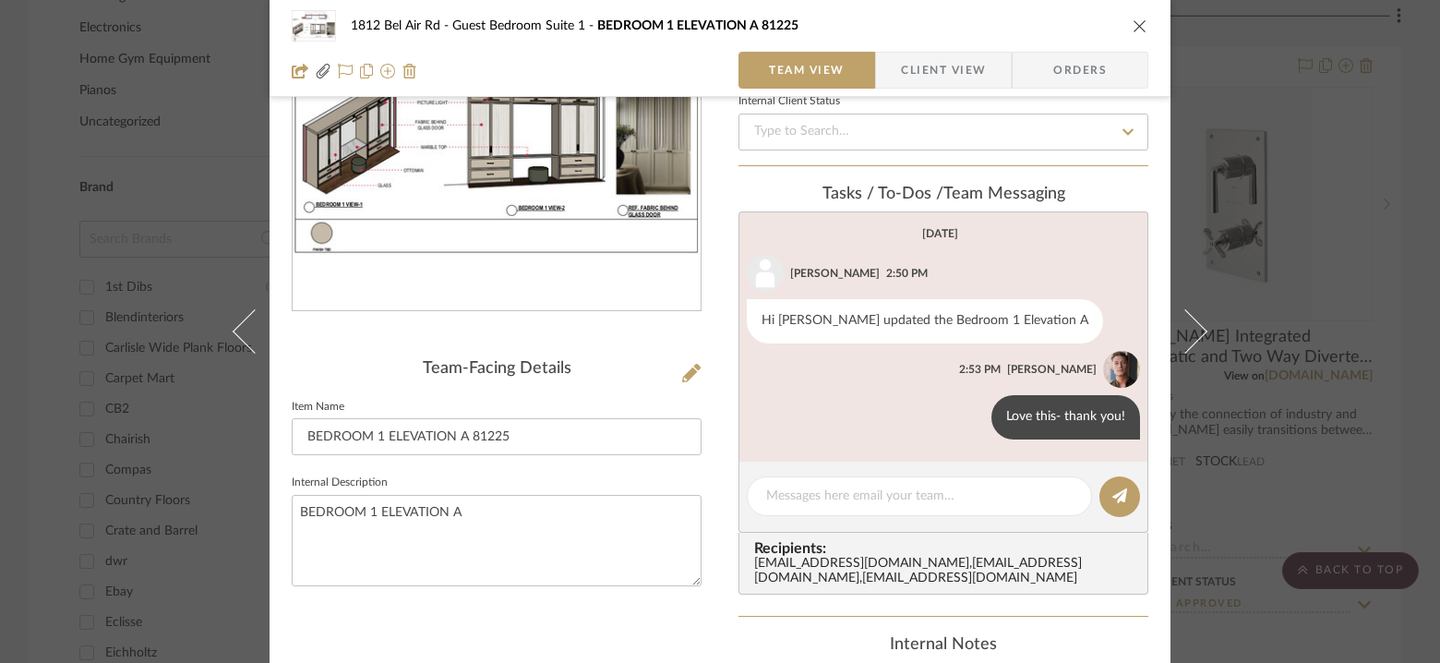
scroll to position [264, 0]
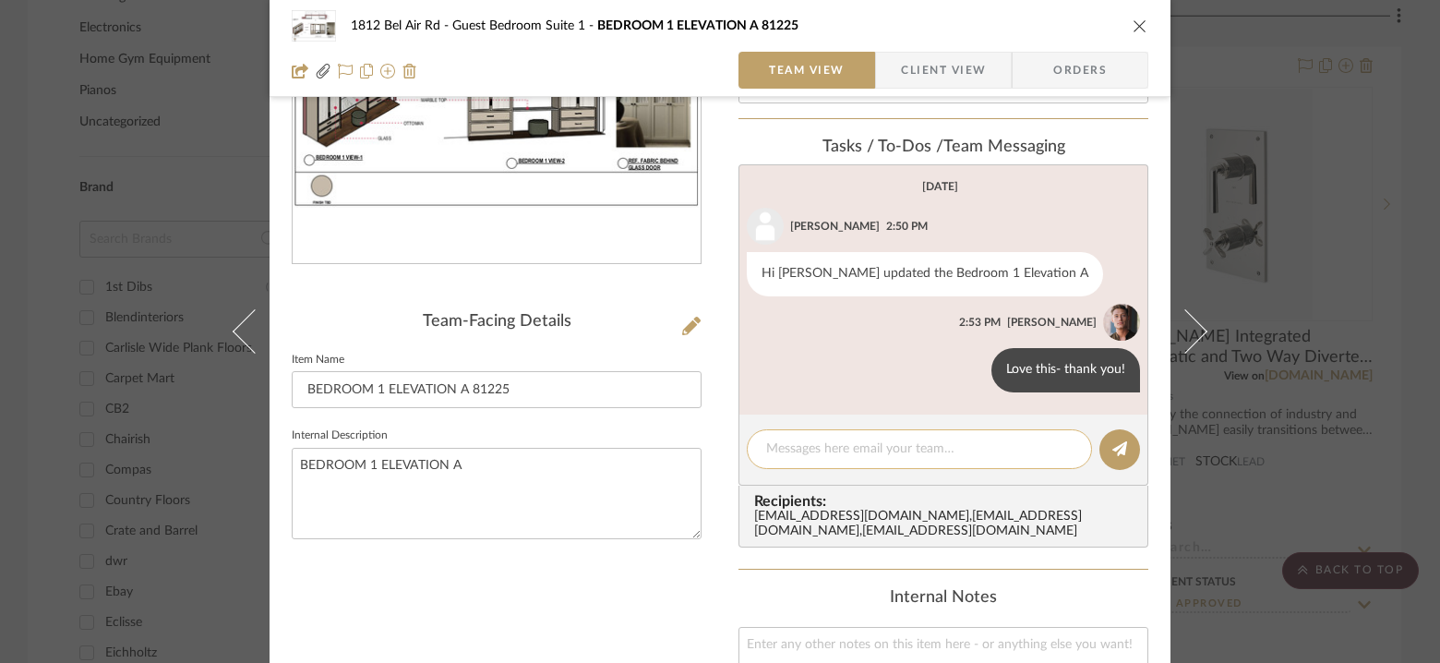
click at [918, 439] on textarea at bounding box center [919, 448] width 306 height 19
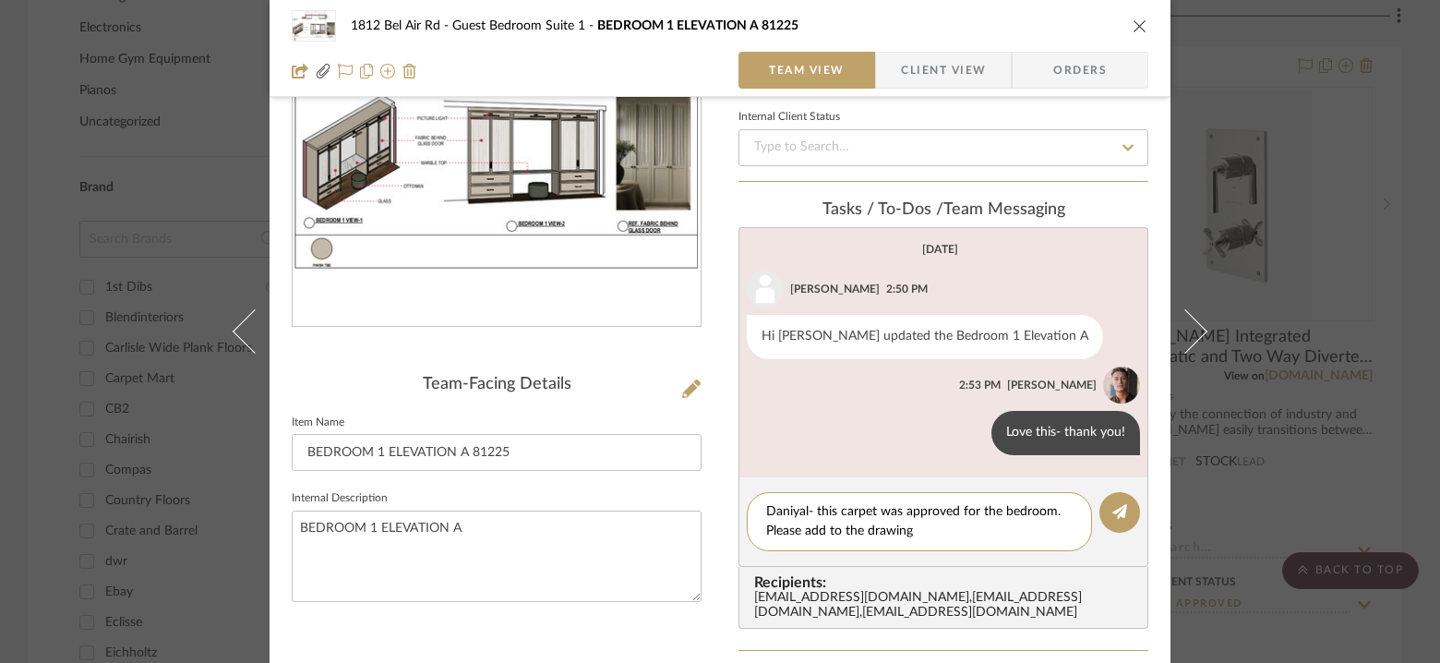
scroll to position [214, 0]
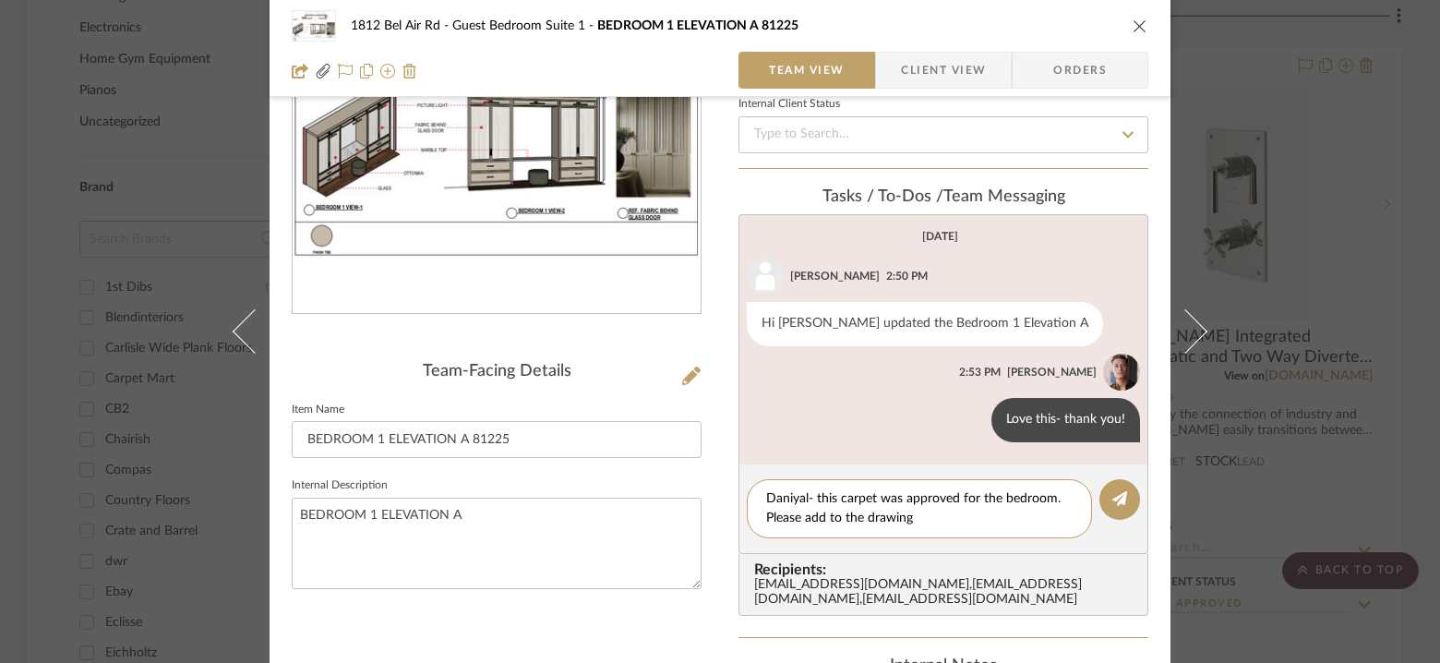
paste textarea "[URL][DOMAIN_NAME]"
type textarea "Daniyal- this carpet was approved for the bedroom. Please add to the drawing [U…"
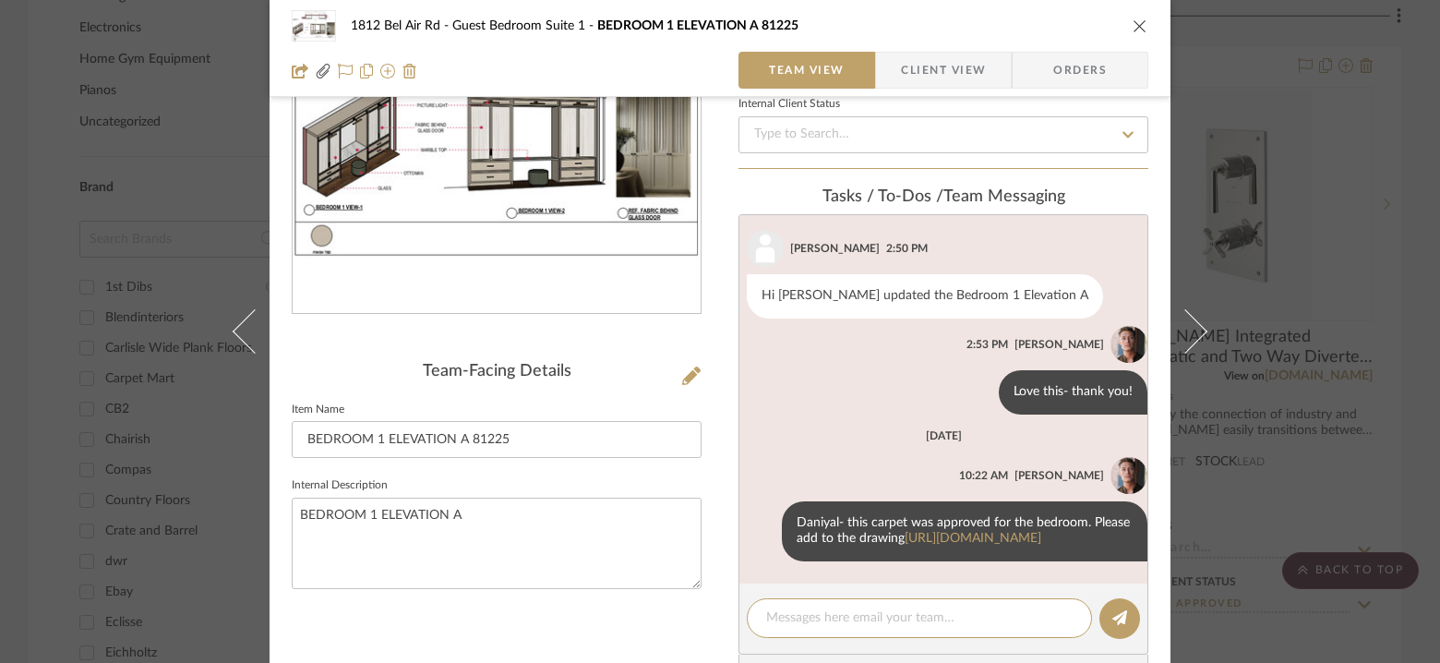
scroll to position [90, 0]
click at [1133, 25] on icon "close" at bounding box center [1140, 25] width 15 height 15
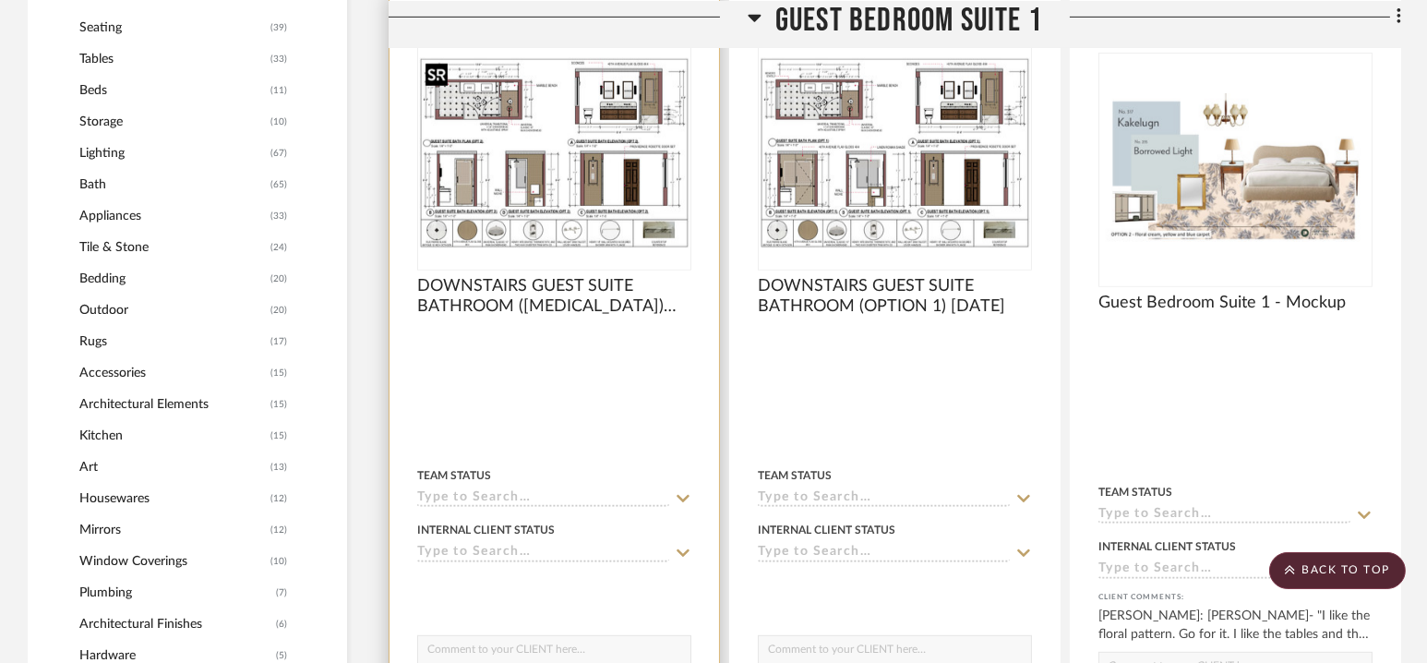
scroll to position [1715, 0]
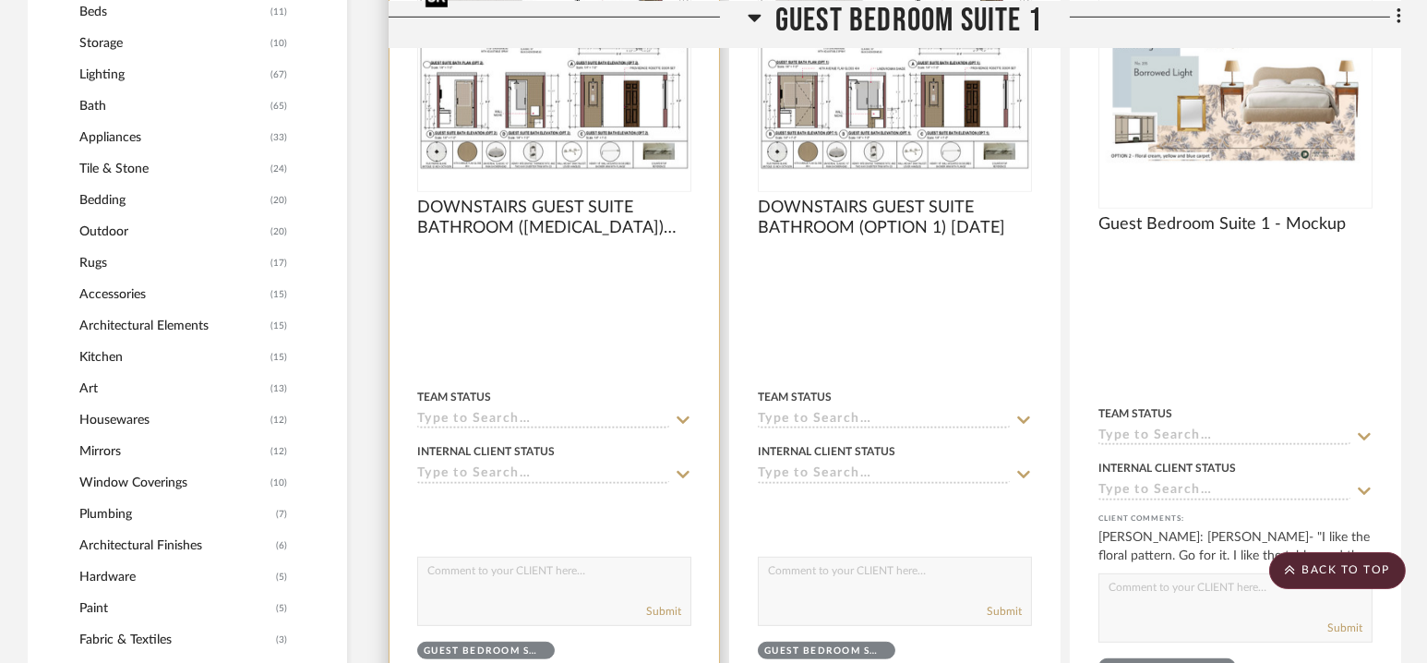
click at [570, 149] on img "0" at bounding box center [554, 74] width 270 height 191
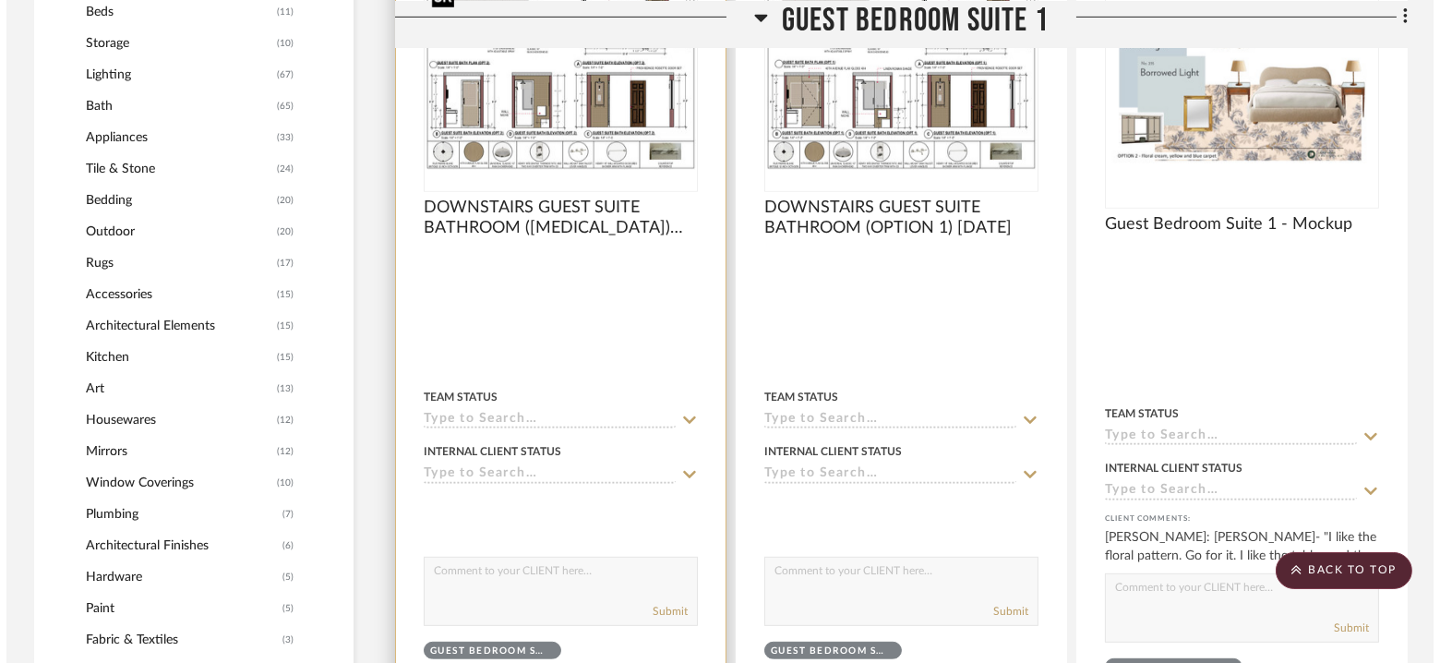
scroll to position [0, 0]
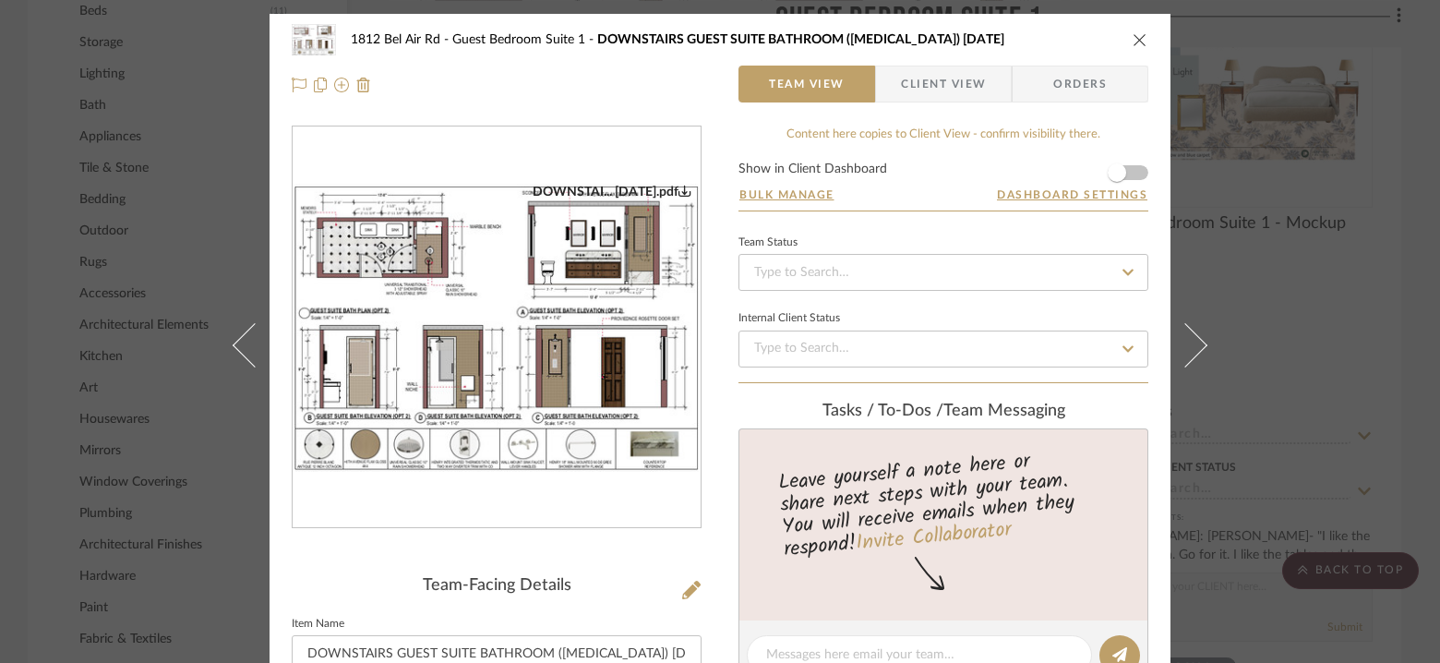
click at [1133, 41] on icon "close" at bounding box center [1140, 39] width 15 height 15
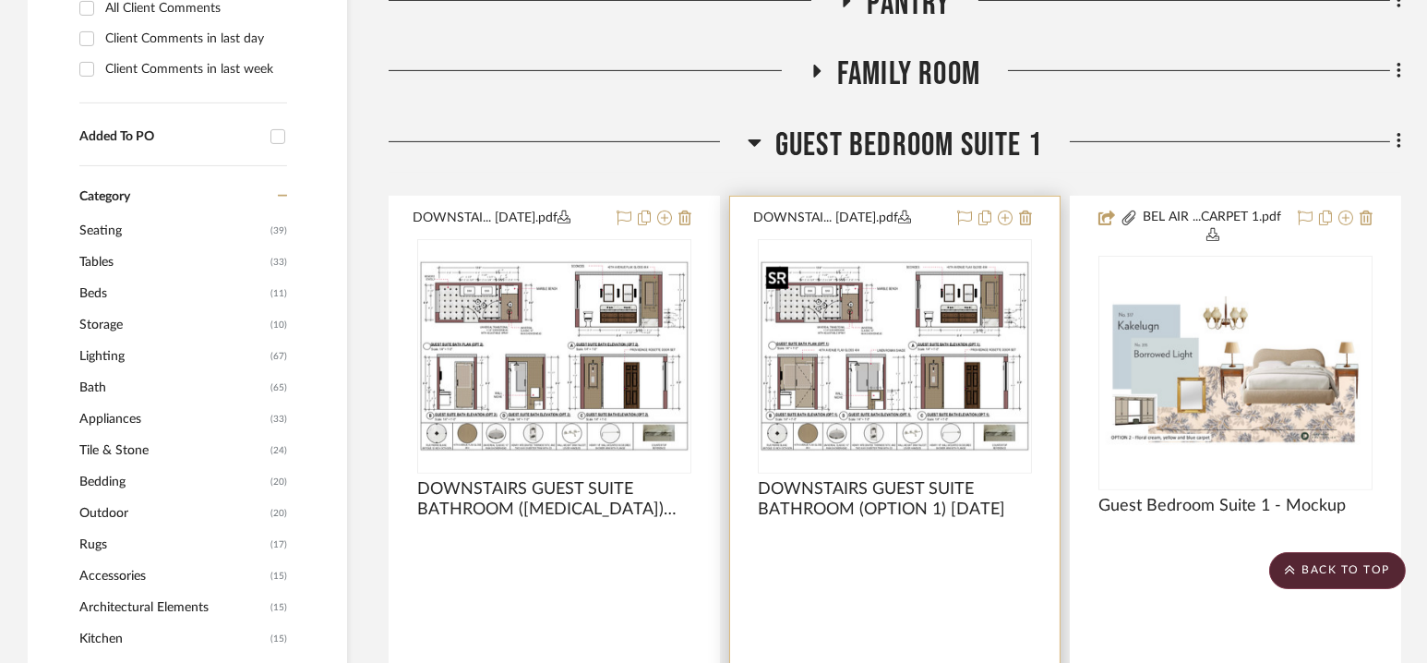
scroll to position [1433, 0]
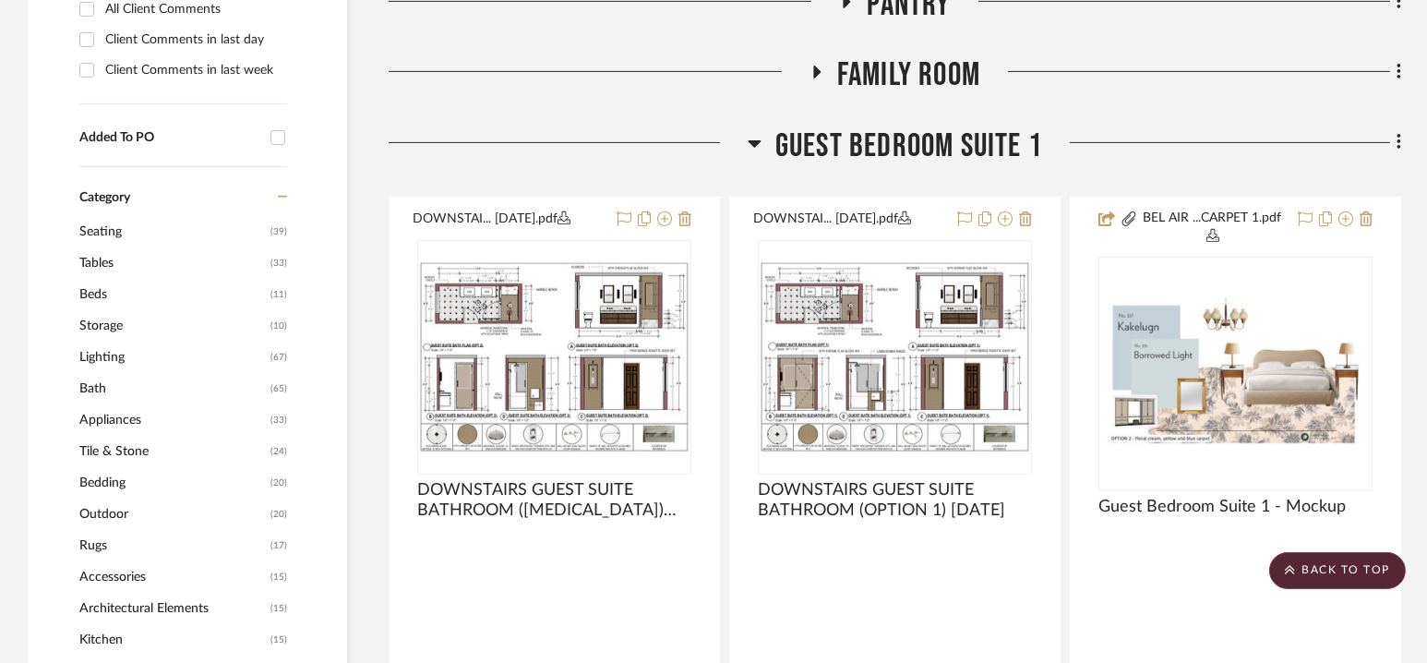
click at [900, 143] on span "Guest Bedroom Suite 1" at bounding box center [908, 146] width 267 height 40
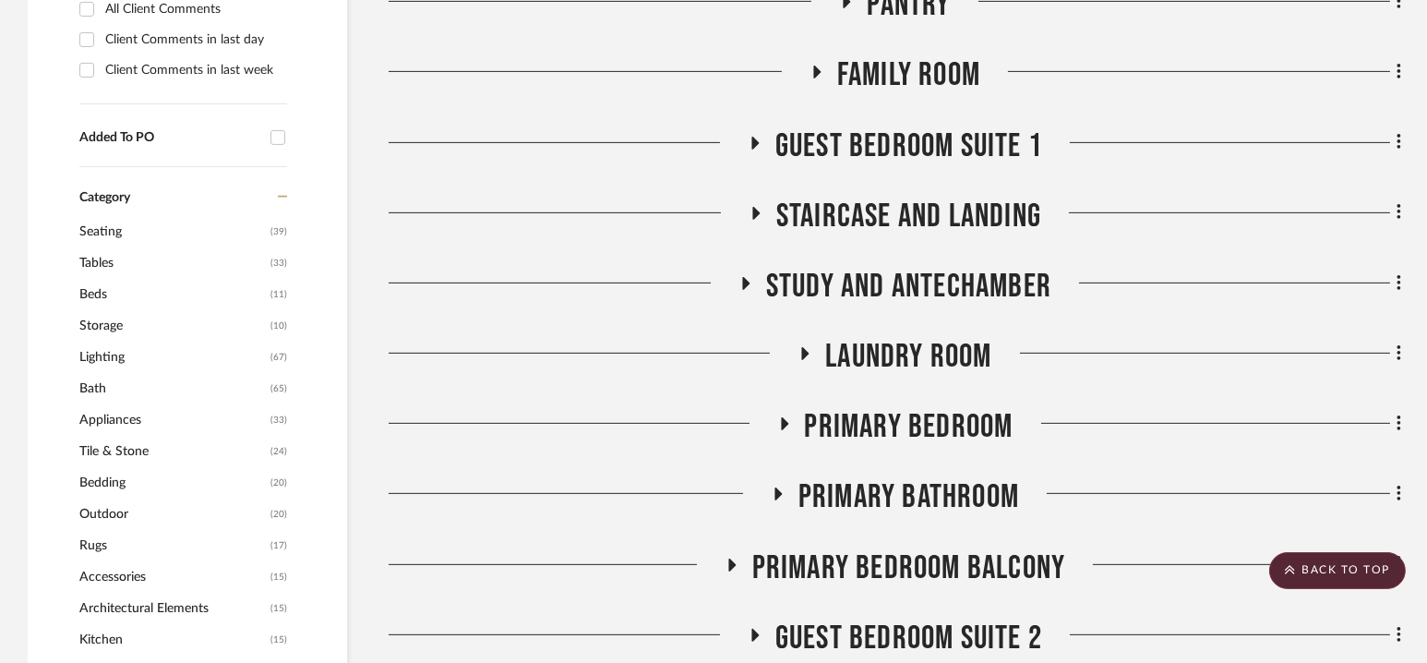
click at [900, 206] on span "Staircase and Landing" at bounding box center [908, 217] width 265 height 40
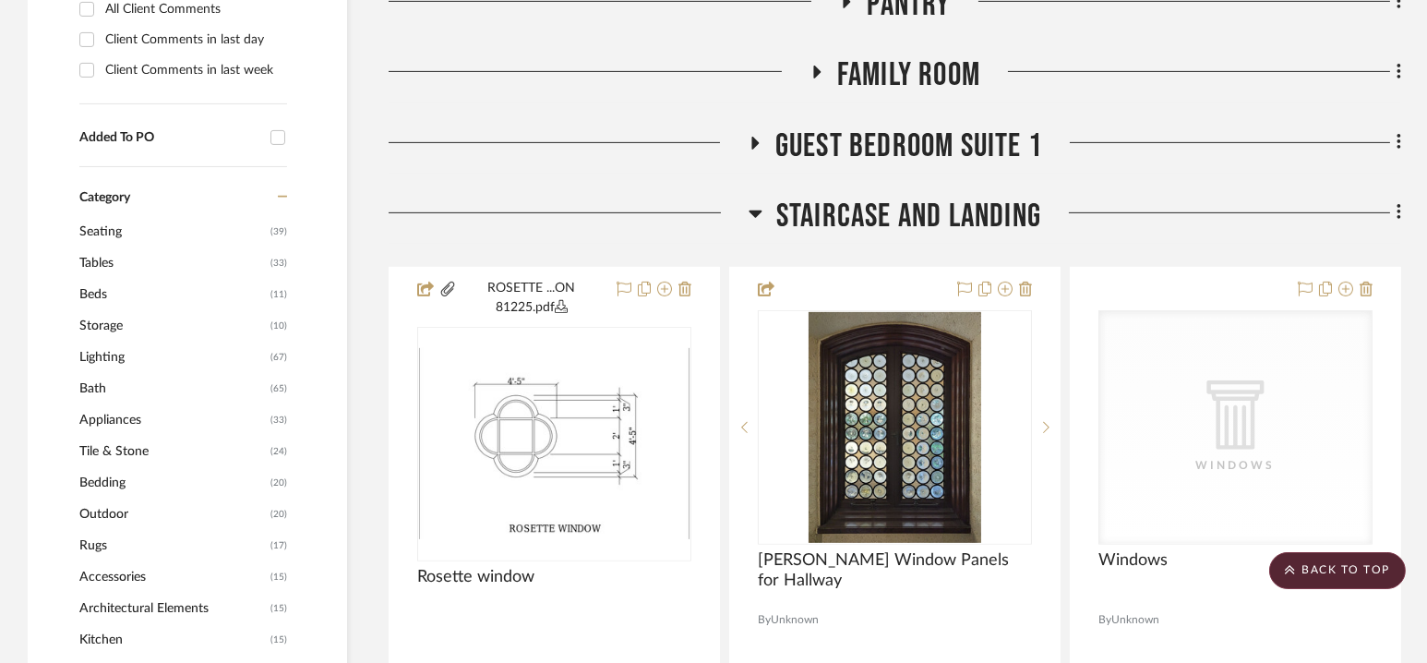
click at [903, 210] on span "Staircase and Landing" at bounding box center [908, 217] width 265 height 40
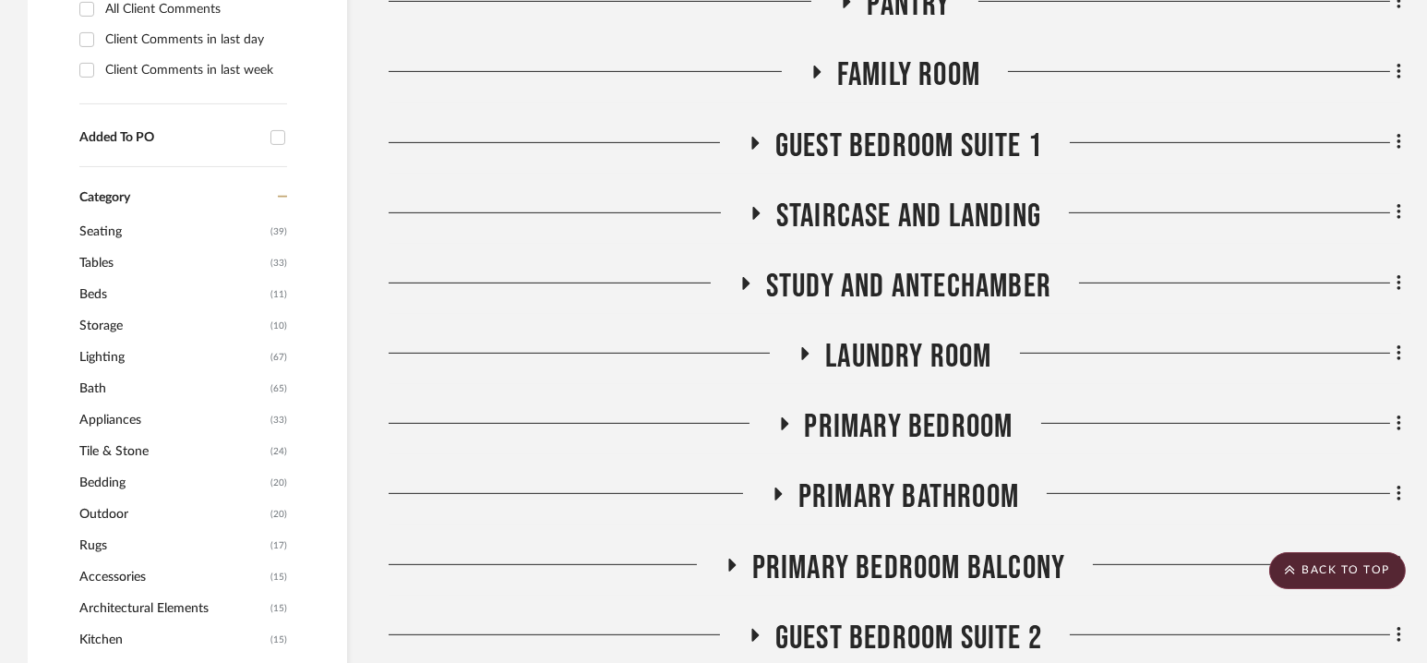
click at [901, 295] on span "Study and Antechamber" at bounding box center [908, 287] width 285 height 40
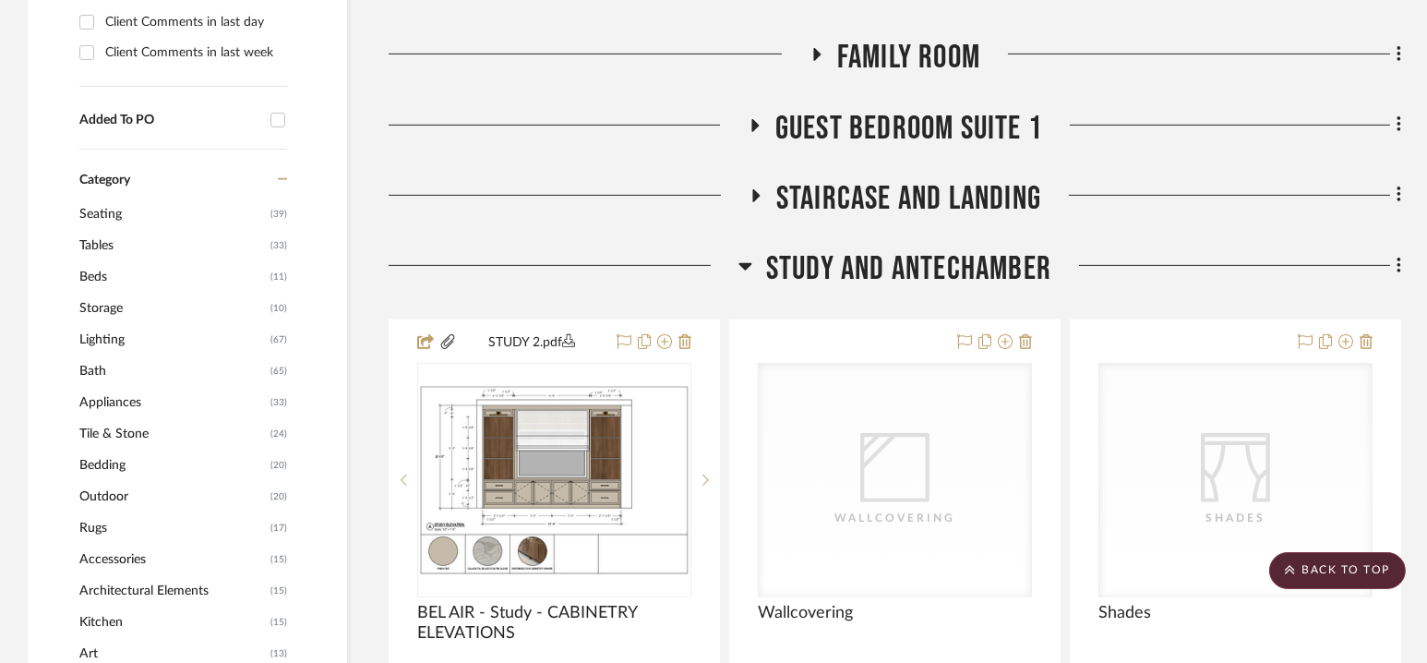
scroll to position [1408, 0]
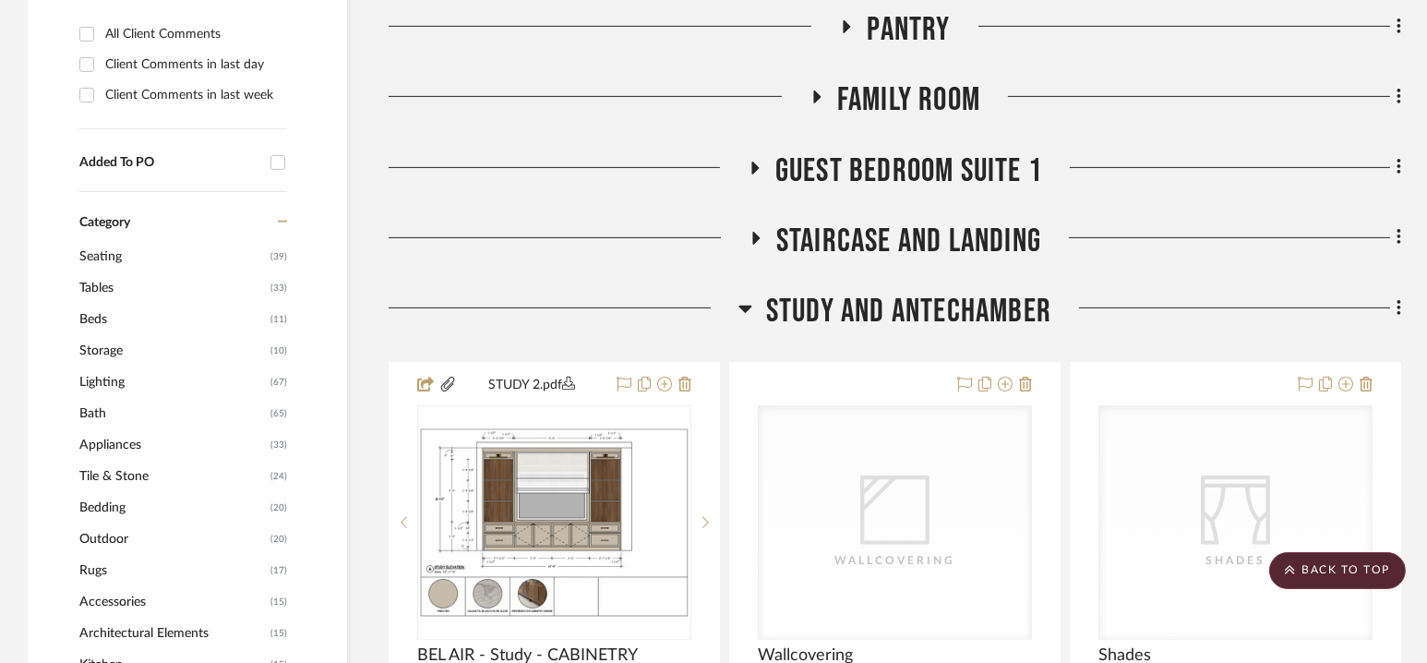
click at [901, 298] on span "Study and Antechamber" at bounding box center [908, 312] width 285 height 40
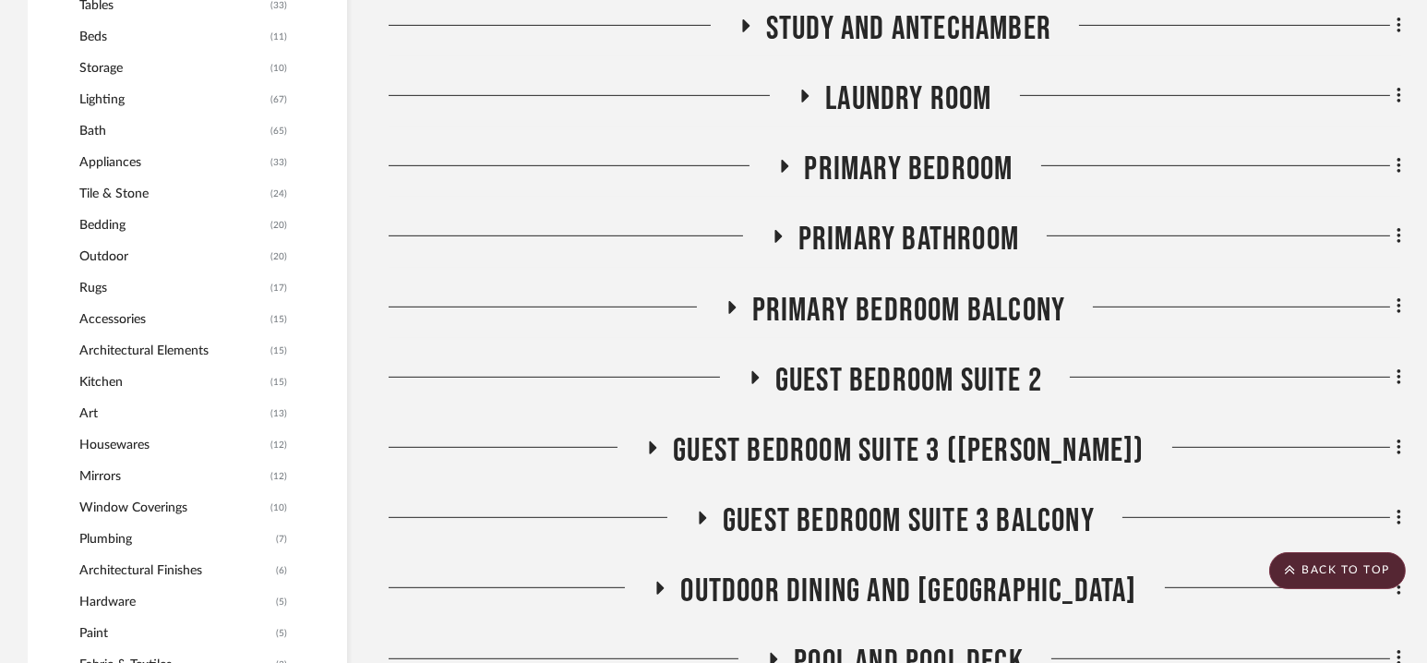
scroll to position [1692, 0]
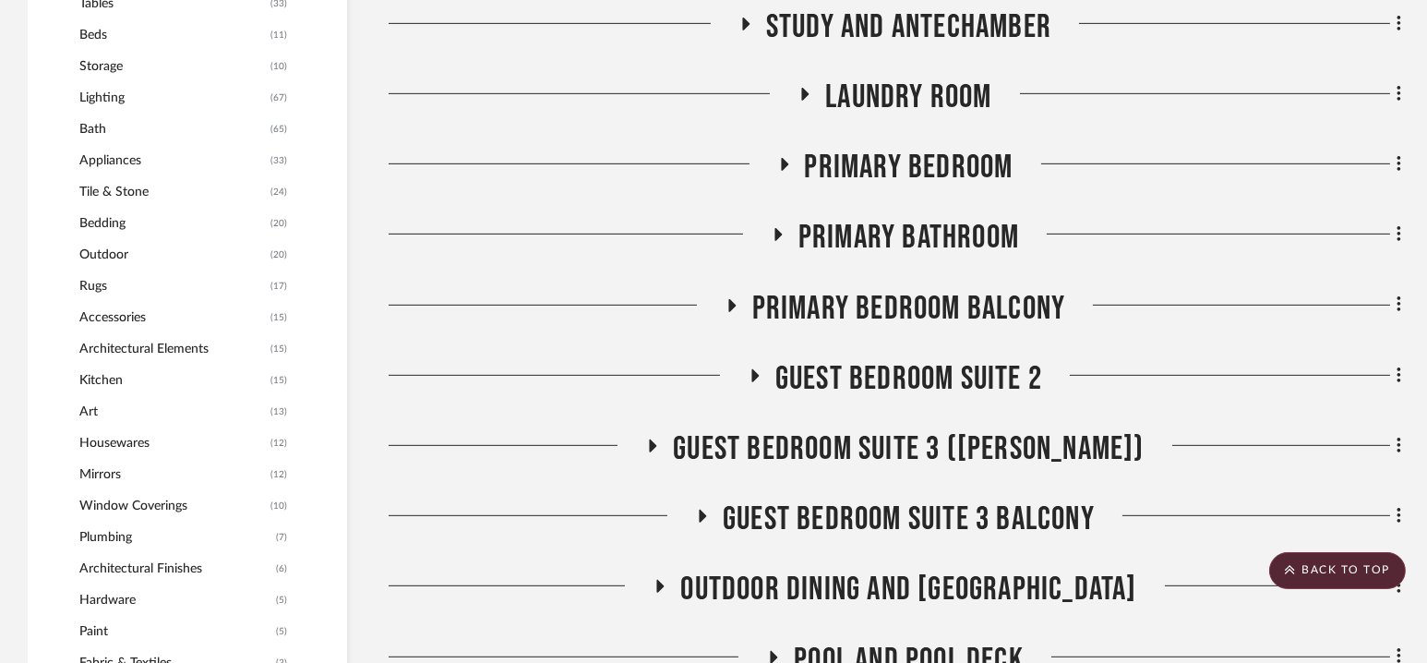
click at [890, 164] on span "Primary Bedroom" at bounding box center [909, 168] width 209 height 40
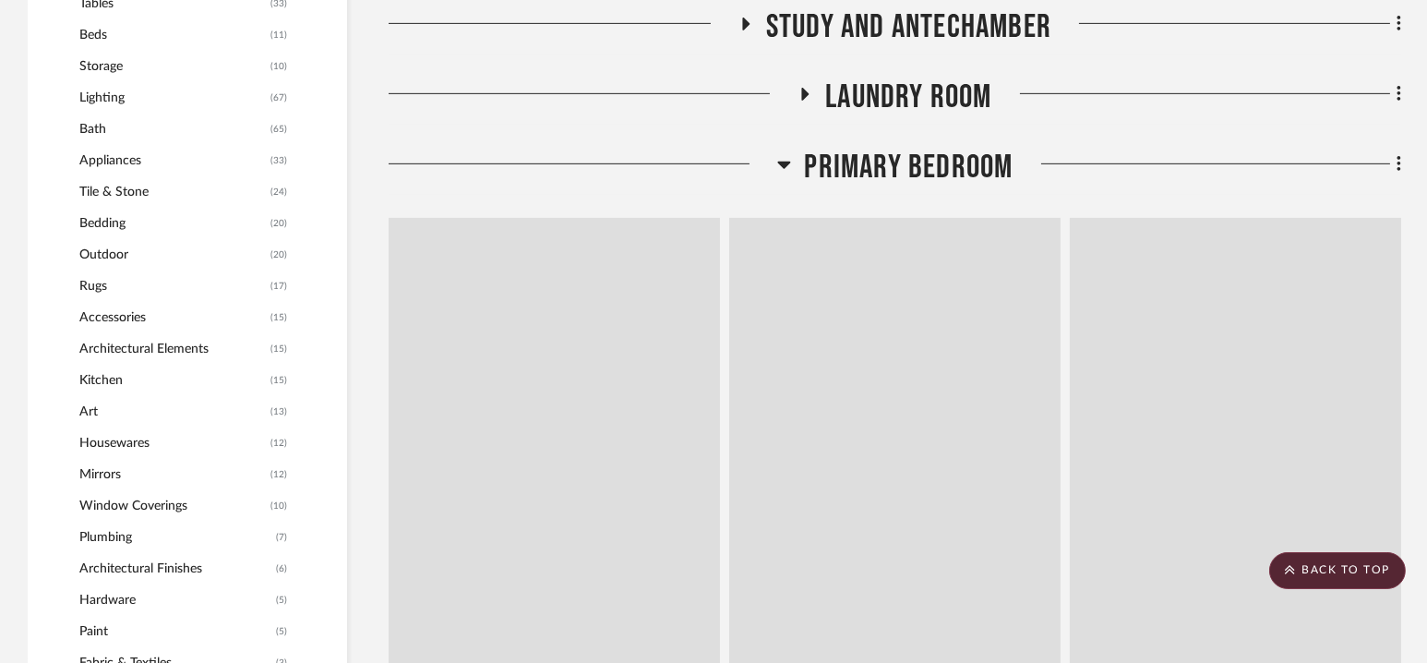
click at [890, 164] on span "Primary Bedroom" at bounding box center [909, 168] width 209 height 40
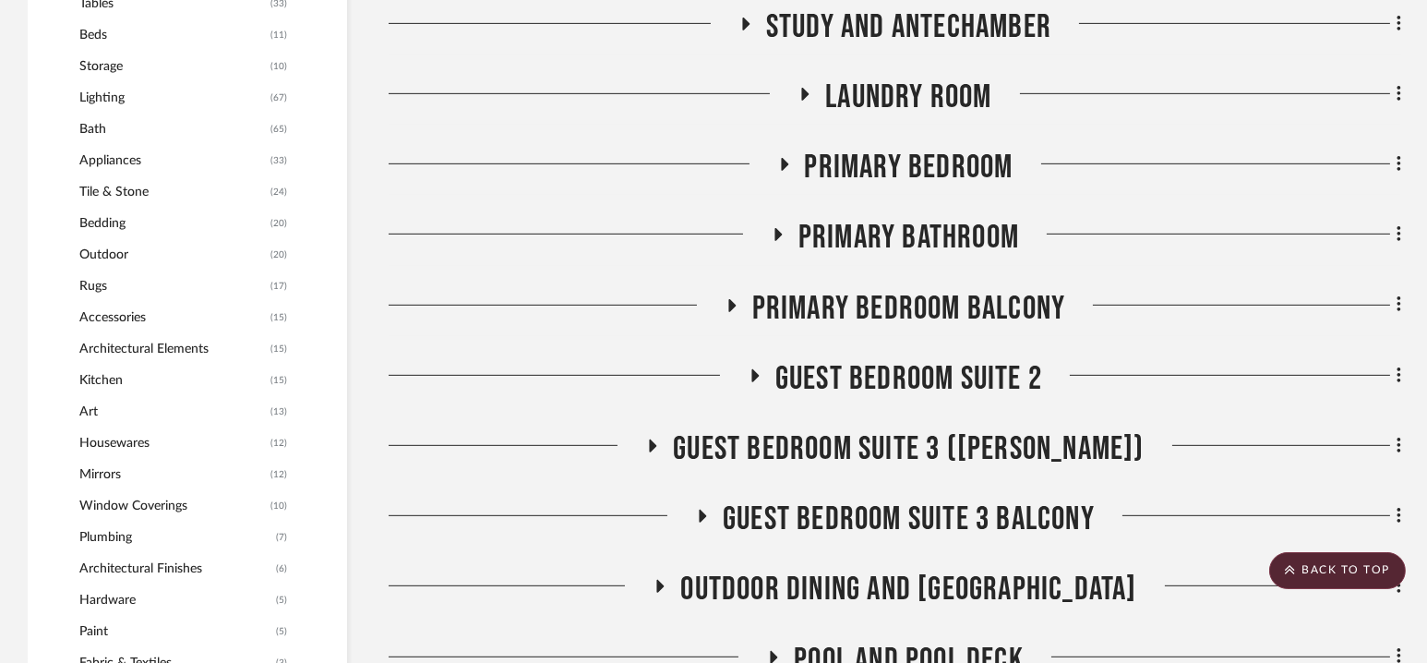
click at [890, 164] on span "Primary Bedroom" at bounding box center [909, 168] width 209 height 40
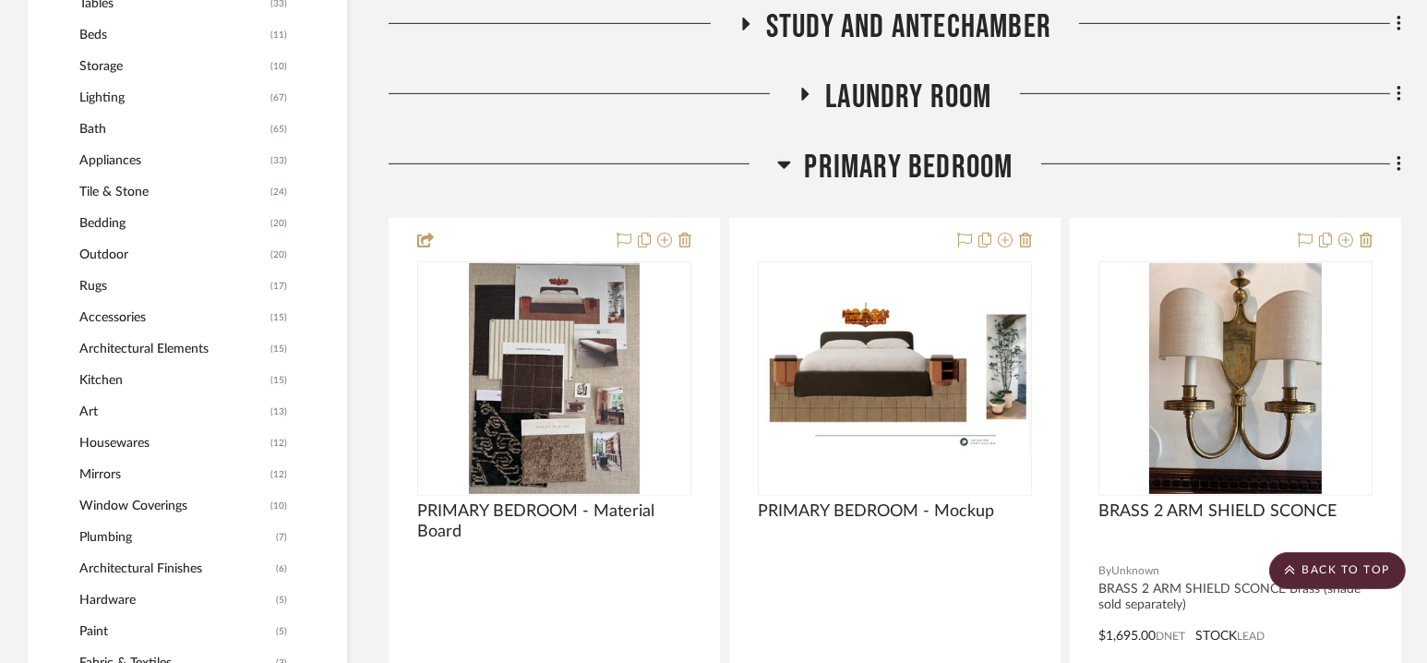
click at [890, 164] on span "Primary Bedroom" at bounding box center [909, 168] width 209 height 40
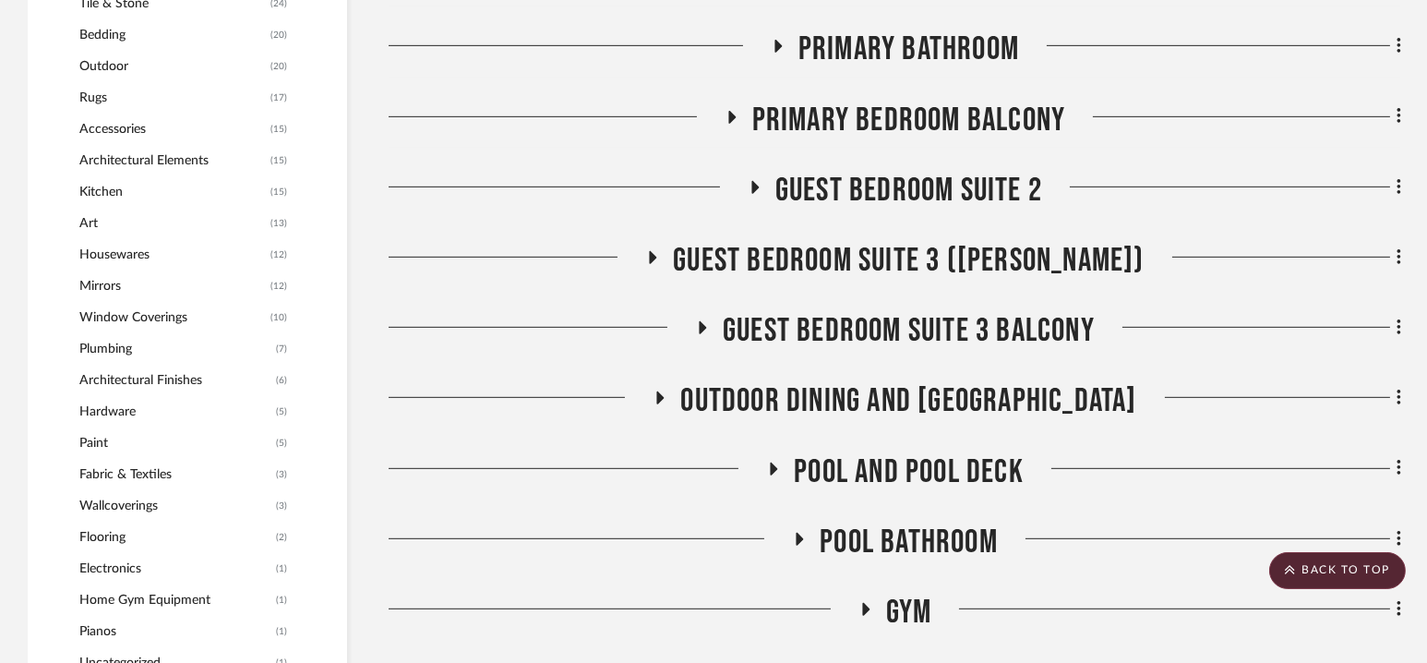
scroll to position [1885, 0]
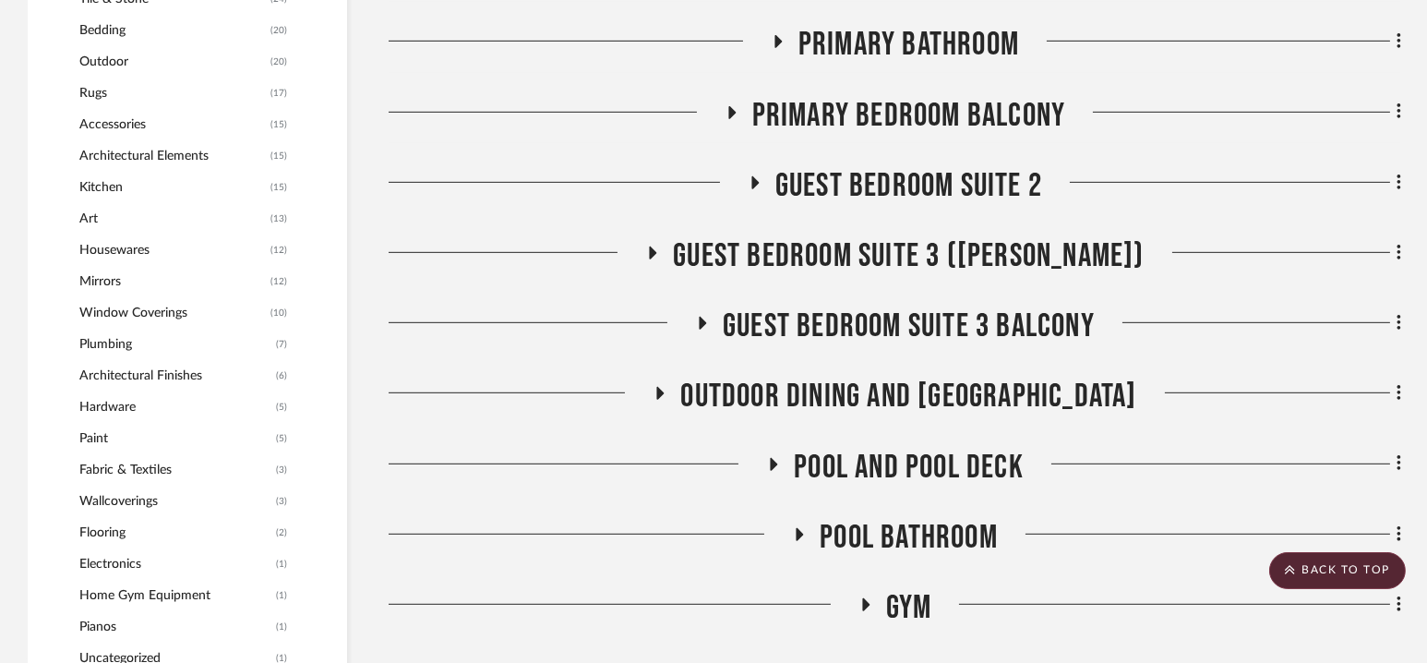
click at [902, 190] on span "Guest Bedroom Suite 2" at bounding box center [908, 186] width 267 height 40
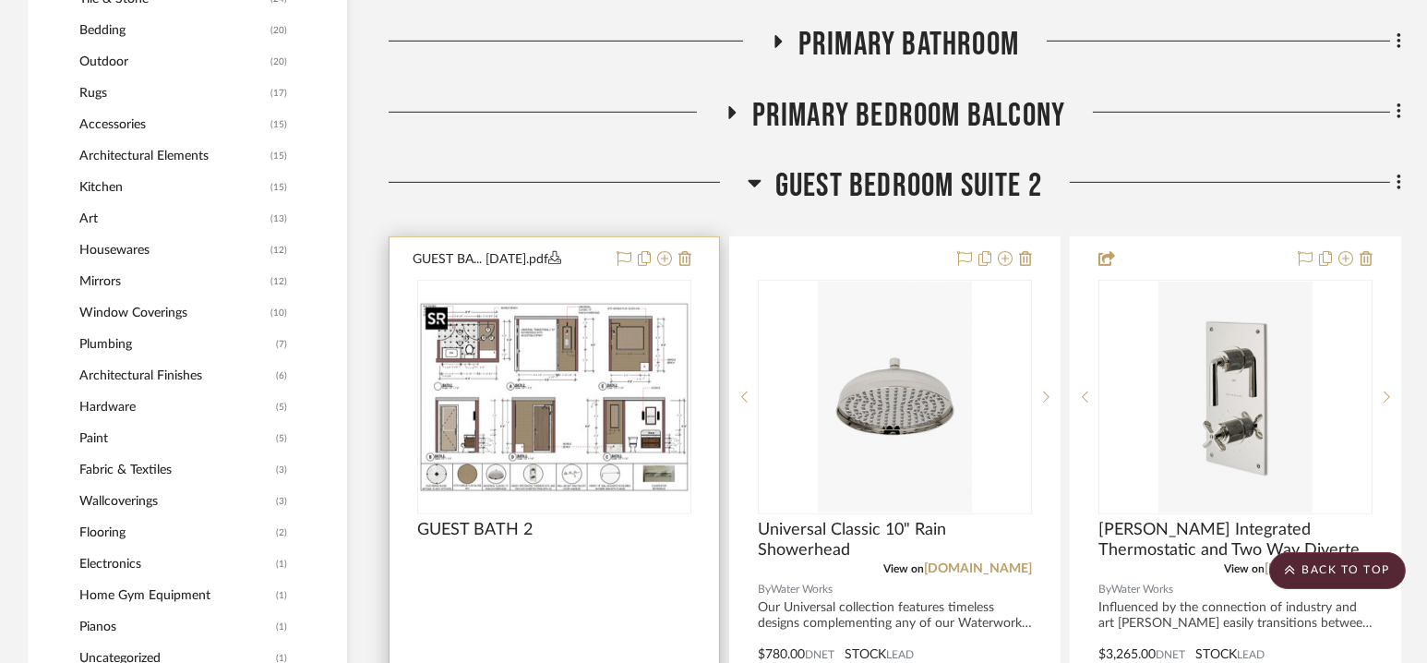
click at [0, 0] on img at bounding box center [0, 0] width 0 height 0
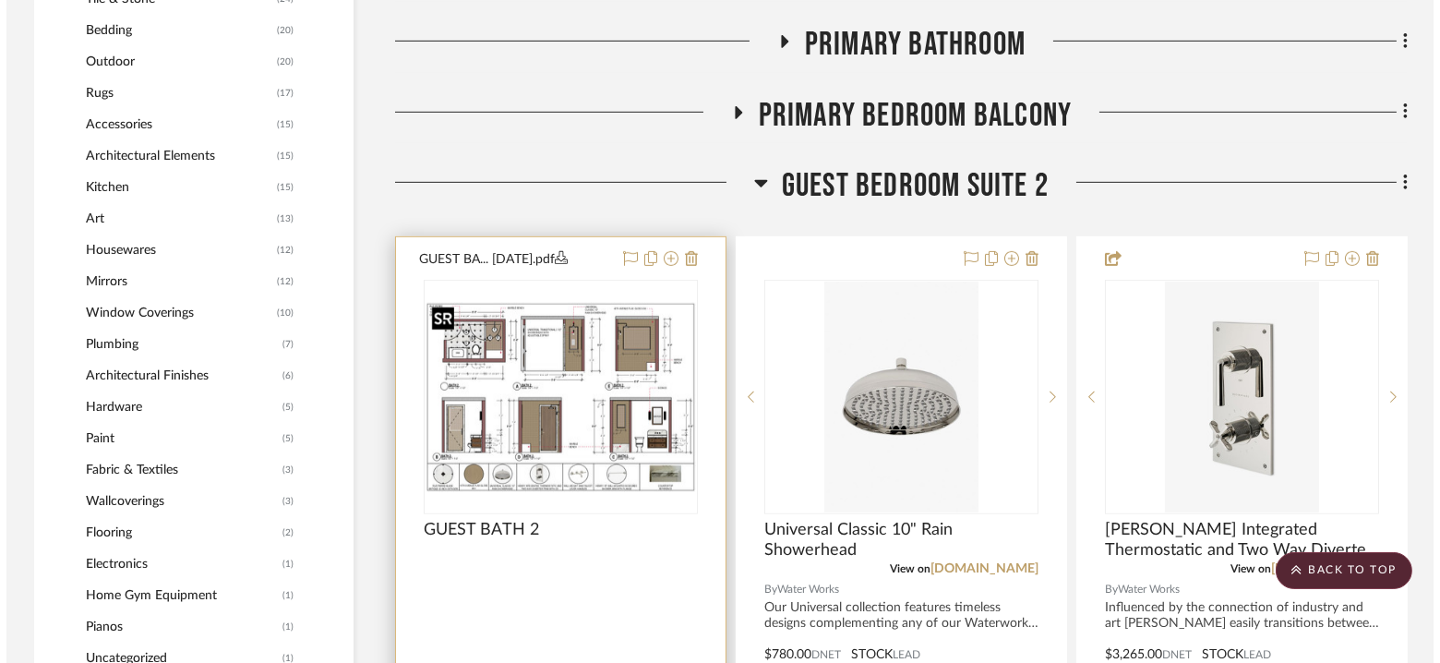
scroll to position [0, 0]
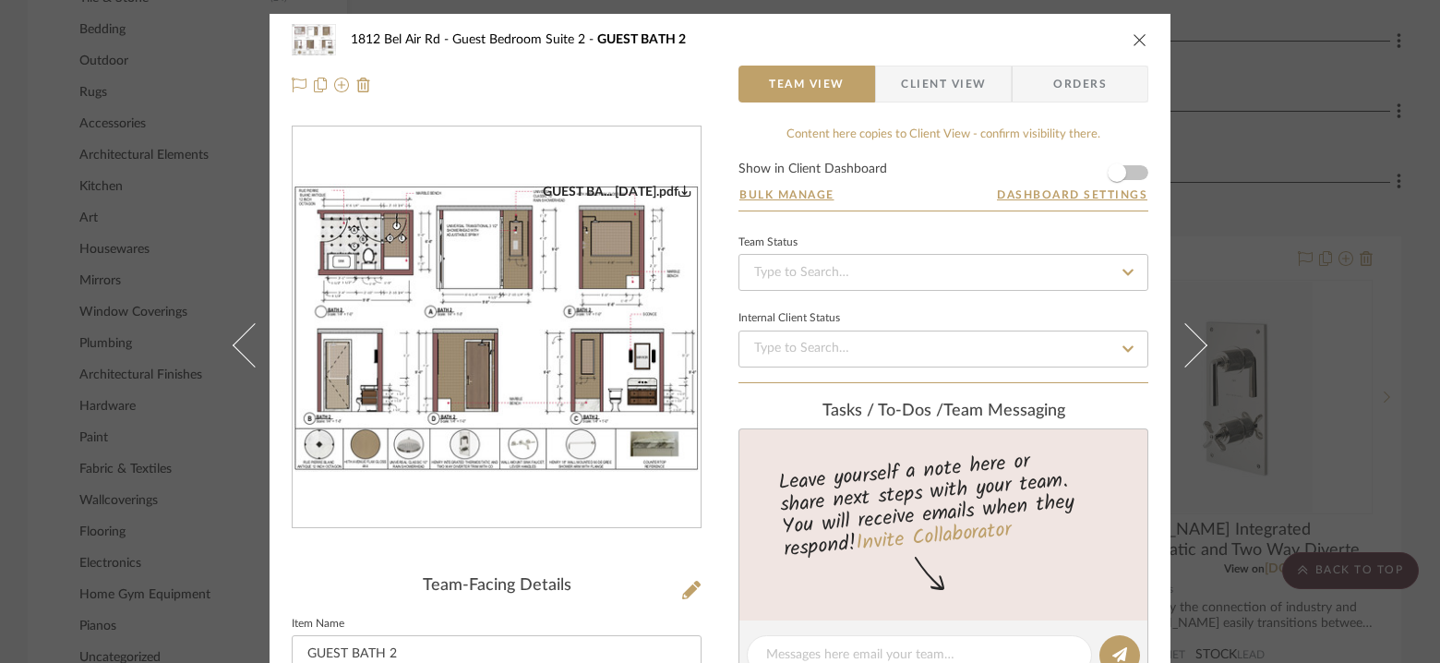
click at [1134, 34] on icon "close" at bounding box center [1140, 39] width 15 height 15
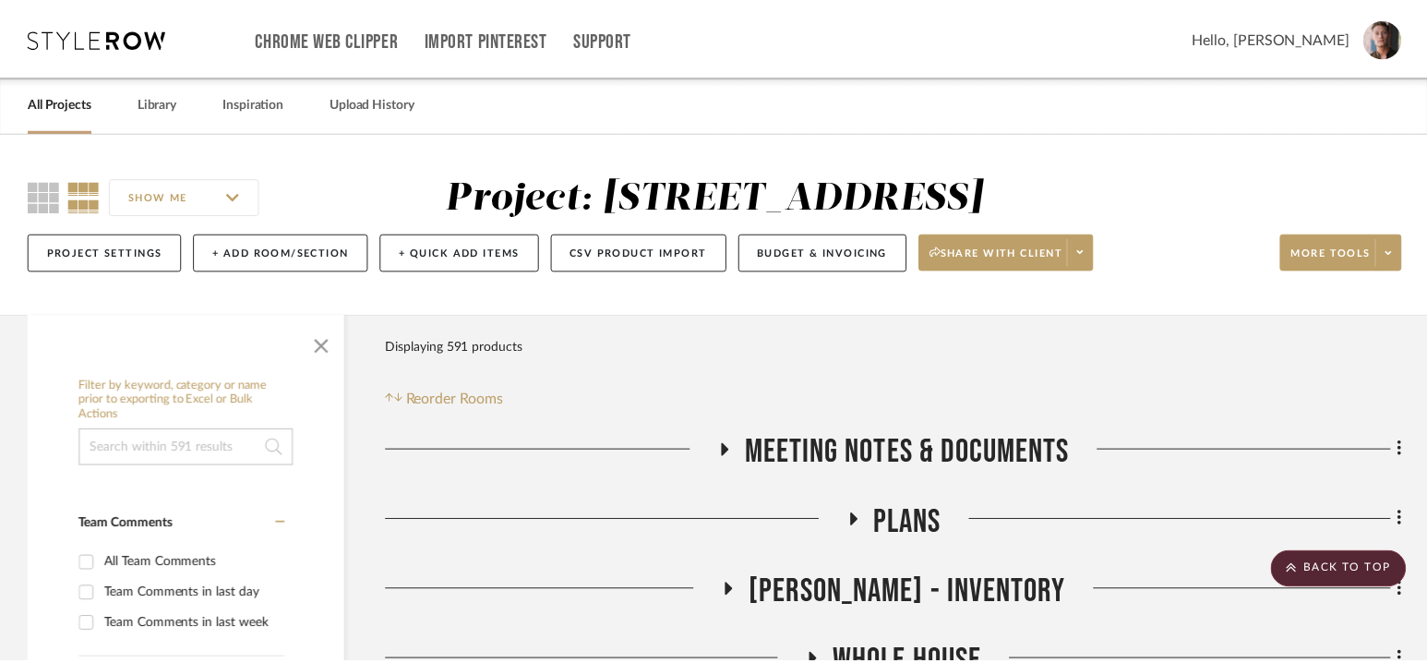
scroll to position [1885, 0]
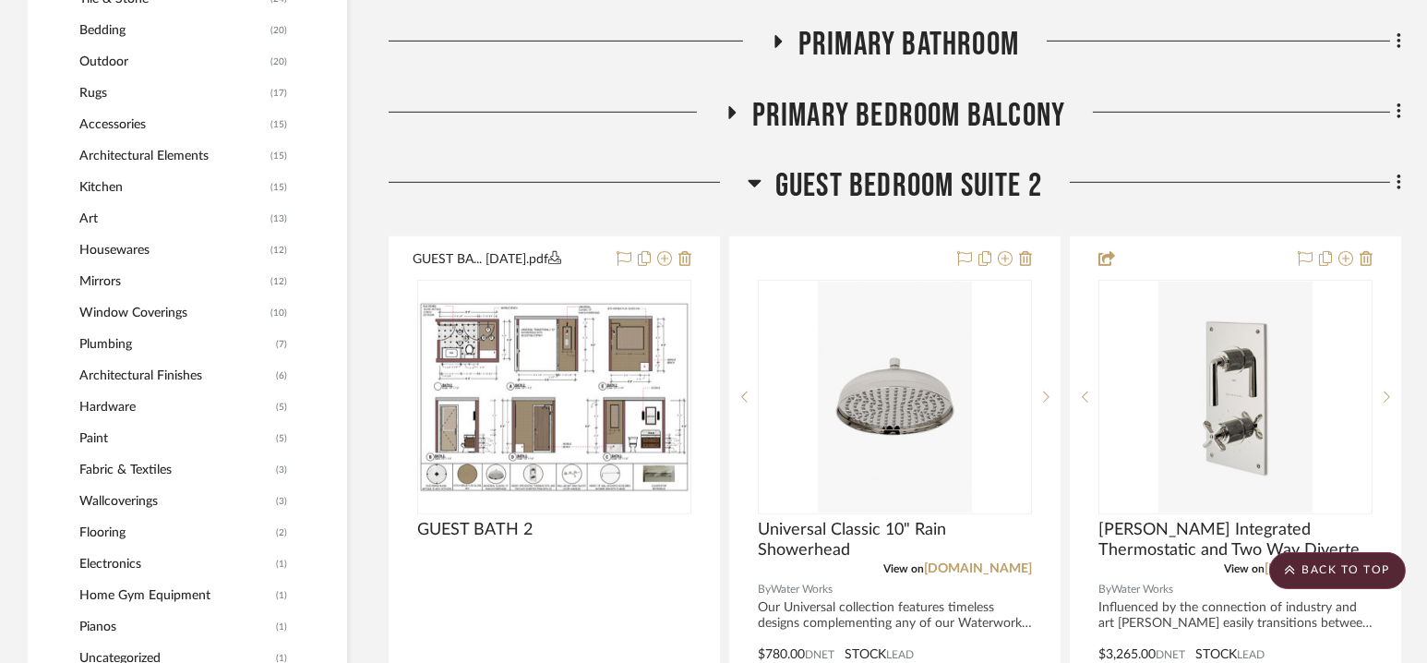
click at [863, 198] on span "Guest Bedroom Suite 2" at bounding box center [908, 186] width 267 height 40
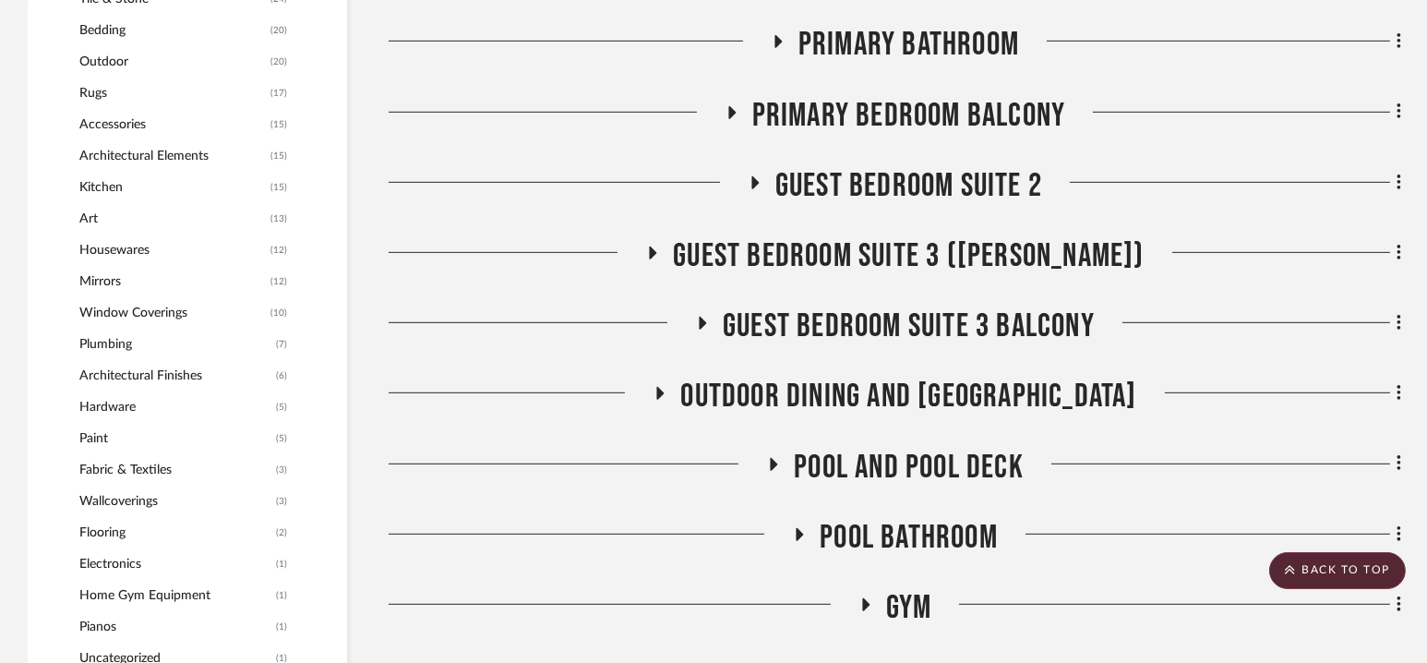
click at [925, 247] on span "Guest Bedroom Suite 3 ([PERSON_NAME])" at bounding box center [908, 256] width 471 height 40
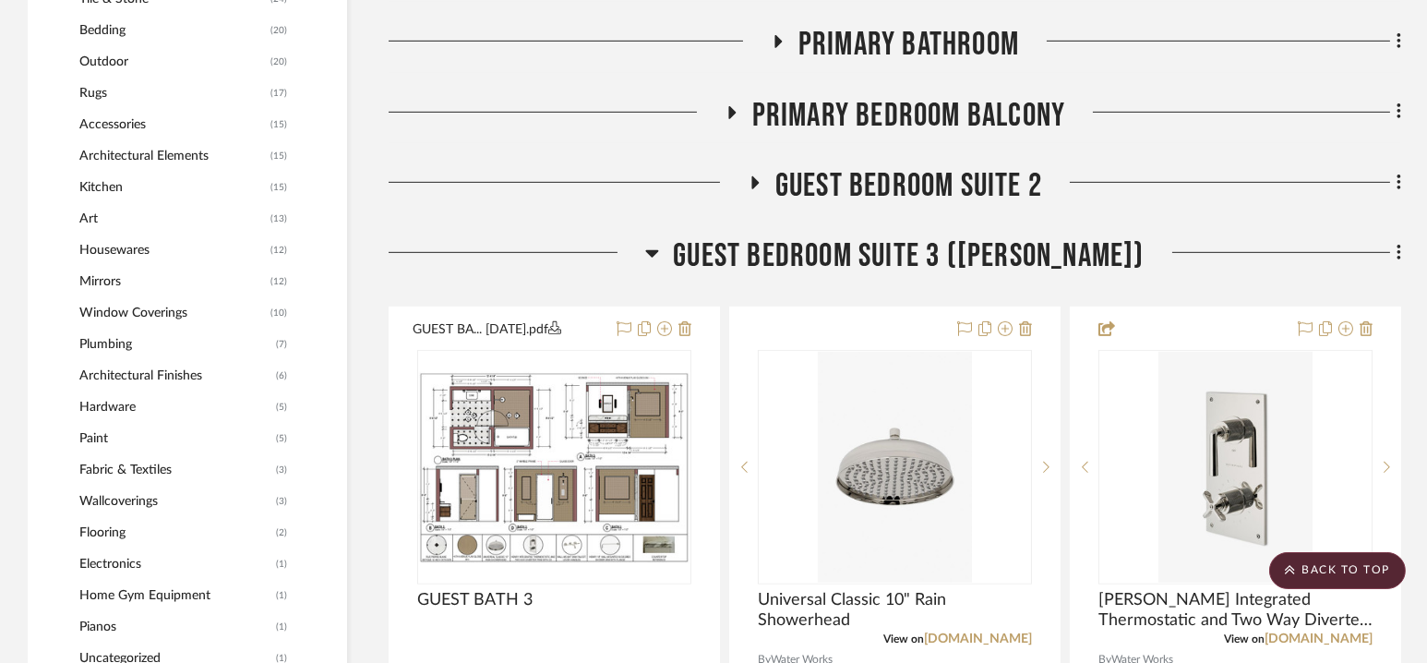
click at [895, 248] on span "Guest Bedroom Suite 3 ([PERSON_NAME])" at bounding box center [908, 256] width 471 height 40
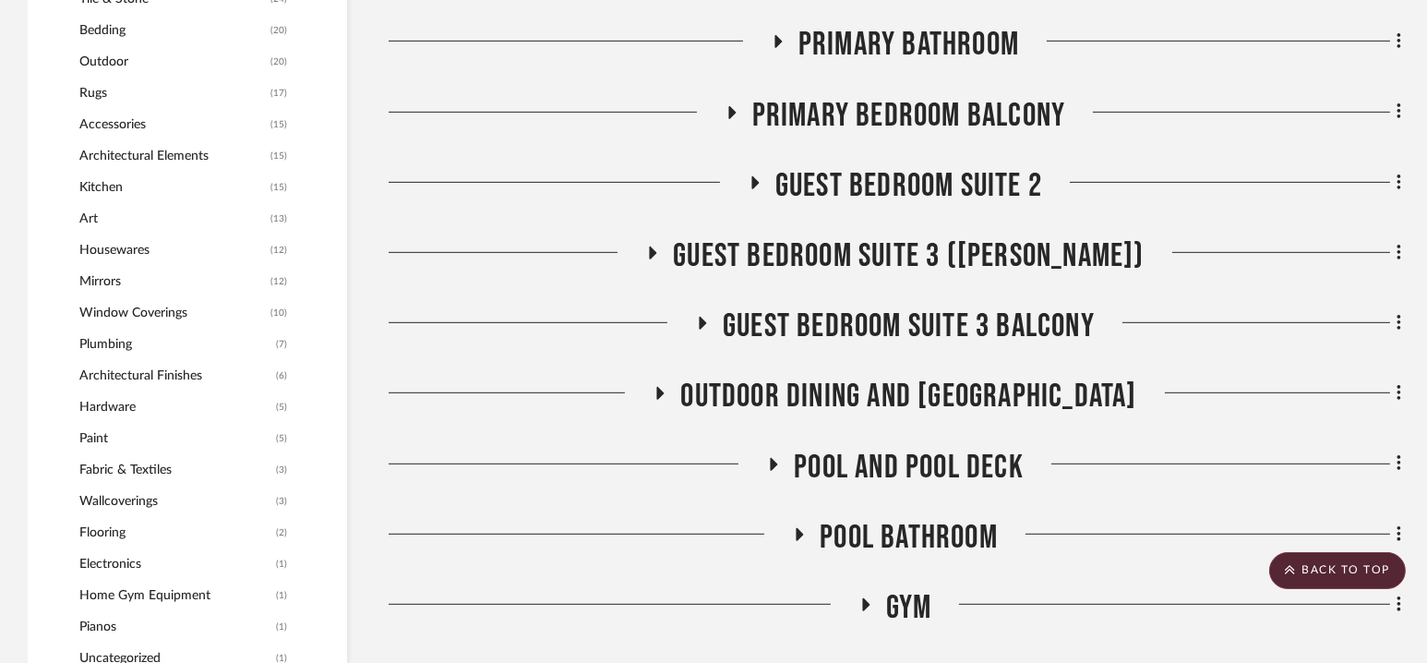
click at [901, 318] on span "Guest Bedroom Suite 3 Balcony" at bounding box center [909, 326] width 372 height 40
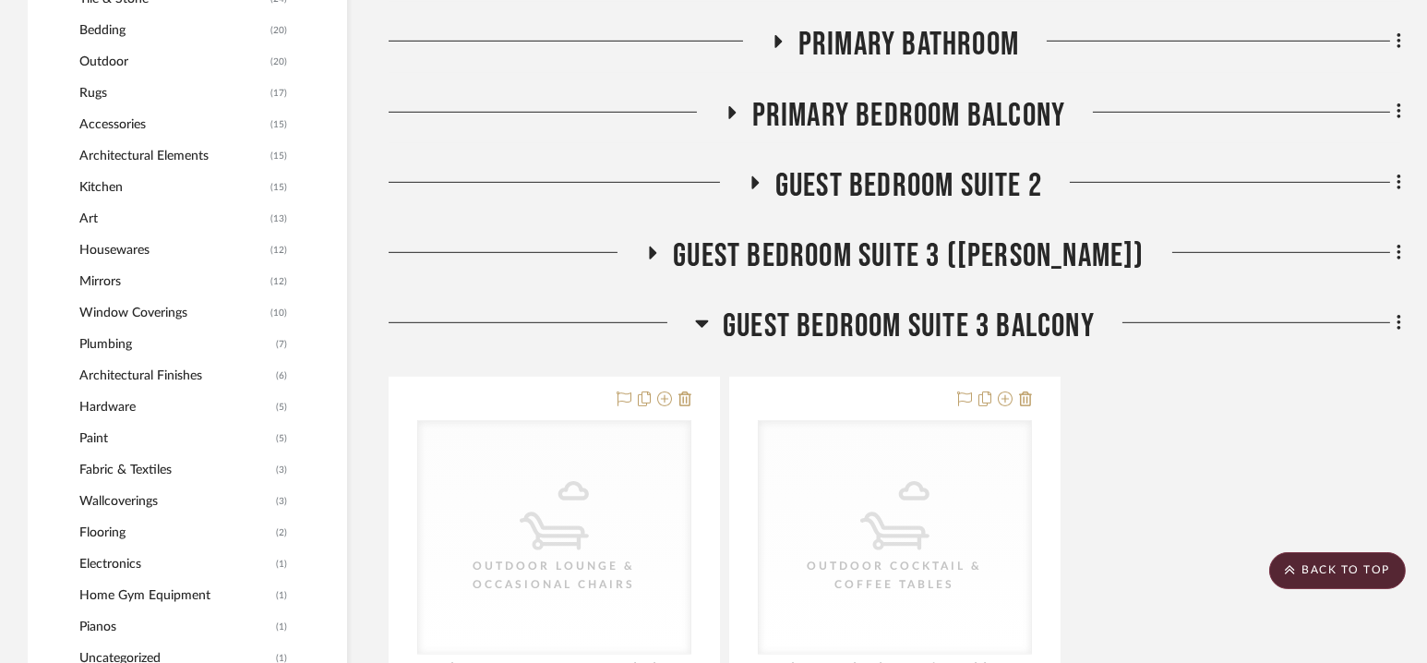
click at [901, 318] on span "Guest Bedroom Suite 3 Balcony" at bounding box center [909, 326] width 372 height 40
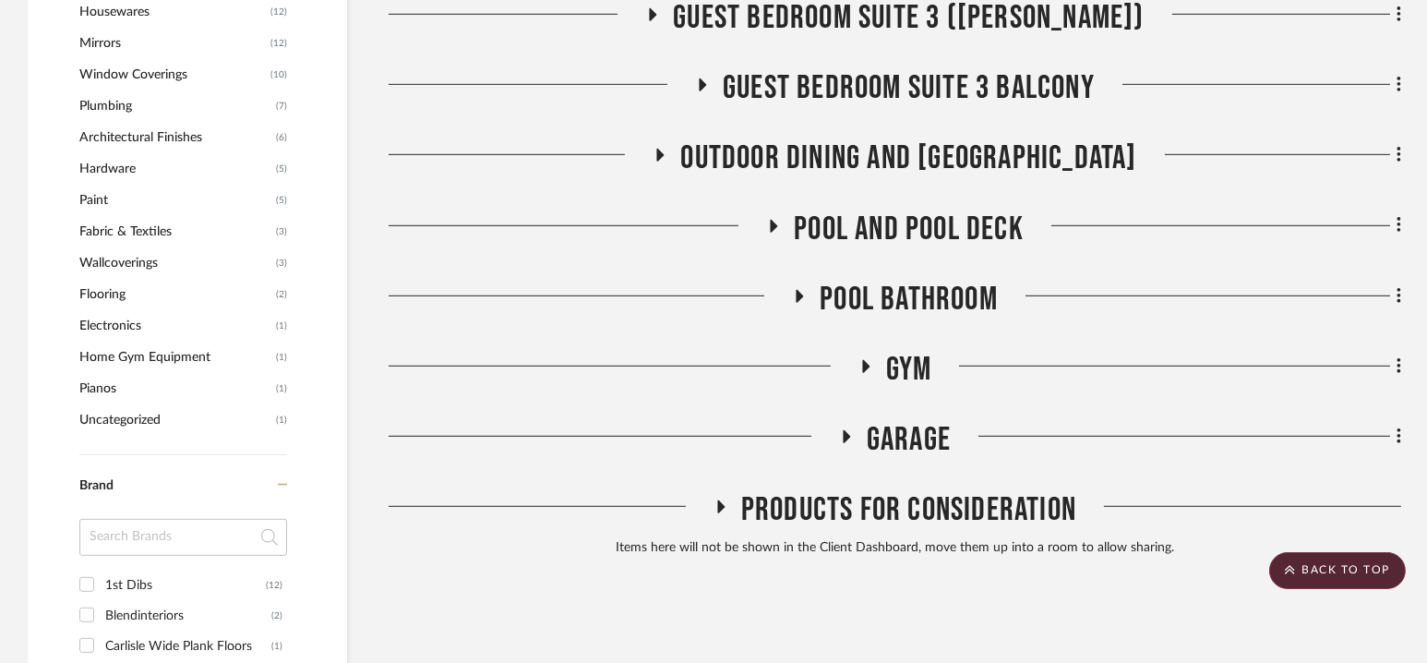
scroll to position [2156, 0]
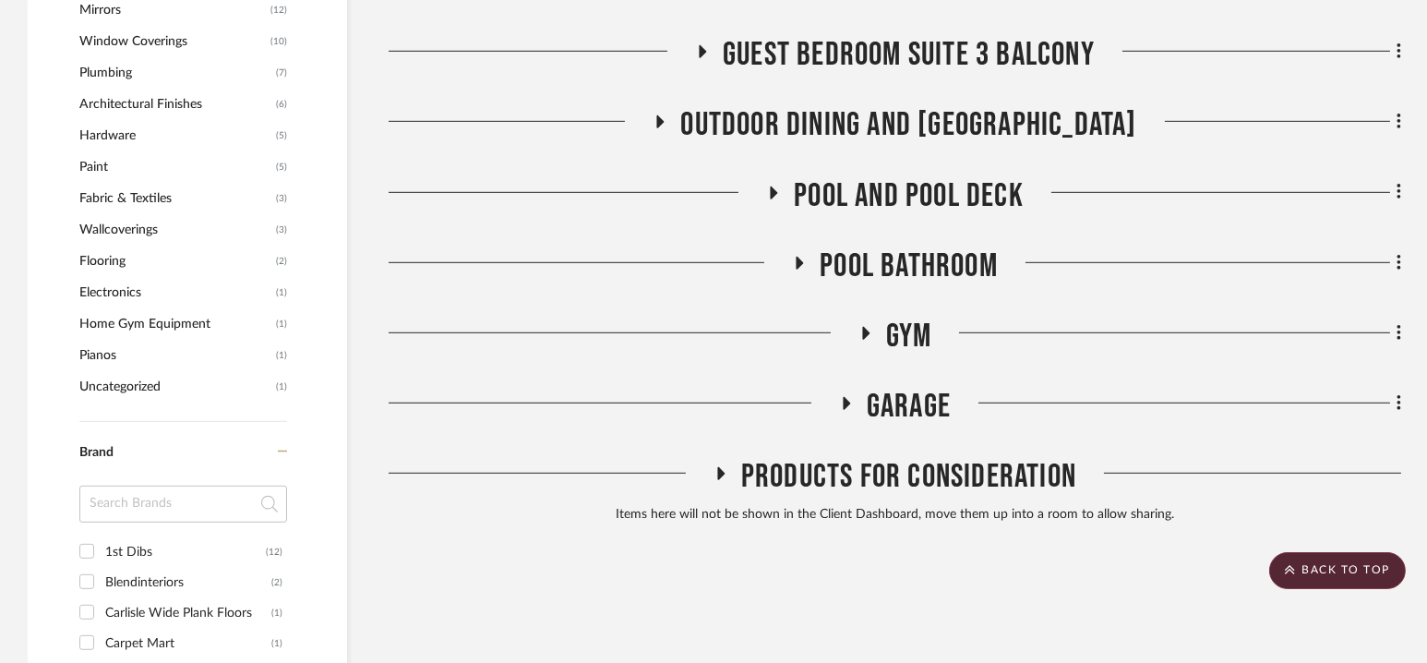
click at [907, 193] on span "Pool and Pool Deck" at bounding box center [909, 196] width 230 height 40
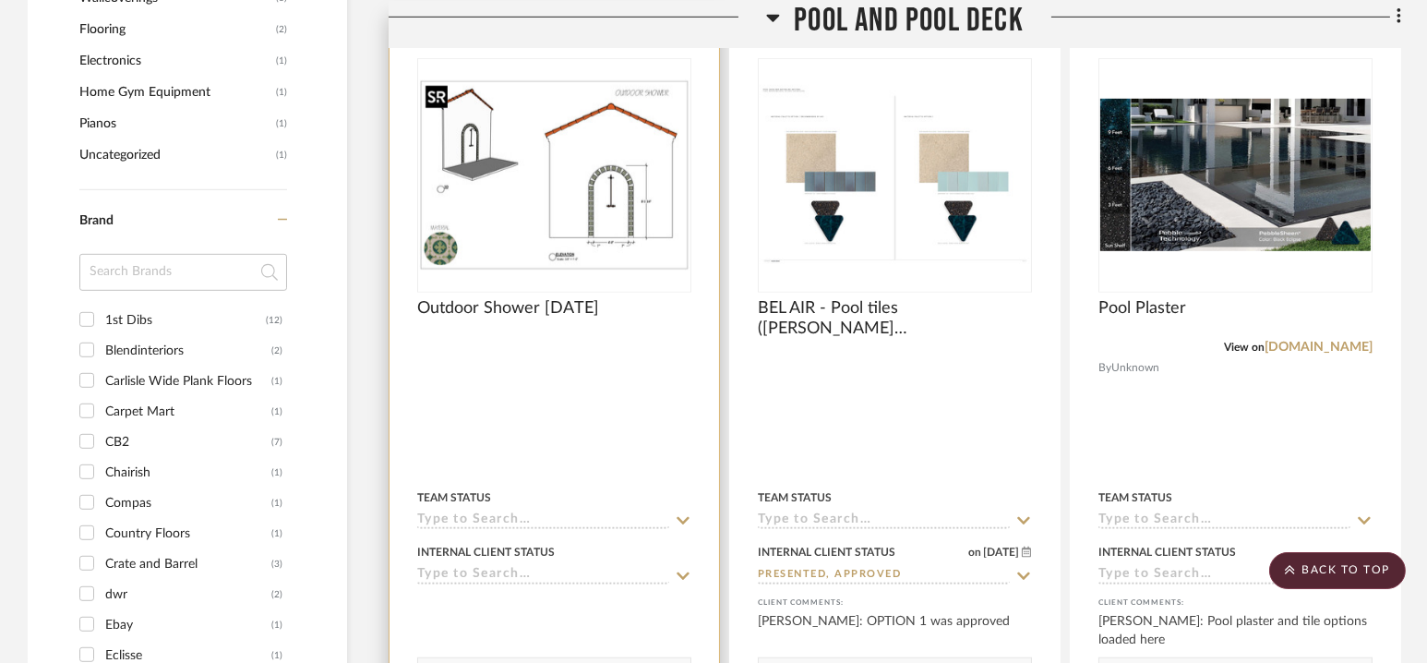
scroll to position [2418, 0]
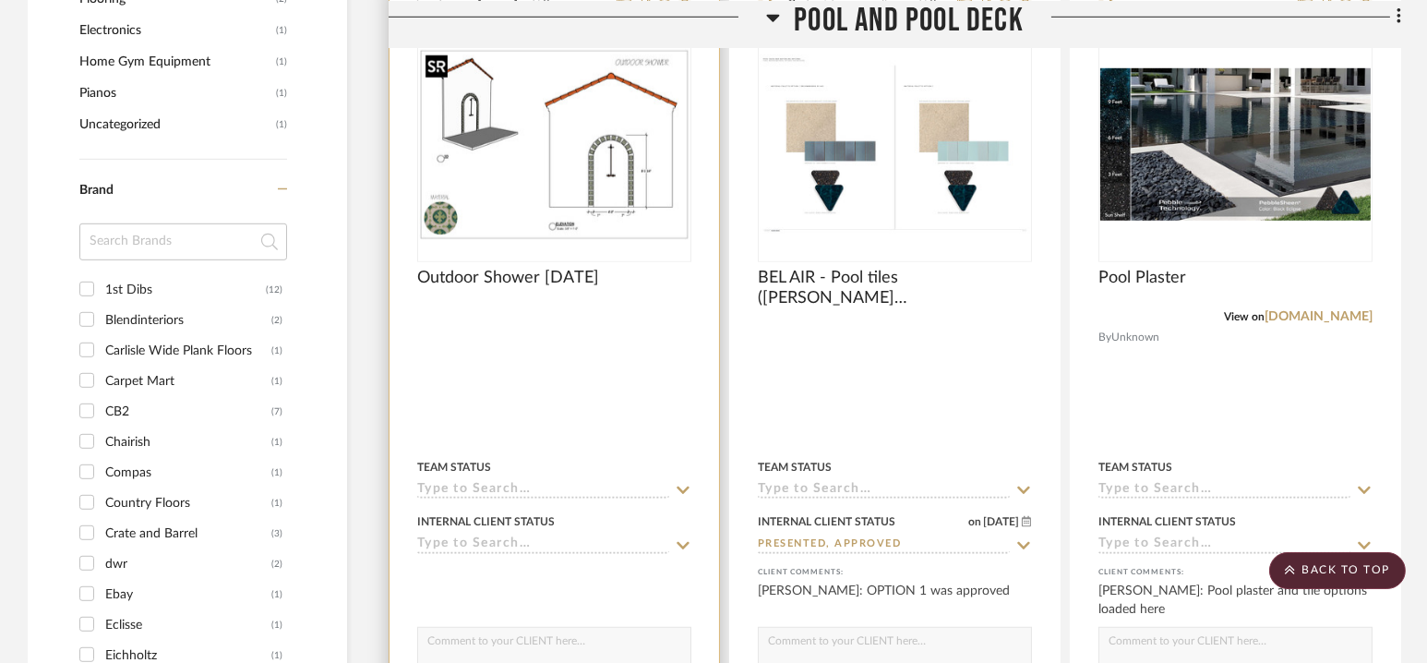
click at [558, 175] on img "0" at bounding box center [554, 144] width 270 height 191
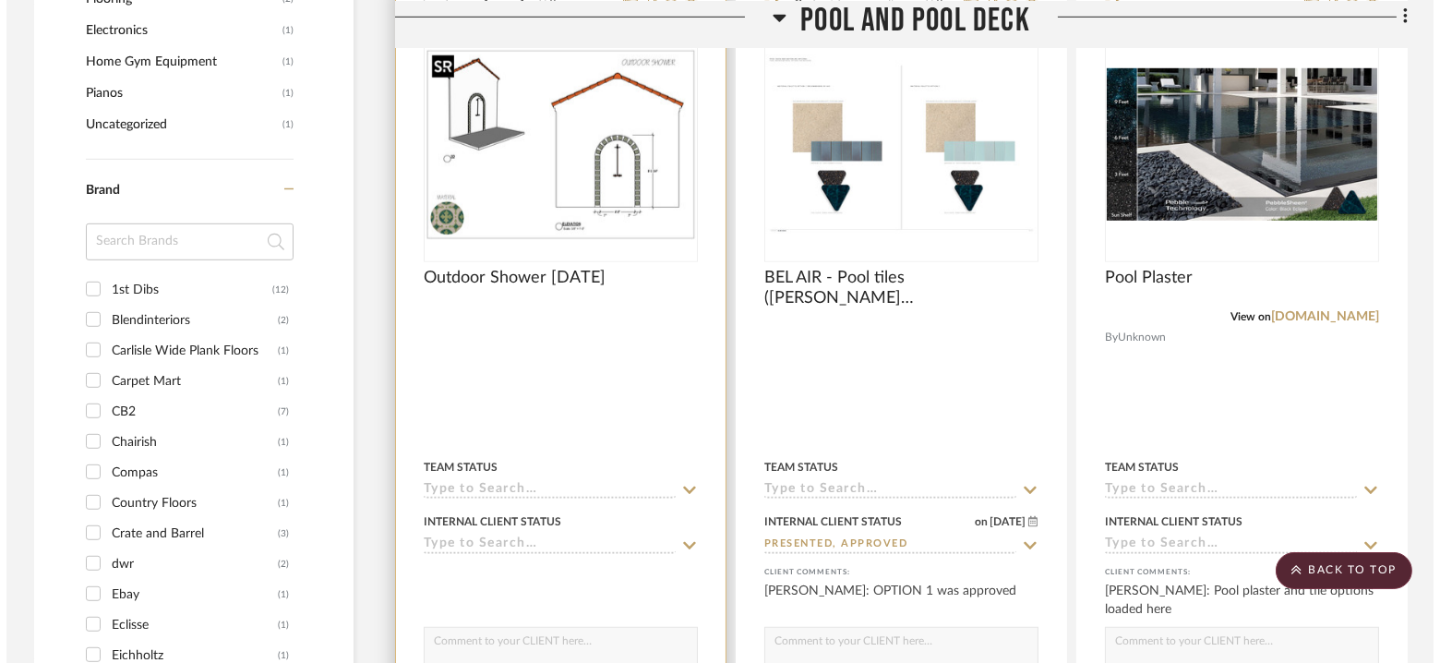
scroll to position [0, 0]
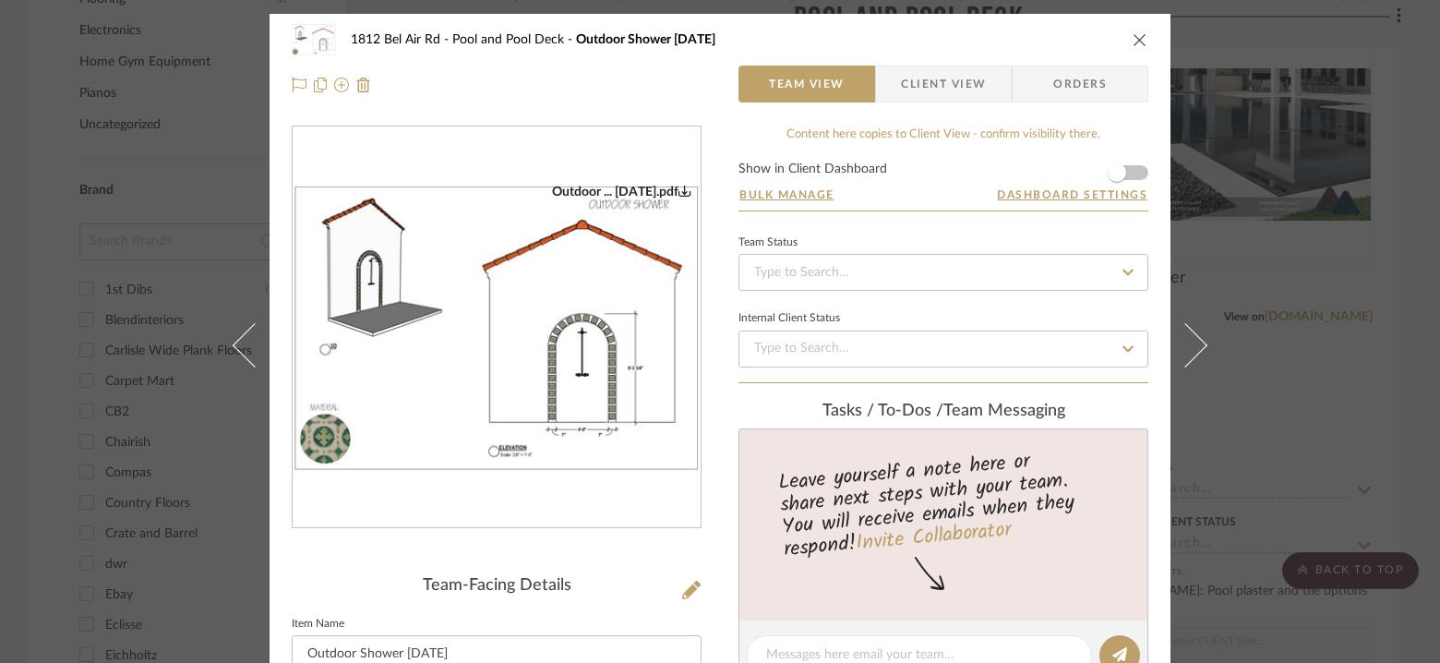
click at [531, 343] on img "0" at bounding box center [497, 328] width 408 height 288
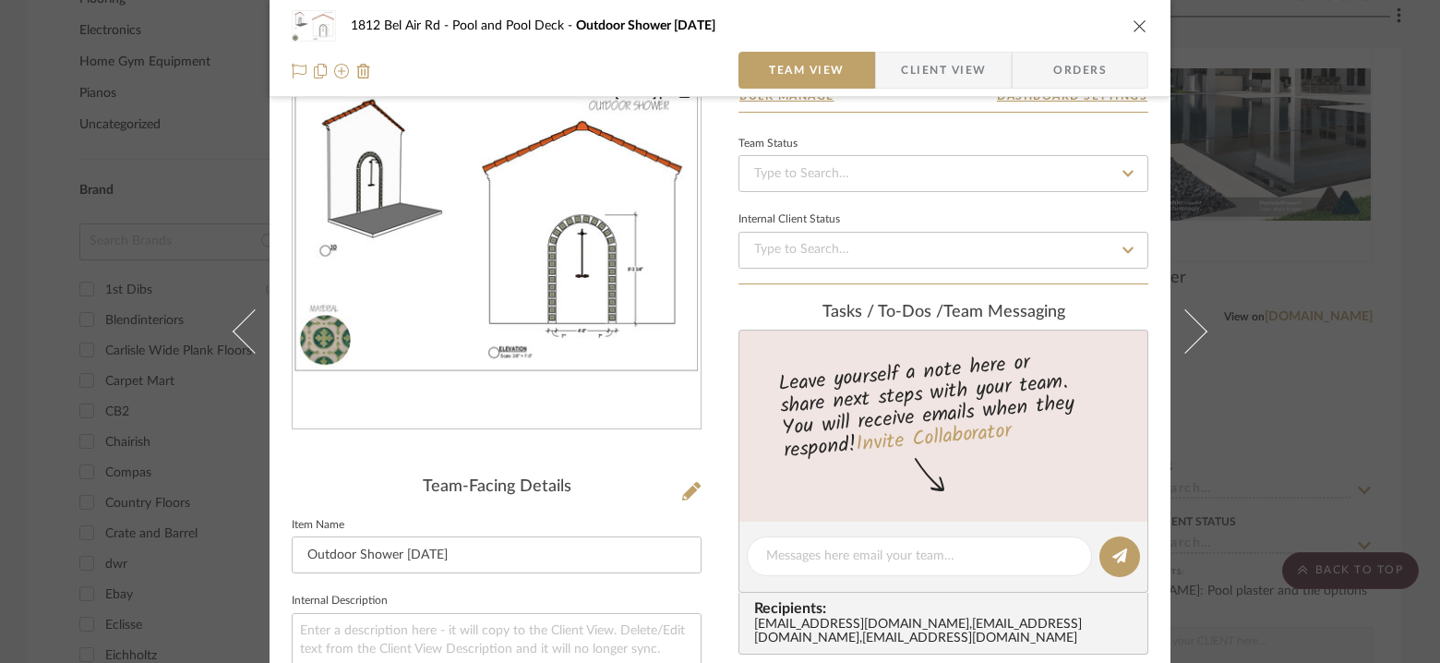
scroll to position [105, 0]
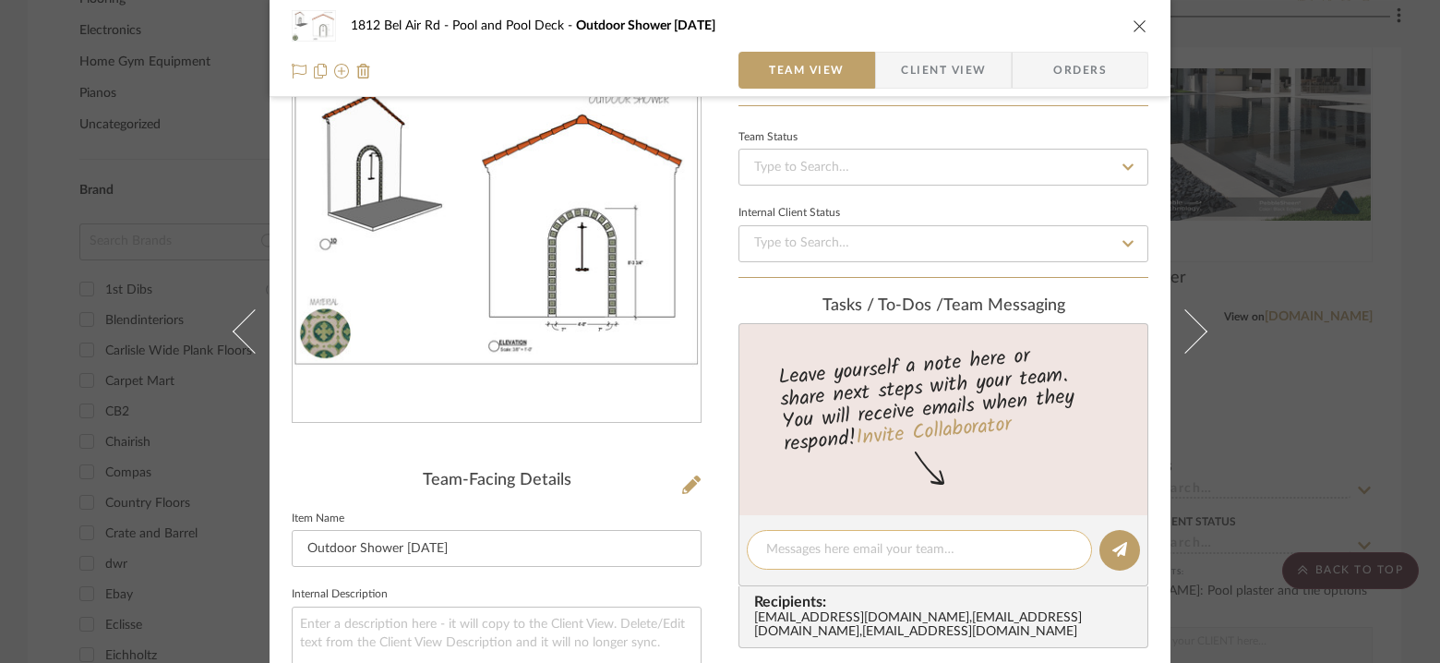
click at [870, 536] on div at bounding box center [919, 550] width 345 height 40
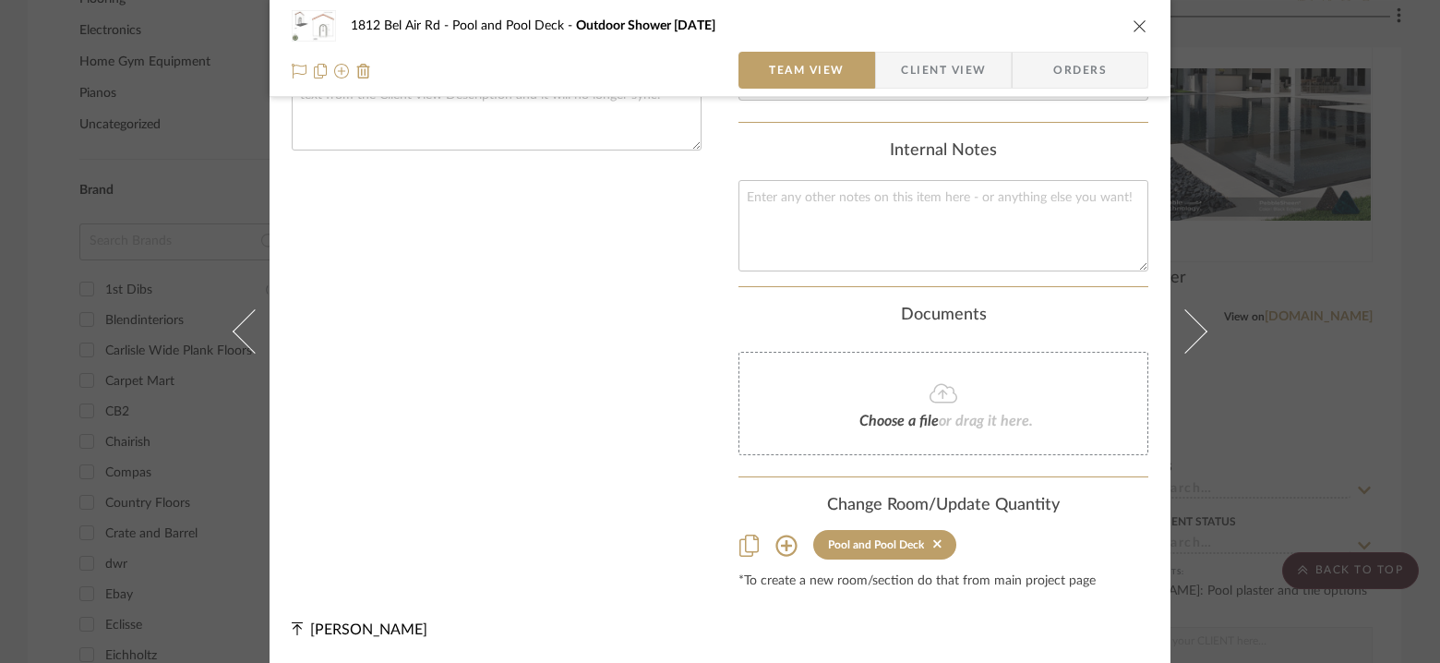
scroll to position [122, 0]
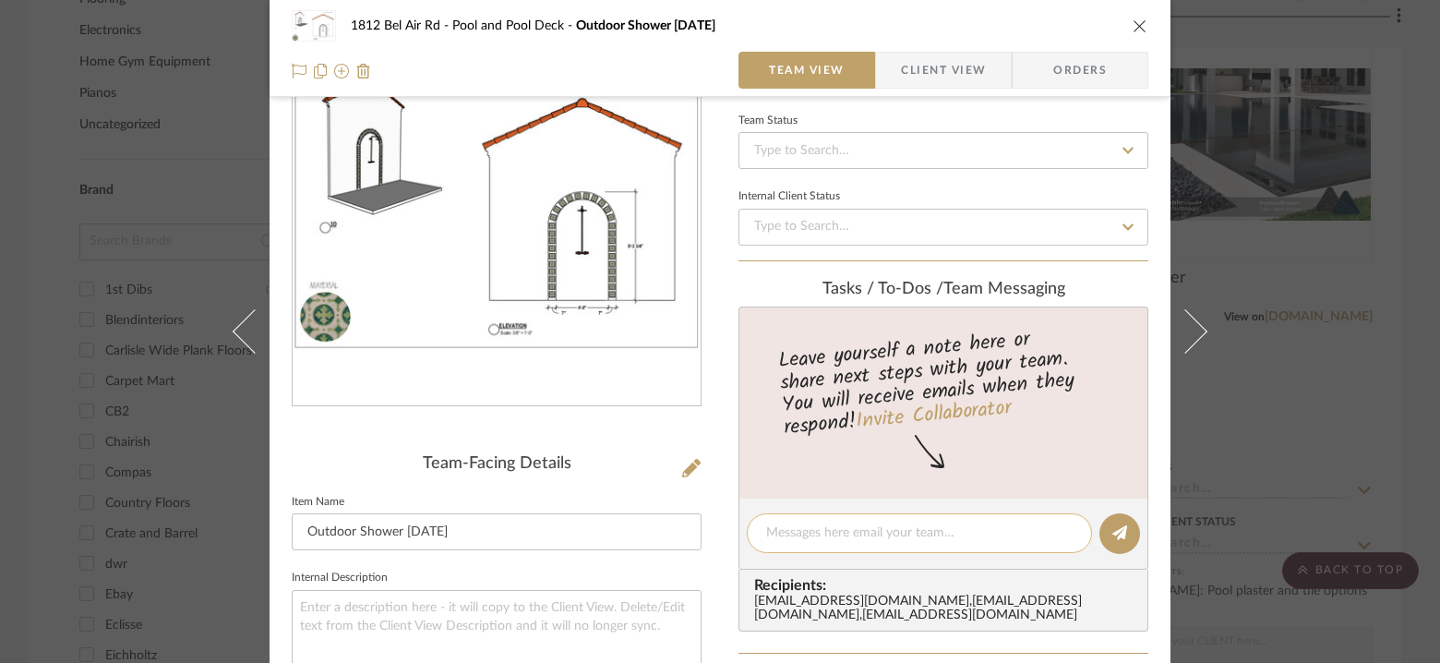
click at [848, 518] on div at bounding box center [919, 533] width 345 height 40
click at [821, 533] on textarea at bounding box center [919, 532] width 306 height 19
type textarea "Love this good job!"
click at [1112, 530] on icon at bounding box center [1119, 532] width 15 height 15
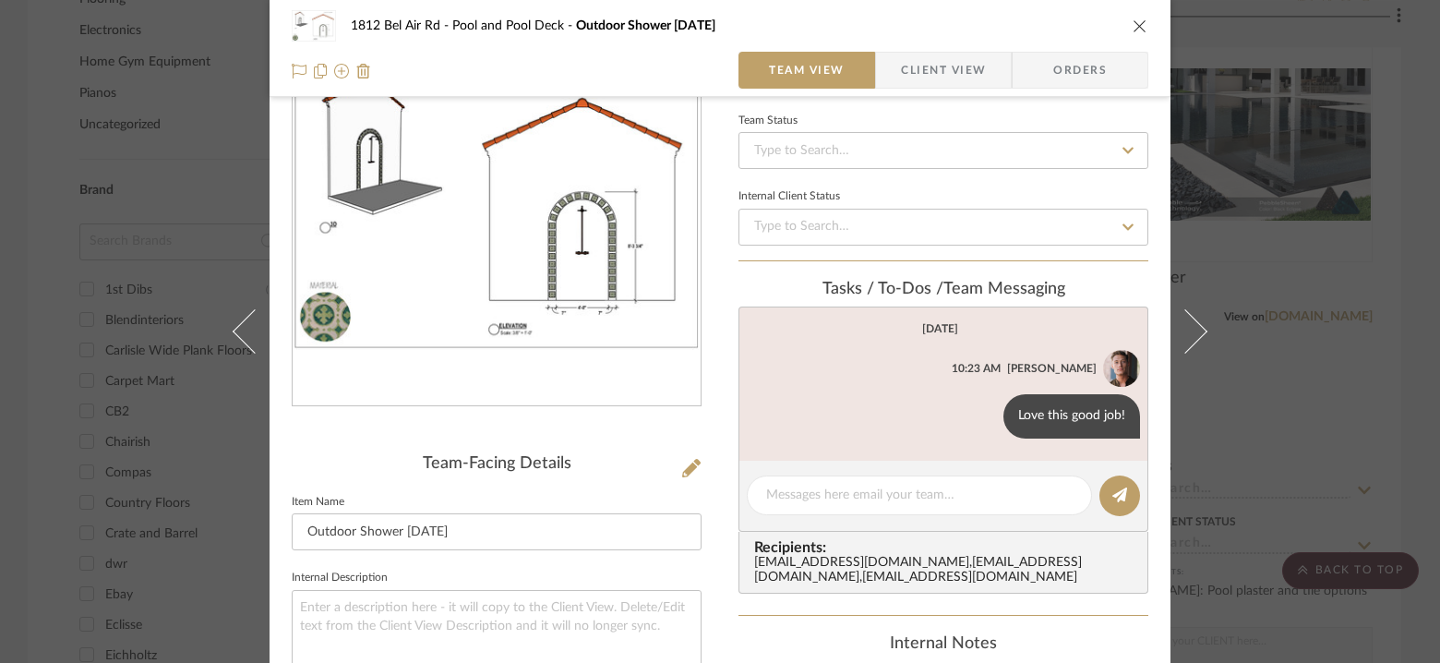
click at [1135, 22] on icon "close" at bounding box center [1140, 25] width 15 height 15
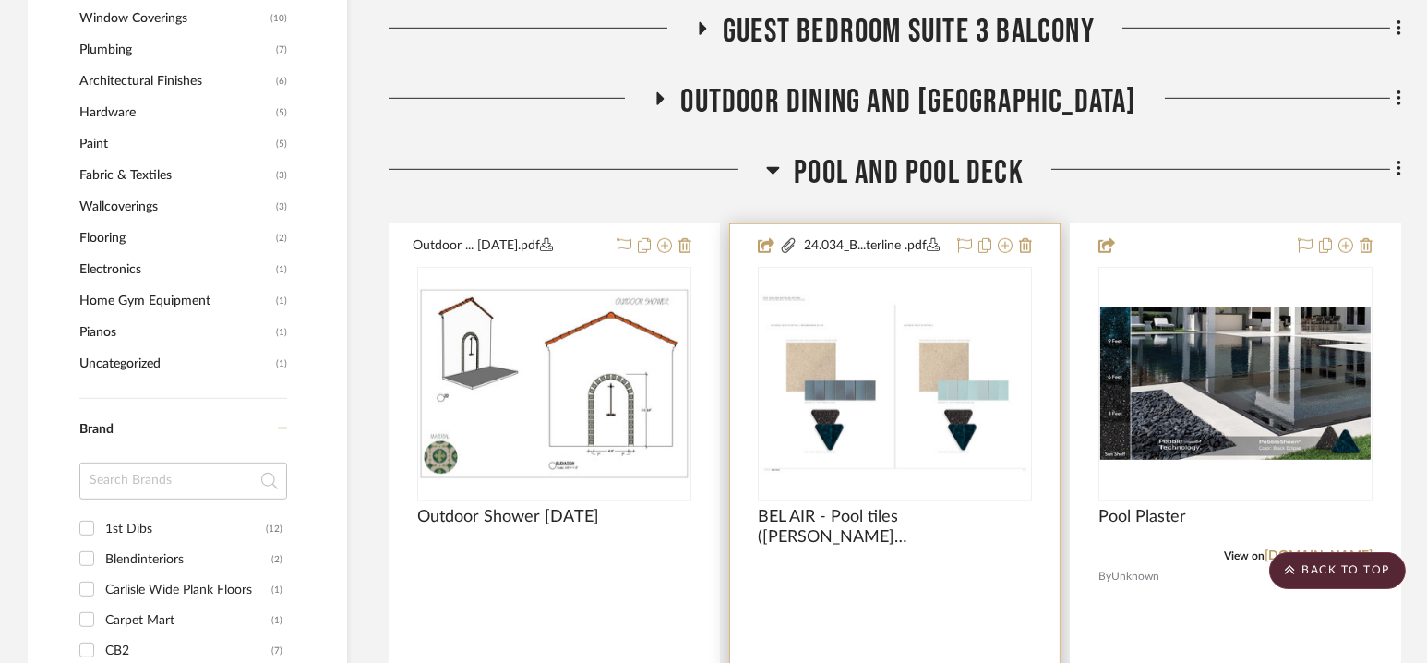
scroll to position [2153, 0]
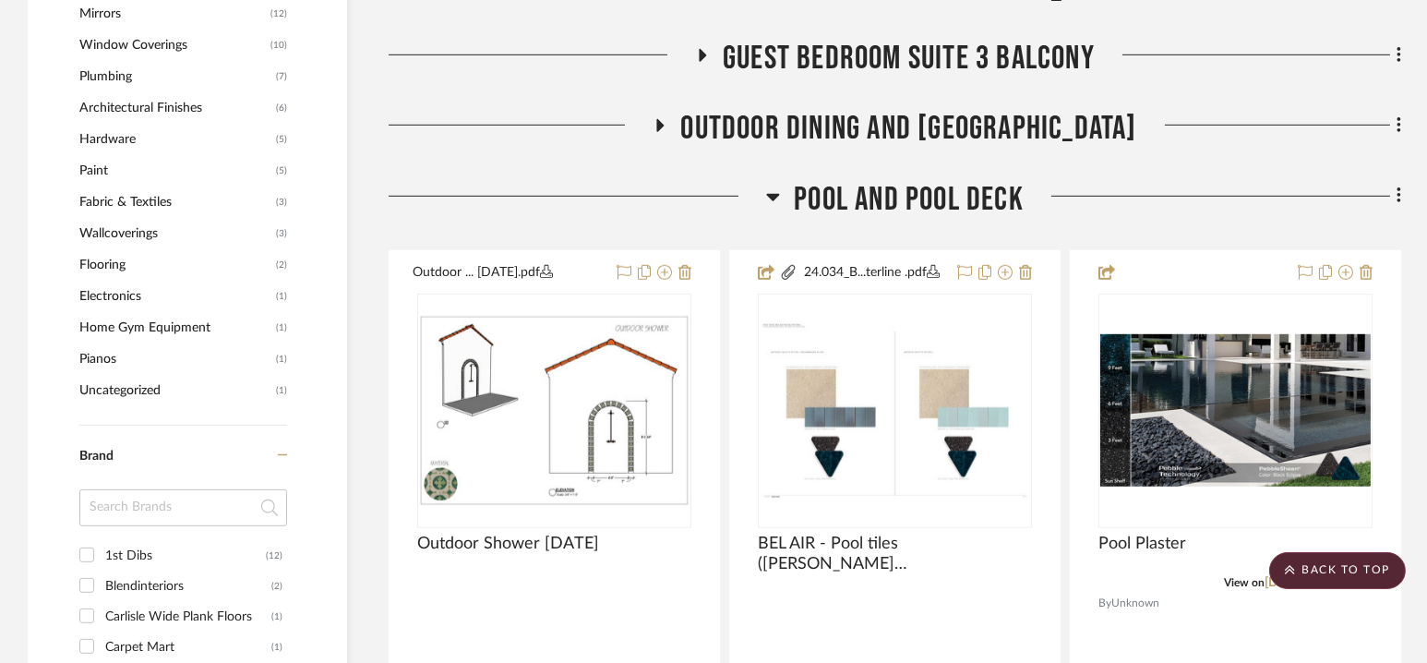
click at [896, 199] on span "Pool and Pool Deck" at bounding box center [909, 200] width 230 height 40
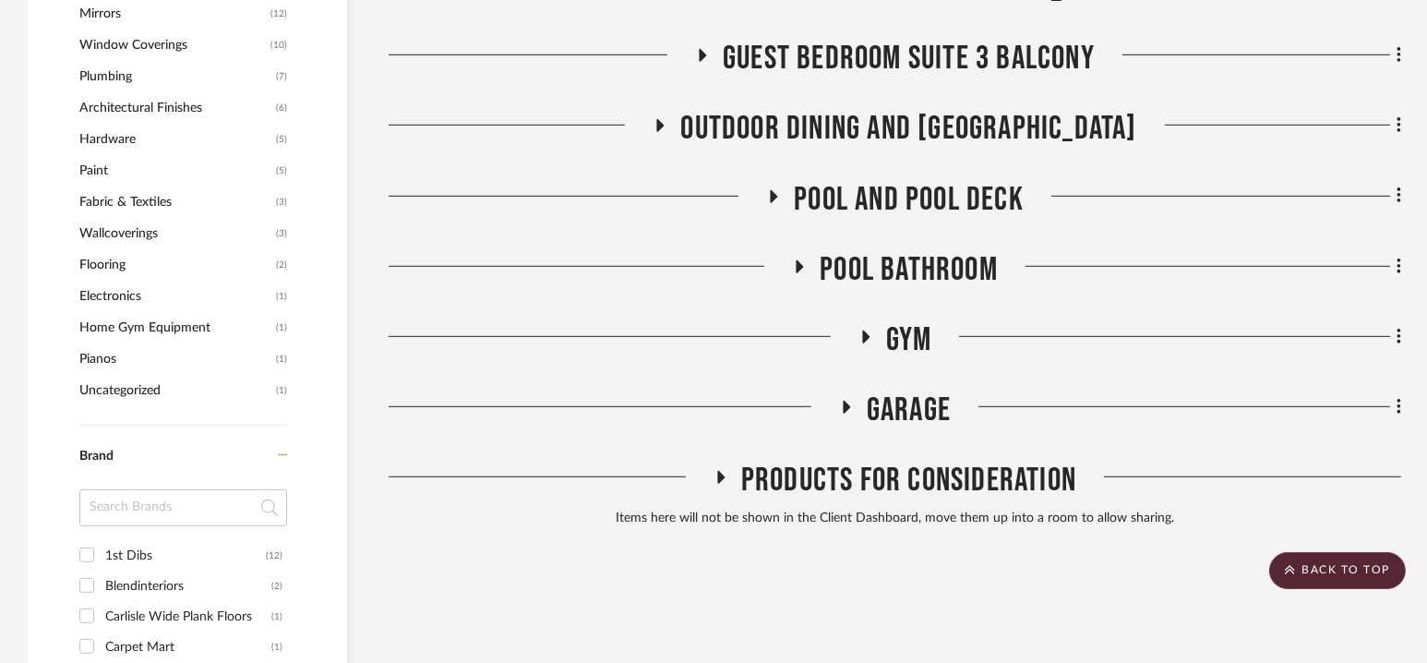
click at [894, 132] on span "Outdoor Dining and [GEOGRAPHIC_DATA]" at bounding box center [908, 129] width 456 height 40
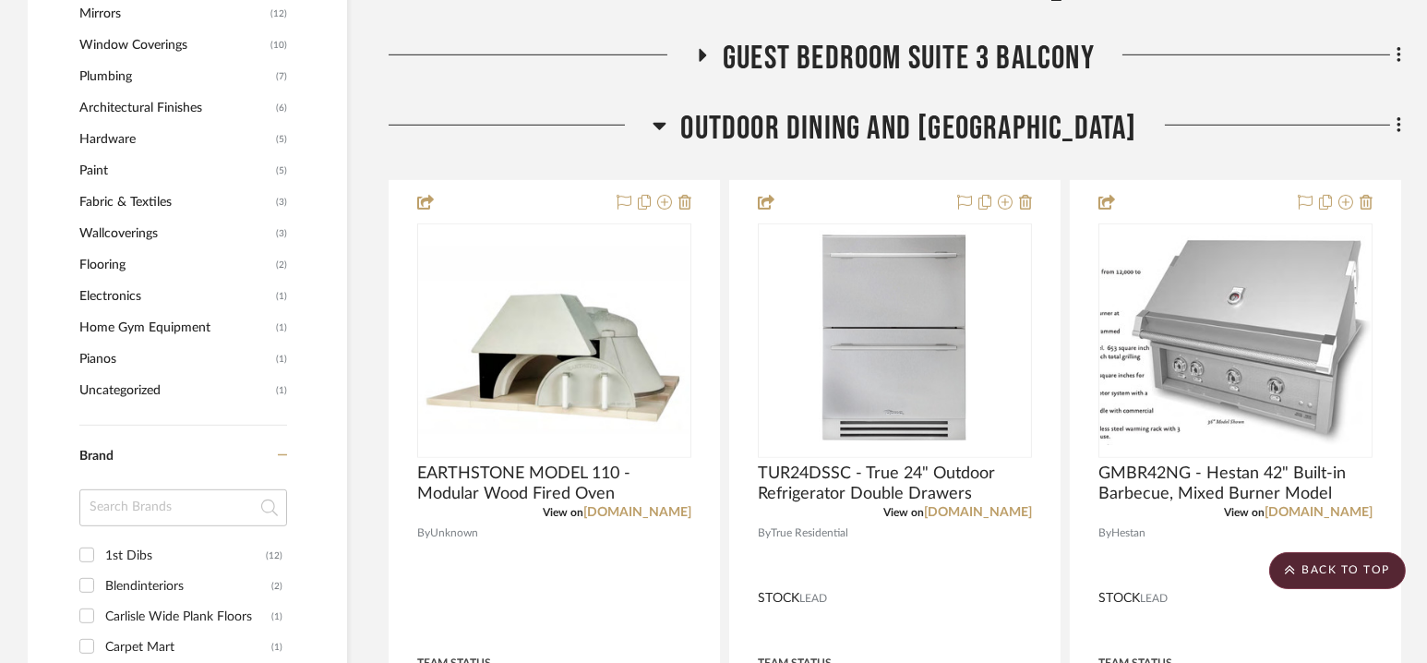
click at [896, 127] on span "Outdoor Dining and [GEOGRAPHIC_DATA]" at bounding box center [908, 129] width 456 height 40
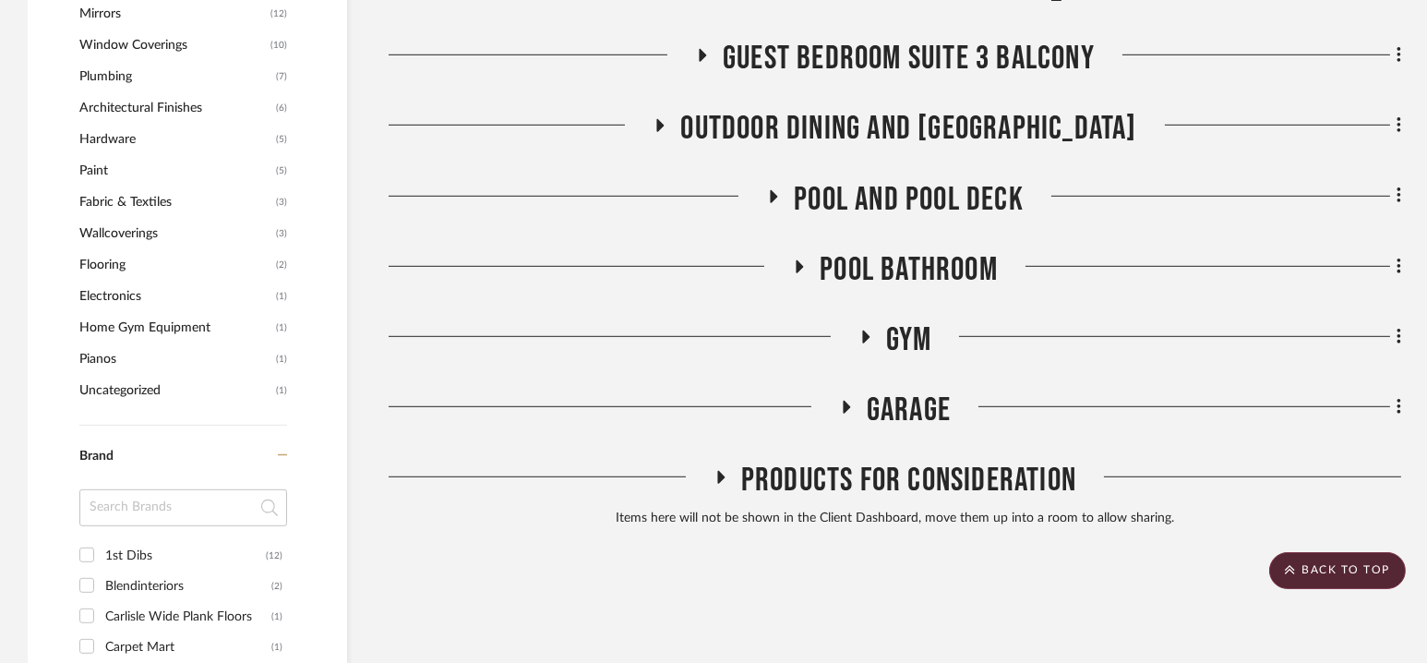
click at [898, 265] on span "Pool Bathroom" at bounding box center [909, 270] width 178 height 40
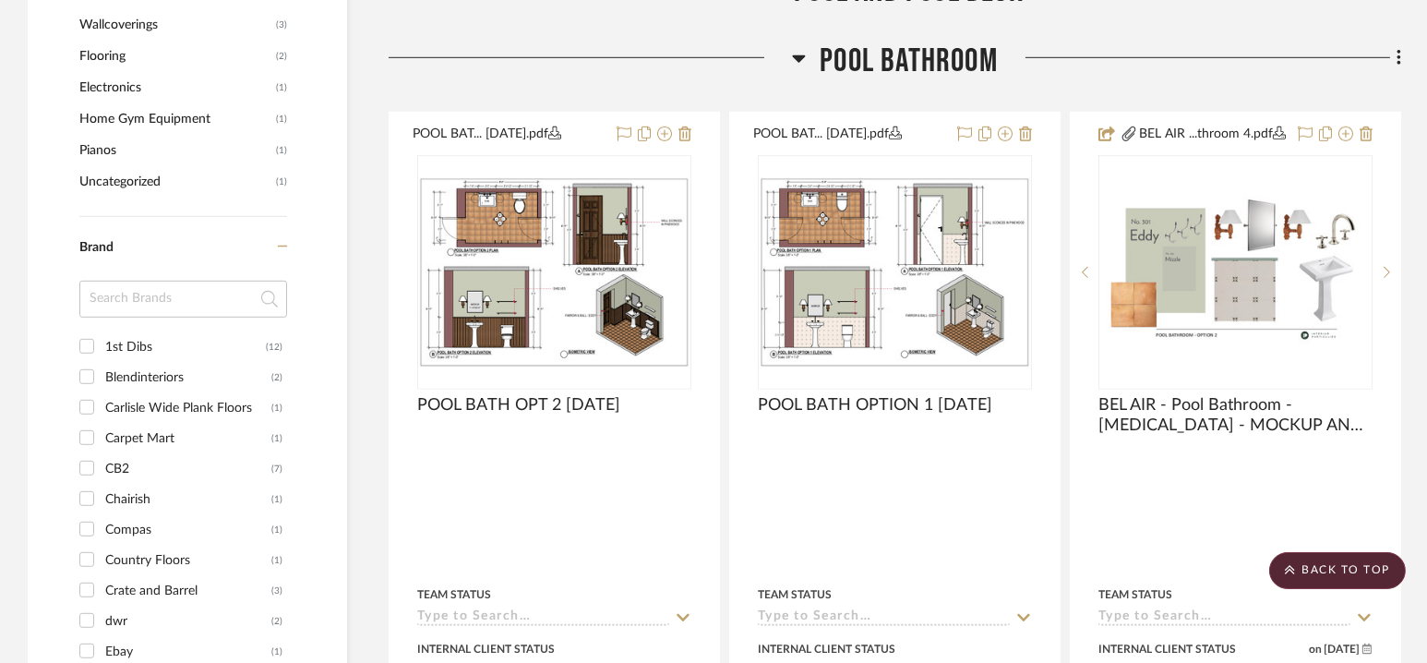
scroll to position [2365, 0]
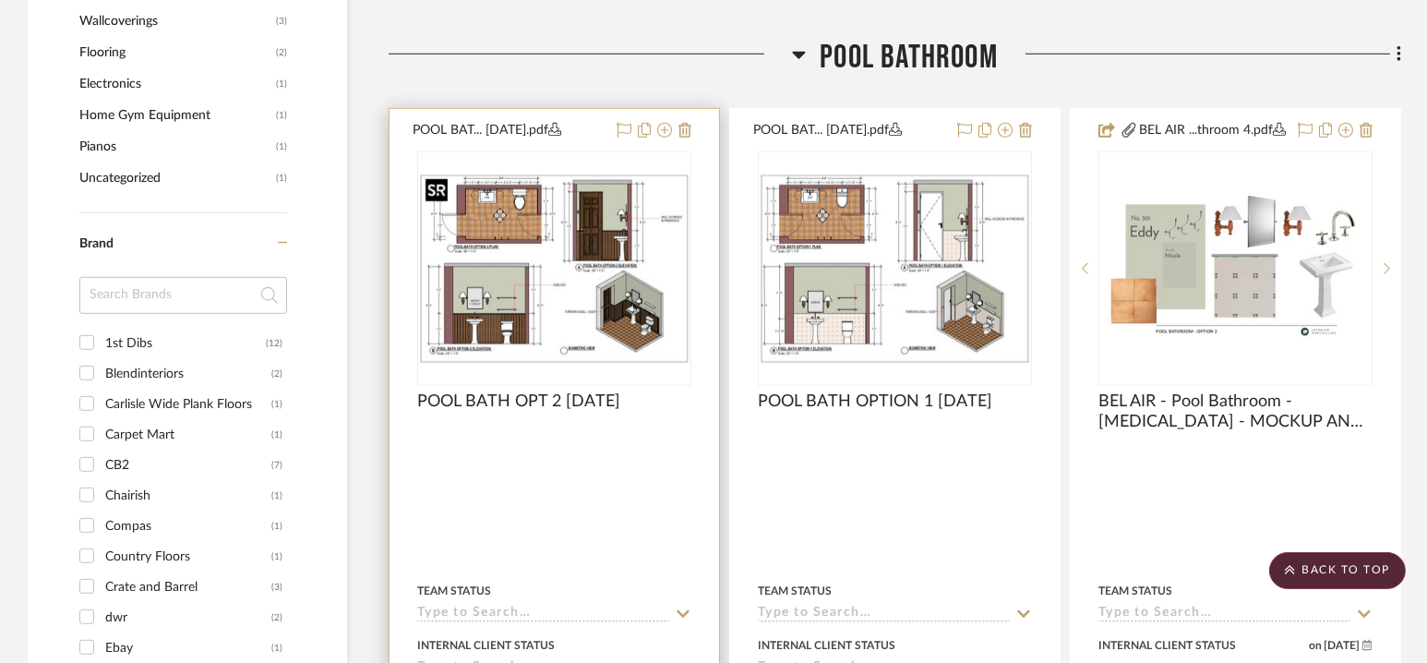
click at [565, 258] on img "0" at bounding box center [554, 269] width 270 height 191
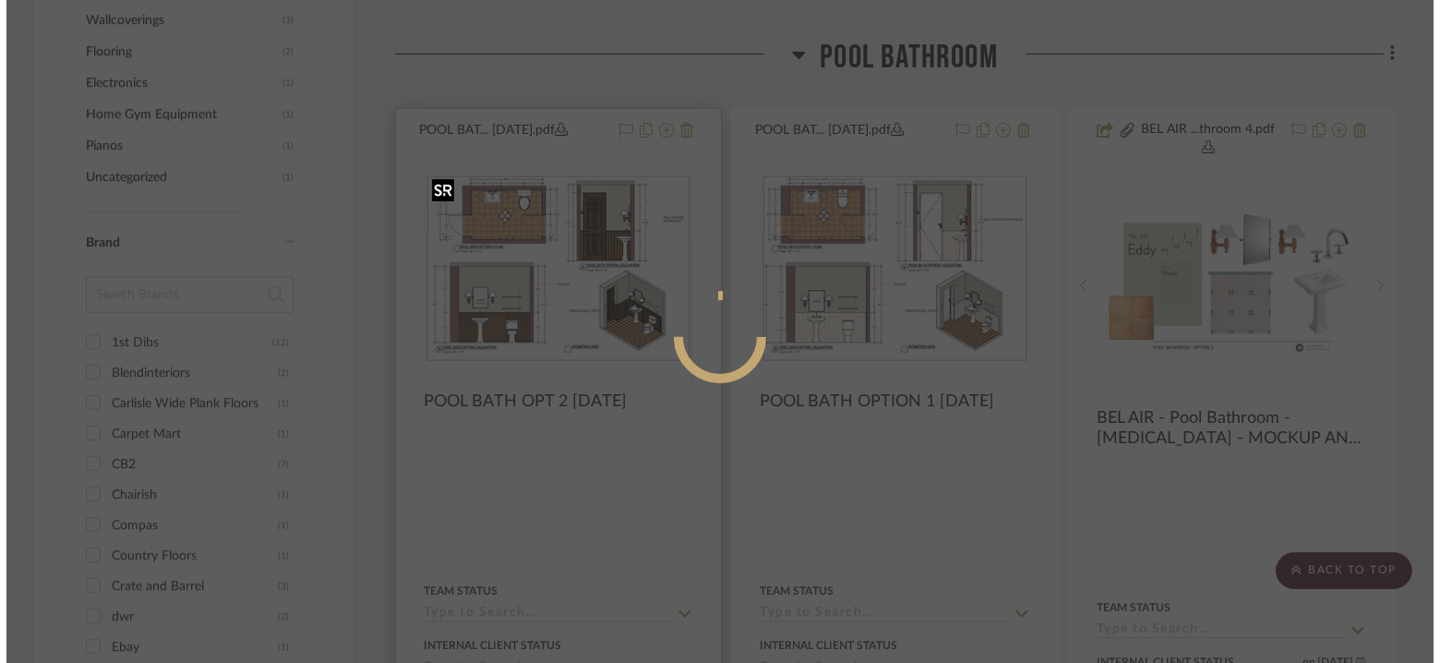
scroll to position [0, 0]
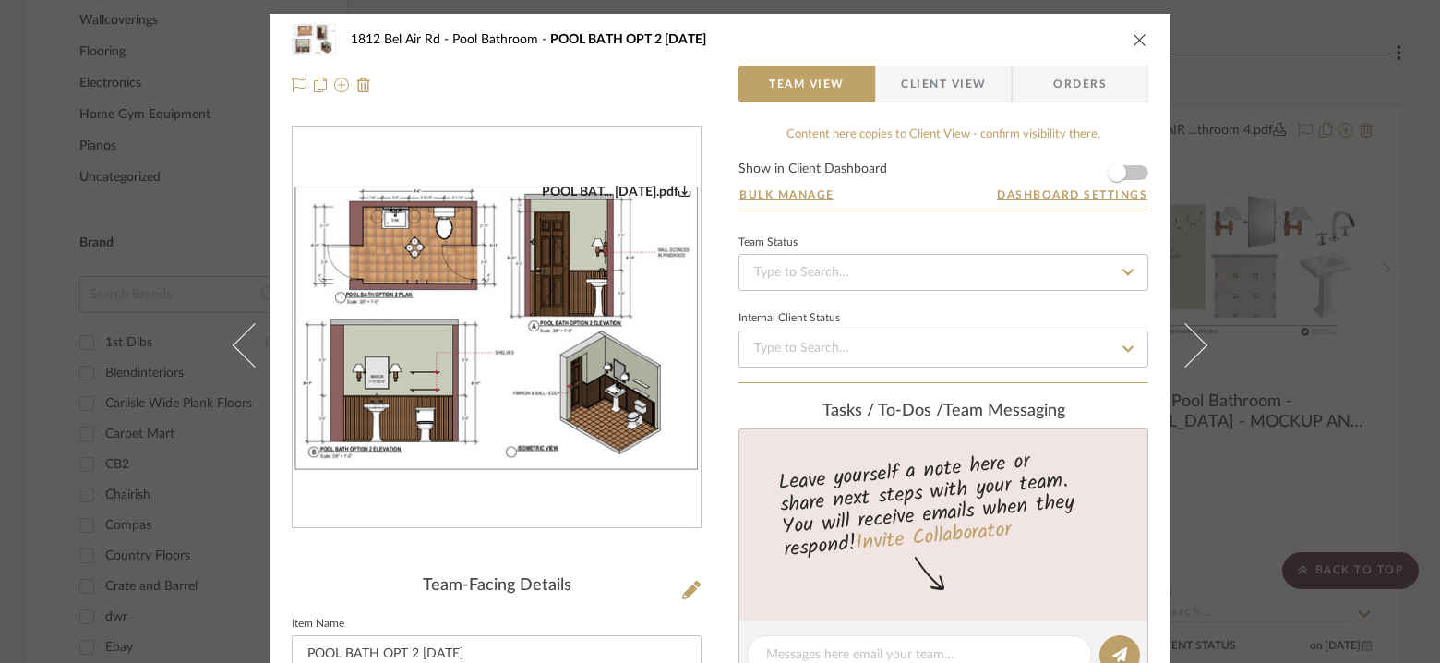
click at [569, 304] on img "0" at bounding box center [497, 328] width 408 height 288
click at [1141, 36] on button "close" at bounding box center [1140, 39] width 17 height 17
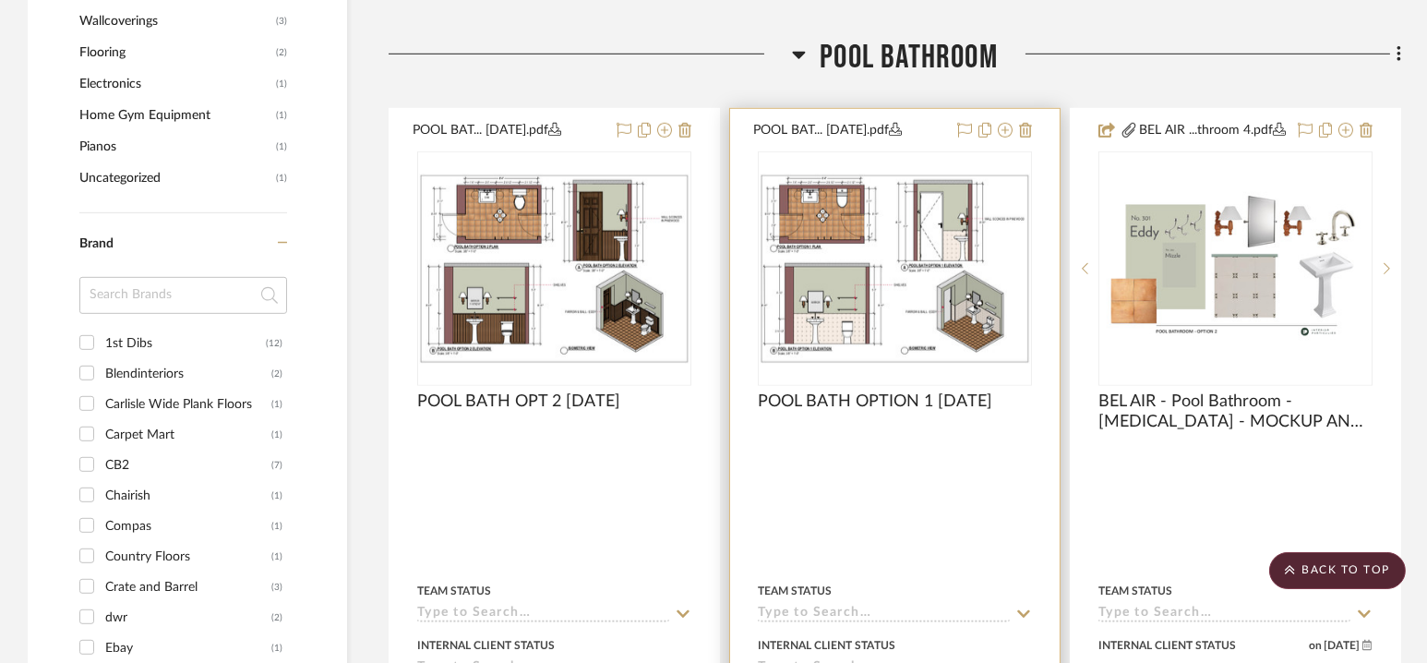
scroll to position [2313, 0]
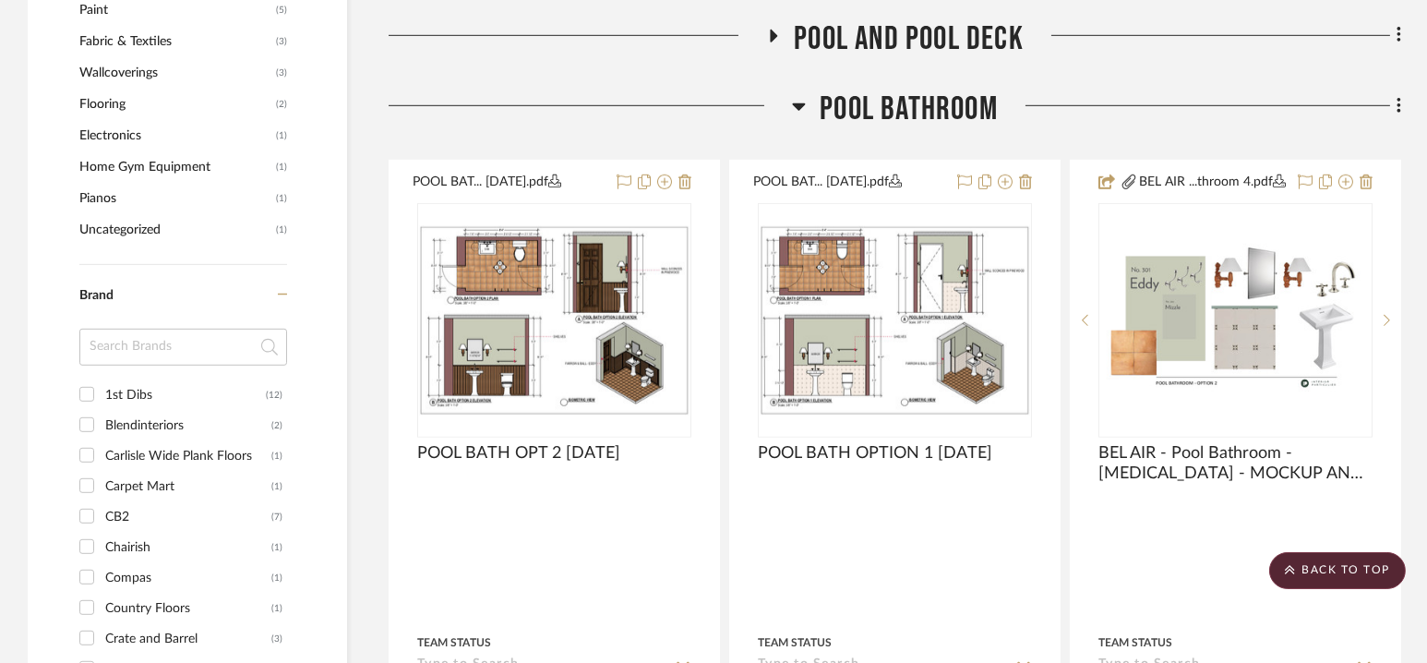
click at [901, 111] on span "Pool Bathroom" at bounding box center [909, 110] width 178 height 40
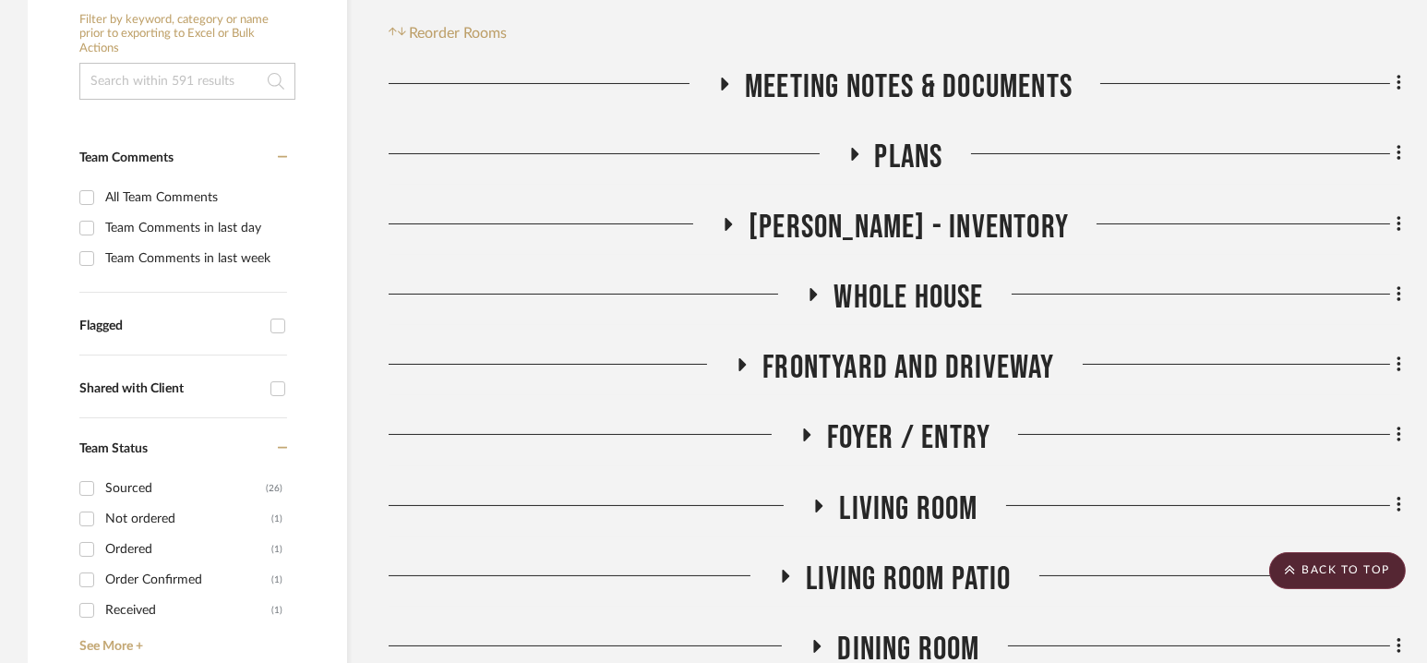
scroll to position [0, 0]
